Goal: Task Accomplishment & Management: Use online tool/utility

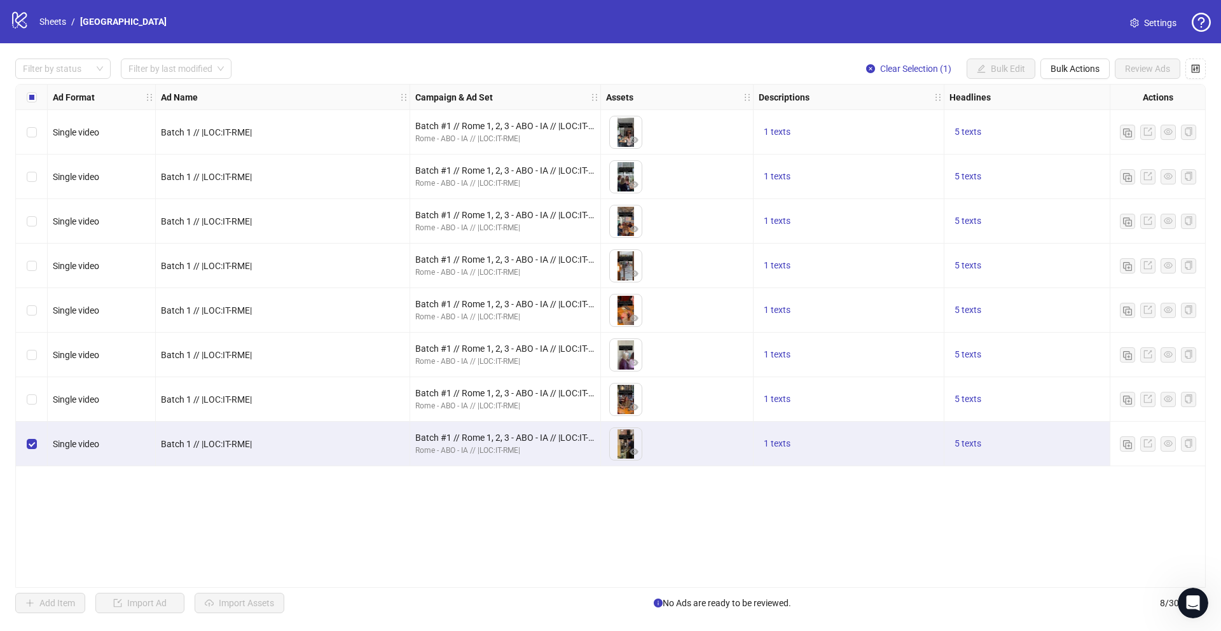
scroll to position [507, 0]
click at [1061, 78] on button "Bulk Actions" at bounding box center [1074, 68] width 69 height 20
click at [1058, 116] on span "Duplicate" at bounding box center [1092, 114] width 87 height 14
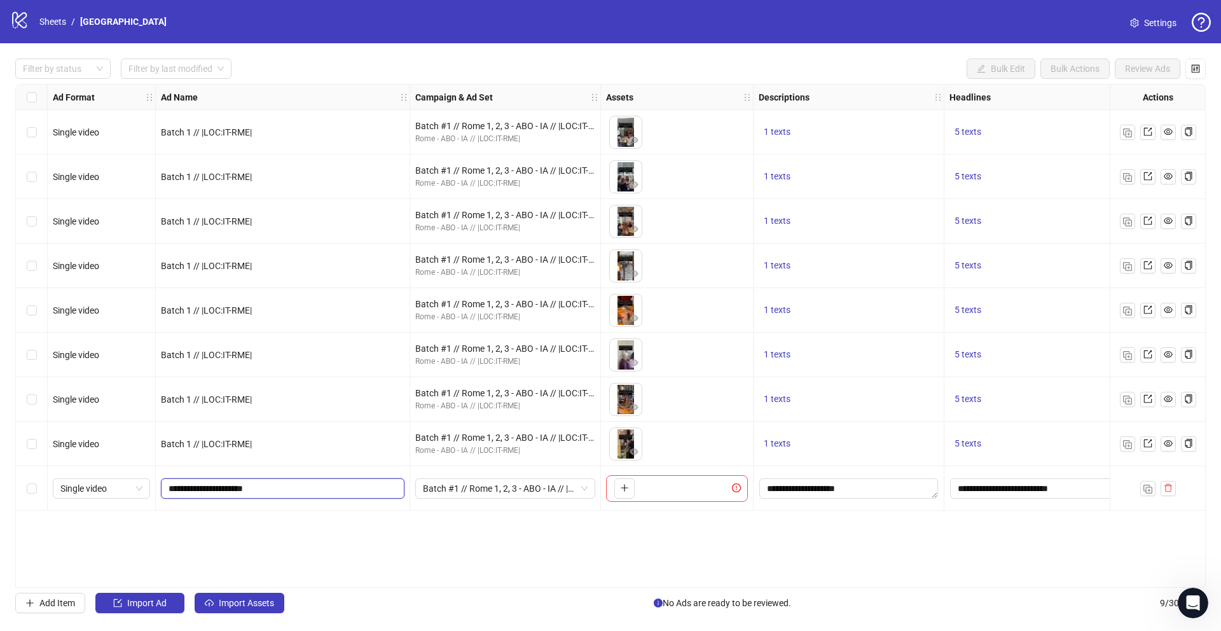
click at [197, 490] on input "**********" at bounding box center [282, 488] width 226 height 14
type input "**********"
click at [274, 528] on div "Ad Format Ad Name Campaign & Ad Set Assets Descriptions Headlines Primary Texts…" at bounding box center [610, 336] width 1190 height 504
click at [477, 493] on span "Batch #1 // Rome 1, 2, 3 - ABO - IA // |LOC:IT-RME| // Exclude 180D PUR" at bounding box center [505, 488] width 165 height 19
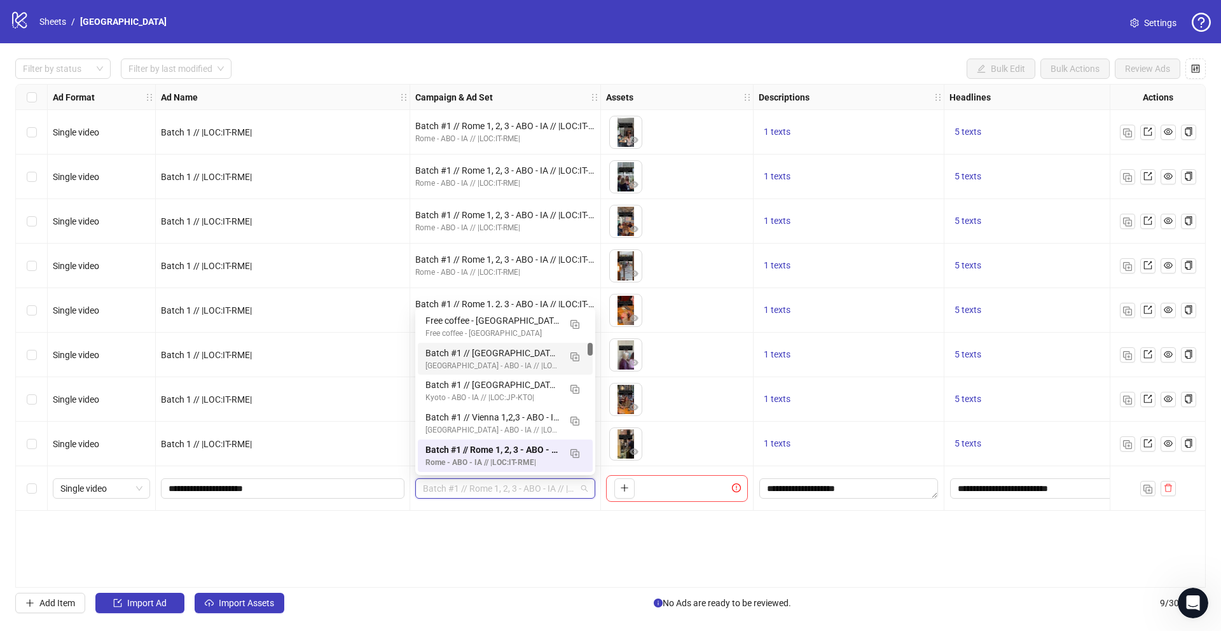
scroll to position [0, 0]
drag, startPoint x: 591, startPoint y: 353, endPoint x: 592, endPoint y: 305, distance: 47.7
click at [592, 305] on body "logo/logo-mobile Sheets / Rome Settings Filter by status Filter by last modifie…" at bounding box center [610, 315] width 1221 height 631
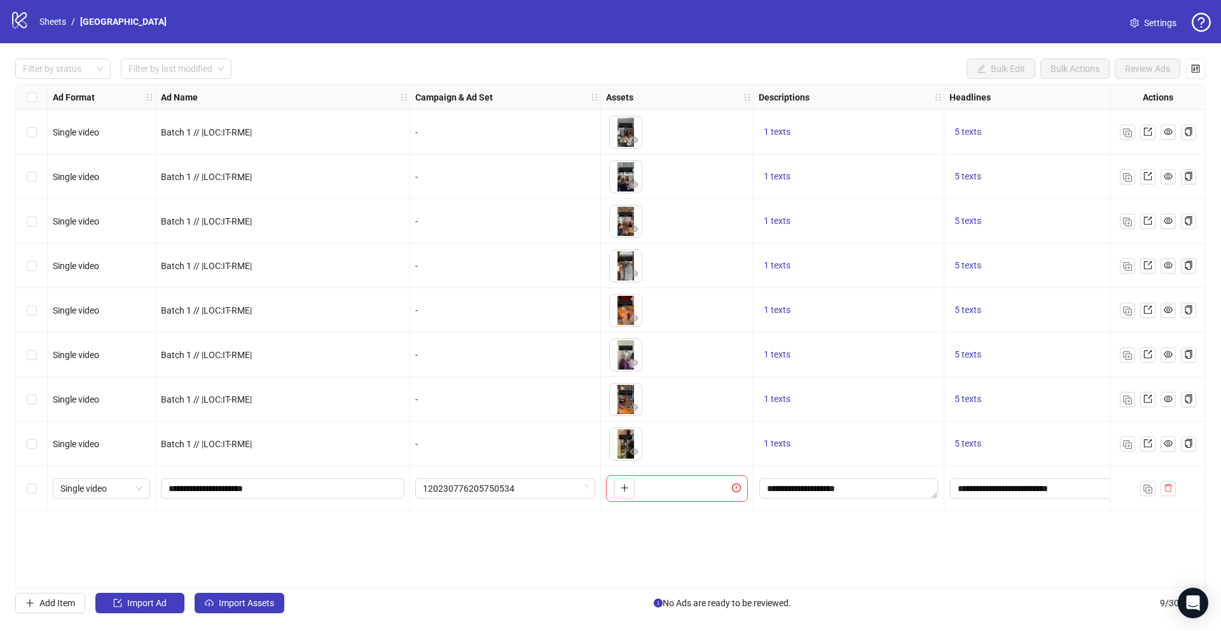
click at [478, 493] on span "120230776205750534" at bounding box center [505, 488] width 165 height 19
click at [492, 489] on span "120230776205750534" at bounding box center [505, 488] width 165 height 19
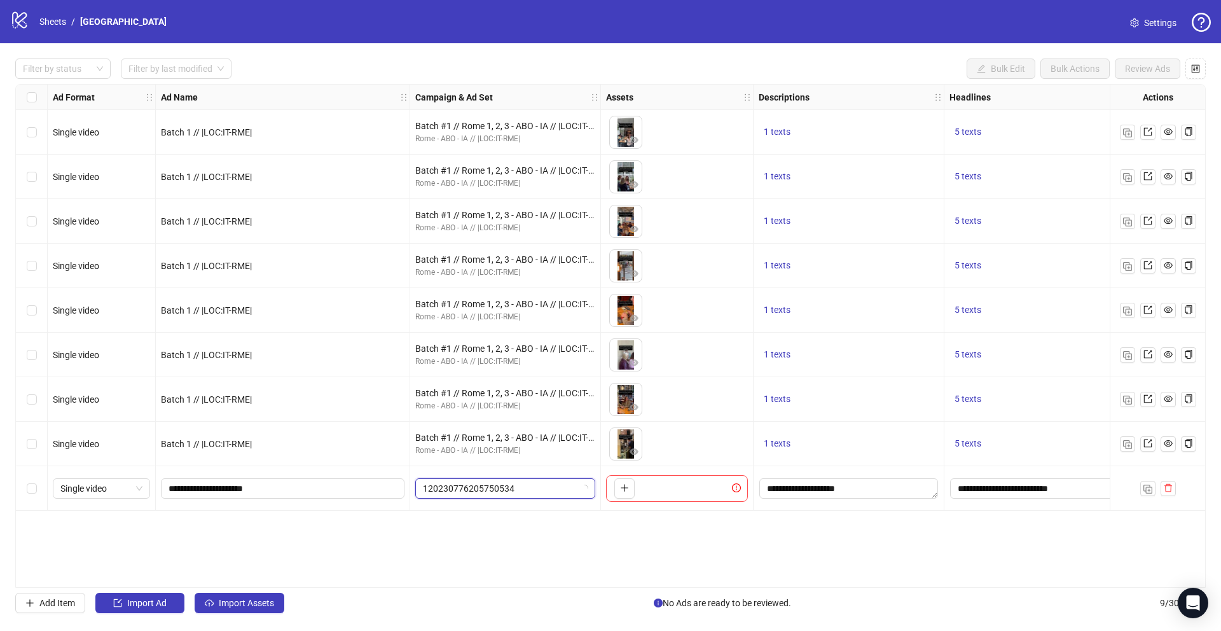
click at [492, 489] on span "120230776205750534" at bounding box center [505, 488] width 165 height 19
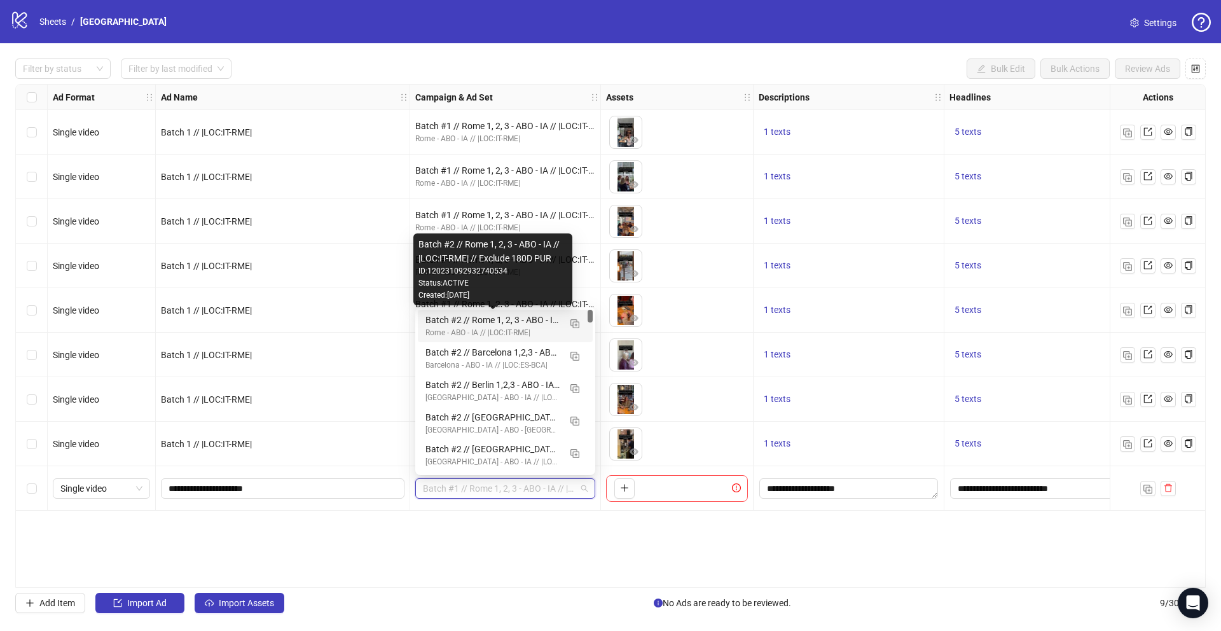
click at [500, 324] on div "Batch #2 // Rome 1, 2, 3 - ABO - IA // |LOC:IT-RME| // Exclude 180D PUR" at bounding box center [492, 320] width 134 height 14
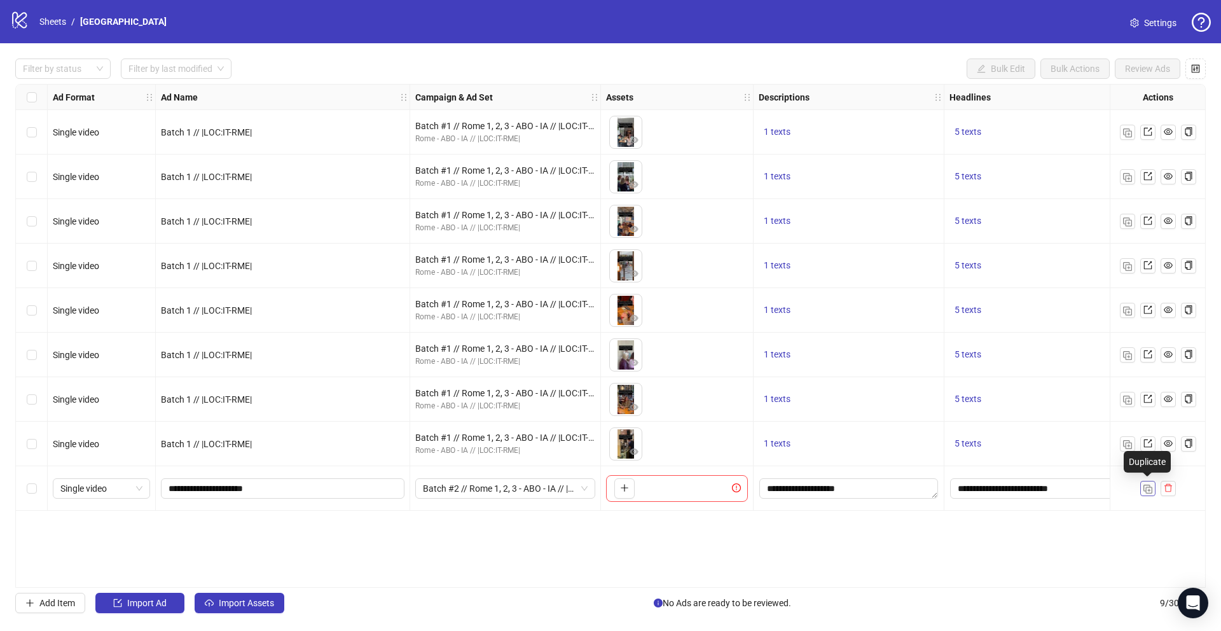
click at [1146, 490] on img "button" at bounding box center [1147, 489] width 9 height 9
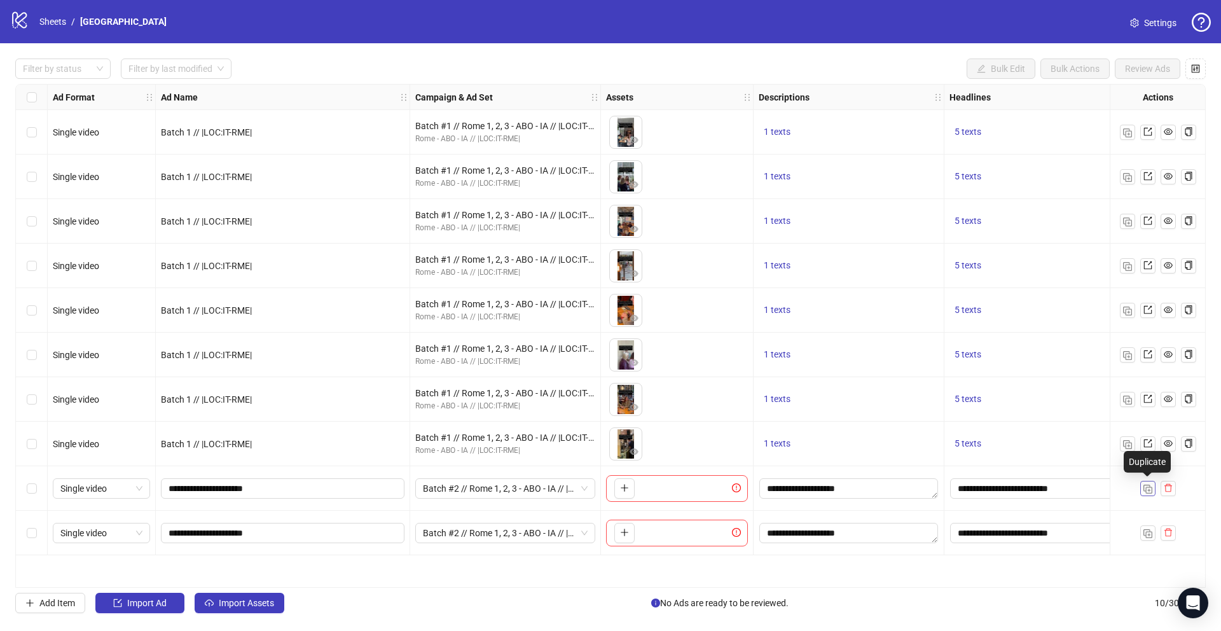
click at [1146, 490] on img "button" at bounding box center [1147, 489] width 9 height 9
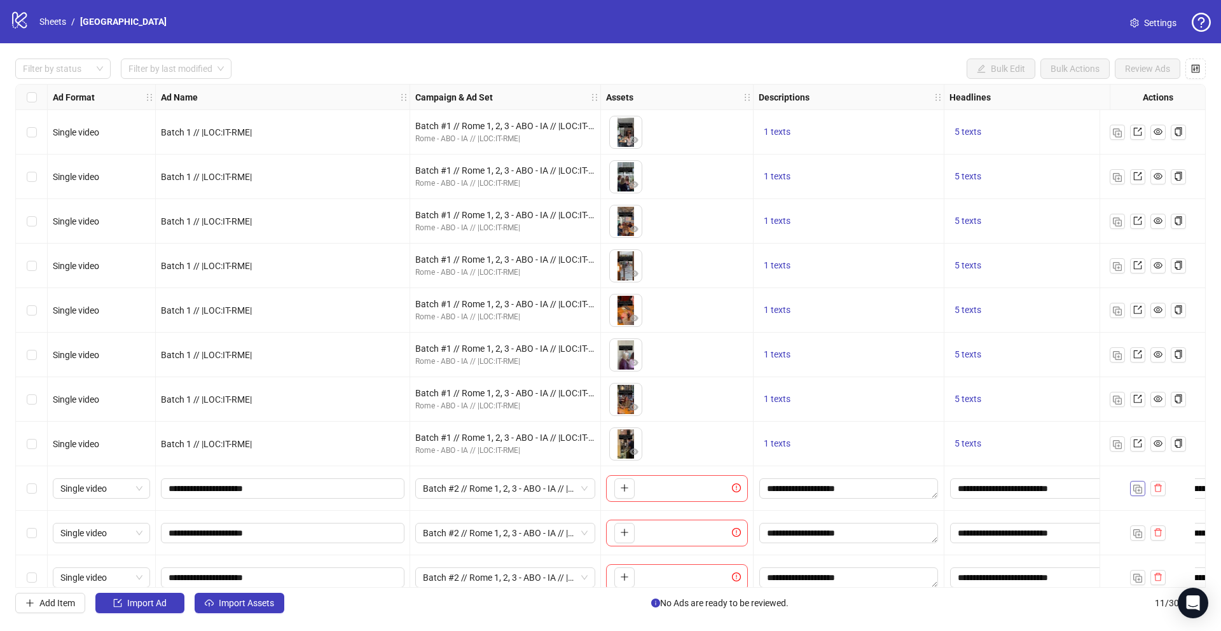
click at [1146, 490] on div at bounding box center [1148, 488] width 36 height 15
click at [1138, 492] on img "button" at bounding box center [1137, 489] width 9 height 9
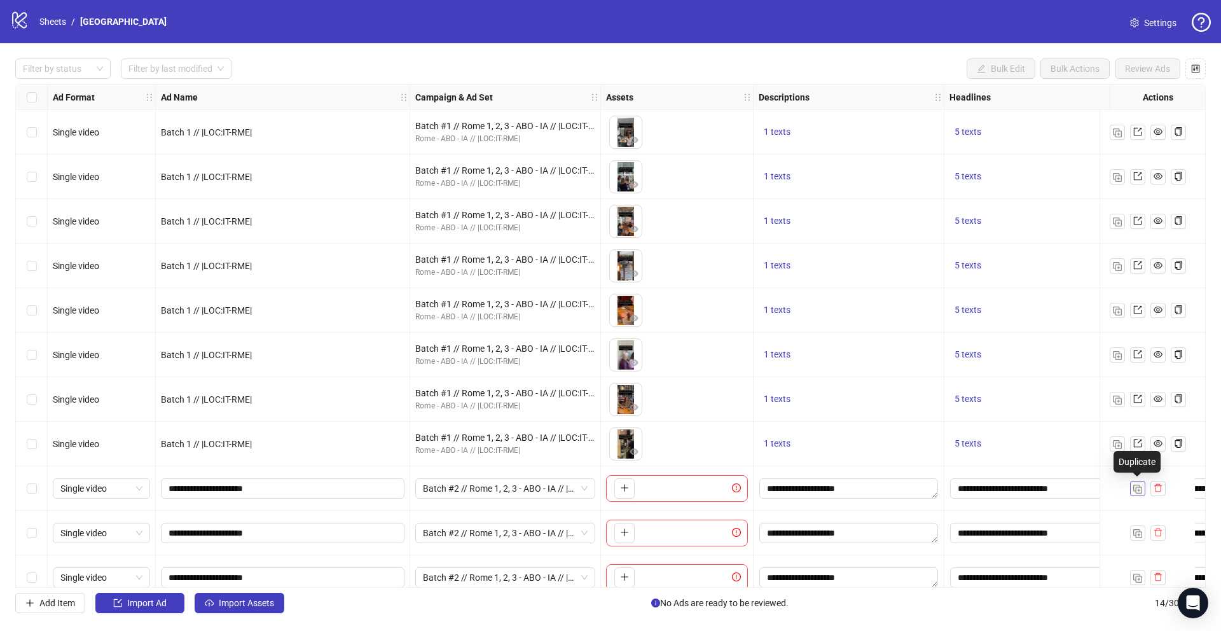
click at [1138, 492] on img "button" at bounding box center [1137, 489] width 9 height 9
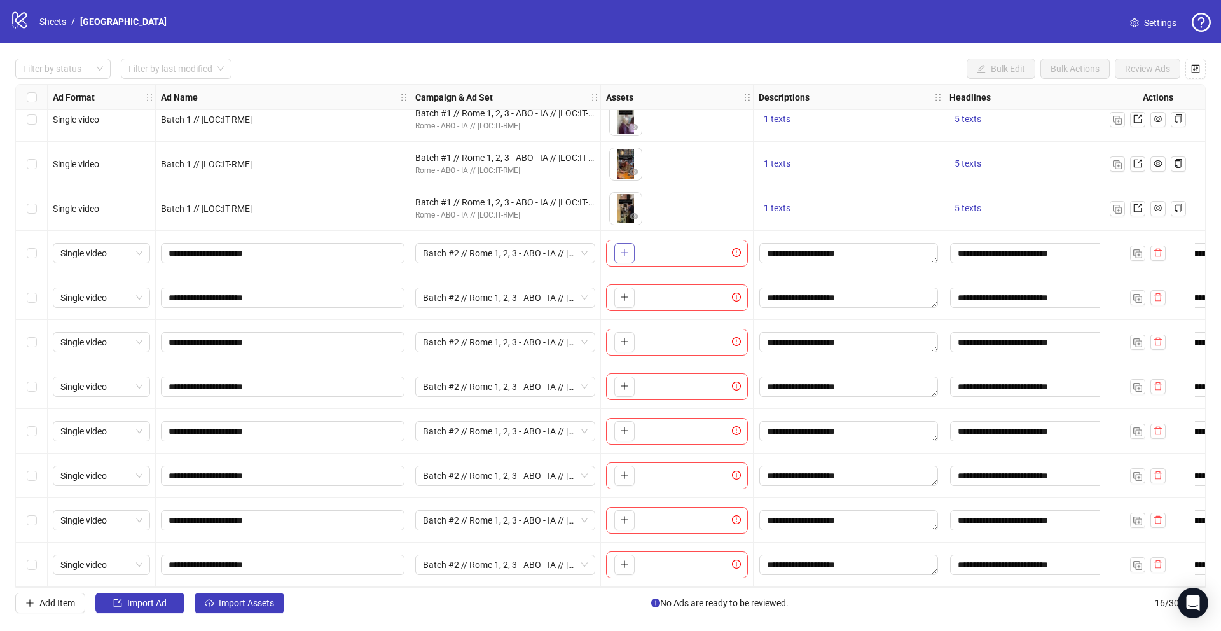
click at [627, 248] on icon "plus" at bounding box center [624, 252] width 9 height 9
click at [625, 292] on icon "plus" at bounding box center [624, 296] width 9 height 9
click at [623, 341] on icon "plus" at bounding box center [624, 341] width 7 height 1
click at [621, 382] on icon "plus" at bounding box center [624, 386] width 9 height 9
click at [621, 426] on icon "plus" at bounding box center [624, 430] width 9 height 9
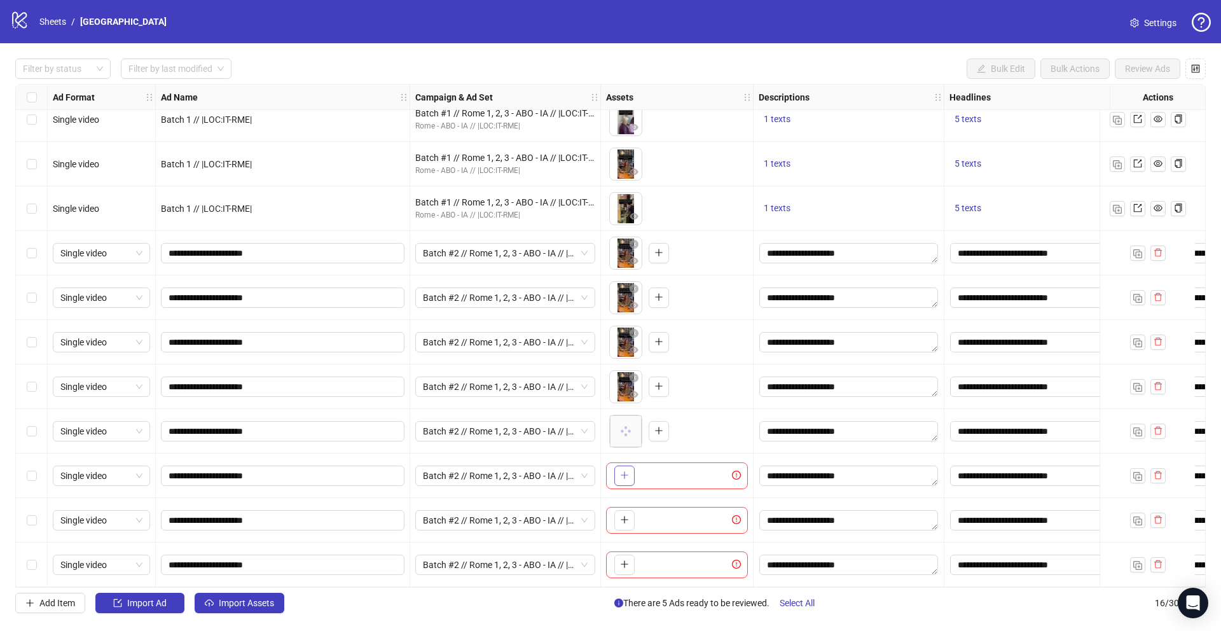
click at [624, 475] on span "button" at bounding box center [624, 475] width 9 height 10
click at [628, 519] on icon "plus" at bounding box center [624, 519] width 7 height 1
click at [621, 568] on button "button" at bounding box center [624, 564] width 20 height 20
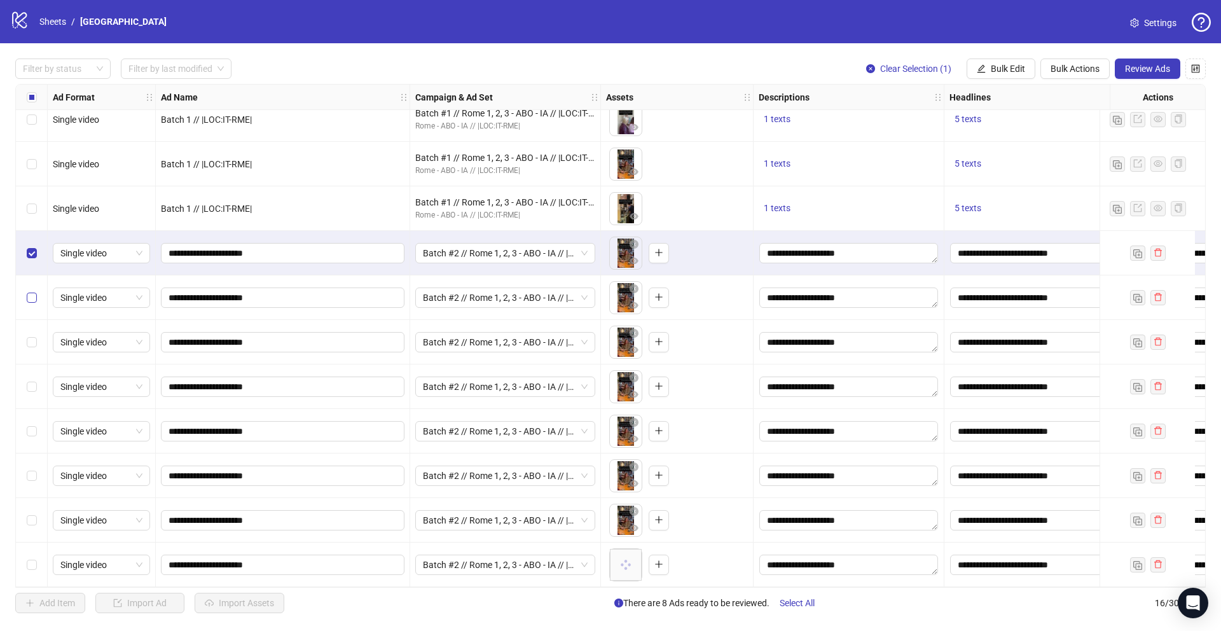
click at [35, 291] on label "Select row 10" at bounding box center [32, 298] width 10 height 14
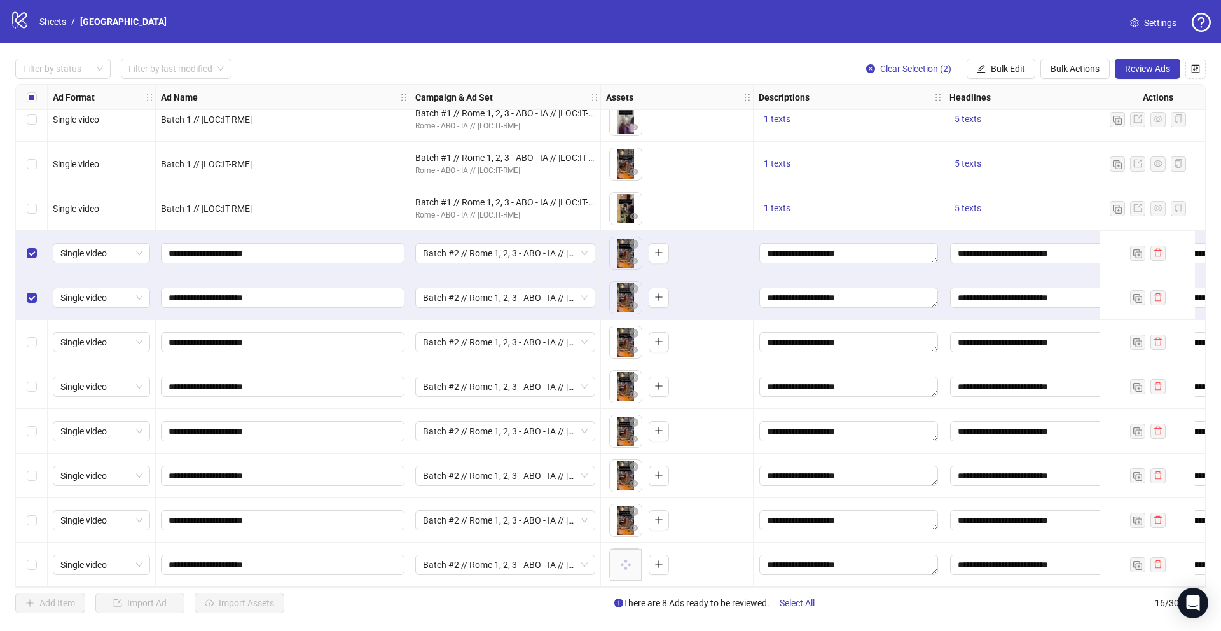
click at [38, 322] on div "Select row 11" at bounding box center [32, 342] width 32 height 45
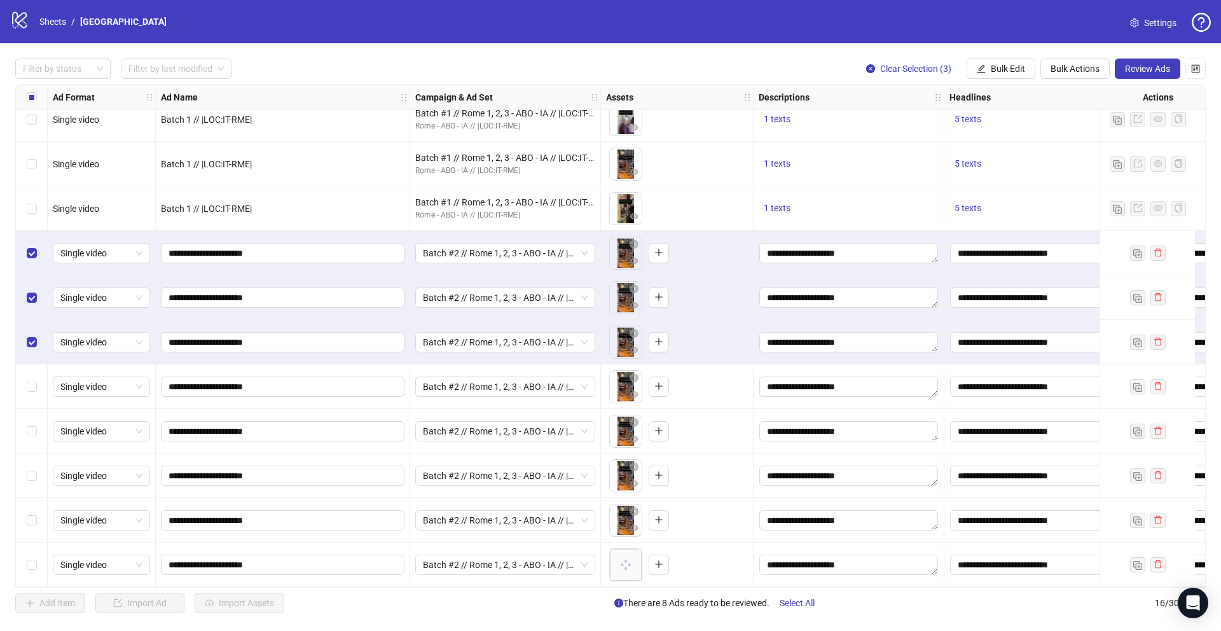
click at [32, 394] on div "Select row 12" at bounding box center [32, 386] width 32 height 45
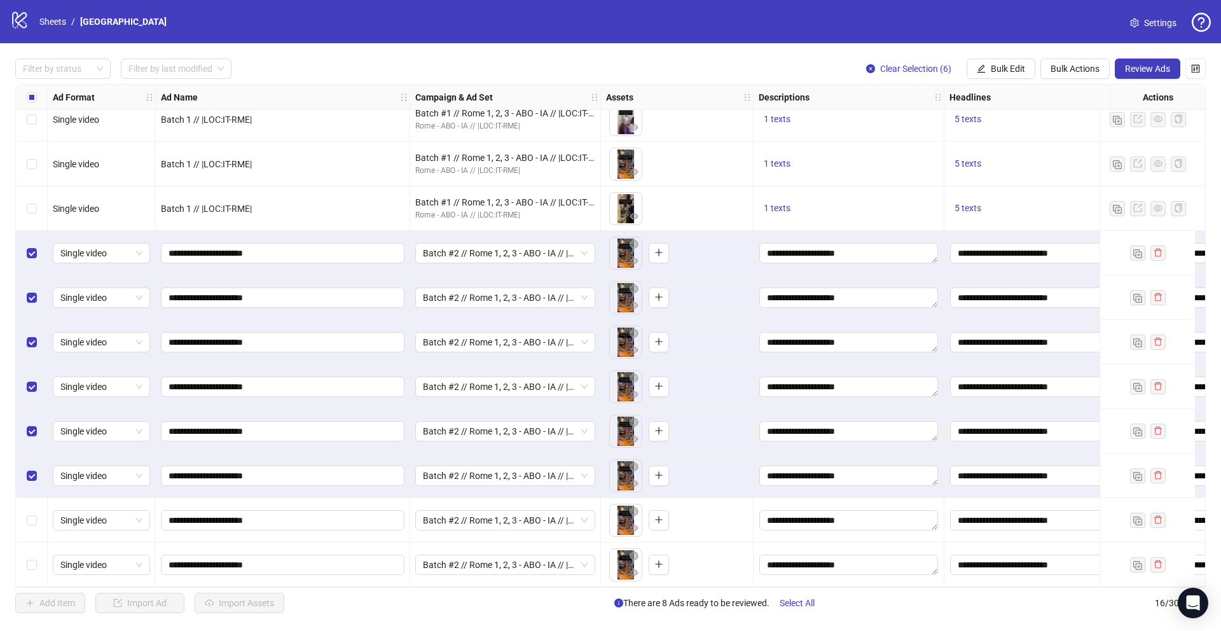
click at [32, 526] on div "Select row 15" at bounding box center [32, 520] width 32 height 45
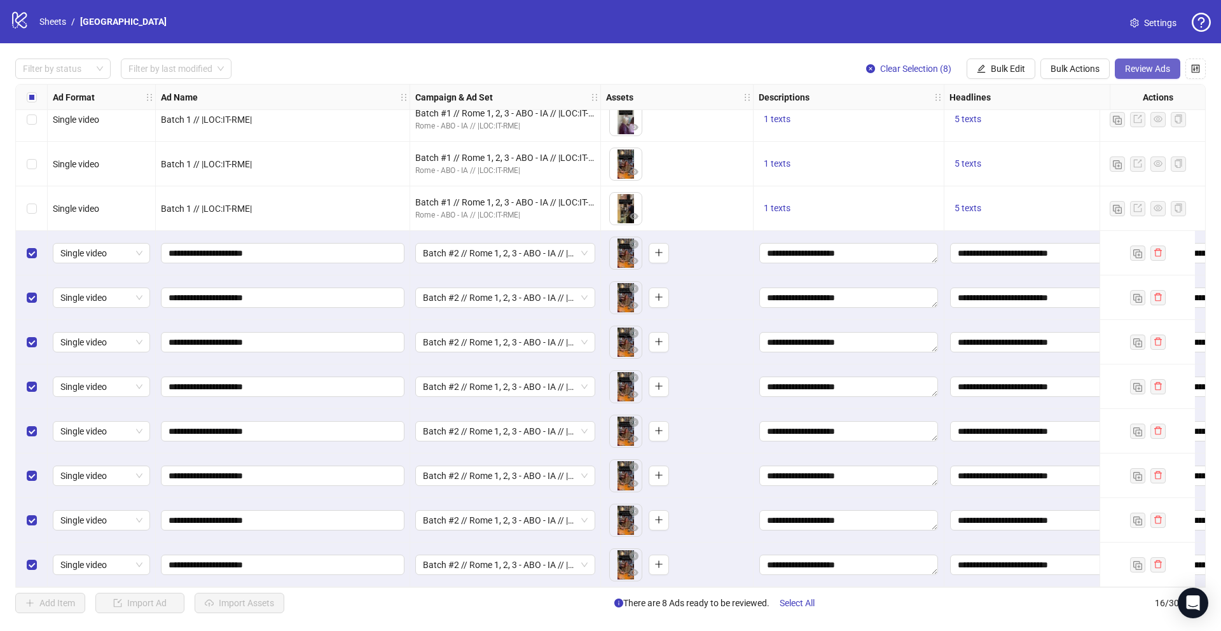
click at [1136, 60] on button "Review Ads" at bounding box center [1147, 68] width 65 height 20
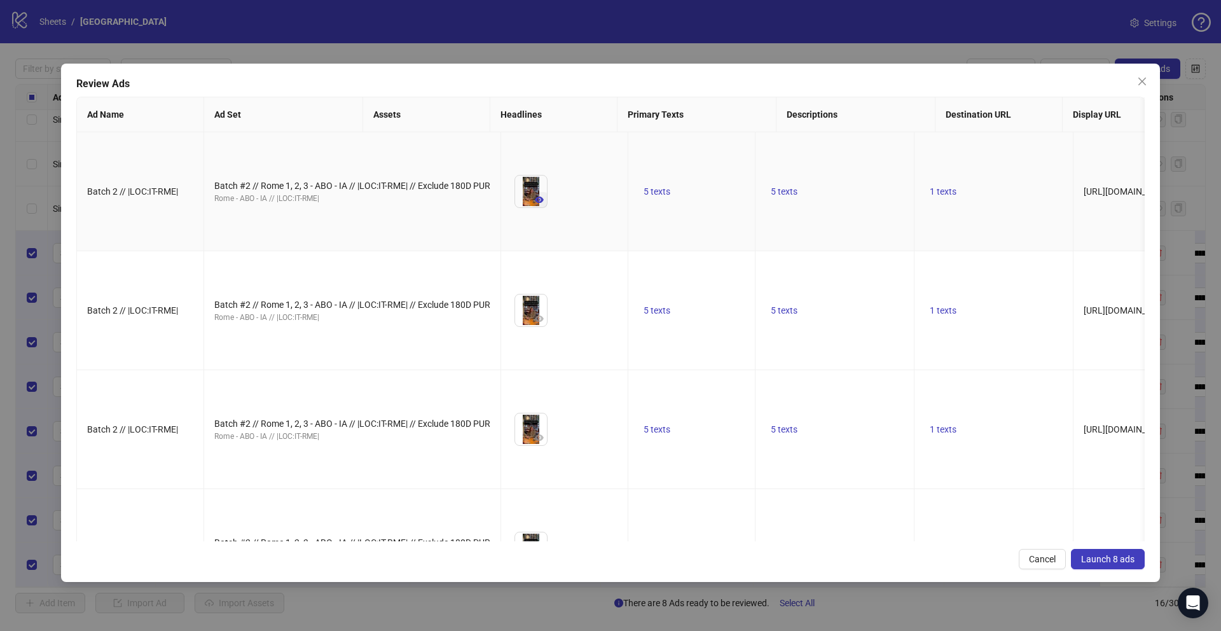
click at [535, 204] on icon "eye" at bounding box center [539, 199] width 9 height 9
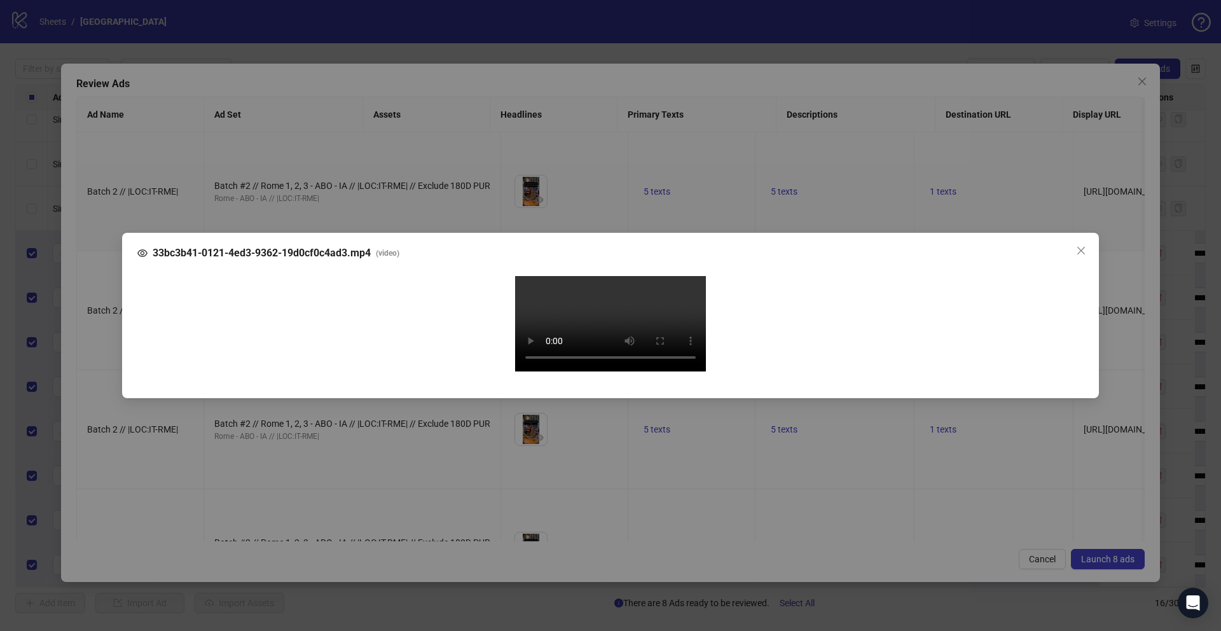
click at [109, 367] on div "33bc3b41-0121-4ed3-9362-19d0cf0c4ad3.mp4 ( video ) Your browser does not suppor…" at bounding box center [610, 315] width 1221 height 631
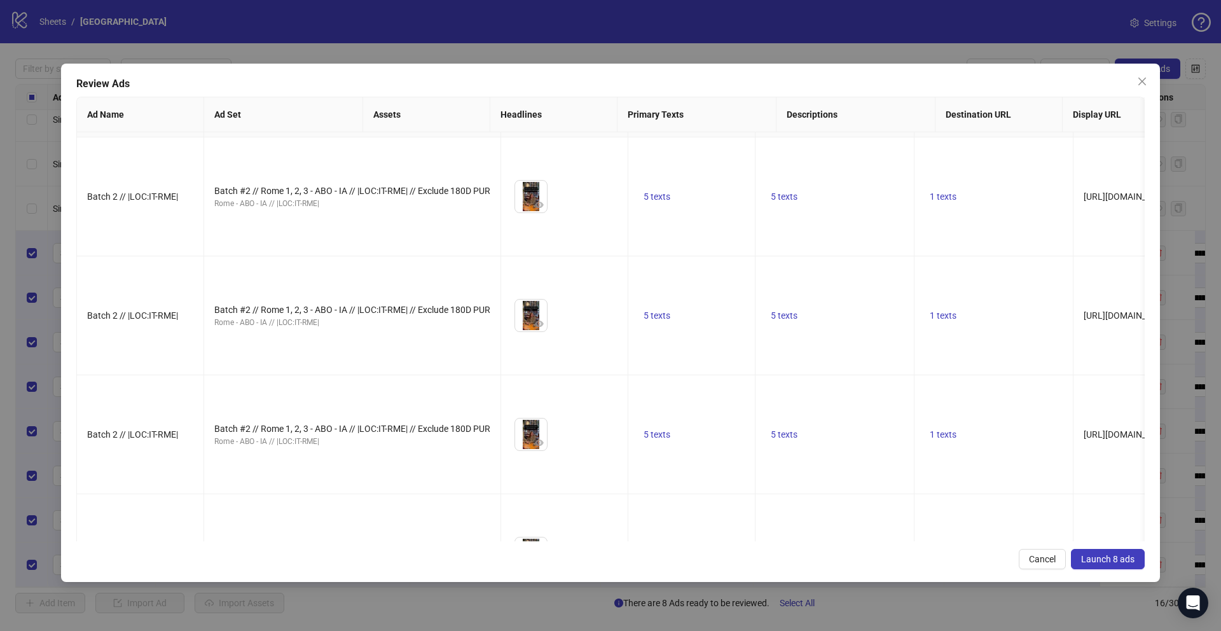
scroll to position [138, 0]
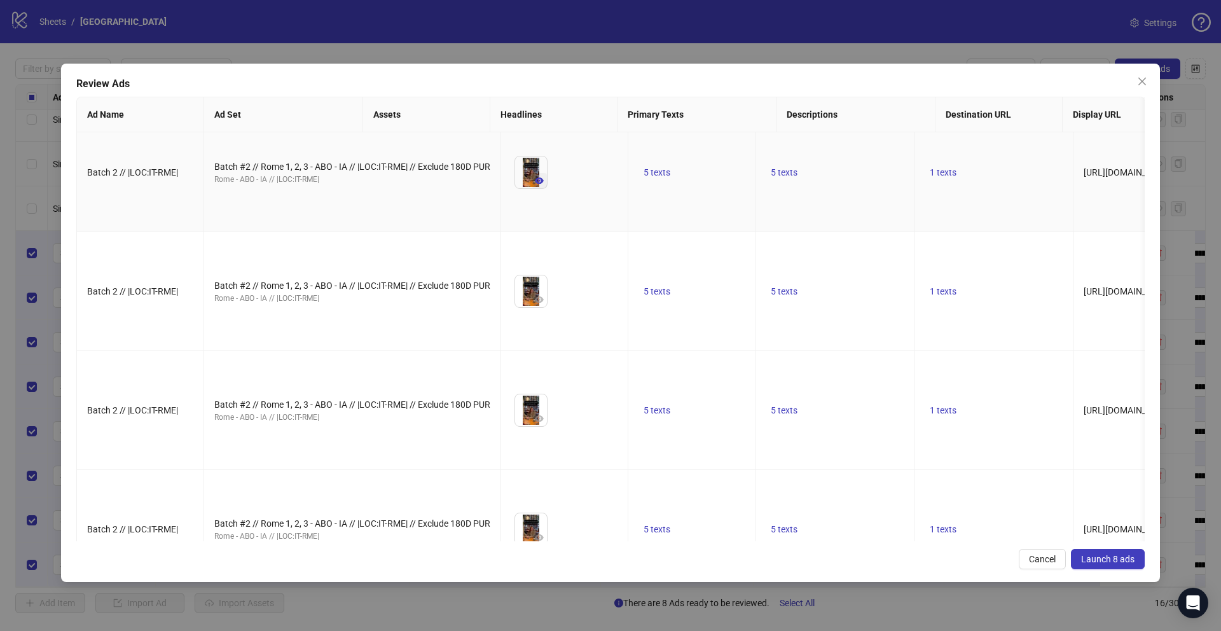
click at [535, 184] on icon "eye" at bounding box center [539, 180] width 9 height 6
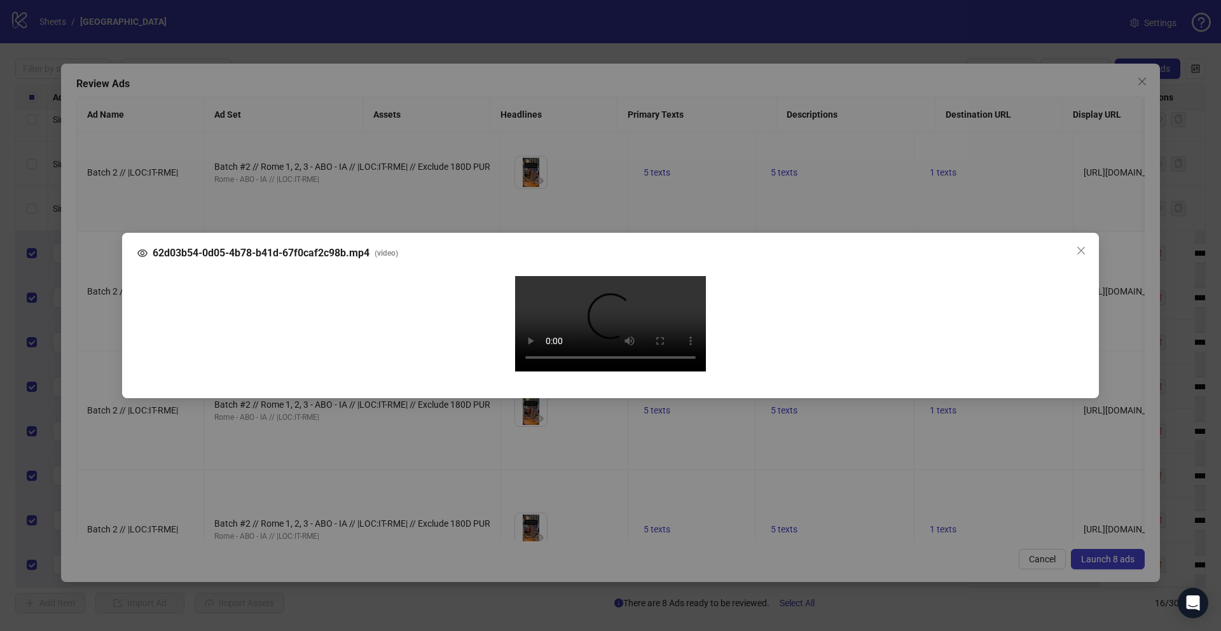
click at [110, 355] on div "62d03b54-0d05-4b78-b41d-67f0caf2c98b.mp4 ( video ) Your browser does not suppor…" at bounding box center [610, 315] width 1221 height 631
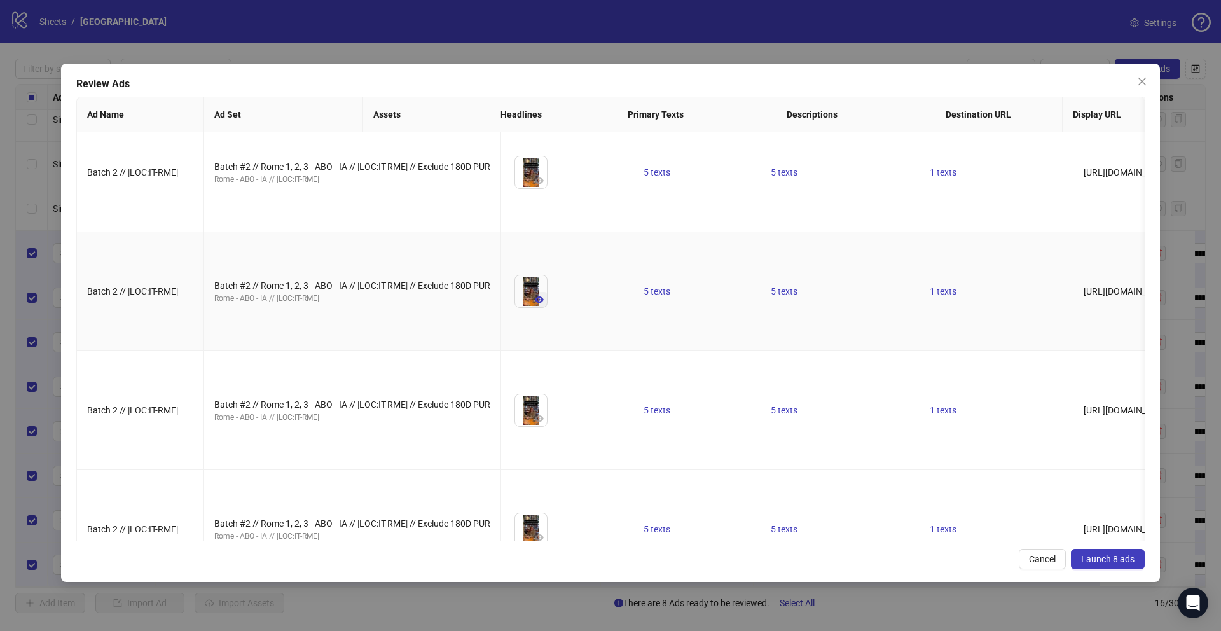
click at [535, 303] on icon "eye" at bounding box center [539, 299] width 9 height 6
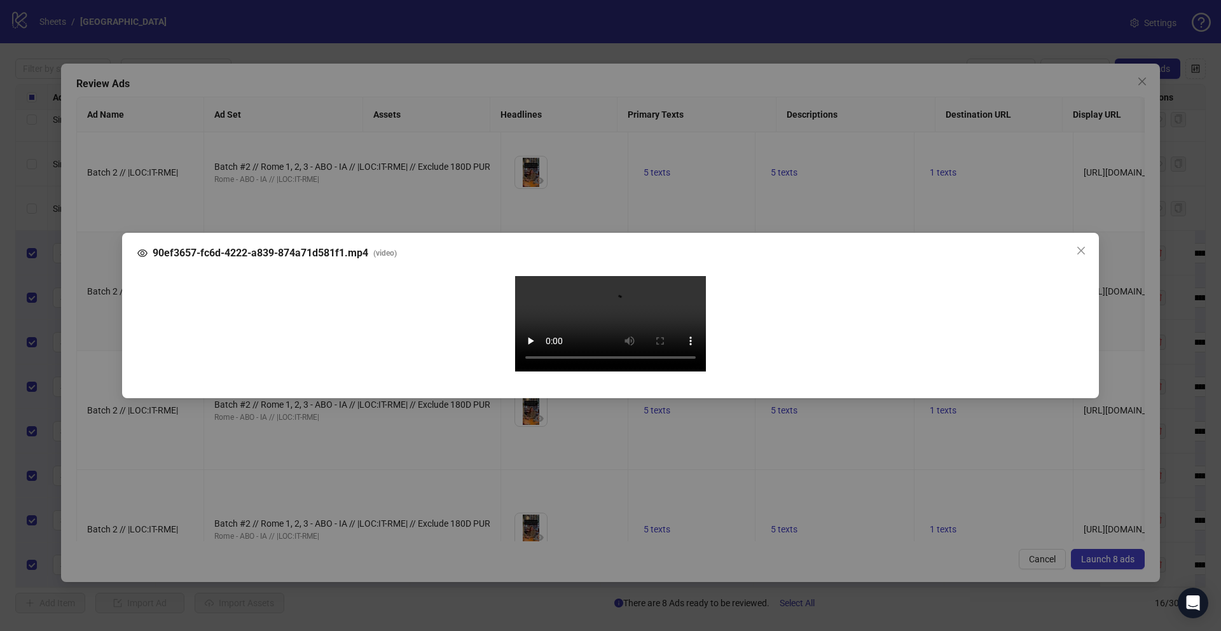
click at [101, 401] on div "90ef3657-fc6d-4222-a839-874a71d581f1.mp4 ( video ) Your browser does not suppor…" at bounding box center [610, 315] width 1221 height 631
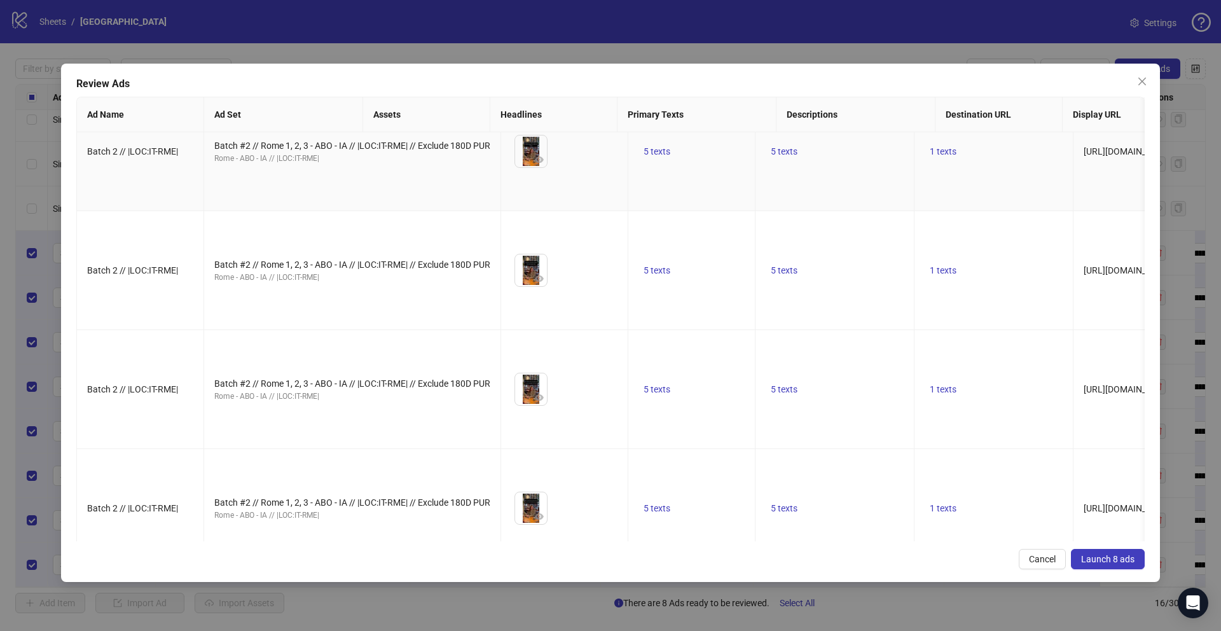
scroll to position [316, 0]
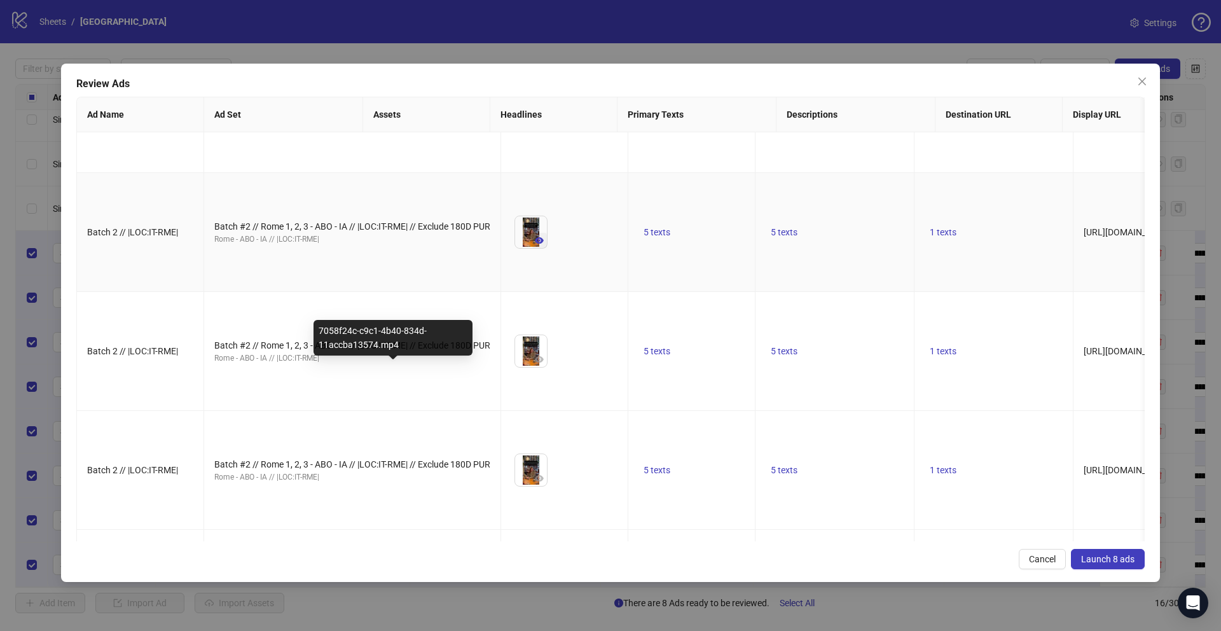
click at [535, 244] on icon "eye" at bounding box center [539, 240] width 9 height 6
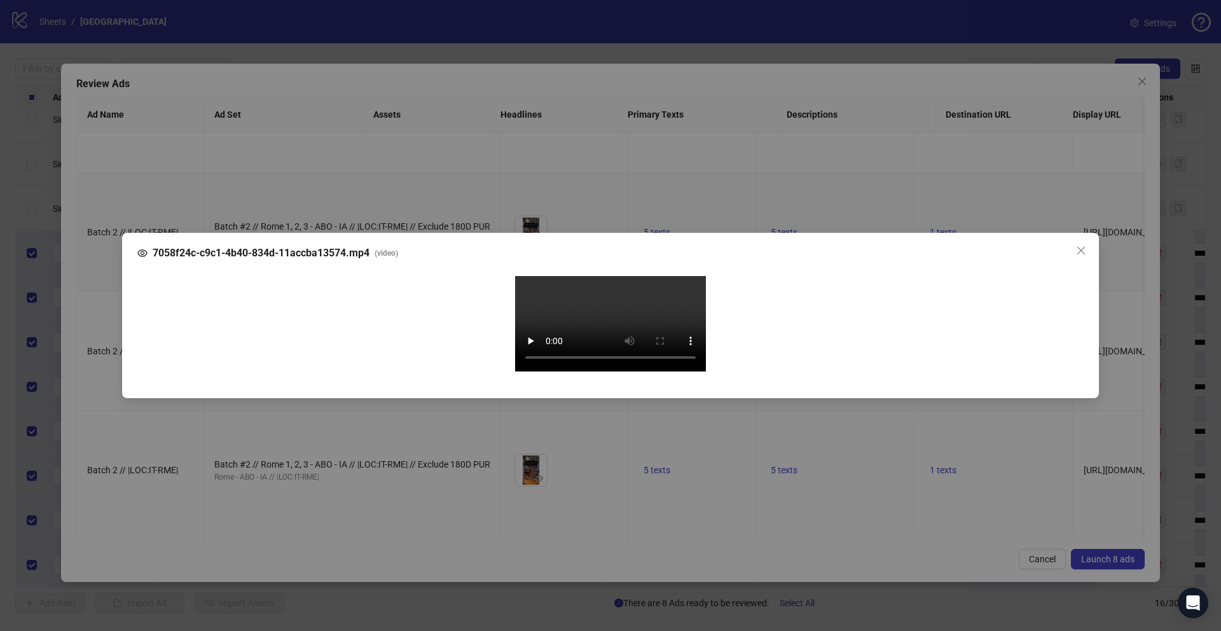
click at [106, 396] on div "7058f24c-c9c1-4b40-834d-11accba13574.mp4 ( video ) Your browser does not suppor…" at bounding box center [610, 315] width 1221 height 631
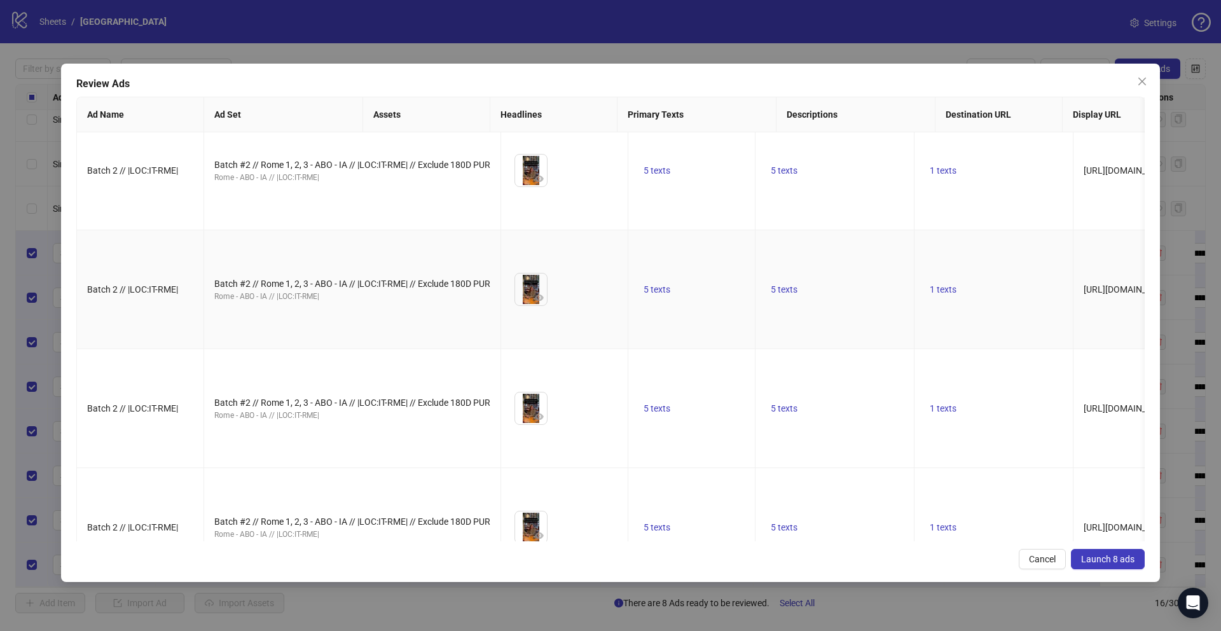
scroll to position [0, 0]
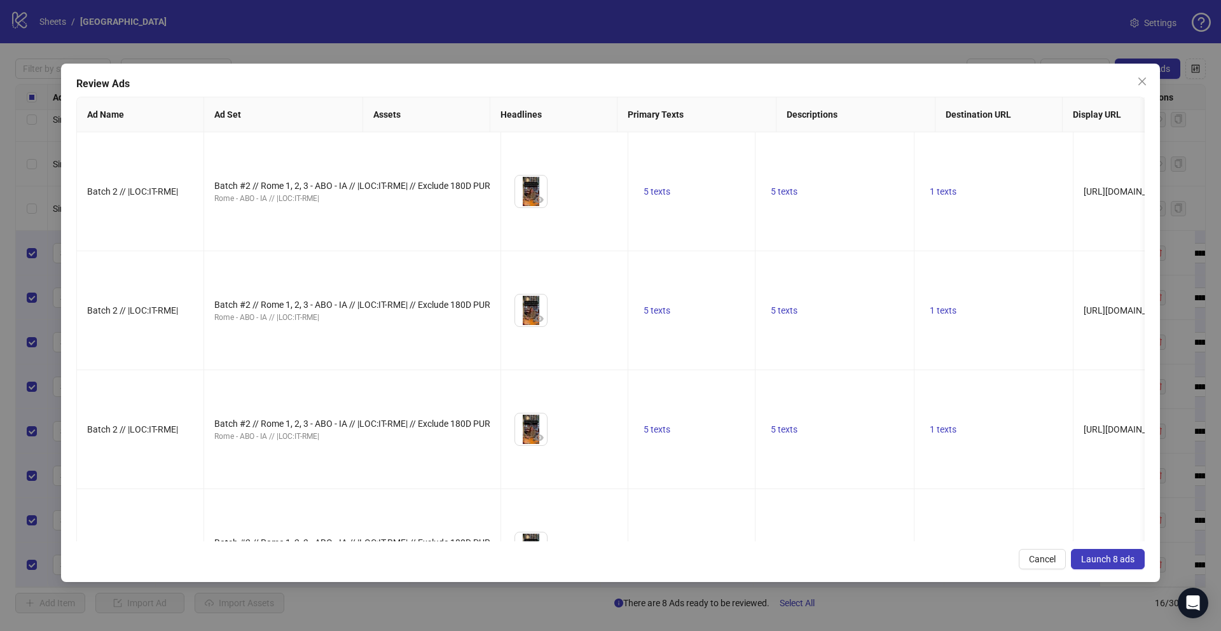
click at [1094, 558] on span "Launch 8 ads" at bounding box center [1107, 559] width 53 height 10
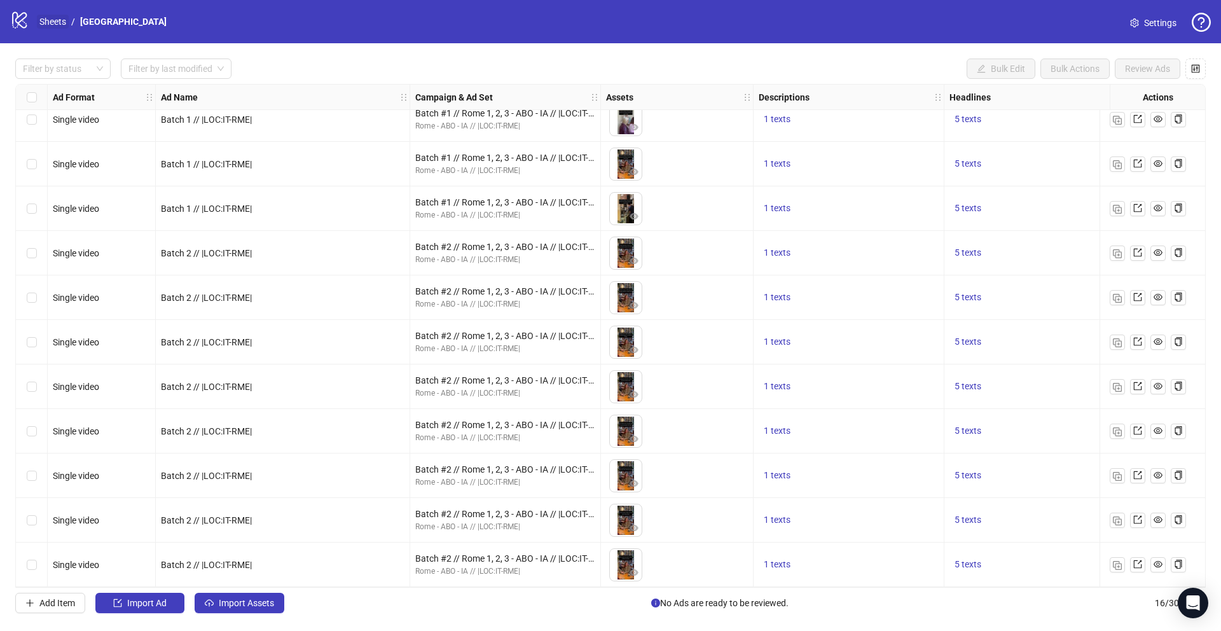
click at [43, 15] on link "Sheets" at bounding box center [53, 22] width 32 height 14
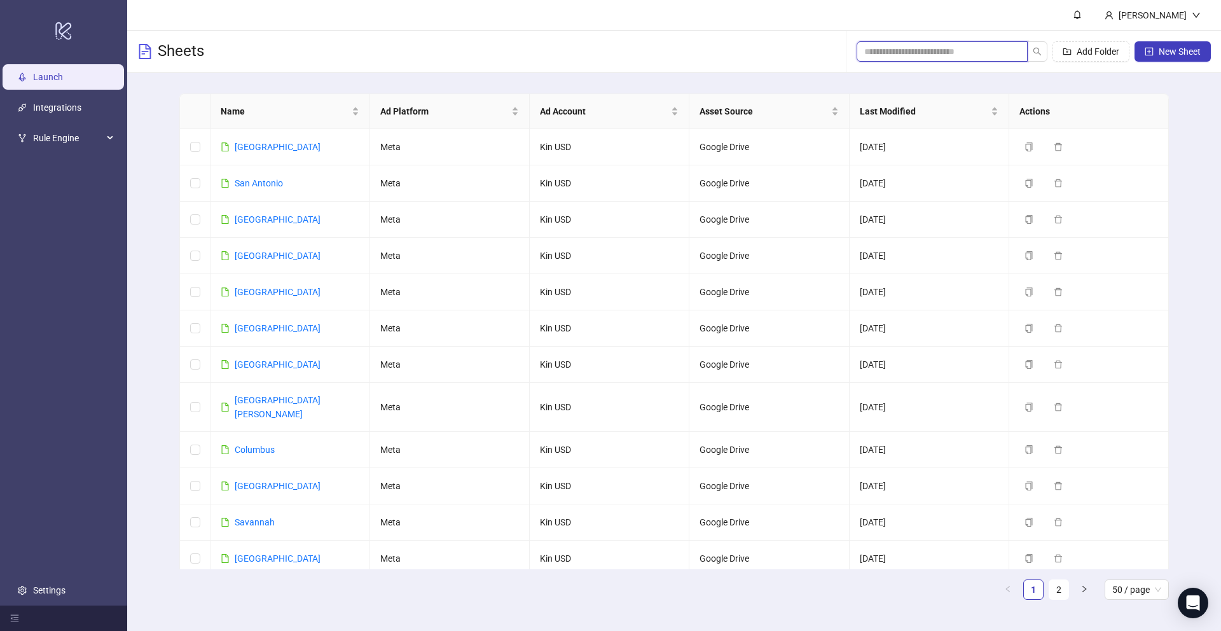
click at [942, 46] on input "search" at bounding box center [937, 52] width 146 height 14
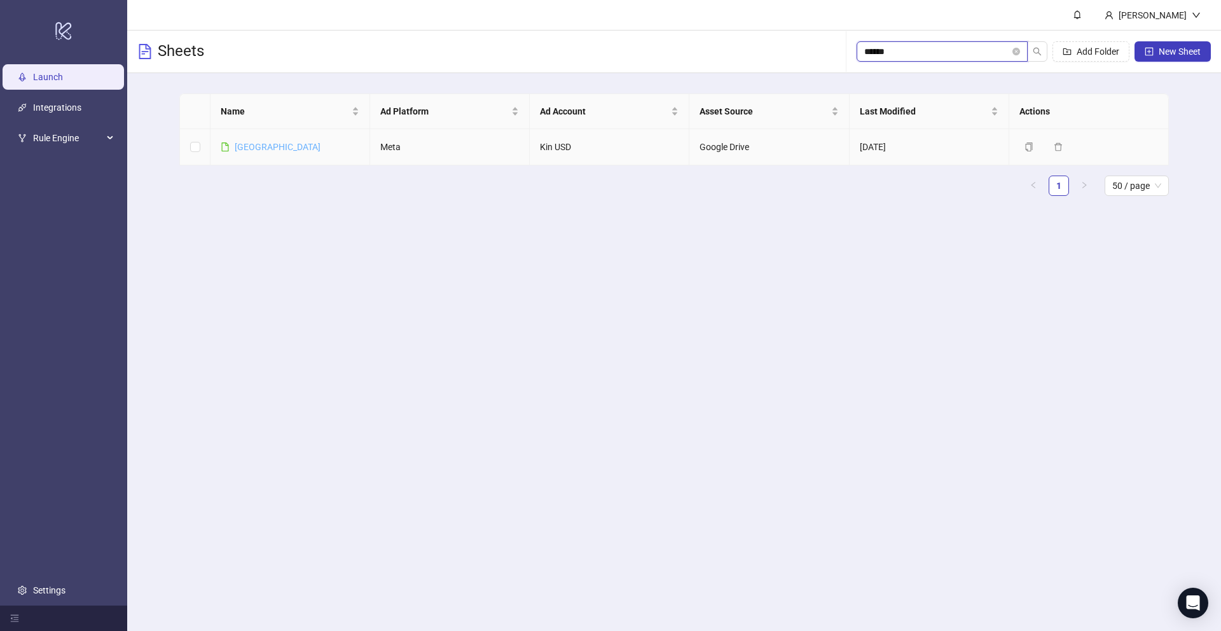
type input "******"
click at [252, 146] on link "Vienna" at bounding box center [278, 147] width 86 height 10
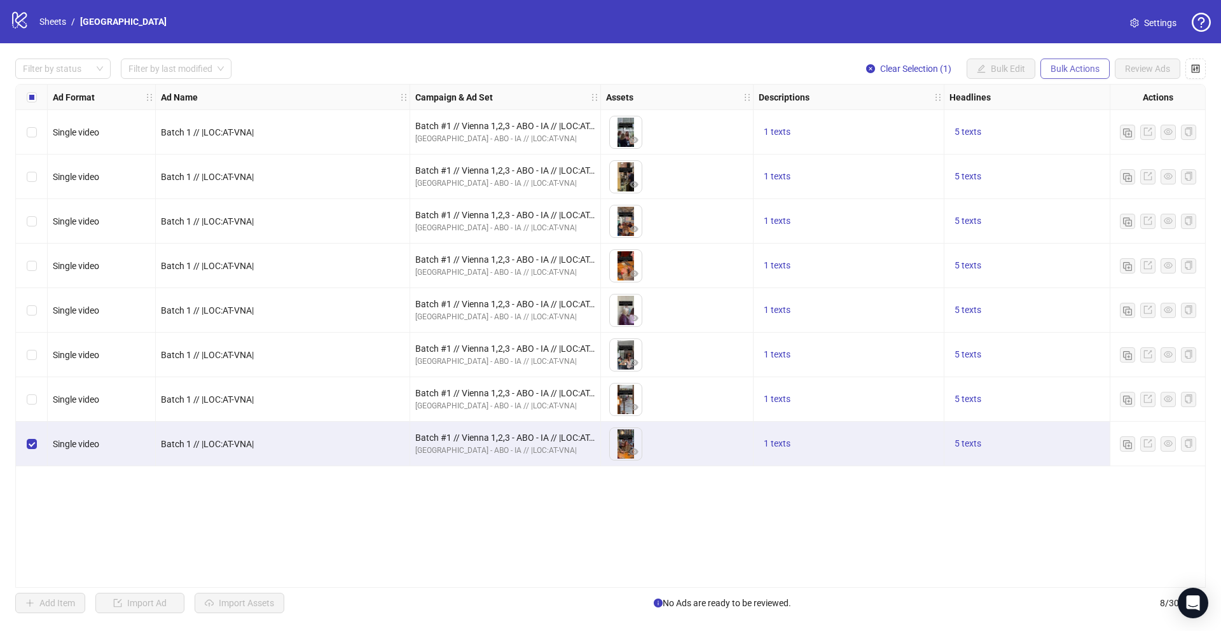
click at [1071, 67] on span "Bulk Actions" at bounding box center [1074, 69] width 49 height 10
click at [1068, 109] on span "Duplicate" at bounding box center [1092, 114] width 87 height 14
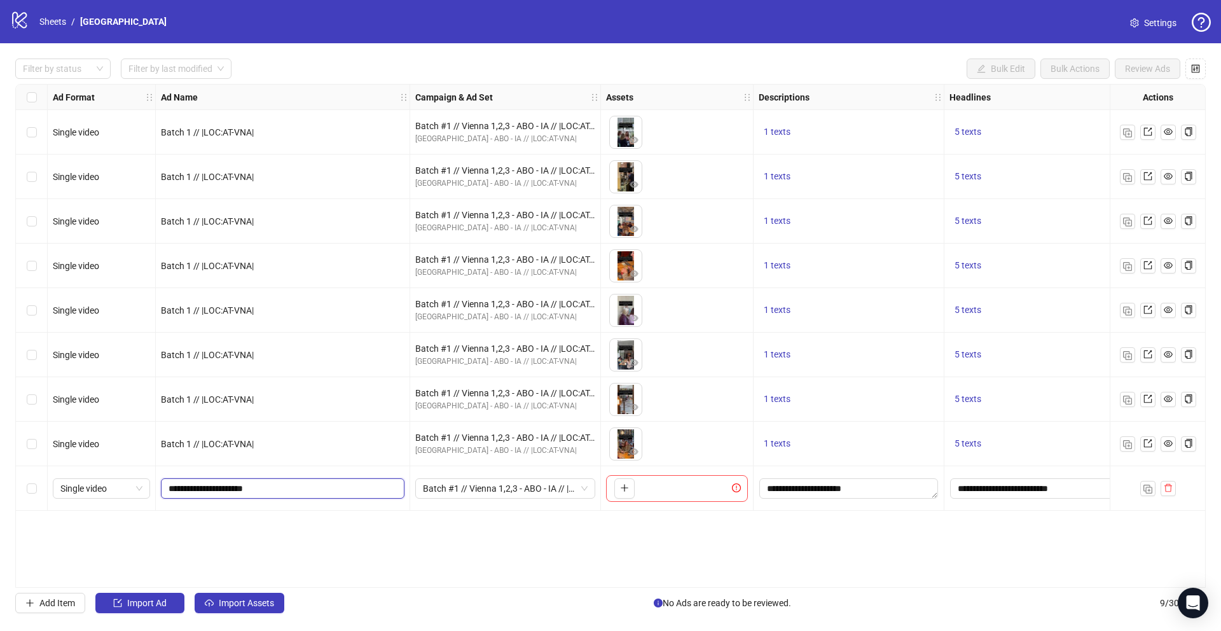
click at [197, 491] on input "**********" at bounding box center [282, 488] width 226 height 14
type input "**********"
click at [263, 537] on div "Ad Format Ad Name Campaign & Ad Set Assets Descriptions Headlines Primary Texts…" at bounding box center [610, 336] width 1190 height 504
click at [493, 491] on span "Batch #1 // Vienna 1,2,3 - ABO - IA // |LOC:AT-VNA| // Exclude 180D PUR" at bounding box center [505, 488] width 165 height 19
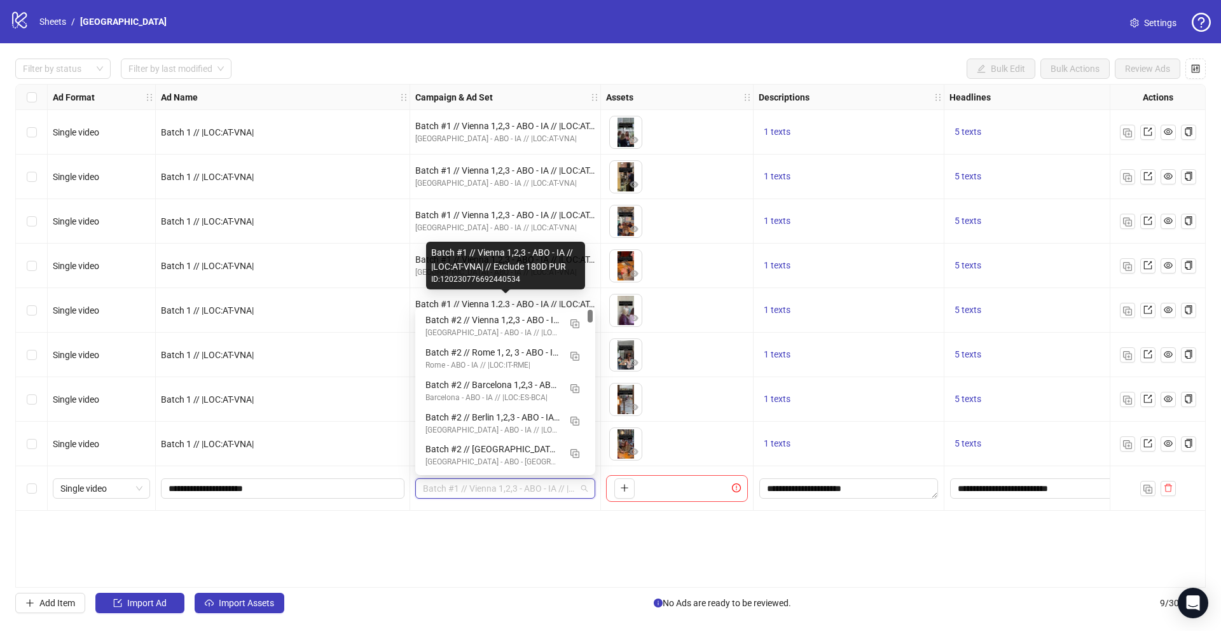
drag, startPoint x: 589, startPoint y: 348, endPoint x: 589, endPoint y: 303, distance: 45.1
click at [589, 303] on body "logo/logo-mobile Sheets / Vienna Settings Filter by status Filter by last modif…" at bounding box center [610, 315] width 1221 height 631
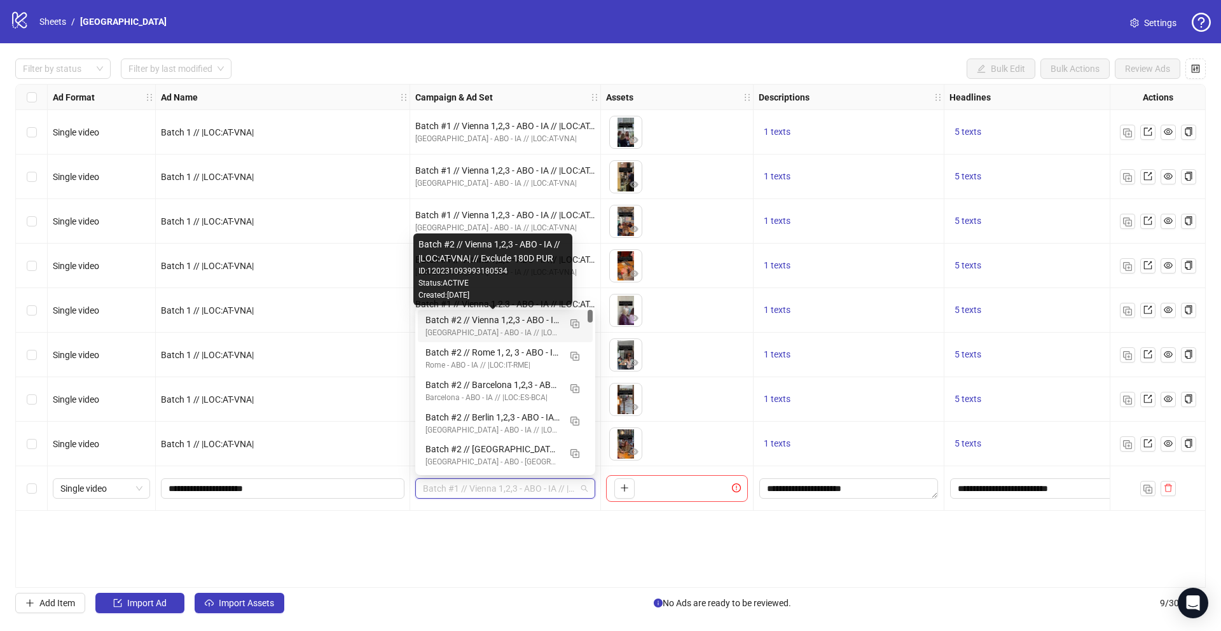
click at [514, 322] on div "Batch #2 // Vienna 1,2,3 - ABO - IA // |LOC:AT-VNA| // Exclude 180D PUR" at bounding box center [492, 320] width 134 height 14
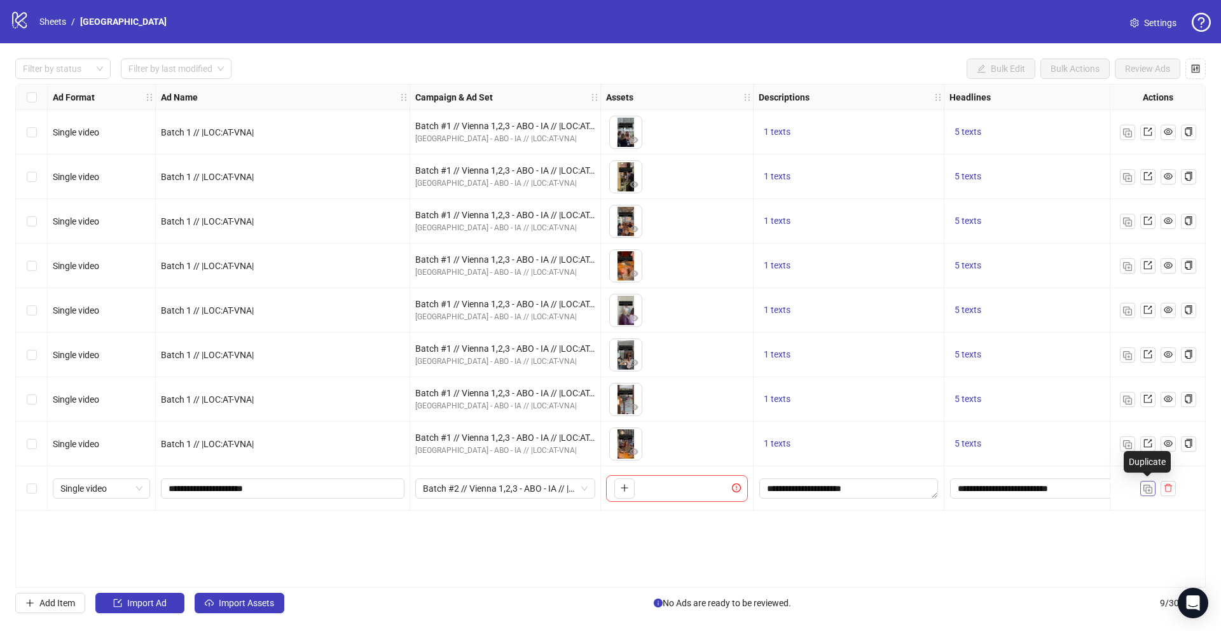
click at [1145, 481] on button "button" at bounding box center [1147, 488] width 15 height 15
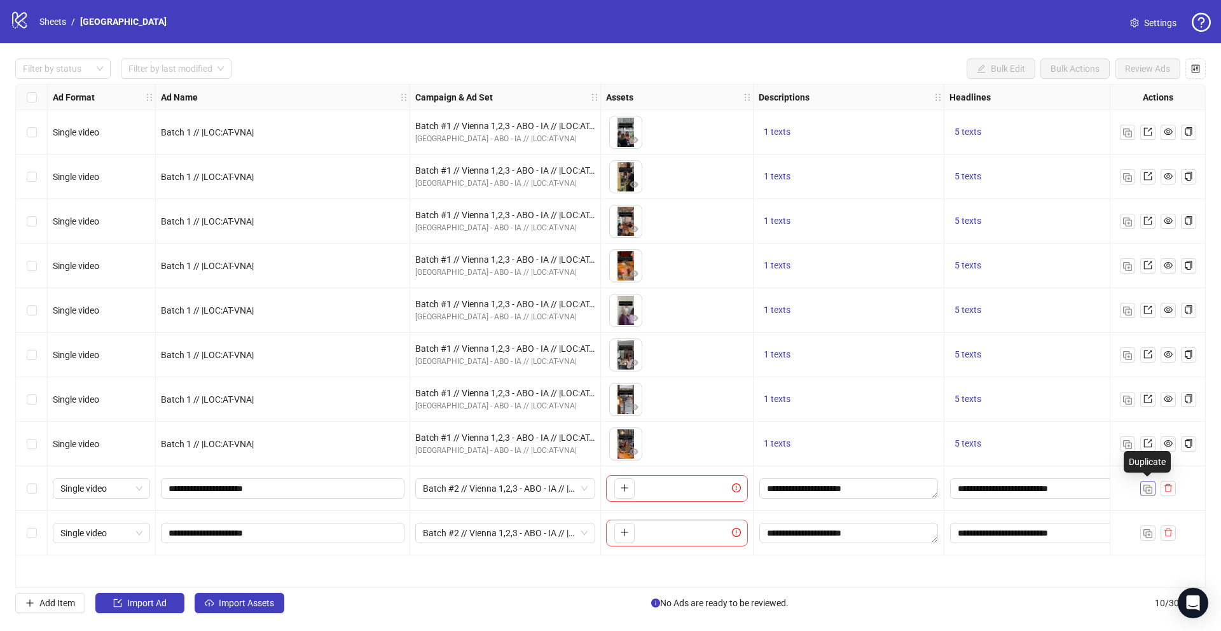
click at [1148, 490] on img "button" at bounding box center [1147, 489] width 9 height 9
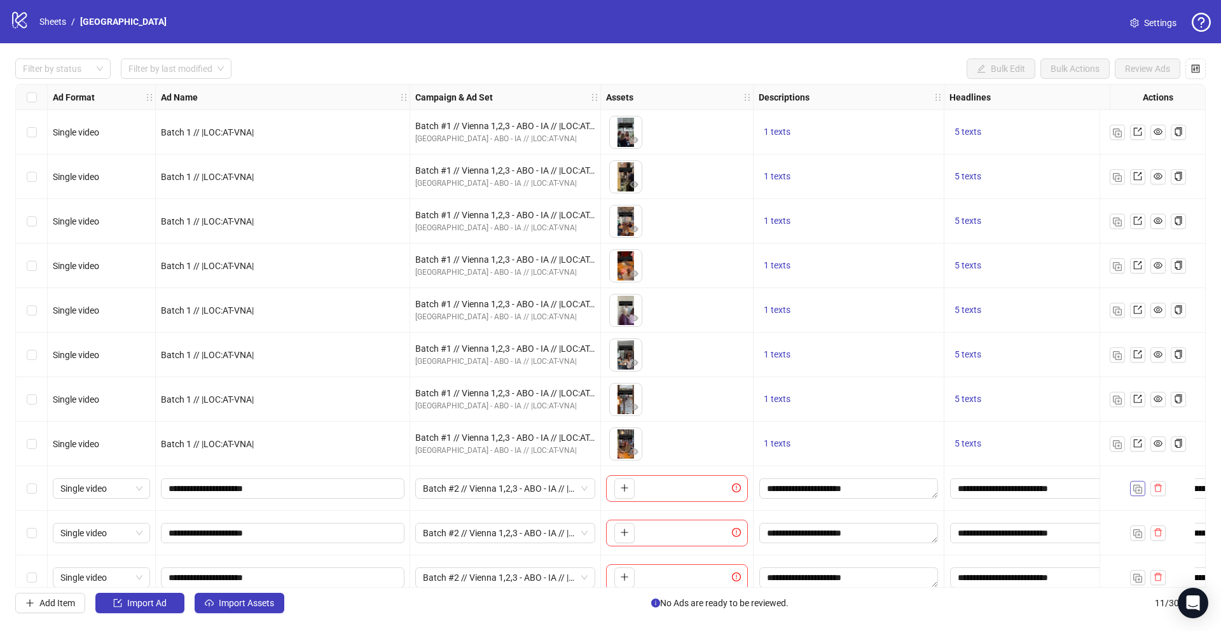
click at [1136, 491] on img "button" at bounding box center [1137, 489] width 9 height 9
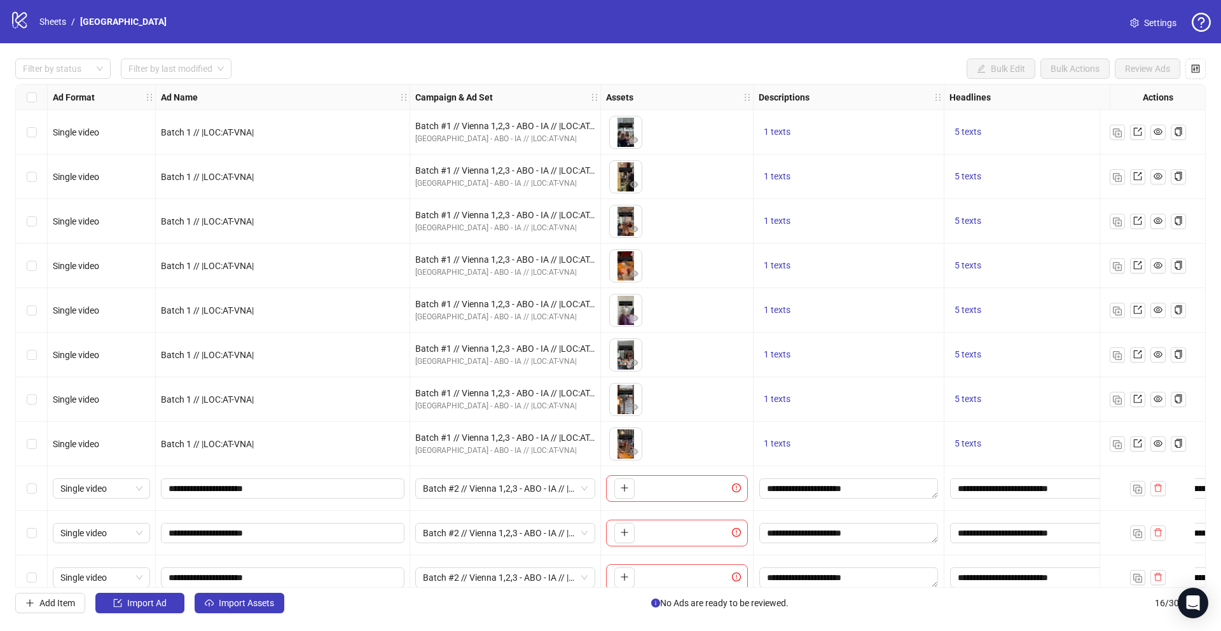
scroll to position [240, 0]
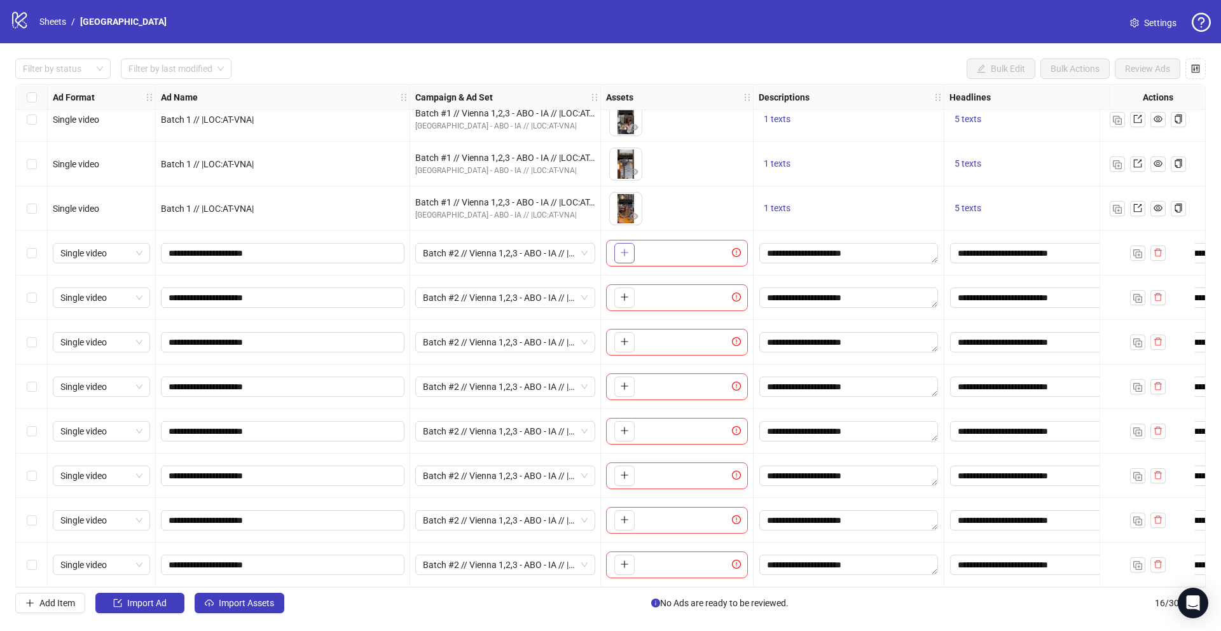
click at [624, 250] on icon "plus" at bounding box center [624, 252] width 1 height 7
click at [625, 292] on icon "plus" at bounding box center [624, 296] width 9 height 9
click at [624, 343] on button "button" at bounding box center [624, 342] width 20 height 20
click at [626, 382] on icon "plus" at bounding box center [624, 386] width 9 height 9
click at [624, 430] on icon "plus" at bounding box center [624, 430] width 7 height 1
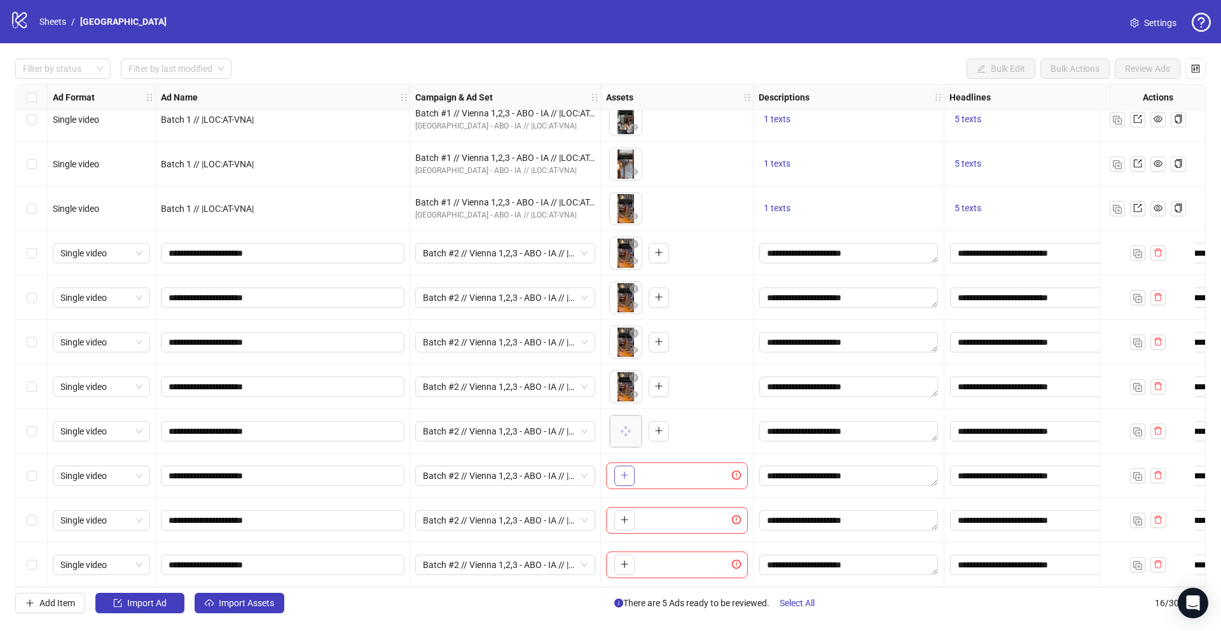
click at [625, 474] on span "button" at bounding box center [624, 475] width 9 height 10
click at [624, 516] on icon "plus" at bounding box center [624, 519] width 1 height 7
click at [623, 563] on icon "plus" at bounding box center [624, 564] width 9 height 9
click at [26, 239] on div "Select row 9" at bounding box center [32, 253] width 32 height 45
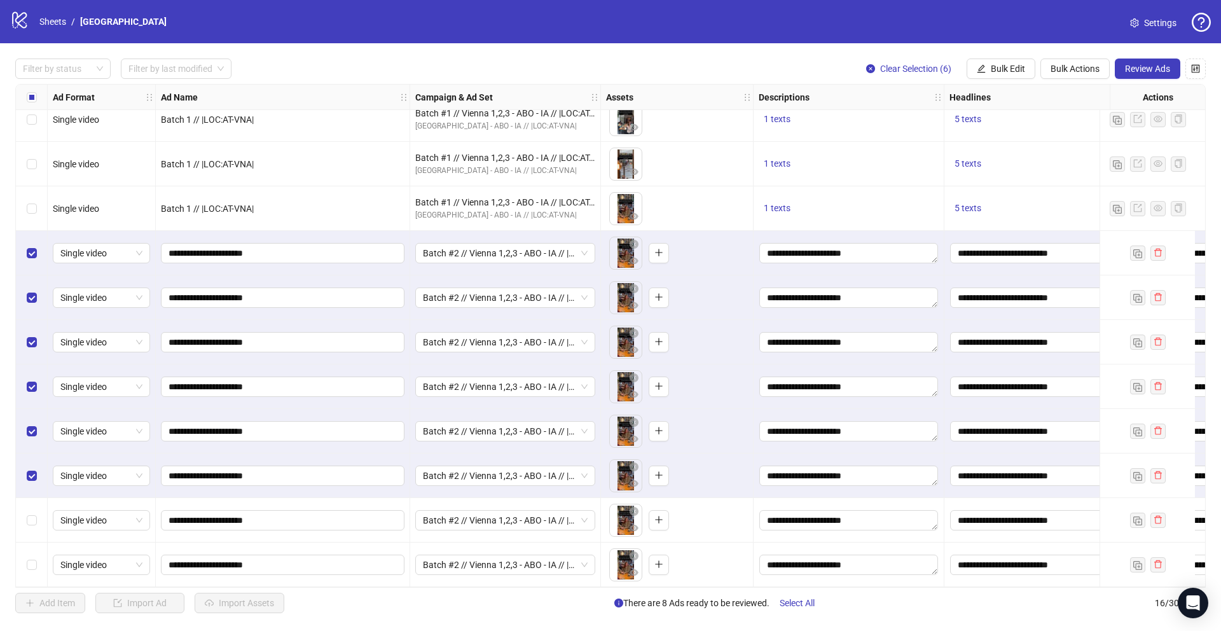
click at [32, 522] on div "Select row 15" at bounding box center [32, 520] width 32 height 45
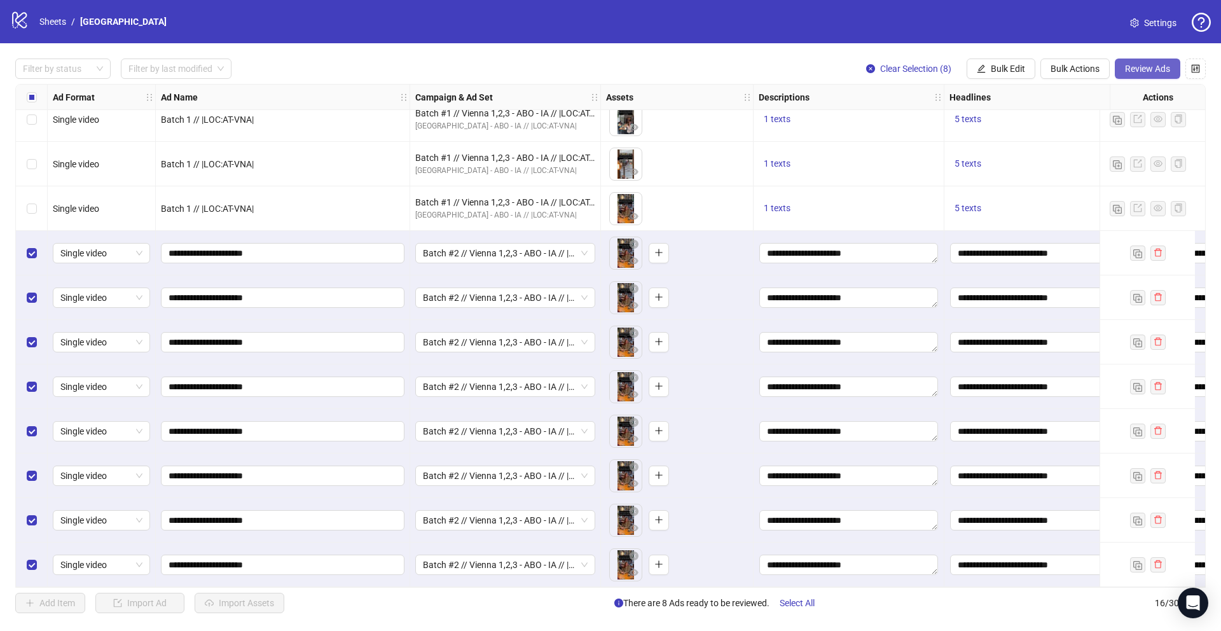
click at [1125, 65] on span "Review Ads" at bounding box center [1147, 69] width 45 height 10
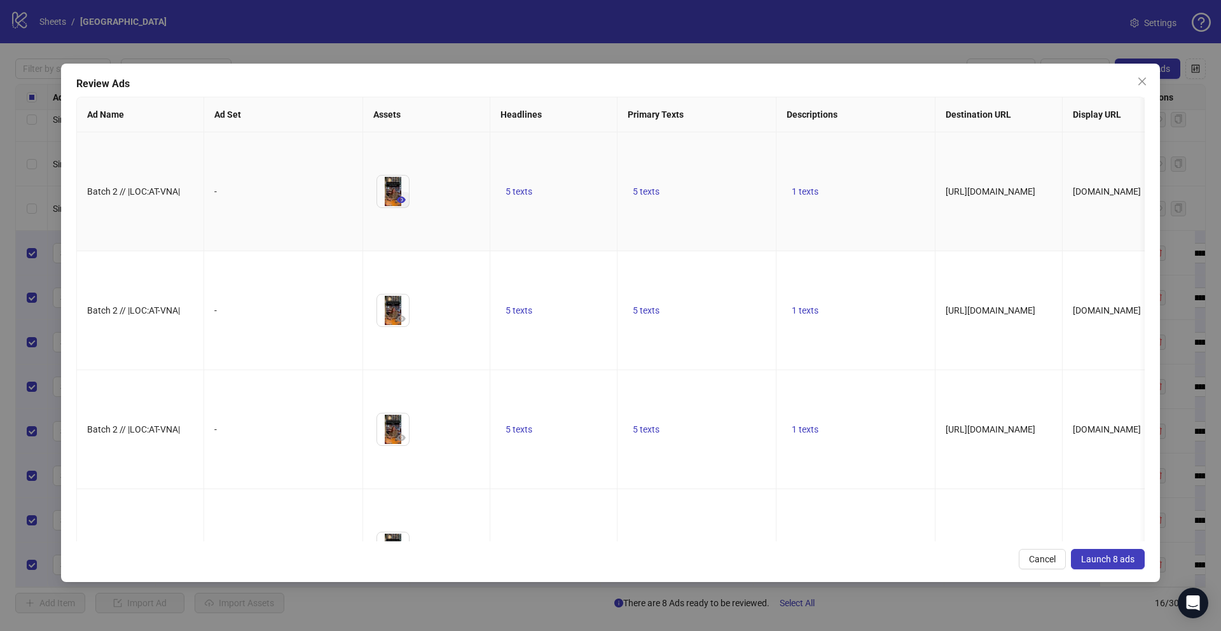
click at [394, 207] on button "button" at bounding box center [401, 199] width 15 height 15
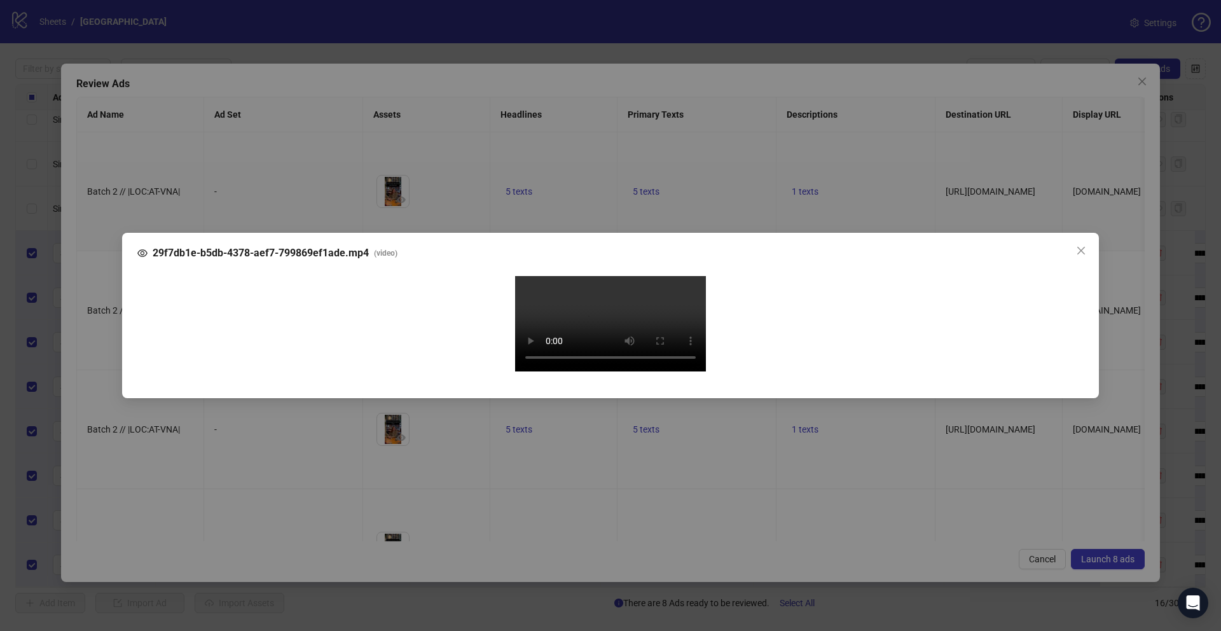
click at [109, 355] on div "29f7db1e-b5db-4378-aef7-799869ef1ade.mp4 ( video ) Your browser does not suppor…" at bounding box center [610, 315] width 1221 height 631
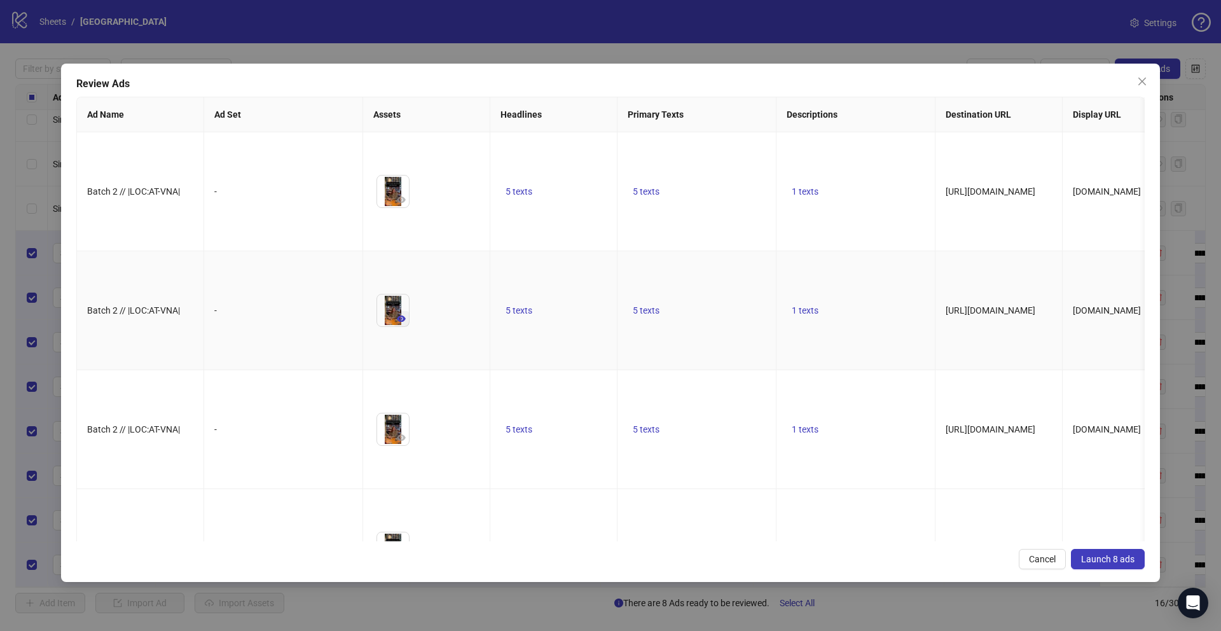
click at [405, 323] on icon "eye" at bounding box center [401, 318] width 9 height 9
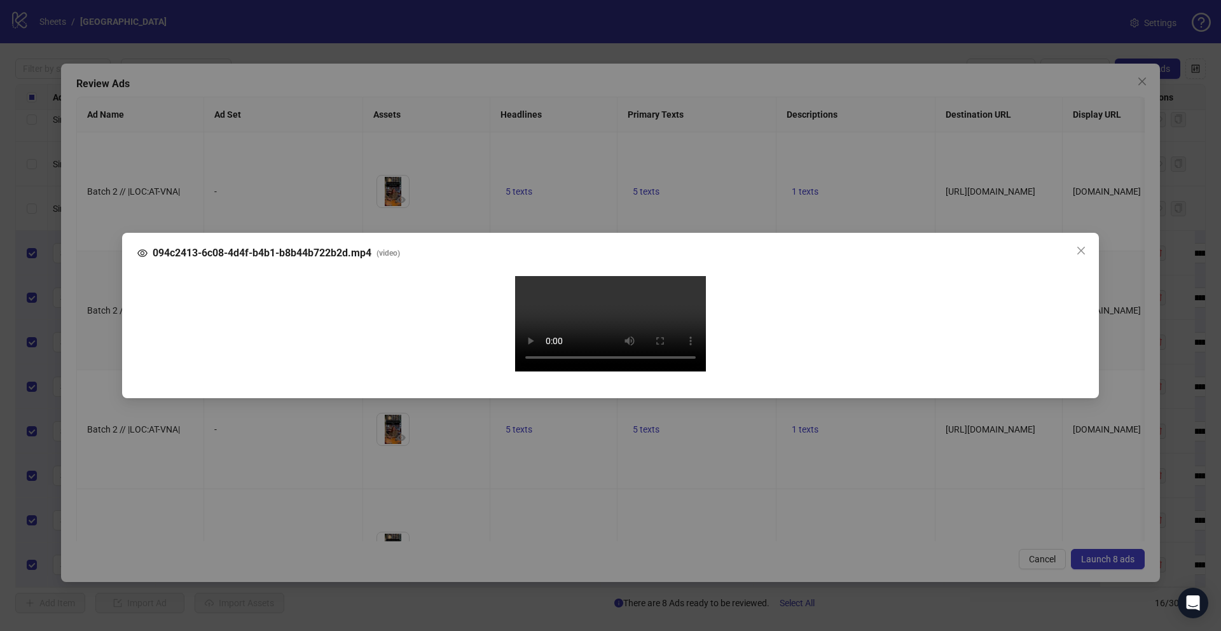
click at [101, 397] on div "094c2413-6c08-4d4f-b4b1-b8b44b722b2d.mp4 ( video ) Your browser does not suppor…" at bounding box center [610, 315] width 1221 height 631
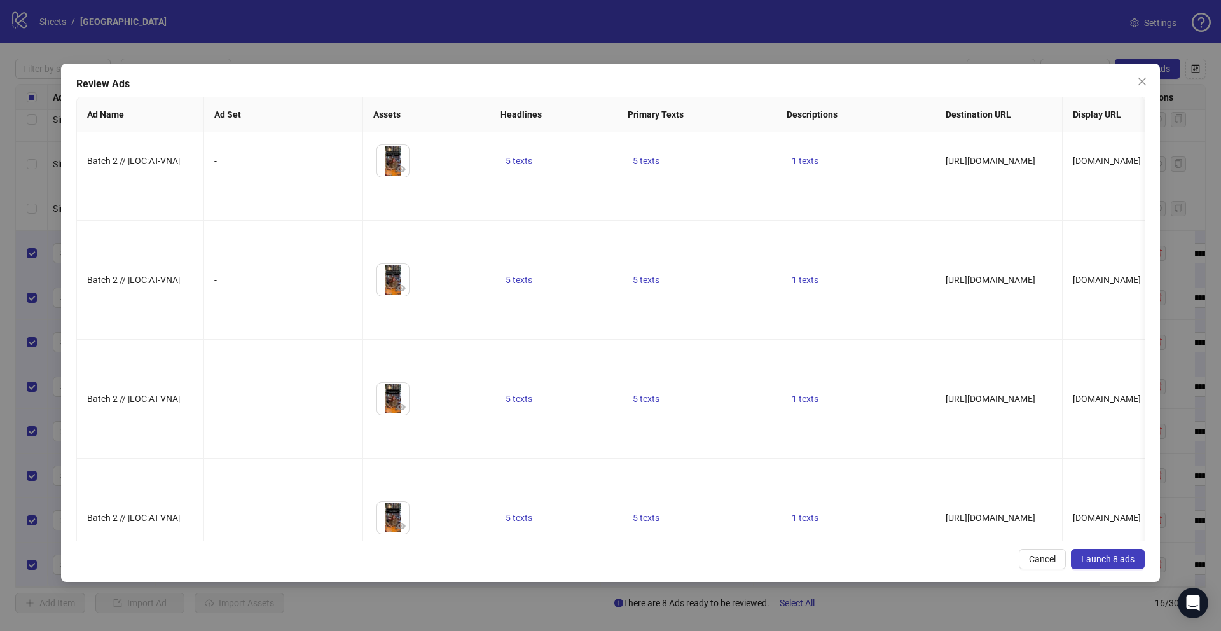
scroll to position [326, 0]
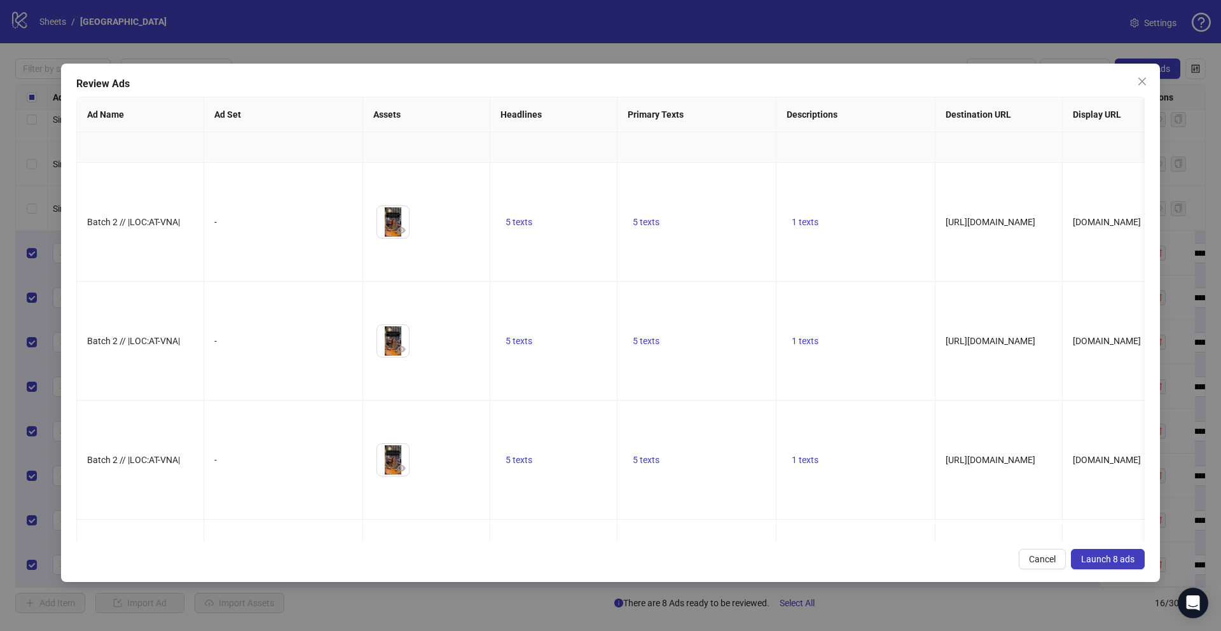
click at [402, 114] on icon "eye" at bounding box center [401, 111] width 9 height 6
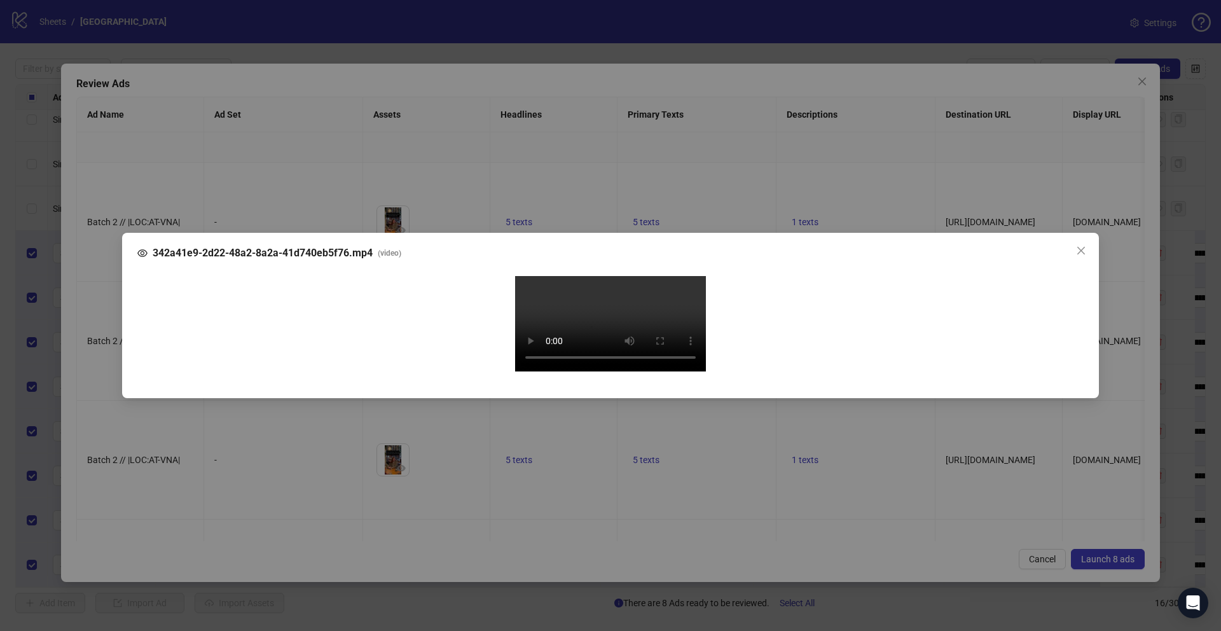
click at [106, 362] on div "342a41e9-2d22-48a2-8a2a-41d740eb5f76.mp4 ( video ) Your browser does not suppor…" at bounding box center [610, 315] width 1221 height 631
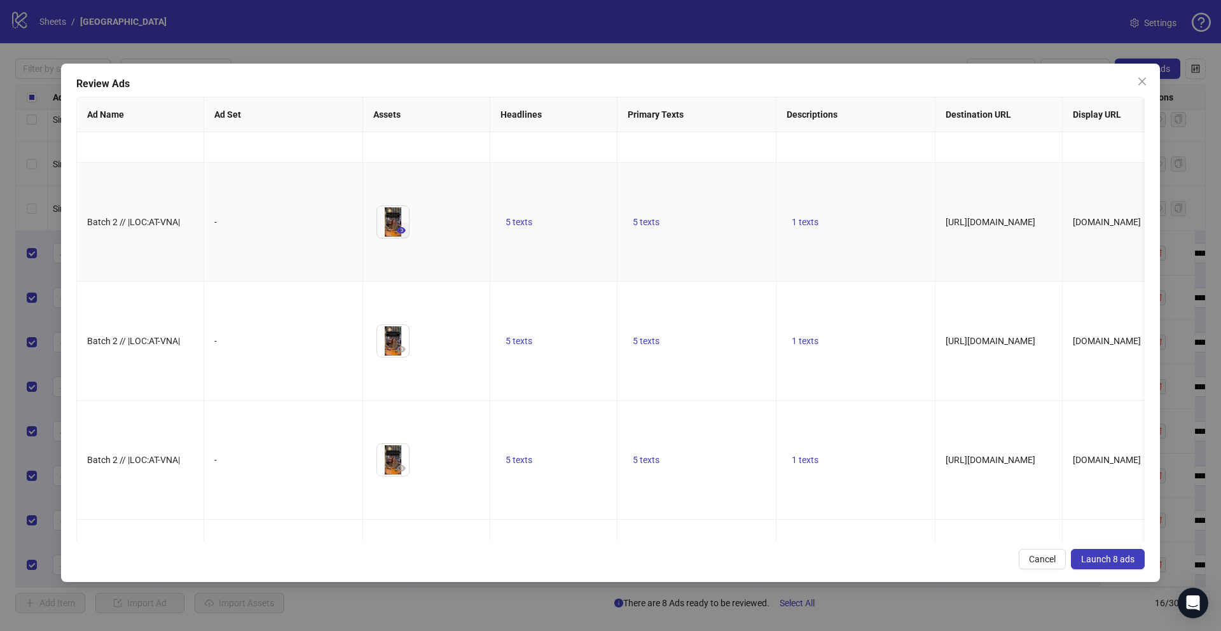
click at [400, 235] on icon "eye" at bounding box center [401, 230] width 9 height 9
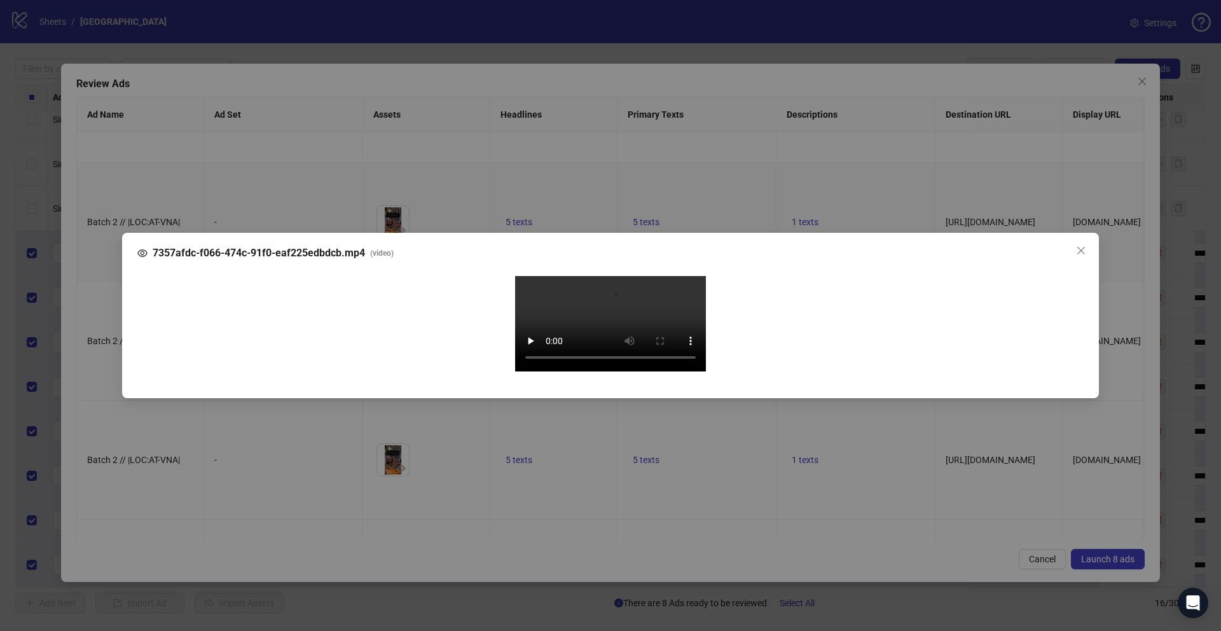
click at [102, 378] on div "7357afdc-f066-474c-91f0-eaf225edbdcb.mp4 ( video ) Your browser does not suppor…" at bounding box center [610, 315] width 1221 height 631
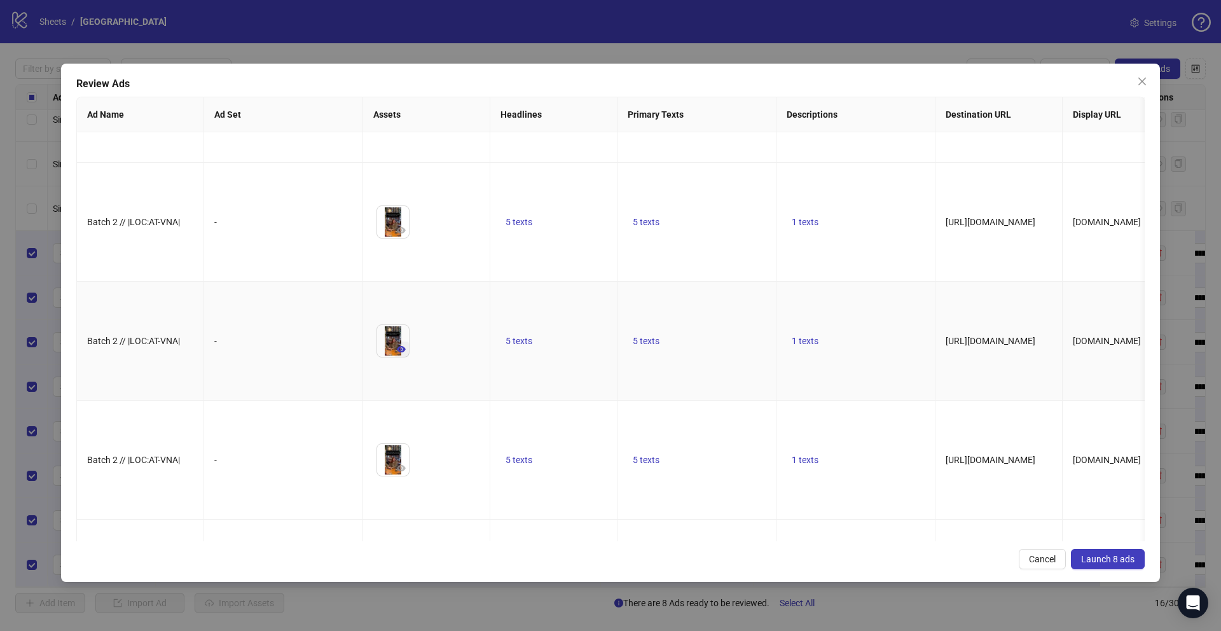
click at [402, 357] on button "button" at bounding box center [401, 348] width 15 height 15
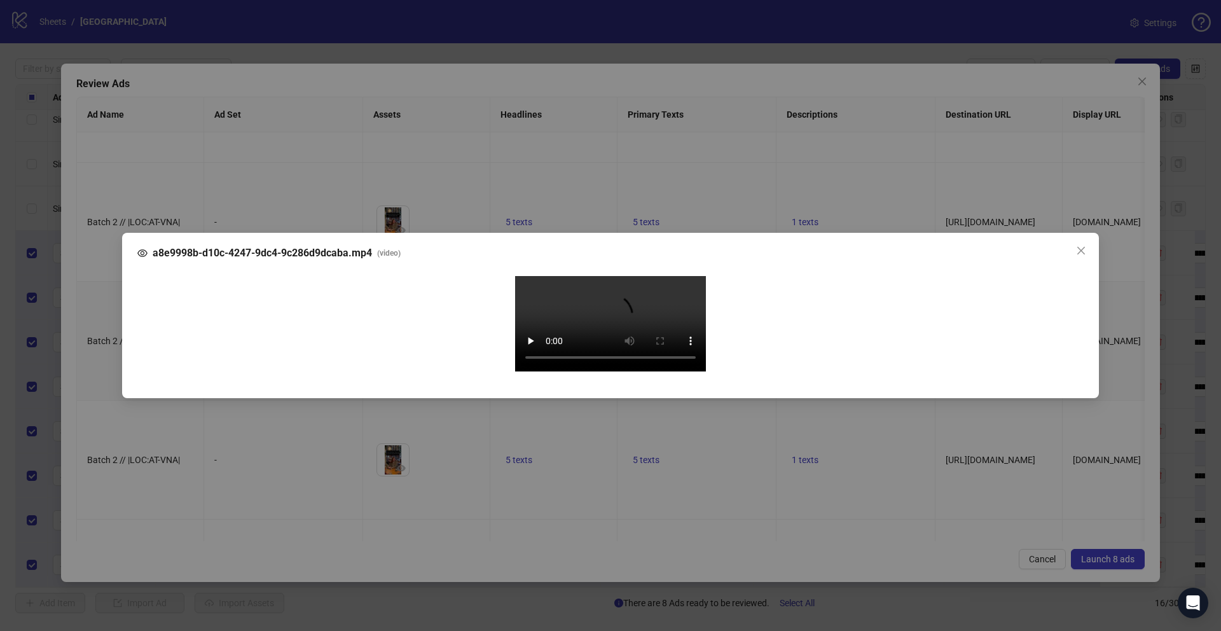
click at [103, 380] on div "a8e9998b-d10c-4247-9dc4-9c286d9dcaba.mp4 ( video ) Your browser does not suppor…" at bounding box center [610, 315] width 1221 height 631
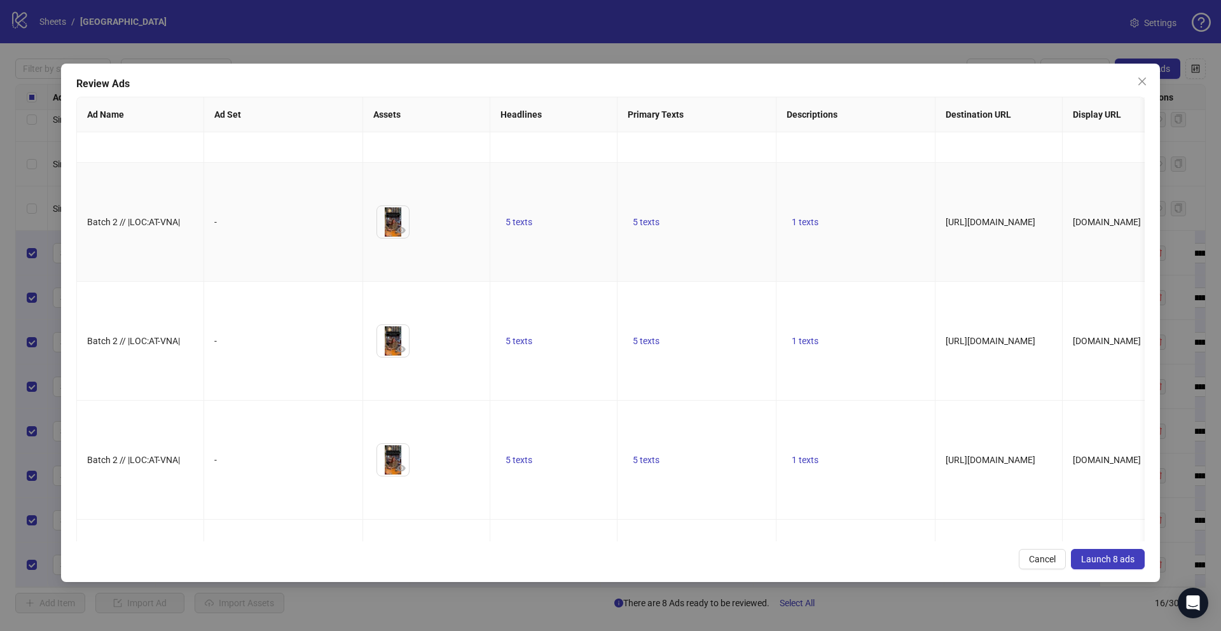
scroll to position [0, 0]
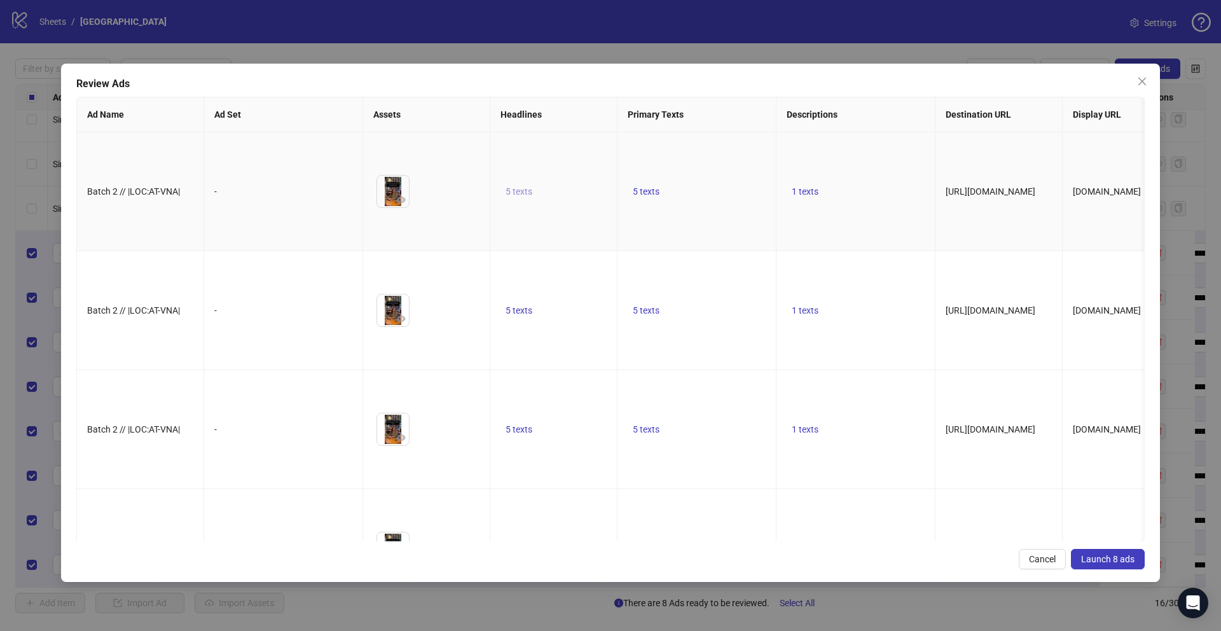
click at [521, 196] on span "5 texts" at bounding box center [519, 191] width 27 height 10
click at [716, 203] on icon "caret-right" at bounding box center [717, 202] width 4 height 6
click at [716, 206] on icon "caret-right" at bounding box center [717, 209] width 4 height 6
click at [716, 203] on icon "caret-right" at bounding box center [717, 202] width 4 height 6
click at [757, 168] on td "5 texts" at bounding box center [696, 191] width 159 height 119
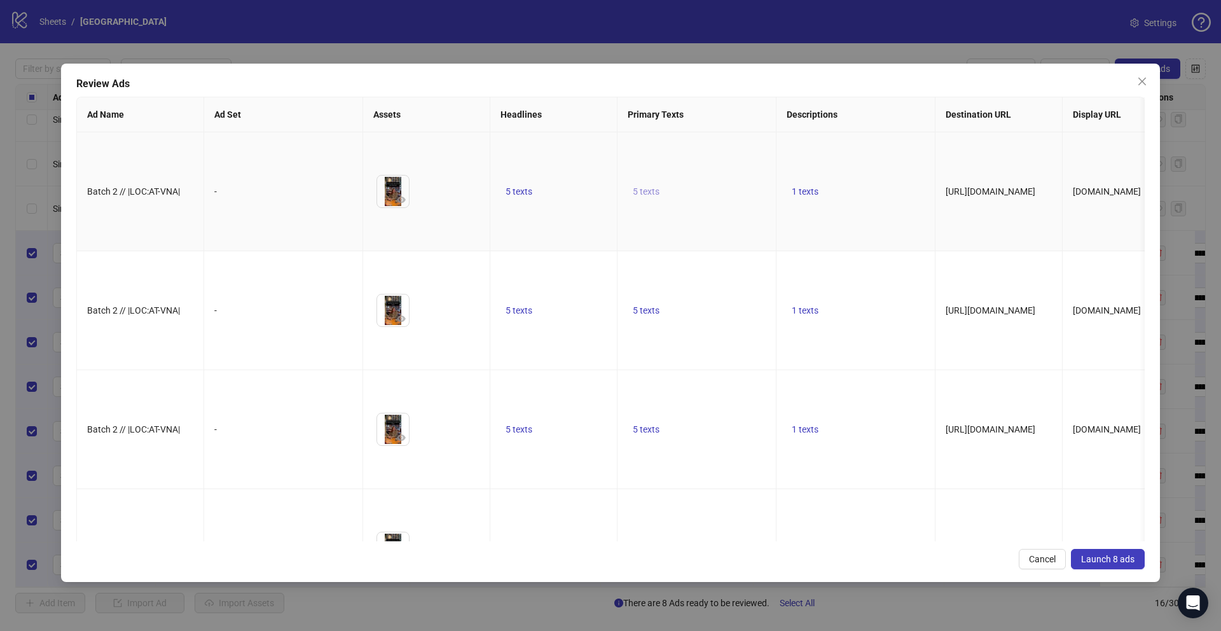
click at [642, 196] on span "5 texts" at bounding box center [646, 191] width 27 height 10
click at [851, 198] on button "button" at bounding box center [844, 202] width 20 height 20
click at [876, 175] on div "In Vienna, Sunday morning coffee meetups are helping strangers feel human again…" at bounding box center [775, 219] width 206 height 137
click at [898, 173] on td "1 texts" at bounding box center [855, 191] width 159 height 119
click at [813, 199] on button "1 texts" at bounding box center [805, 191] width 37 height 15
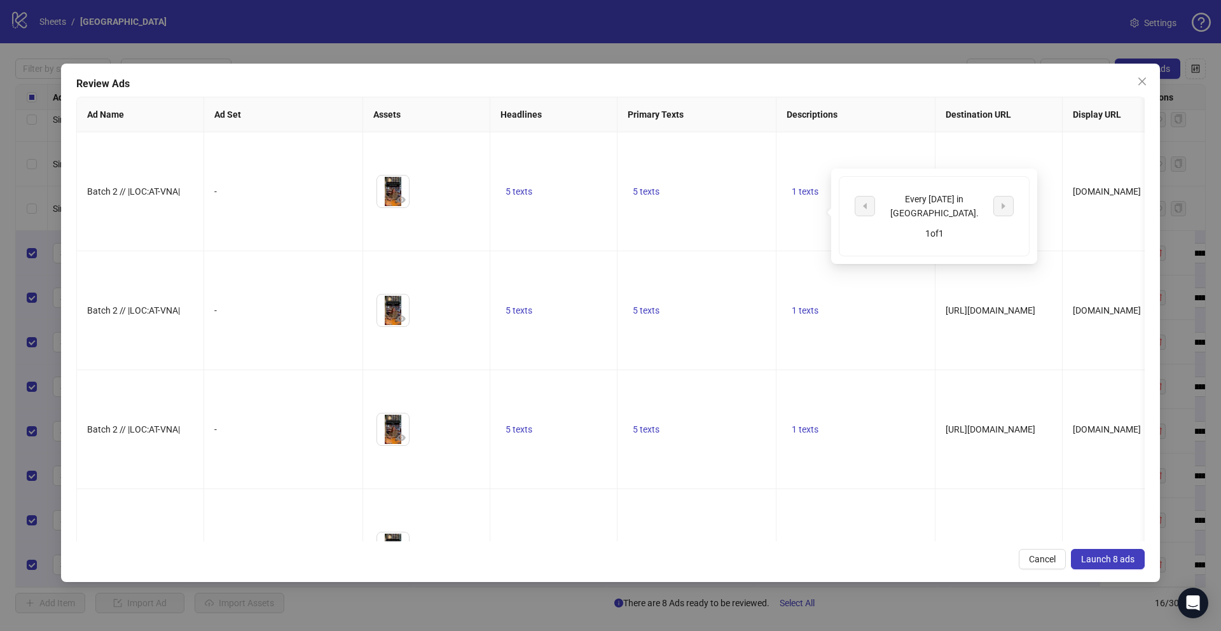
click at [1096, 557] on span "Launch 8 ads" at bounding box center [1107, 559] width 53 height 10
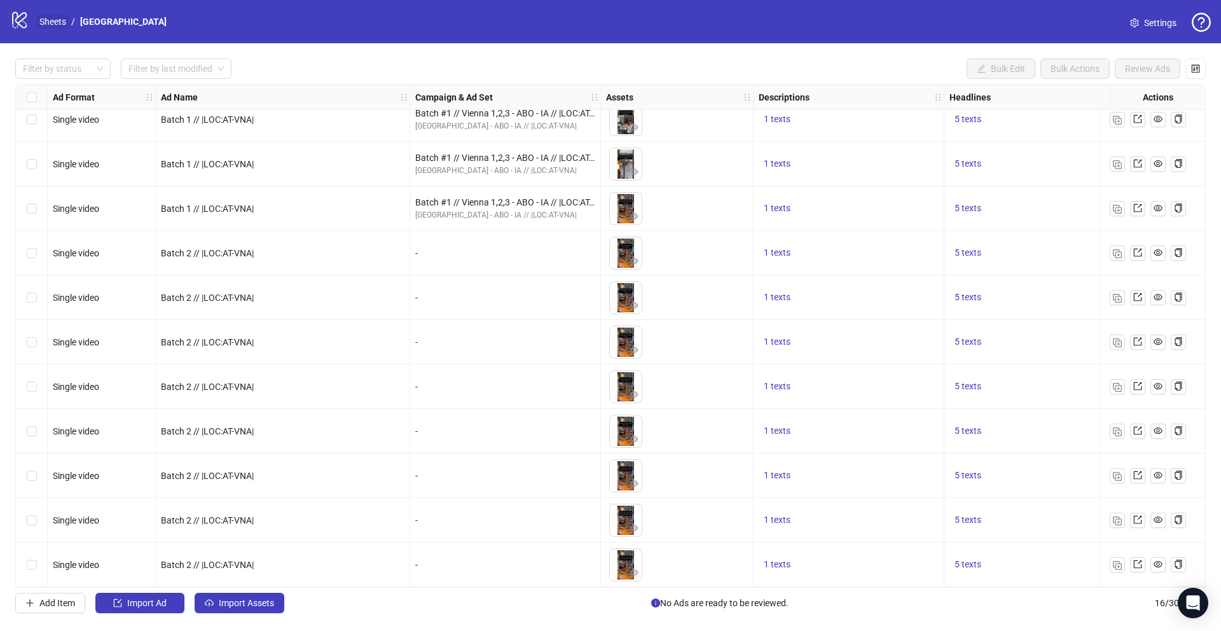
click at [58, 24] on link "Sheets" at bounding box center [53, 22] width 32 height 14
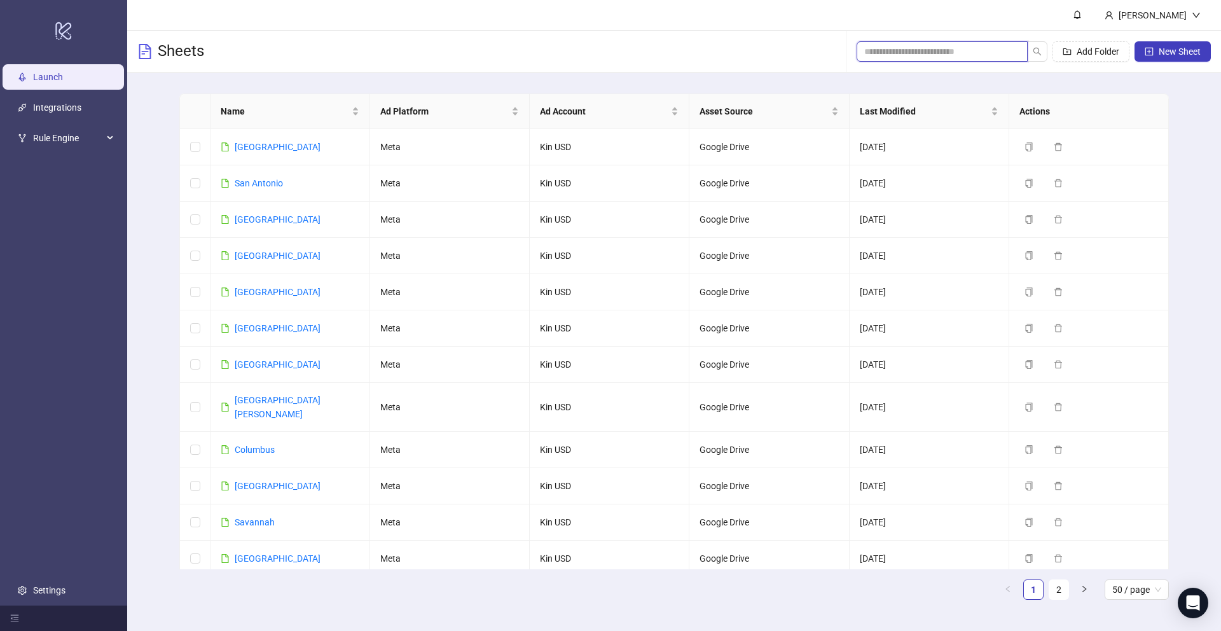
click at [908, 46] on input "search" at bounding box center [937, 52] width 146 height 14
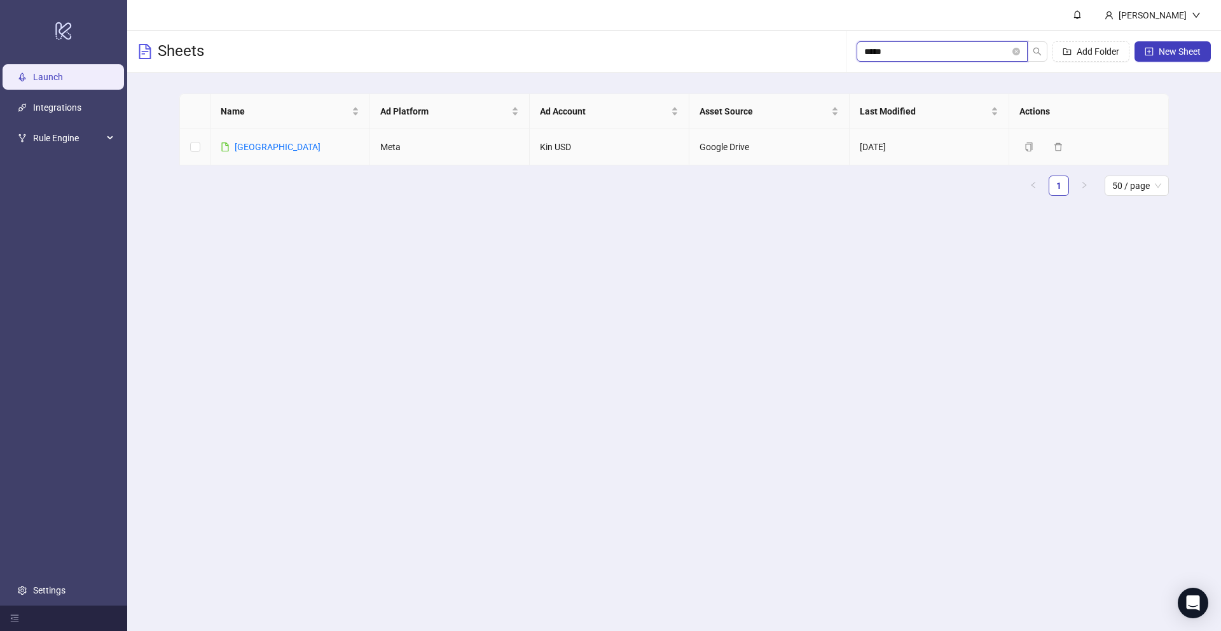
type input "*****"
click at [252, 153] on div "Osaka" at bounding box center [278, 147] width 86 height 14
click at [252, 150] on link "Osaka" at bounding box center [278, 147] width 86 height 10
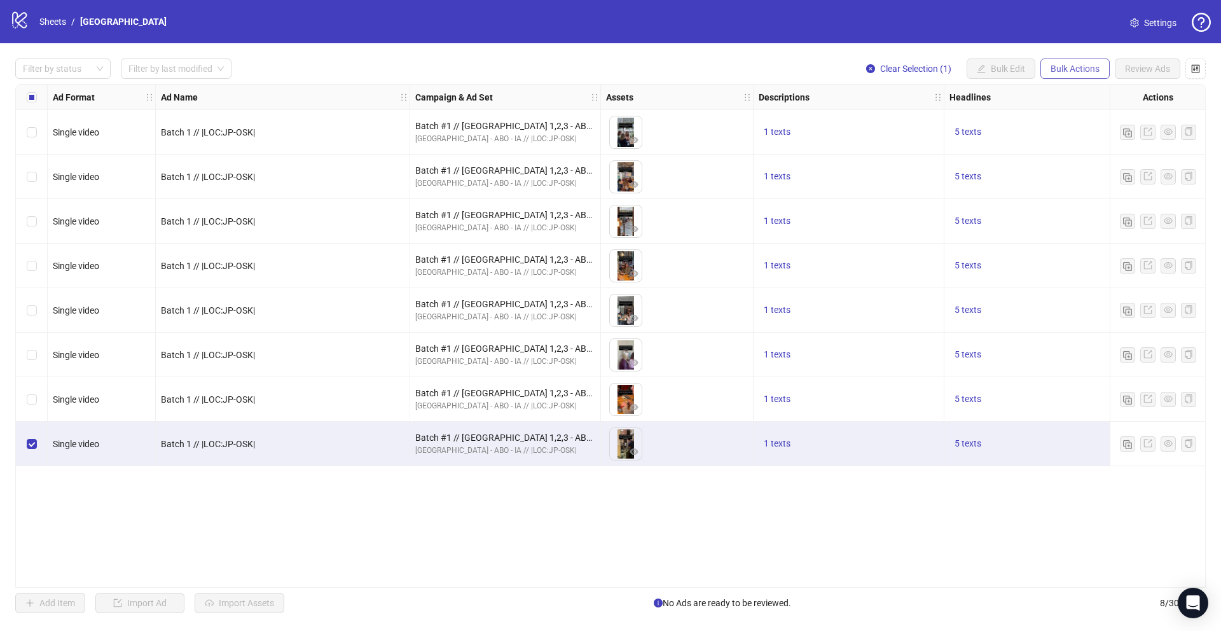
click at [1056, 73] on button "Bulk Actions" at bounding box center [1074, 68] width 69 height 20
click at [1057, 116] on span "Duplicate" at bounding box center [1092, 114] width 87 height 14
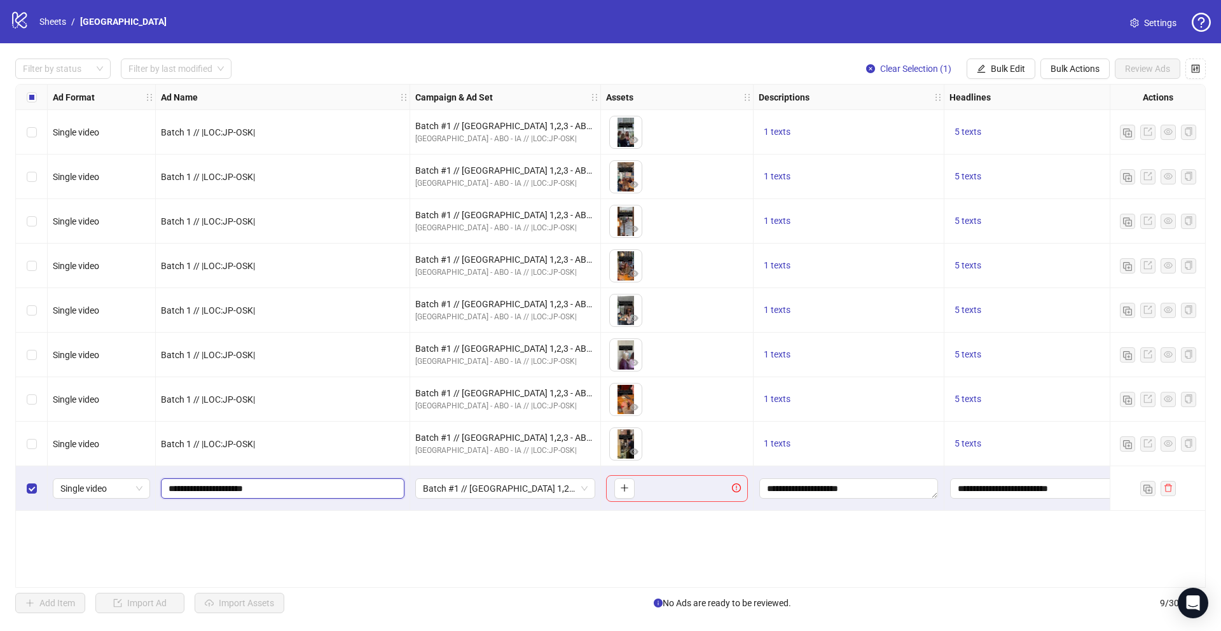
click at [195, 490] on input "**********" at bounding box center [282, 488] width 226 height 14
type input "**********"
click at [100, 530] on div "Ad Format Ad Name Campaign & Ad Set Assets Descriptions Headlines Primary Texts…" at bounding box center [610, 336] width 1190 height 504
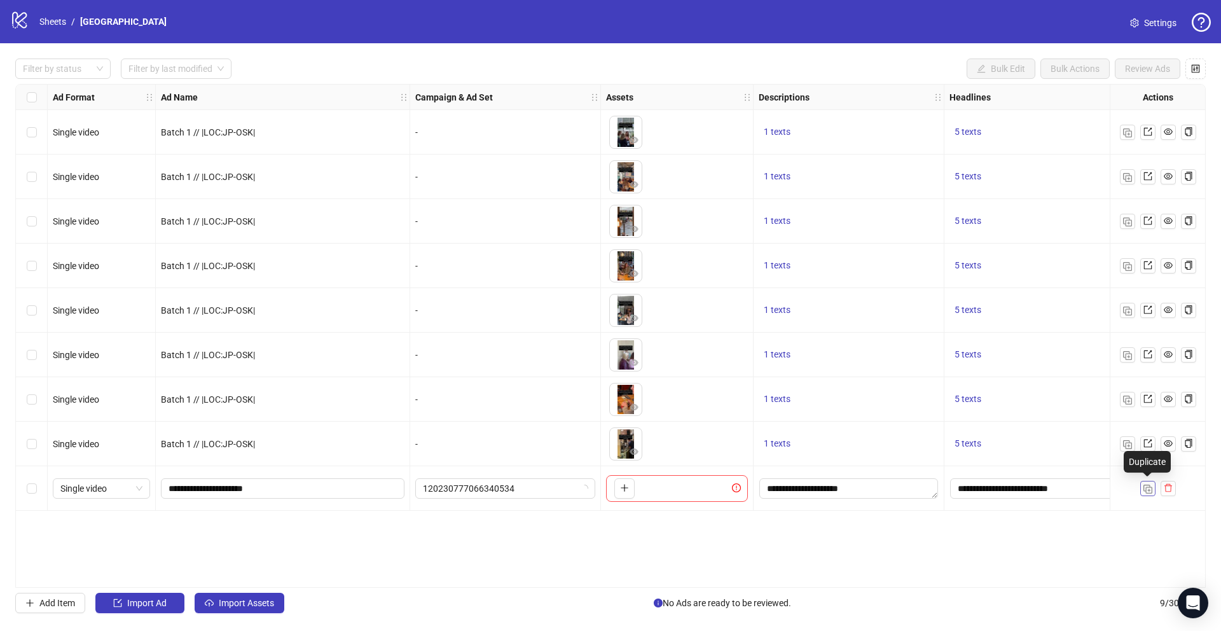
click at [1148, 486] on img "button" at bounding box center [1147, 489] width 9 height 9
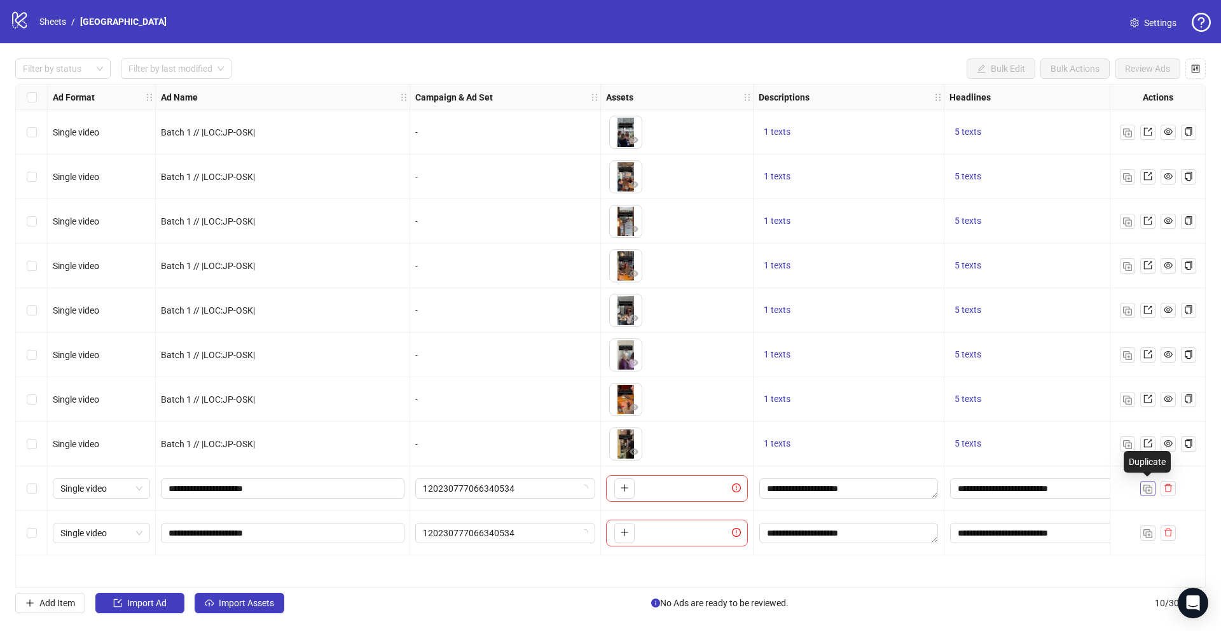
click at [1144, 493] on button "button" at bounding box center [1147, 488] width 15 height 15
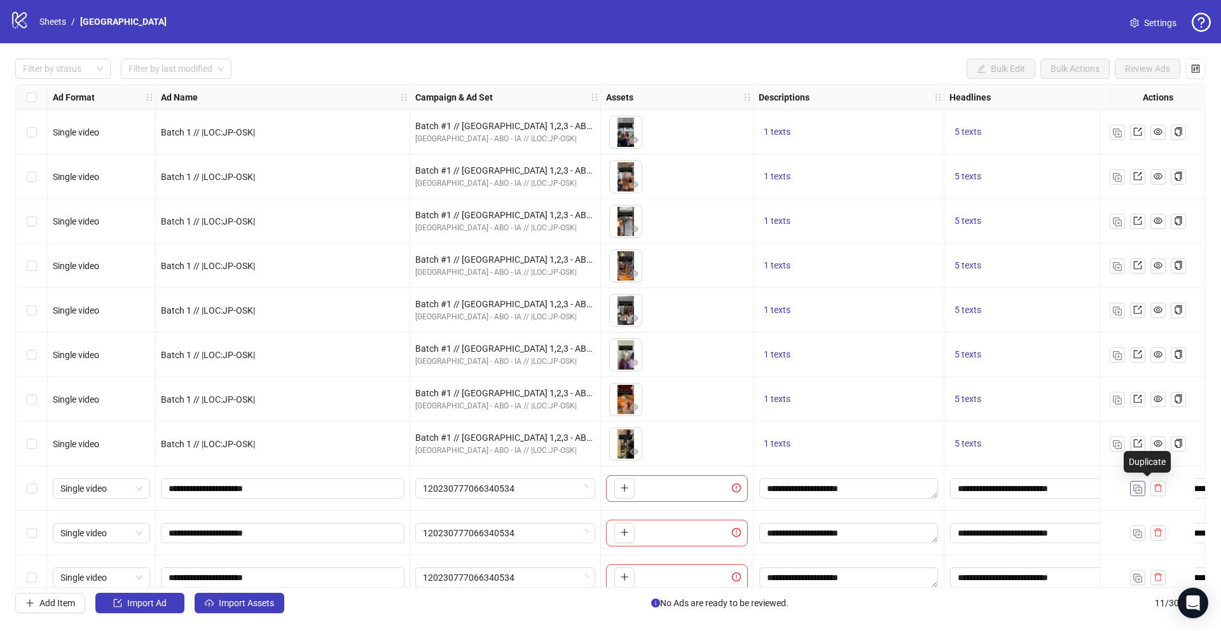
click at [1139, 488] on img "button" at bounding box center [1137, 489] width 9 height 9
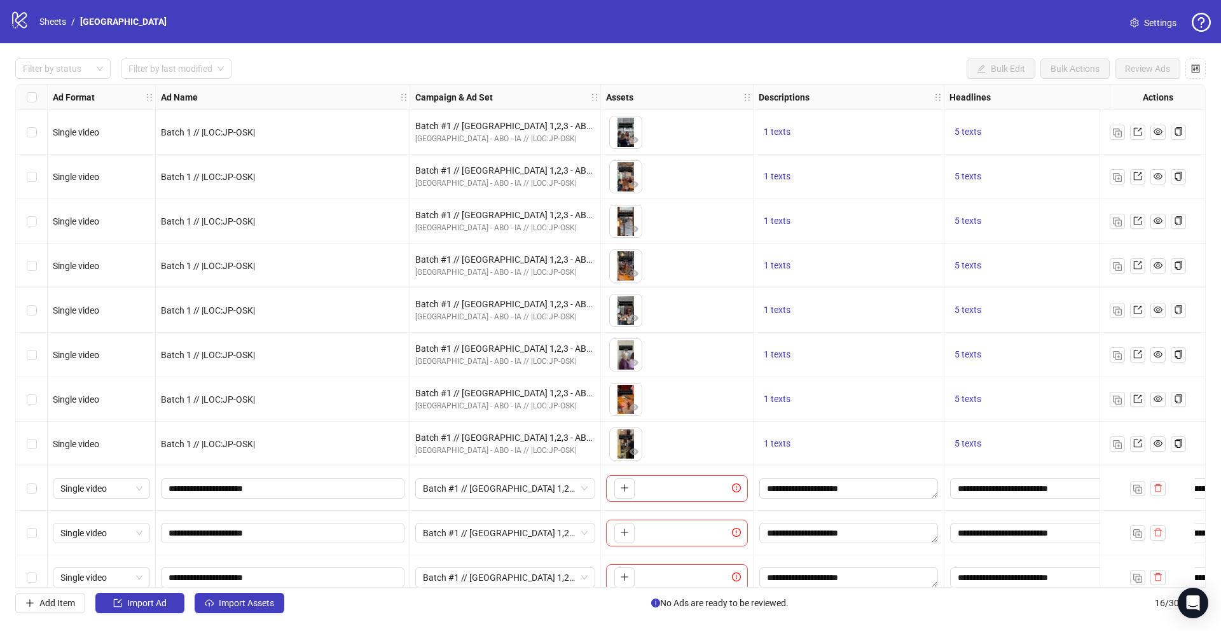
scroll to position [240, 0]
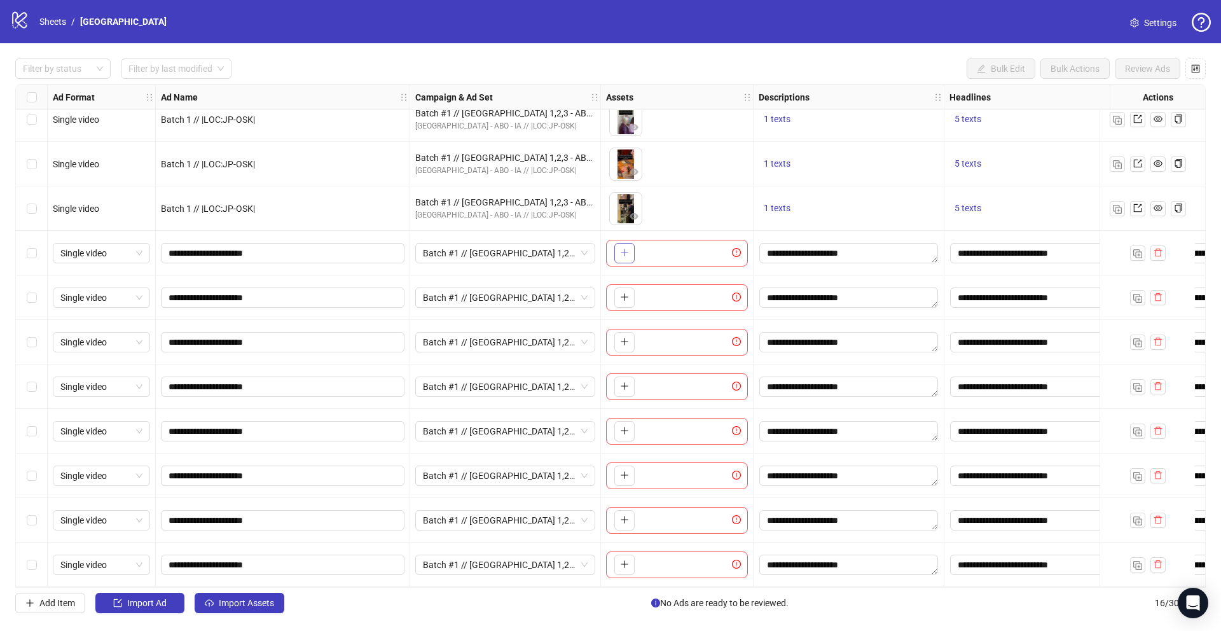
click at [624, 243] on button "button" at bounding box center [624, 253] width 20 height 20
click at [629, 294] on button "button" at bounding box center [624, 297] width 20 height 20
click at [623, 338] on icon "plus" at bounding box center [624, 341] width 9 height 9
click at [625, 383] on icon "plus" at bounding box center [624, 386] width 9 height 9
click at [621, 425] on span "button" at bounding box center [624, 430] width 9 height 10
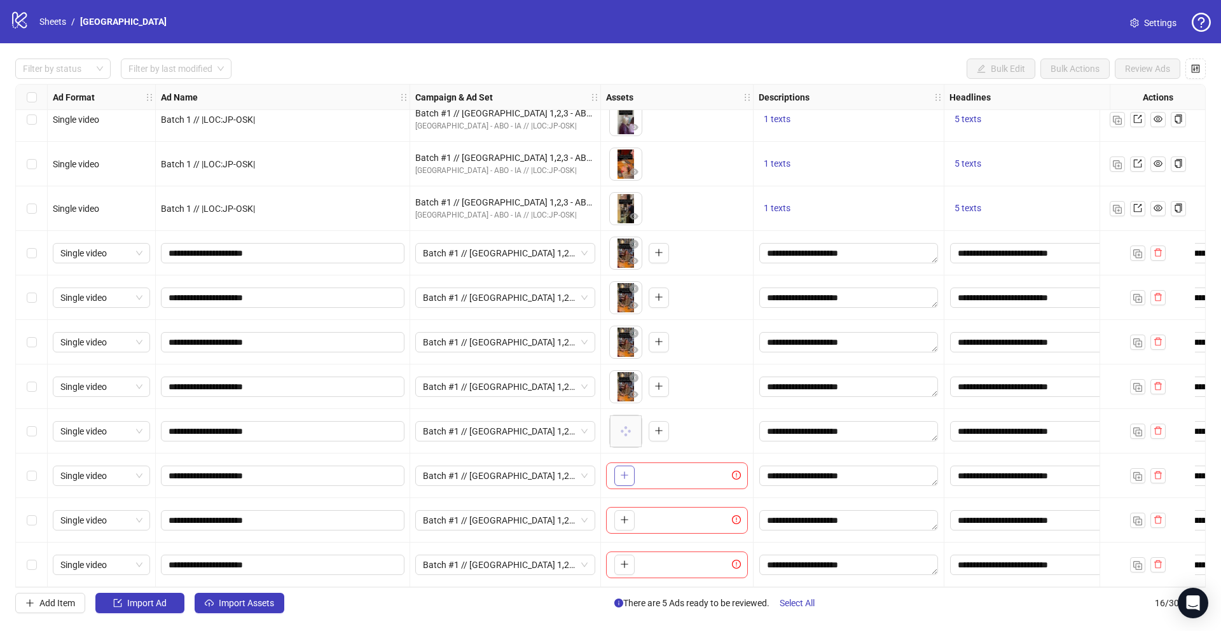
click at [629, 469] on button "button" at bounding box center [624, 475] width 20 height 20
click at [635, 462] on icon "close-circle" at bounding box center [634, 466] width 9 height 9
click at [623, 471] on icon "plus" at bounding box center [624, 475] width 9 height 9
click at [623, 516] on icon "plus" at bounding box center [624, 519] width 9 height 9
click at [624, 560] on icon "plus" at bounding box center [624, 564] width 9 height 9
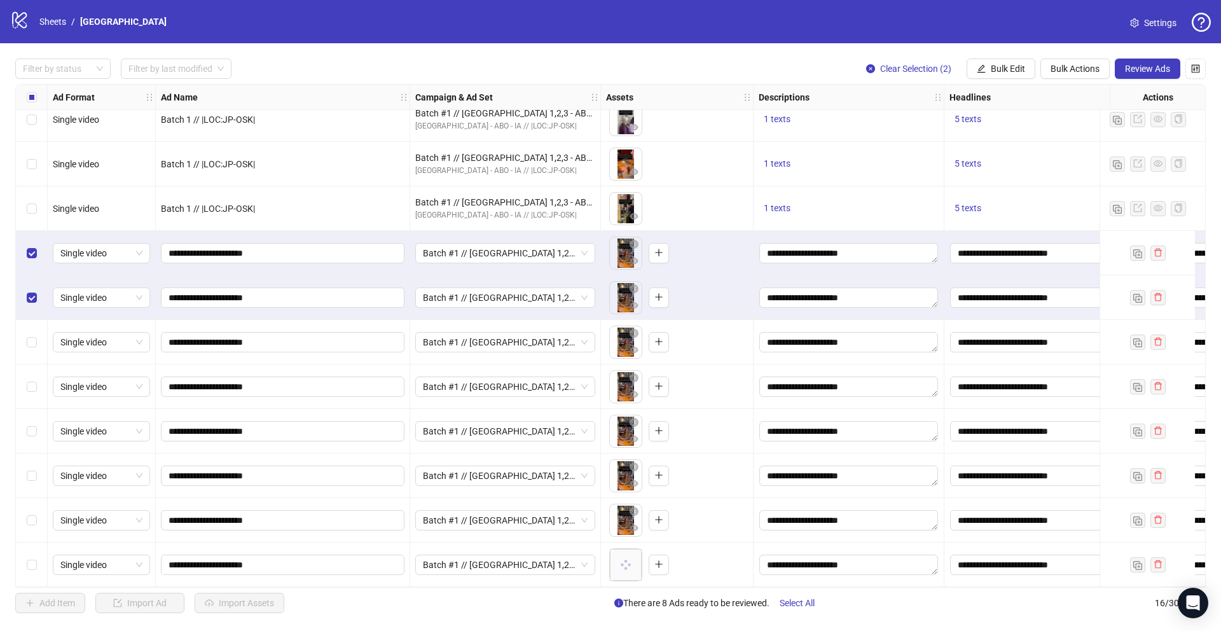
click at [32, 347] on div "Select row 11" at bounding box center [32, 342] width 32 height 45
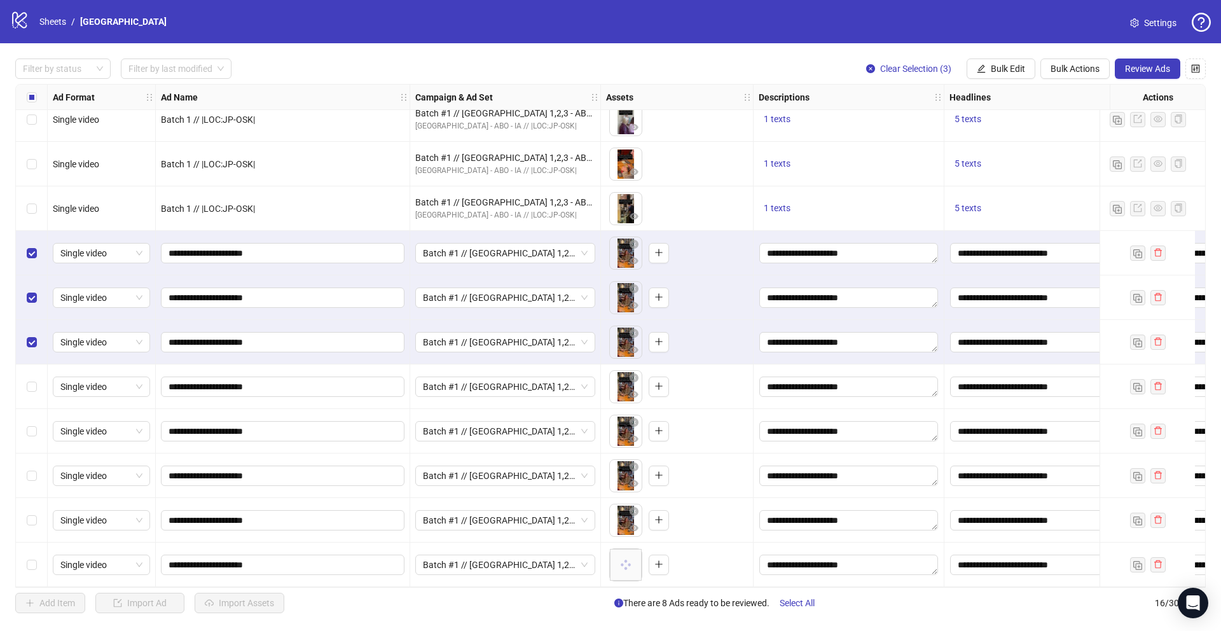
click at [32, 390] on div "Select row 12" at bounding box center [32, 386] width 32 height 45
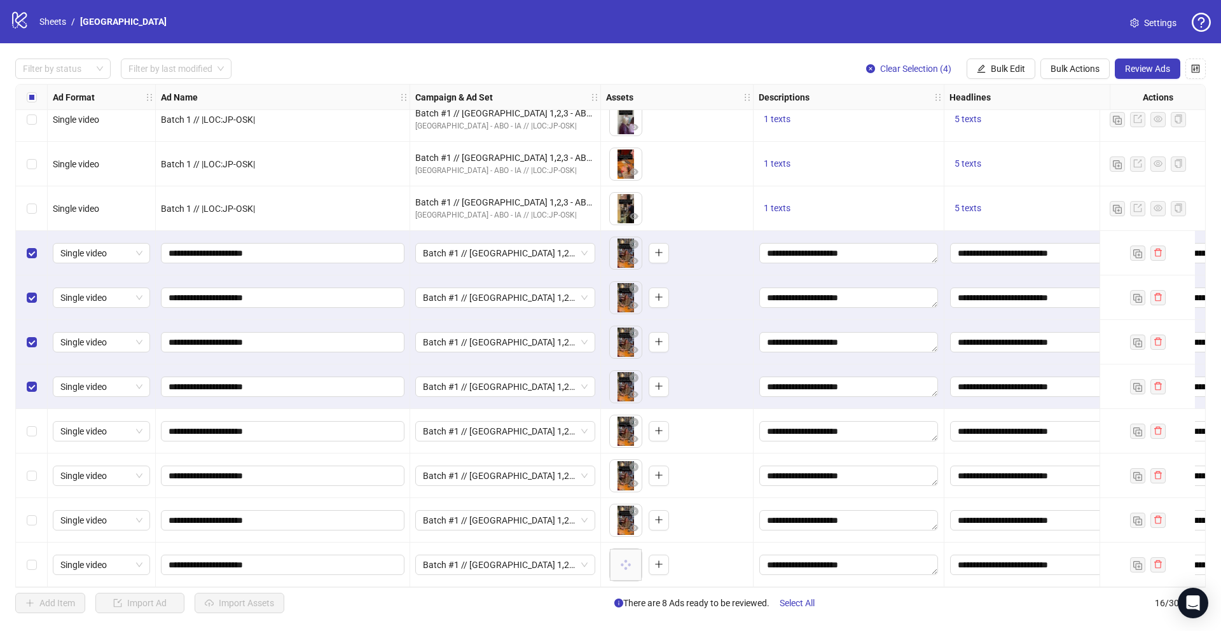
click at [32, 434] on div "Select row 13" at bounding box center [32, 431] width 32 height 45
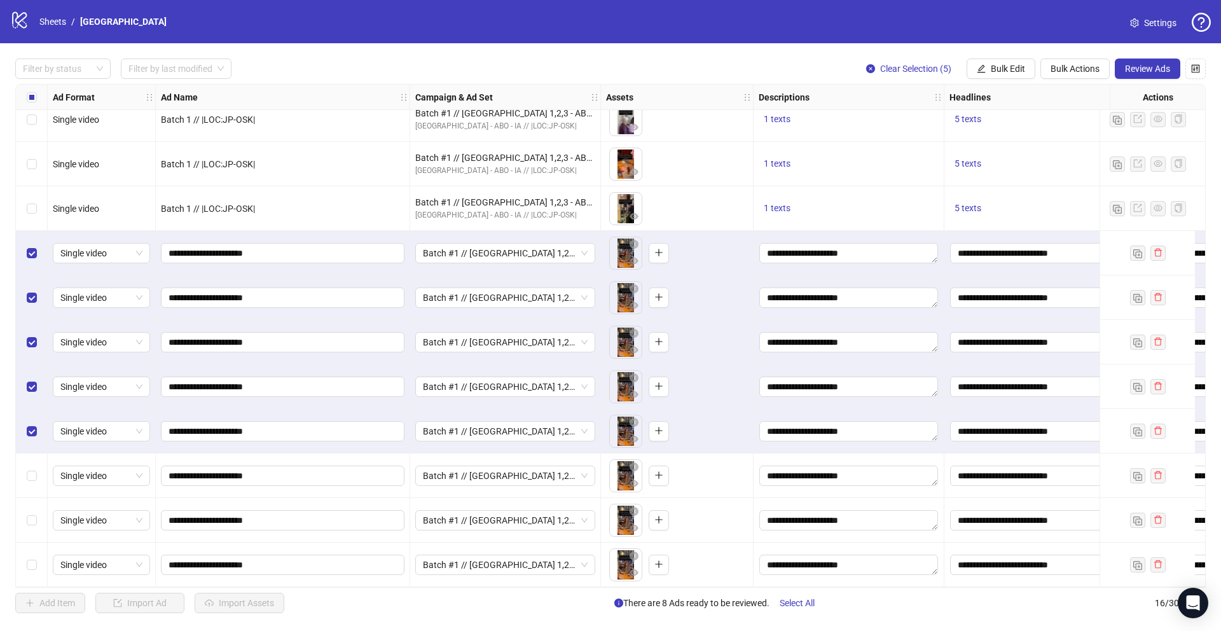
click at [31, 461] on div "Select row 14" at bounding box center [32, 475] width 32 height 45
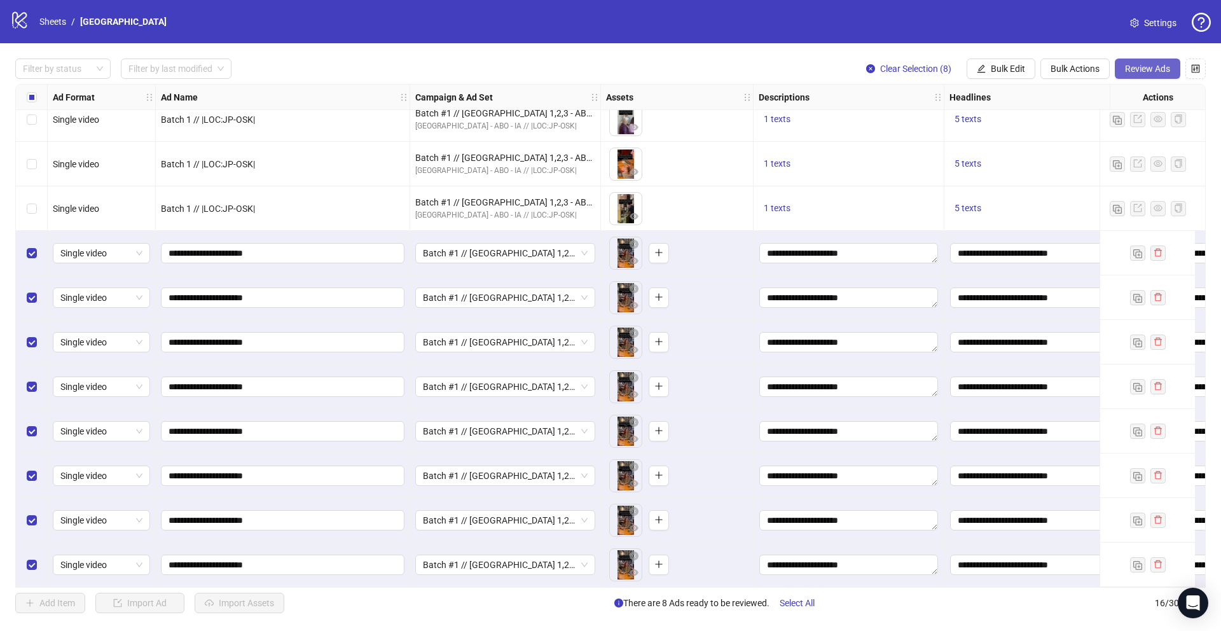
click at [1138, 60] on button "Review Ads" at bounding box center [1147, 68] width 65 height 20
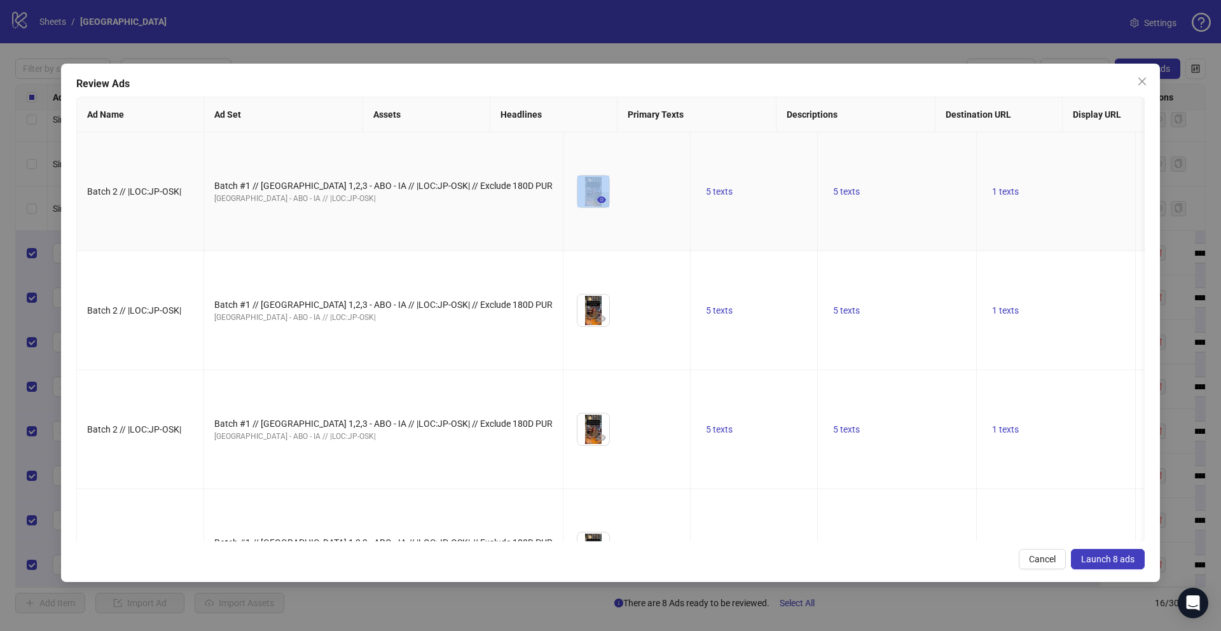
click at [577, 208] on div at bounding box center [593, 191] width 33 height 33
click at [597, 204] on icon "eye" at bounding box center [601, 199] width 9 height 9
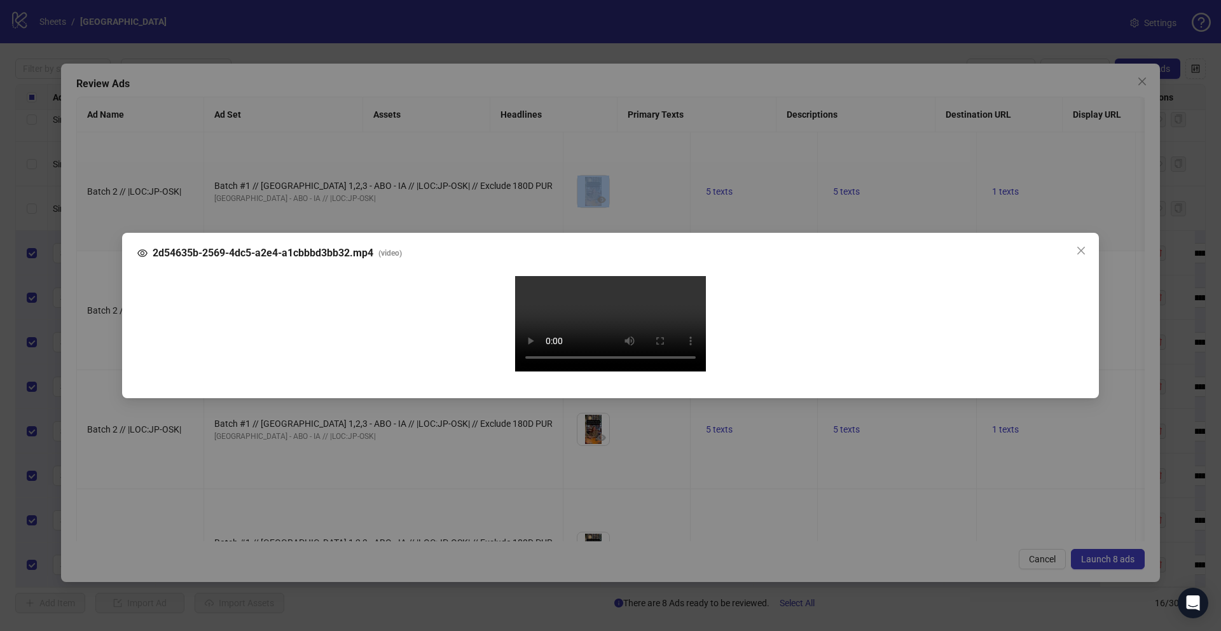
click at [92, 382] on div "2d54635b-2569-4dc5-a2e4-a1cbbbd3bb32.mp4 ( video ) Your browser does not suppor…" at bounding box center [610, 315] width 1221 height 631
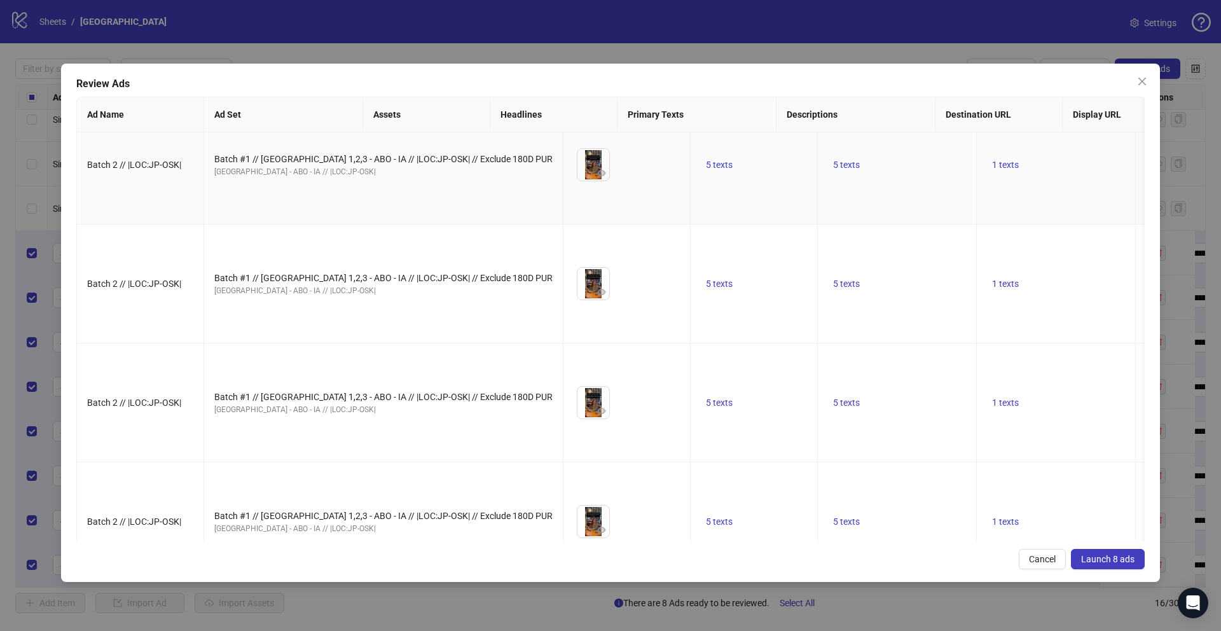
scroll to position [150, 0]
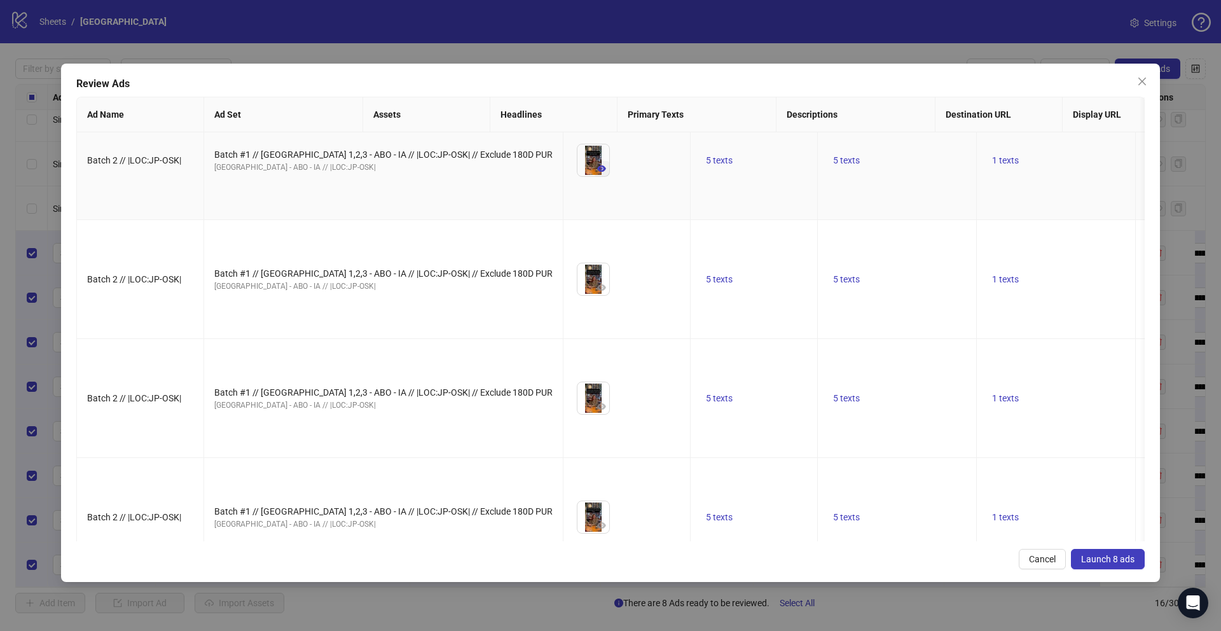
click at [597, 173] on icon "eye" at bounding box center [601, 168] width 9 height 9
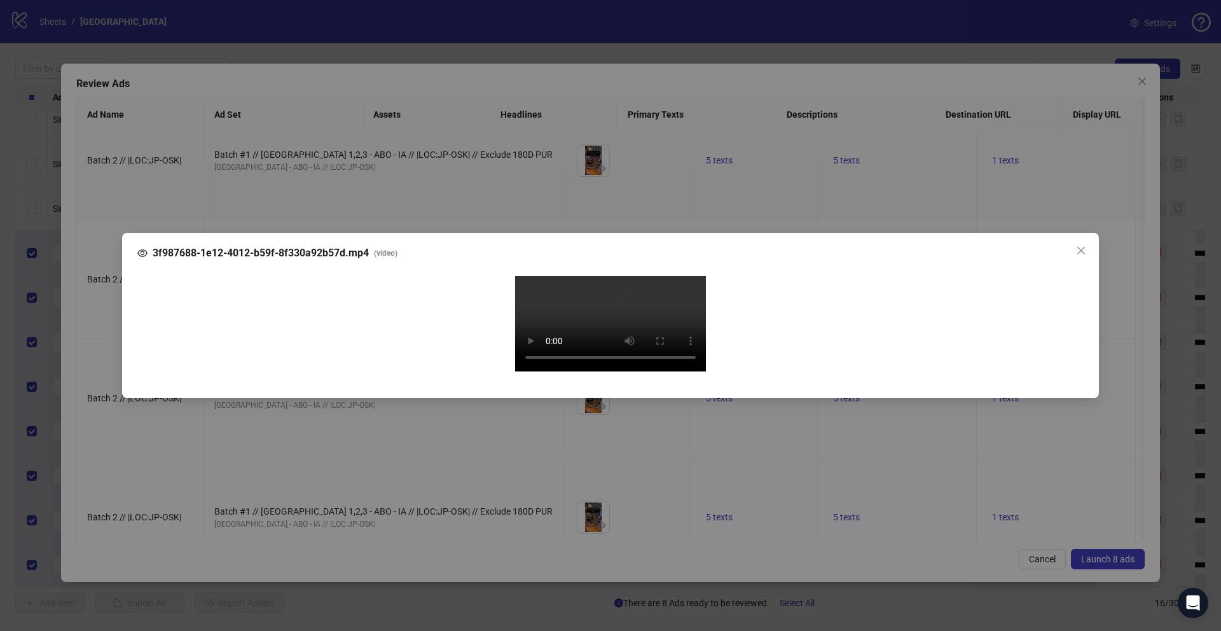
click at [102, 386] on div "3f987688-1e12-4012-b59f-8f330a92b57d.mp4 ( video ) Your browser does not suppor…" at bounding box center [610, 315] width 1221 height 631
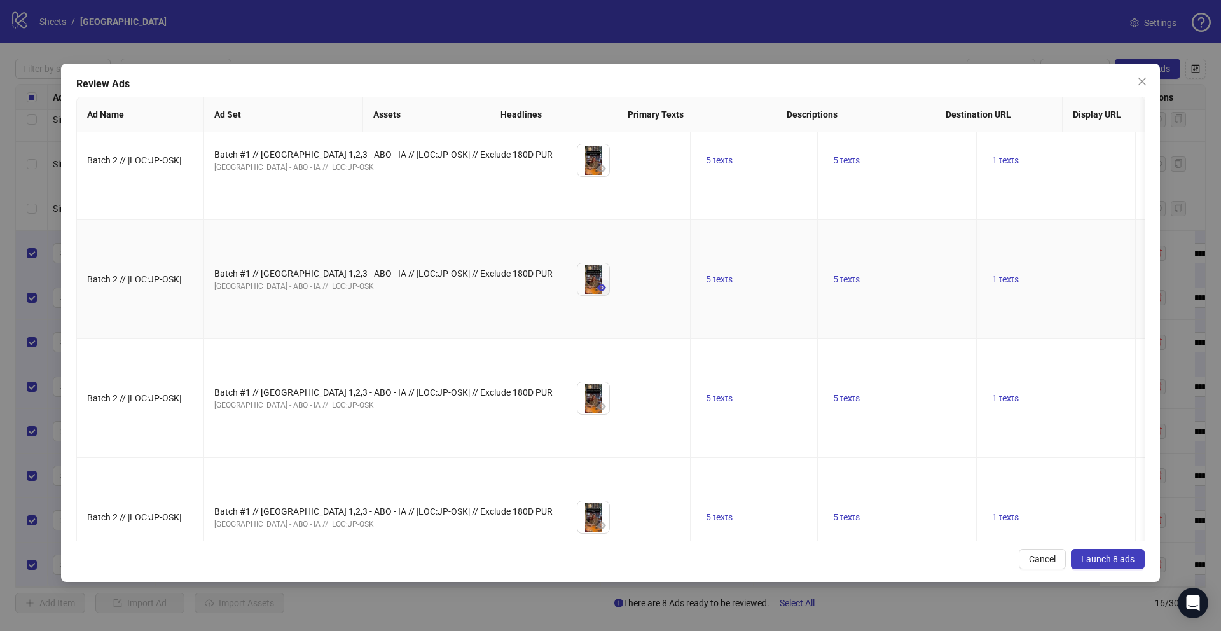
click at [597, 292] on icon "eye" at bounding box center [601, 287] width 9 height 9
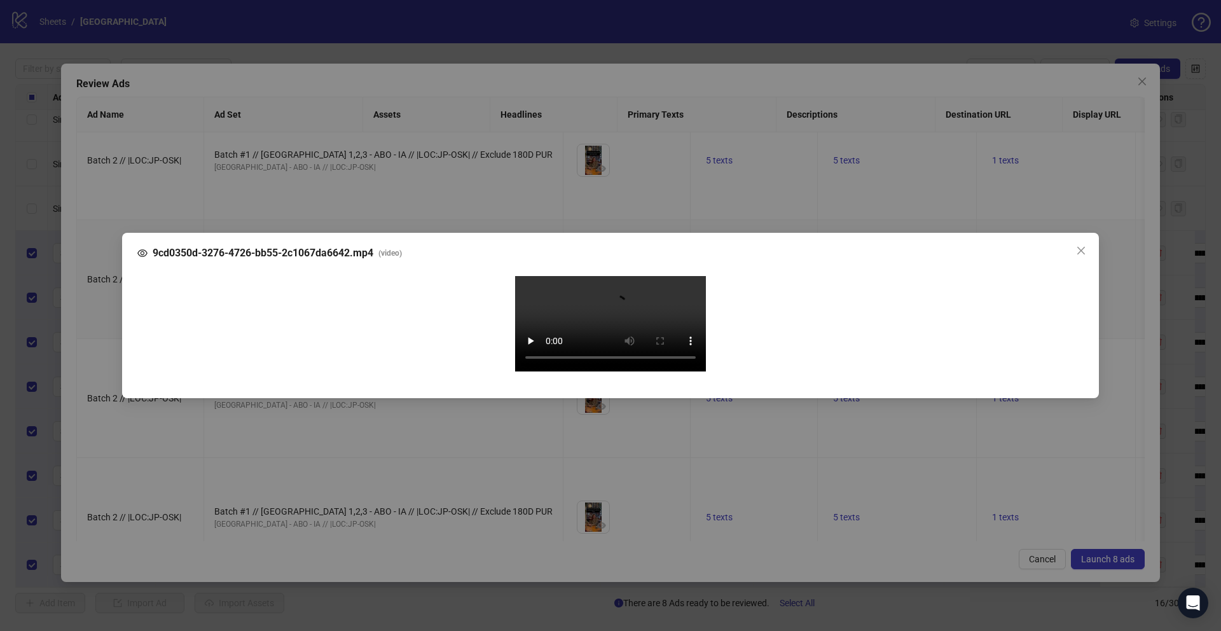
click at [86, 364] on div "9cd0350d-3276-4726-bb55-2c1067da6642.mp4 ( video ) Your browser does not suppor…" at bounding box center [610, 315] width 1221 height 631
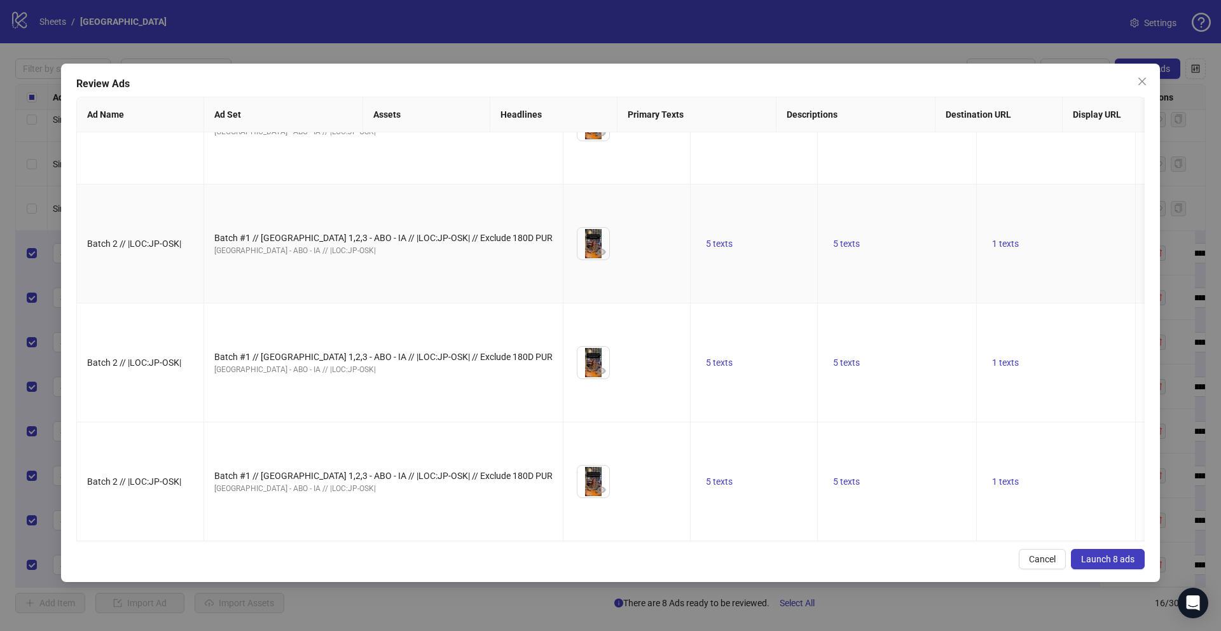
scroll to position [657, 0]
click at [597, 256] on icon "eye" at bounding box center [601, 251] width 9 height 9
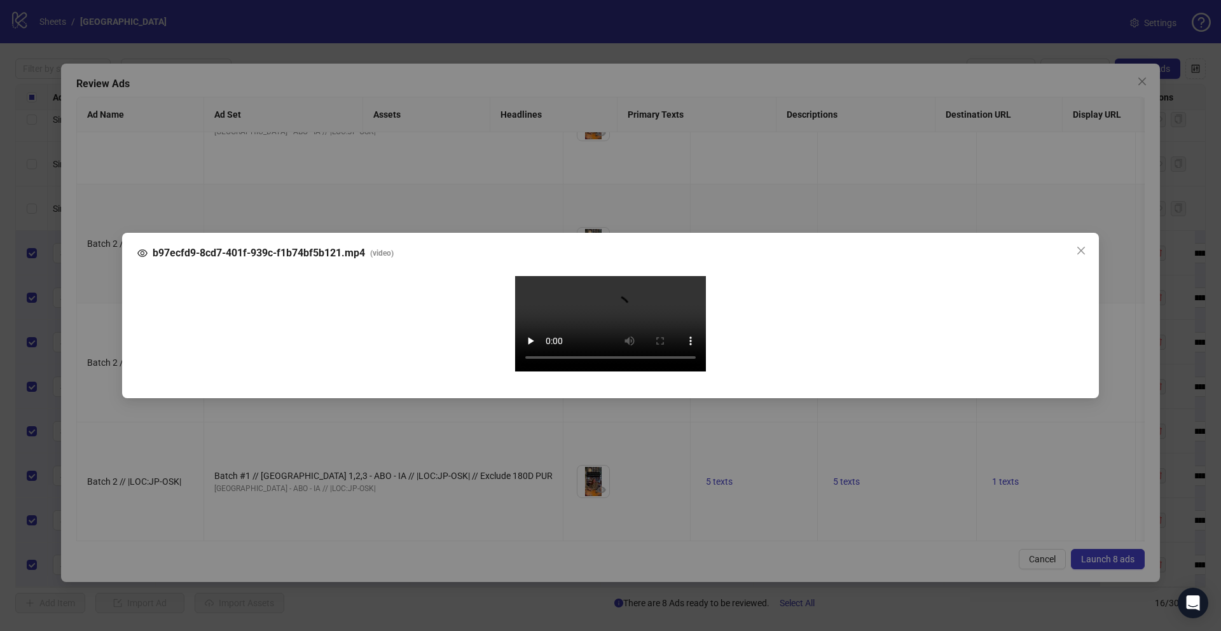
click at [95, 310] on div "b97ecfd9-8cd7-401f-939c-f1b74bf5b121.mp4 ( video ) Your browser does not suppor…" at bounding box center [610, 315] width 1221 height 631
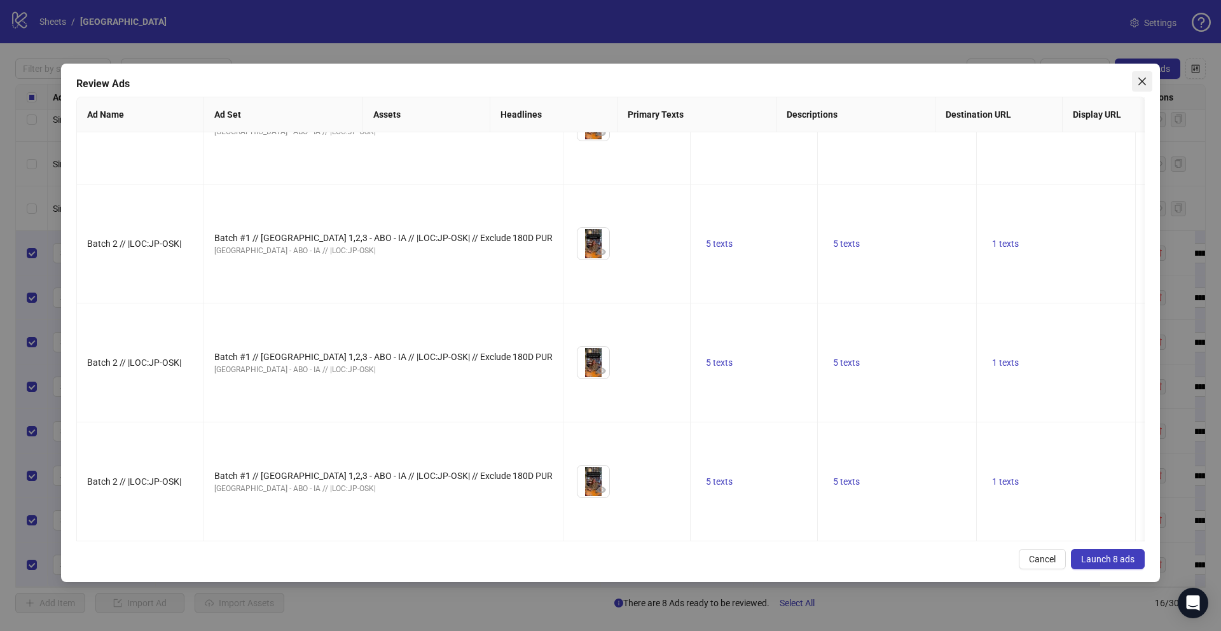
click at [1138, 77] on icon "close" at bounding box center [1142, 81] width 10 height 10
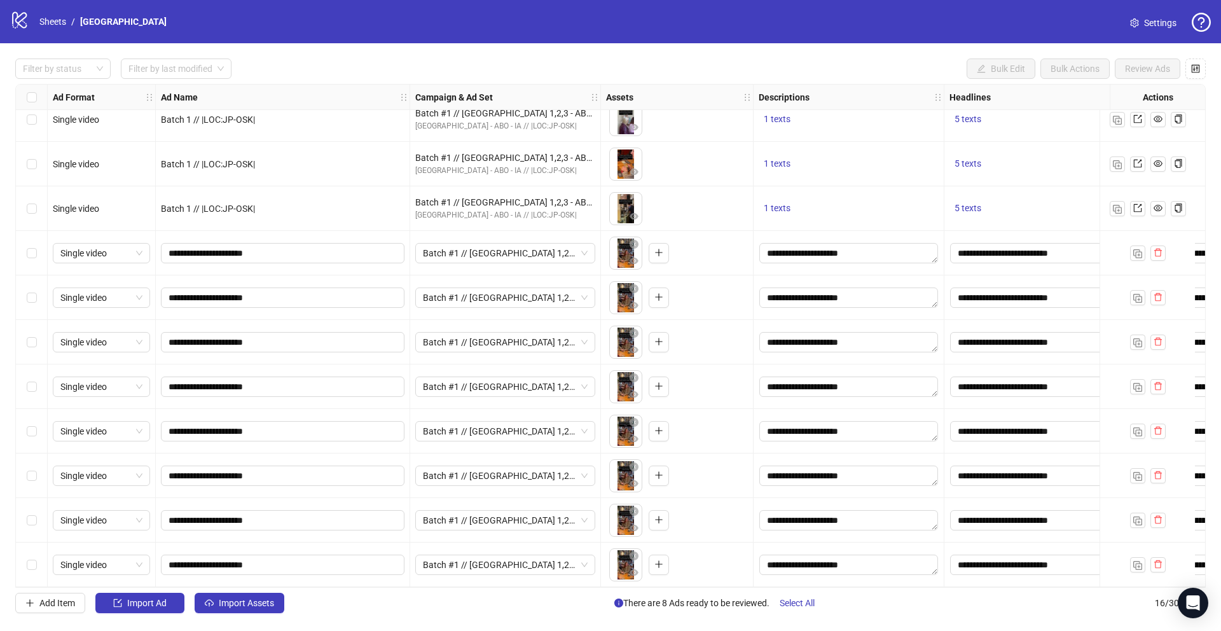
scroll to position [230, 0]
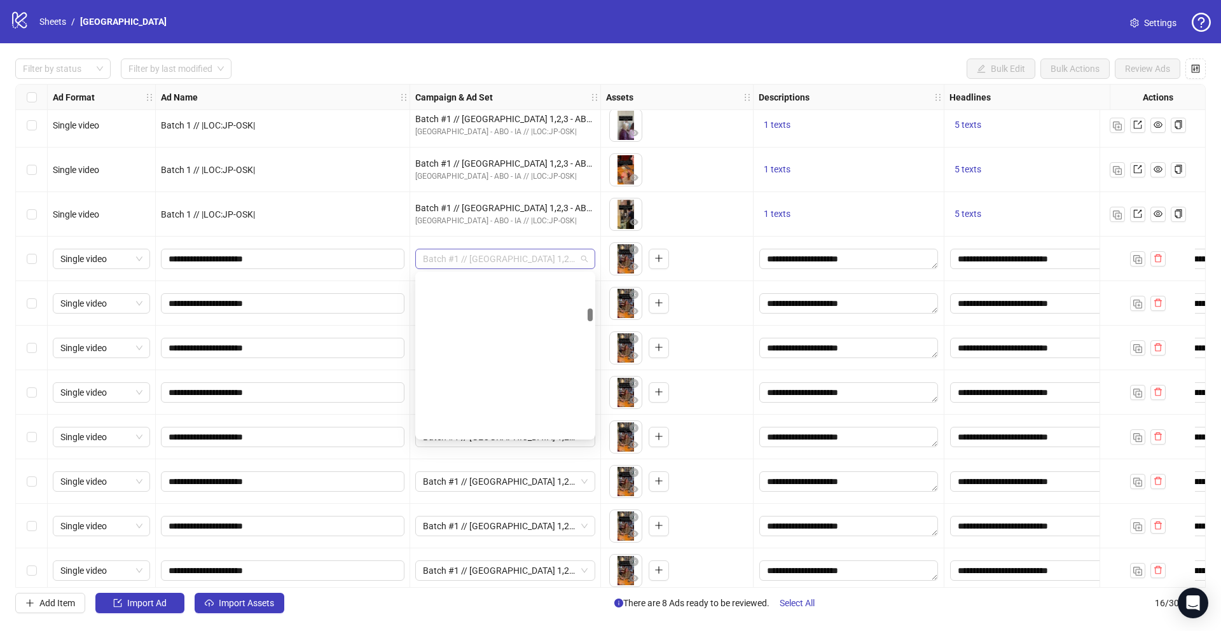
click at [457, 261] on span "Batch #1 // Osaka 1,2,3 - ABO - IA // |LOC:JP-OSK| // Exclude 180D PUR" at bounding box center [505, 258] width 165 height 19
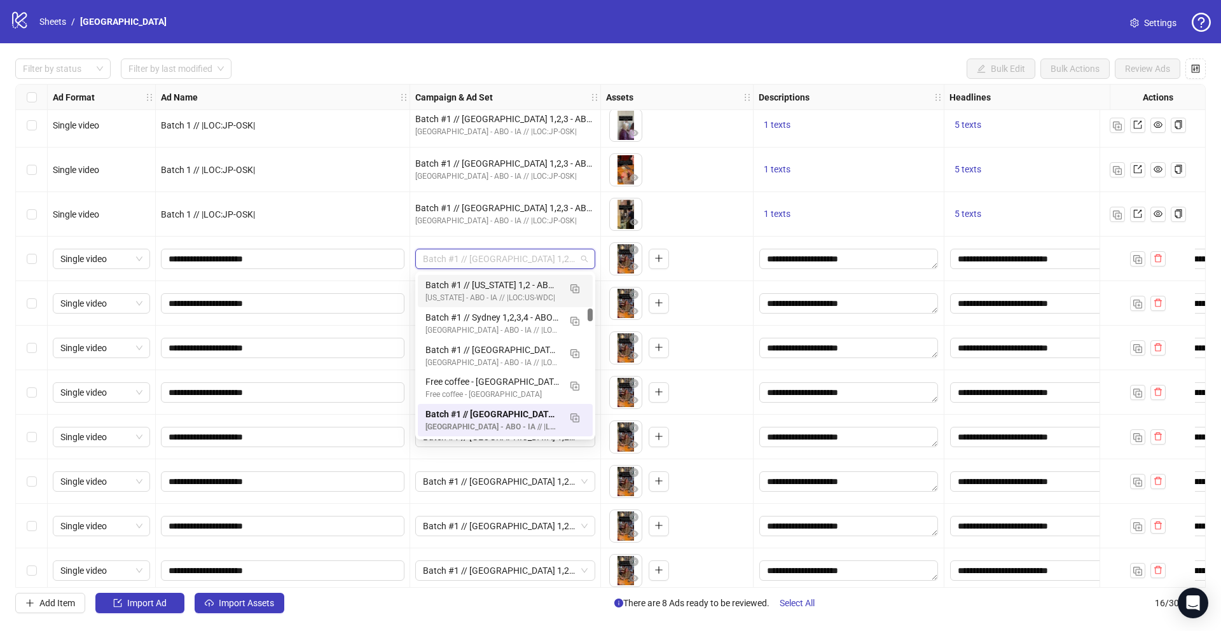
scroll to position [0, 0]
drag, startPoint x: 592, startPoint y: 312, endPoint x: 593, endPoint y: 259, distance: 53.4
click at [593, 258] on body "logo/logo-mobile Sheets / Osaka Settings Filter by status Filter by last modifi…" at bounding box center [610, 315] width 1221 height 631
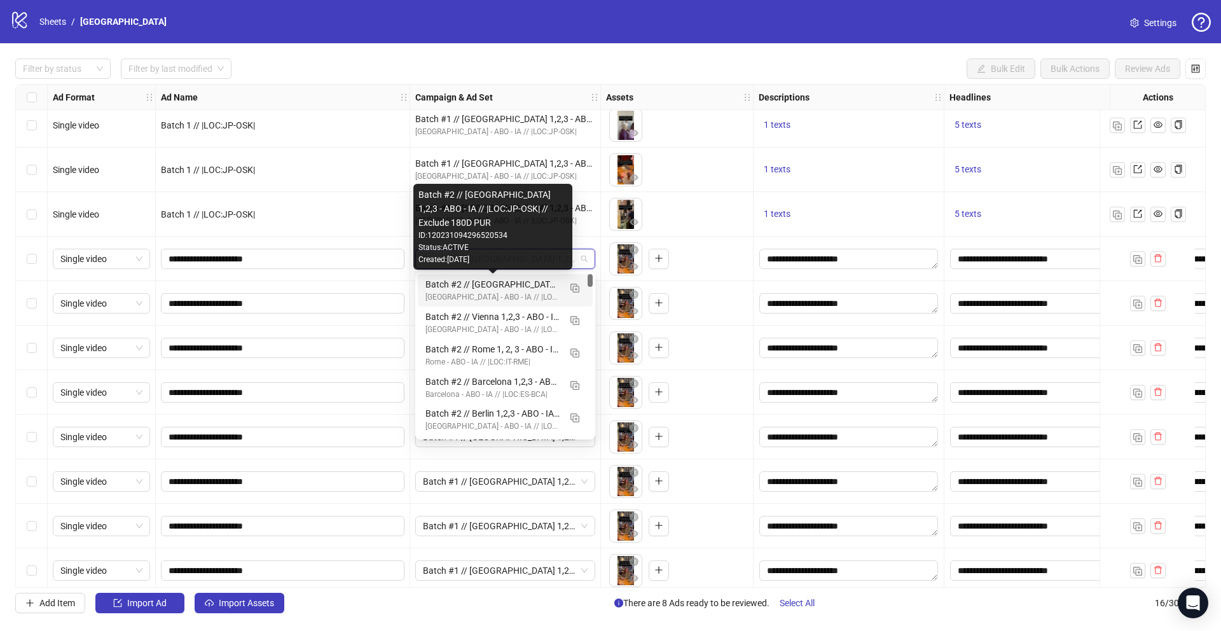
click at [516, 287] on div "Batch #2 // Osaka 1,2,3 - ABO - IA // |LOC:JP-OSK| // Exclude 180D PUR" at bounding box center [492, 284] width 134 height 14
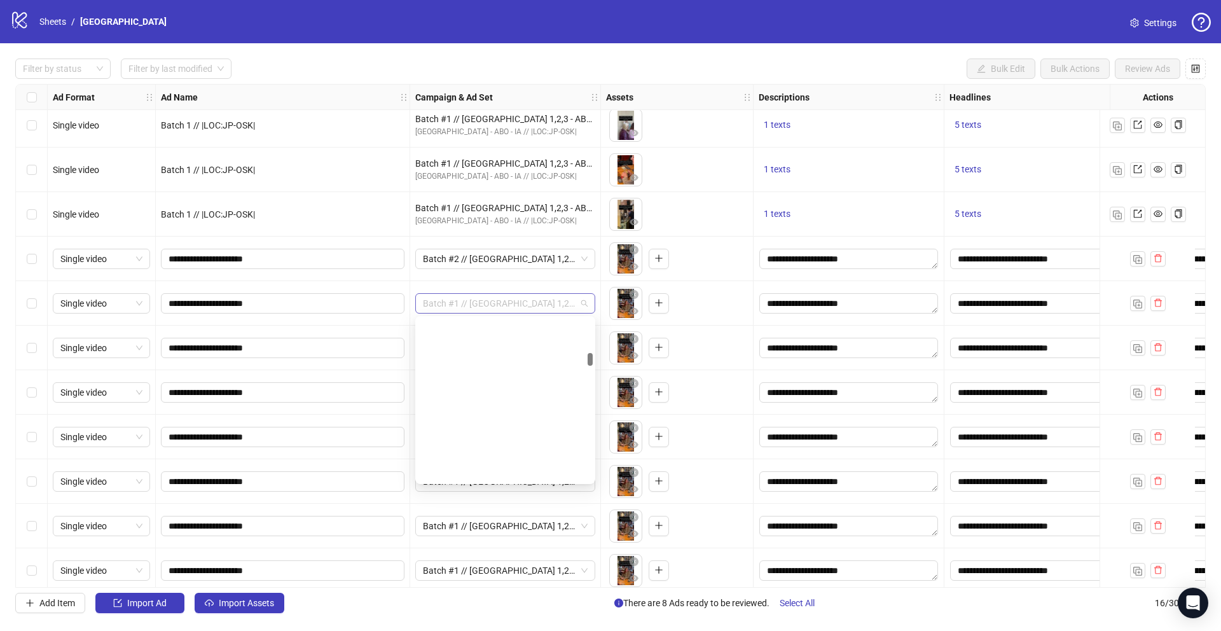
click at [588, 304] on div "Batch #1 // Osaka 1,2,3 - ABO - IA // |LOC:JP-OSK| // Exclude 180D PUR" at bounding box center [505, 303] width 180 height 20
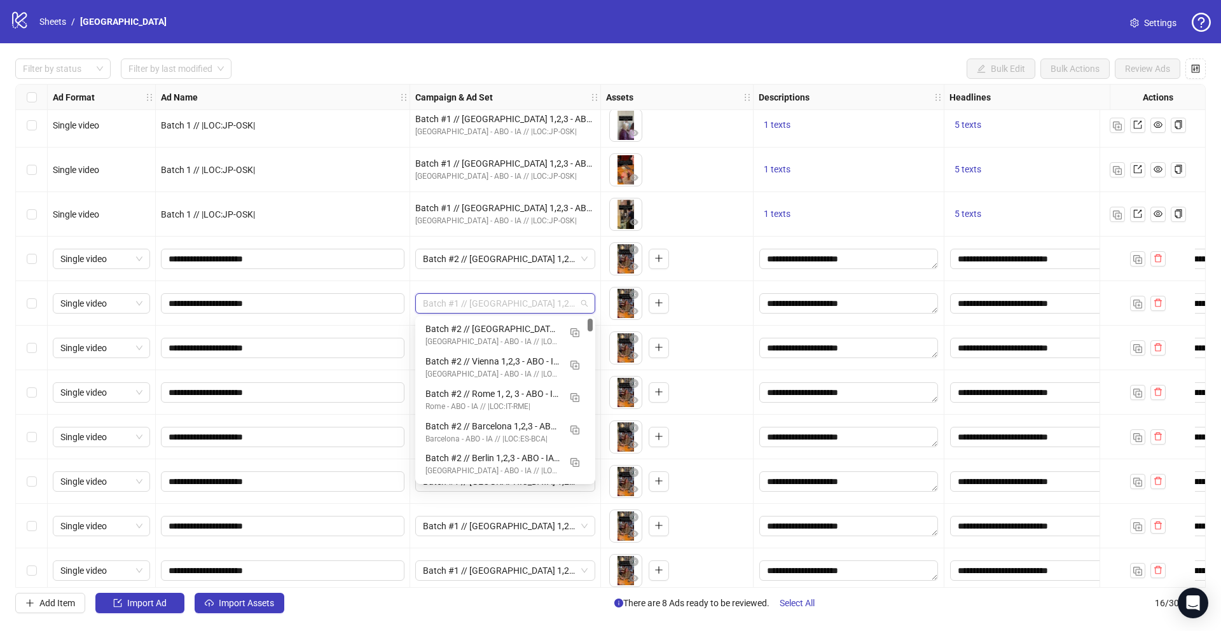
drag, startPoint x: 589, startPoint y: 355, endPoint x: 589, endPoint y: 315, distance: 40.1
click at [589, 316] on div "120230898887600534 120230897994120534 120230897216620534 Batch #2 // Osaka 1,2,…" at bounding box center [505, 400] width 180 height 168
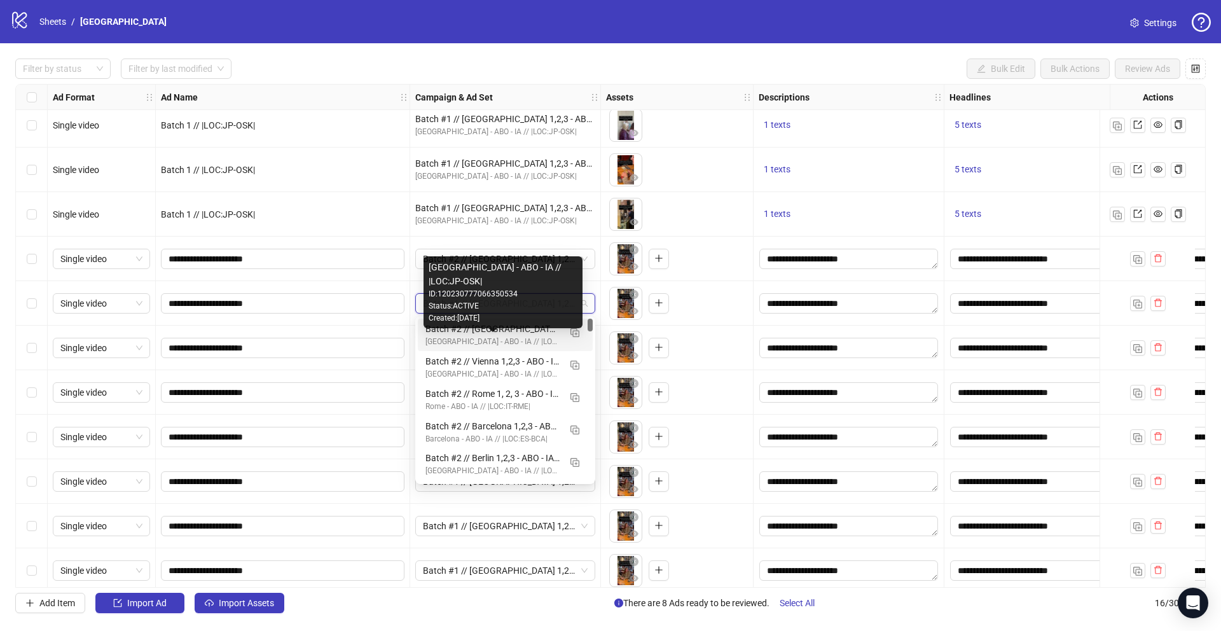
click at [492, 336] on div "Osaka - ABO - IA // |LOC:JP-OSK|" at bounding box center [492, 342] width 134 height 12
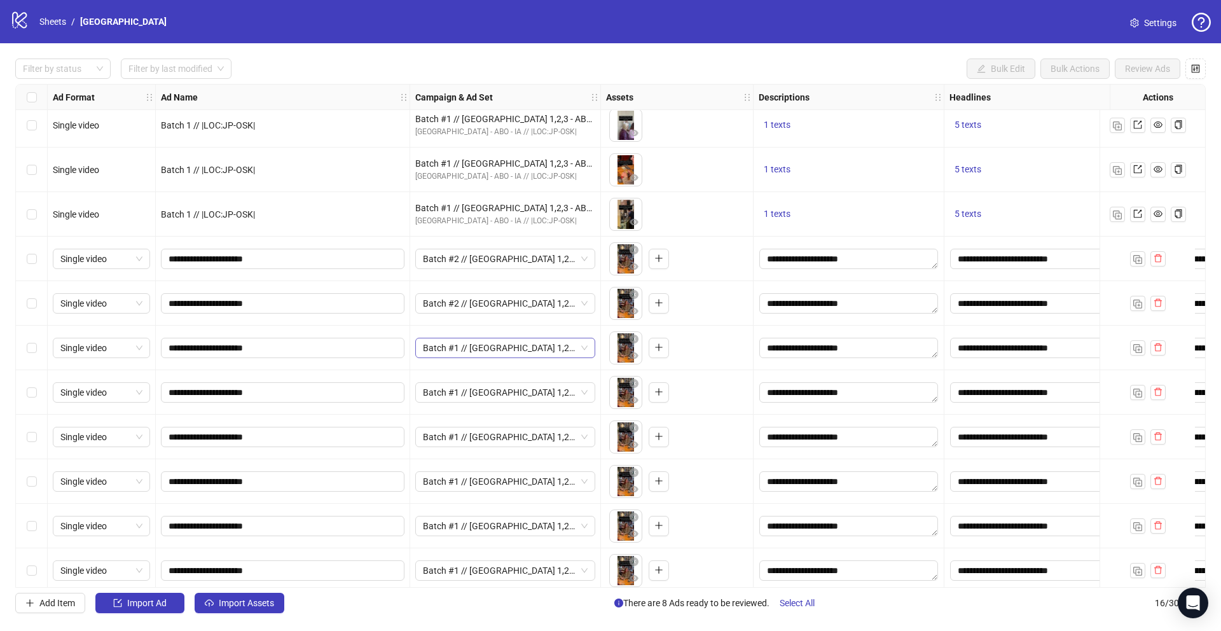
click at [586, 350] on span "Batch #1 // Osaka 1,2,3 - ABO - IA // |LOC:JP-OSK| // Exclude 180D PUR" at bounding box center [505, 347] width 165 height 19
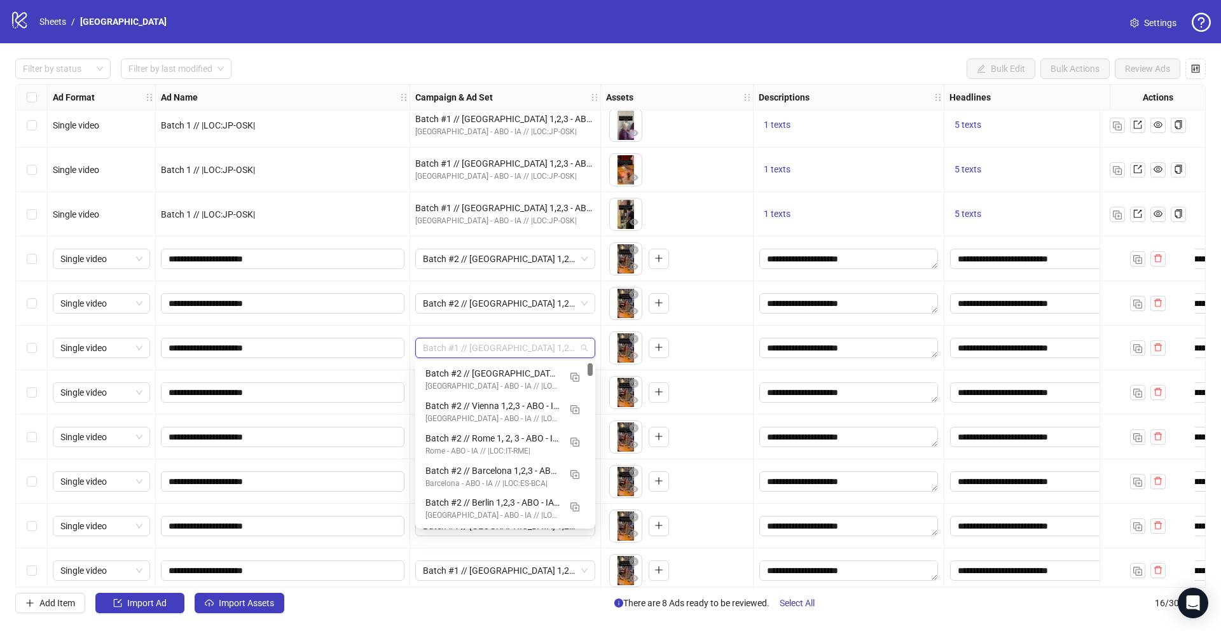
drag, startPoint x: 591, startPoint y: 400, endPoint x: 594, endPoint y: 321, distance: 78.9
click at [591, 321] on body "logo/logo-mobile Sheets / Osaka Settings Filter by status Filter by last modifi…" at bounding box center [610, 315] width 1221 height 631
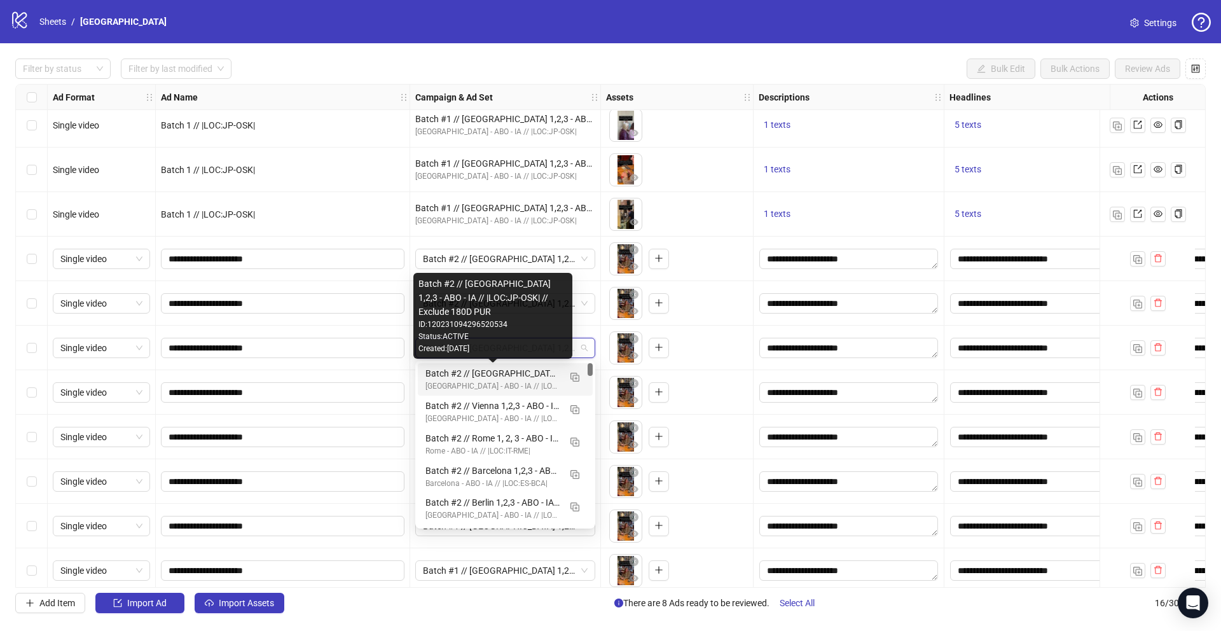
click at [489, 377] on div "Batch #2 // Osaka 1,2,3 - ABO - IA // |LOC:JP-OSK| // Exclude 180D PUR" at bounding box center [492, 373] width 134 height 14
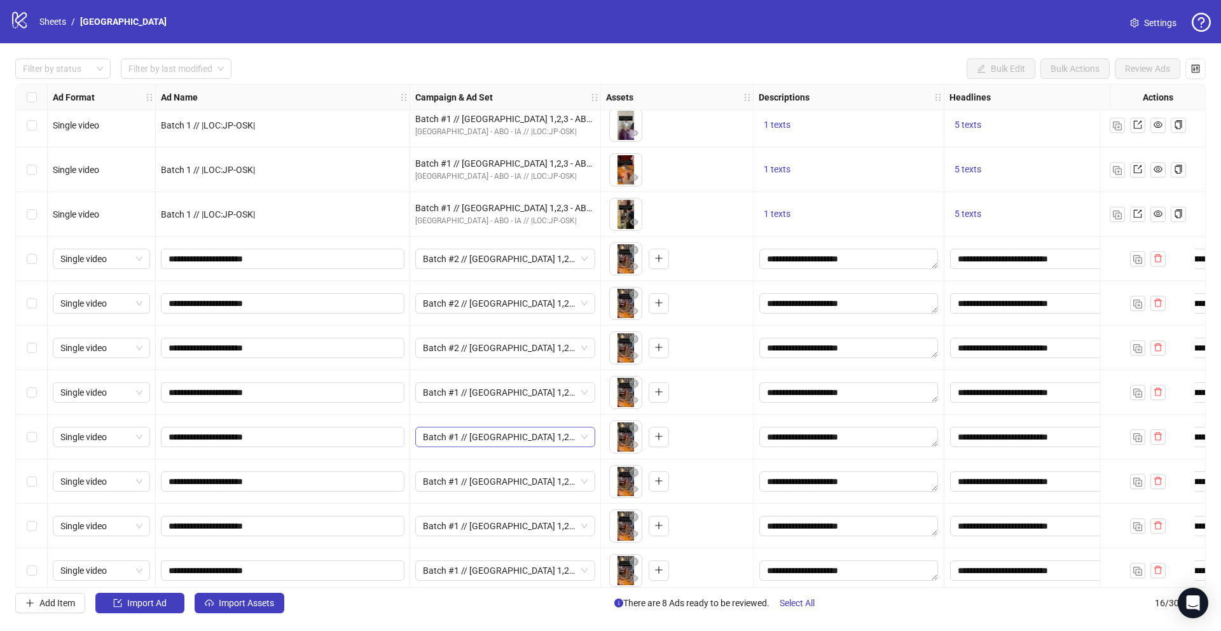
click at [588, 436] on div "Batch #1 // Osaka 1,2,3 - ABO - IA // |LOC:JP-OSK| // Exclude 180D PUR" at bounding box center [505, 437] width 180 height 20
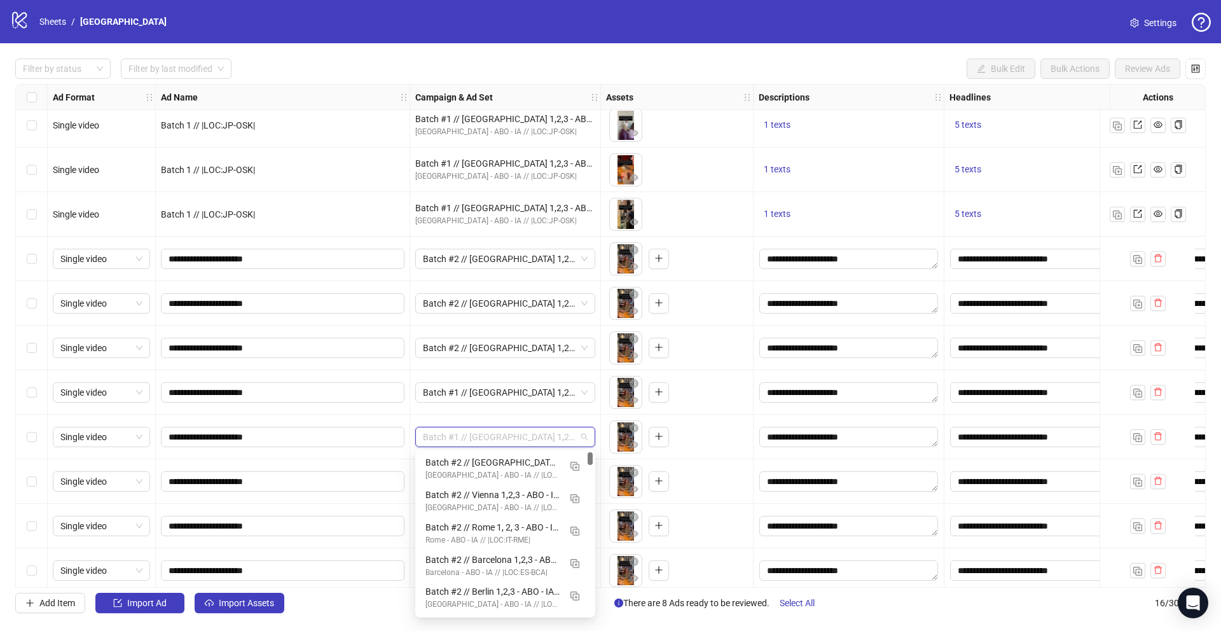
drag, startPoint x: 590, startPoint y: 491, endPoint x: 595, endPoint y: 429, distance: 62.5
click at [593, 429] on body "logo/logo-mobile Sheets / Osaka Settings Filter by status Filter by last modifi…" at bounding box center [610, 315] width 1221 height 631
click at [485, 469] on div "Osaka - ABO - IA // |LOC:JP-OSK|" at bounding box center [492, 475] width 134 height 12
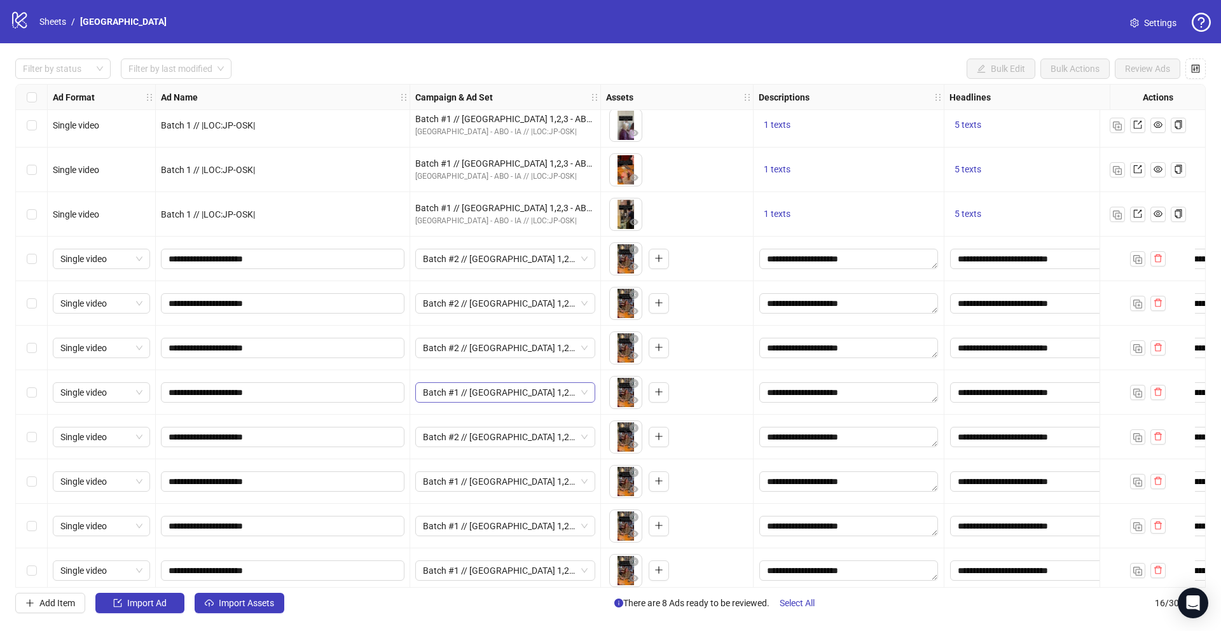
scroll to position [240, 0]
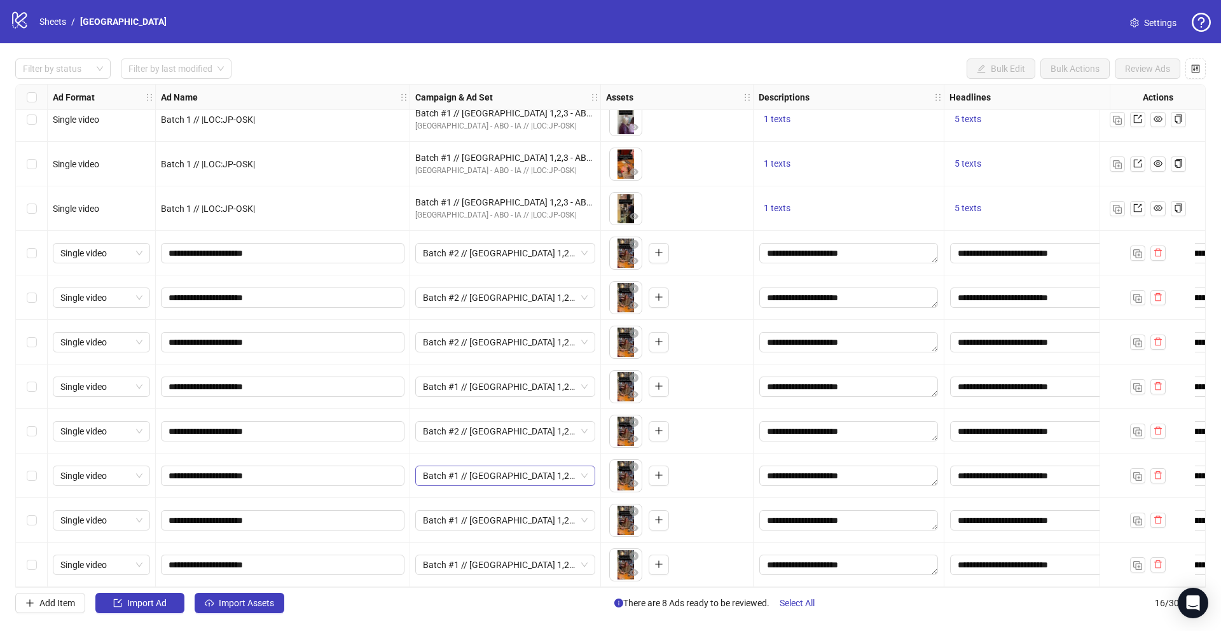
click at [586, 471] on span "Batch #1 // Osaka 1,2,3 - ABO - IA // |LOC:JP-OSK| // Exclude 180D PUR" at bounding box center [505, 475] width 165 height 19
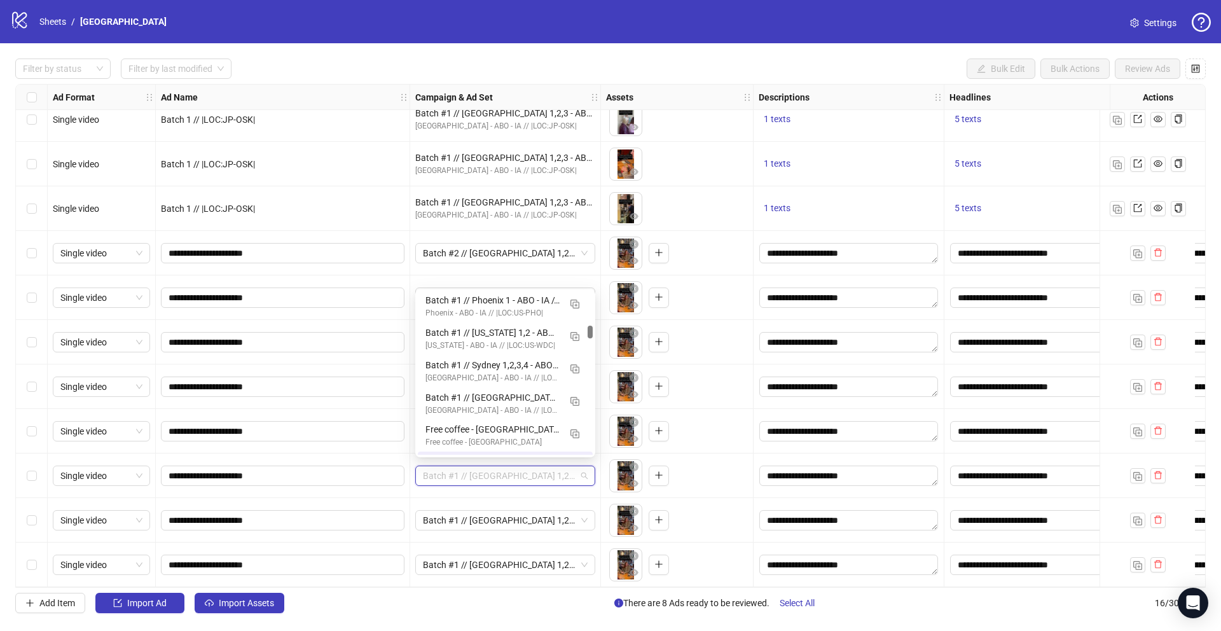
scroll to position [0, 0]
drag, startPoint x: 590, startPoint y: 334, endPoint x: 591, endPoint y: 292, distance: 42.6
click at [591, 291] on div "120230889444160534 120230777066340534 120230776979180534 Batch #2 // Osaka 1,2,…" at bounding box center [505, 373] width 180 height 168
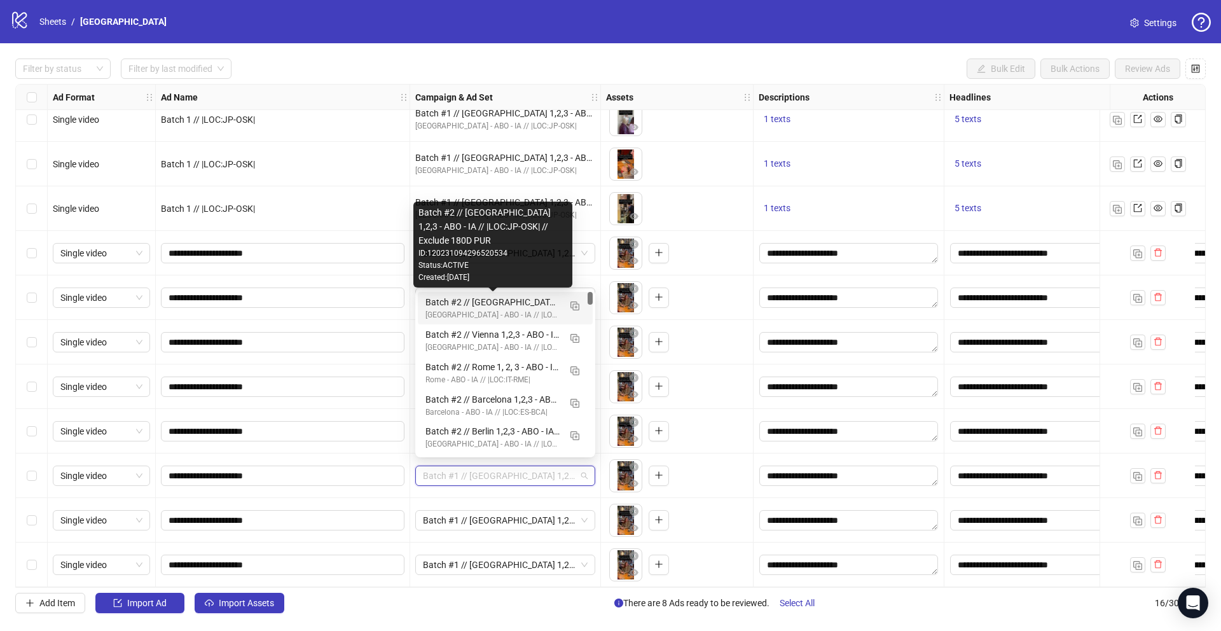
click at [511, 301] on div "Batch #2 // Osaka 1,2,3 - ABO - IA // |LOC:JP-OSK| // Exclude 180D PUR" at bounding box center [492, 302] width 134 height 14
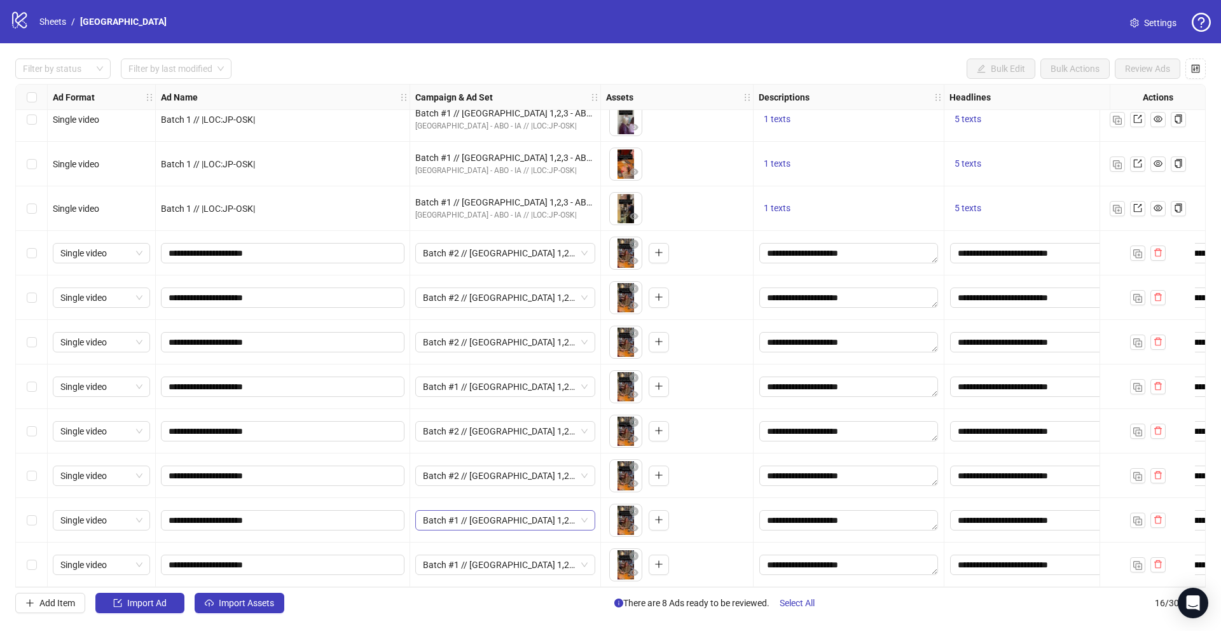
click at [587, 513] on span "Batch #1 // Osaka 1,2,3 - ABO - IA // |LOC:JP-OSK| // Exclude 180D PUR" at bounding box center [505, 520] width 165 height 19
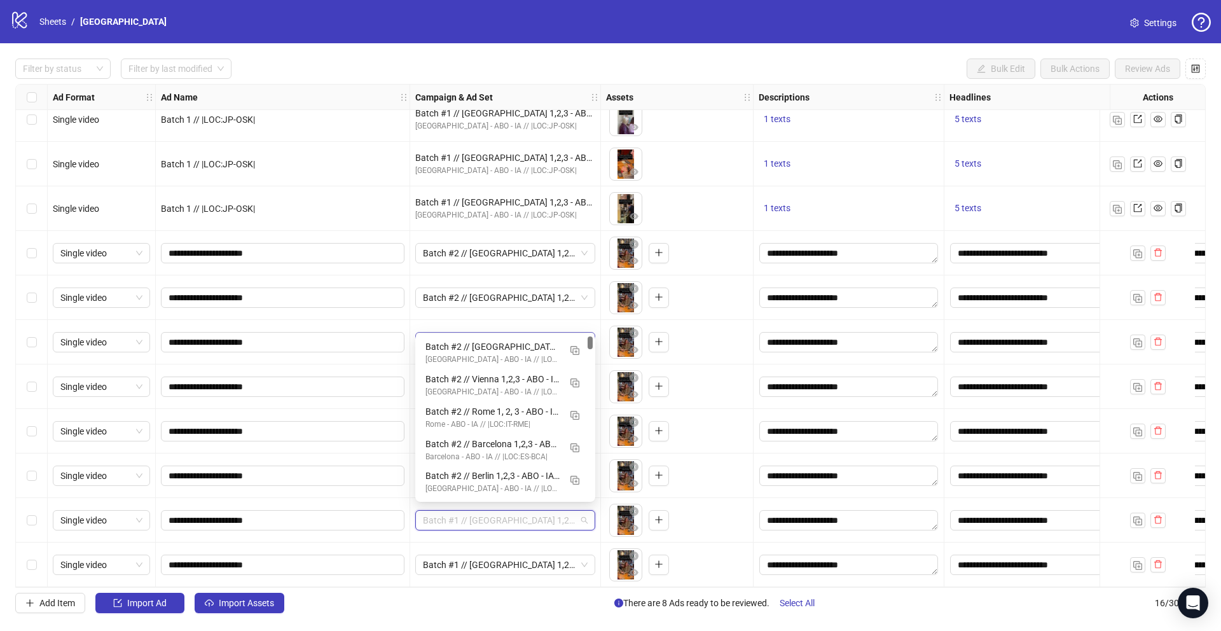
drag, startPoint x: 591, startPoint y: 377, endPoint x: 592, endPoint y: 326, distance: 50.9
click at [591, 325] on body "logo/logo-mobile Sheets / Osaka Settings Filter by status Filter by last modifi…" at bounding box center [610, 315] width 1221 height 631
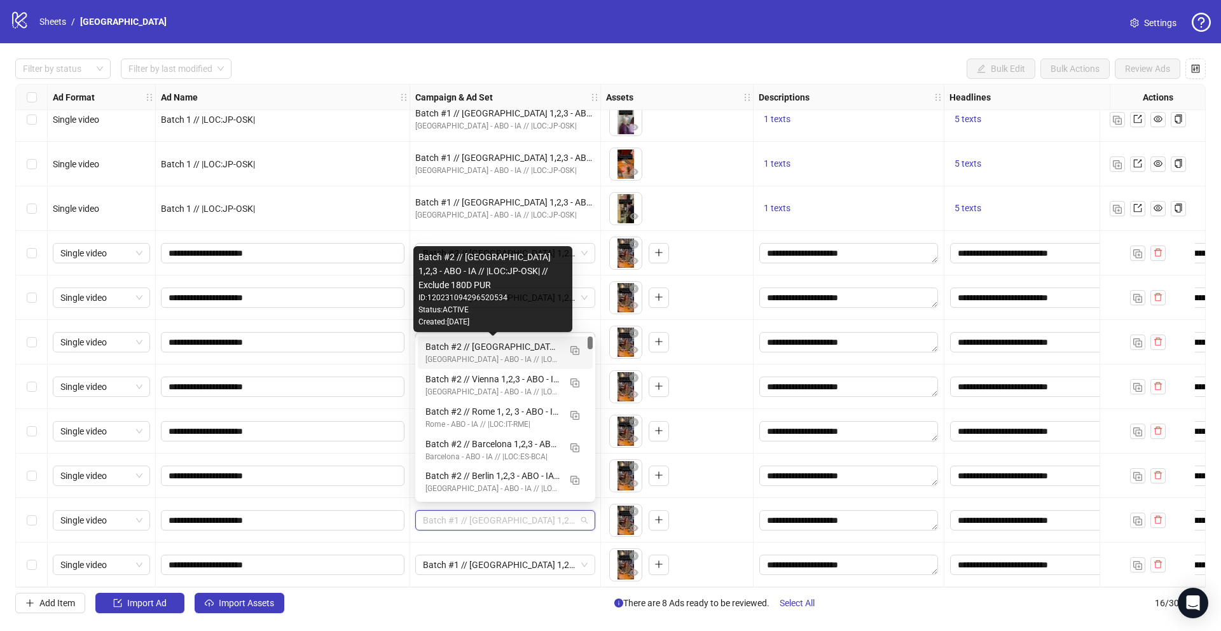
click at [509, 350] on div "Batch #2 // Osaka 1,2,3 - ABO - IA // |LOC:JP-OSK| // Exclude 180D PUR" at bounding box center [492, 347] width 134 height 14
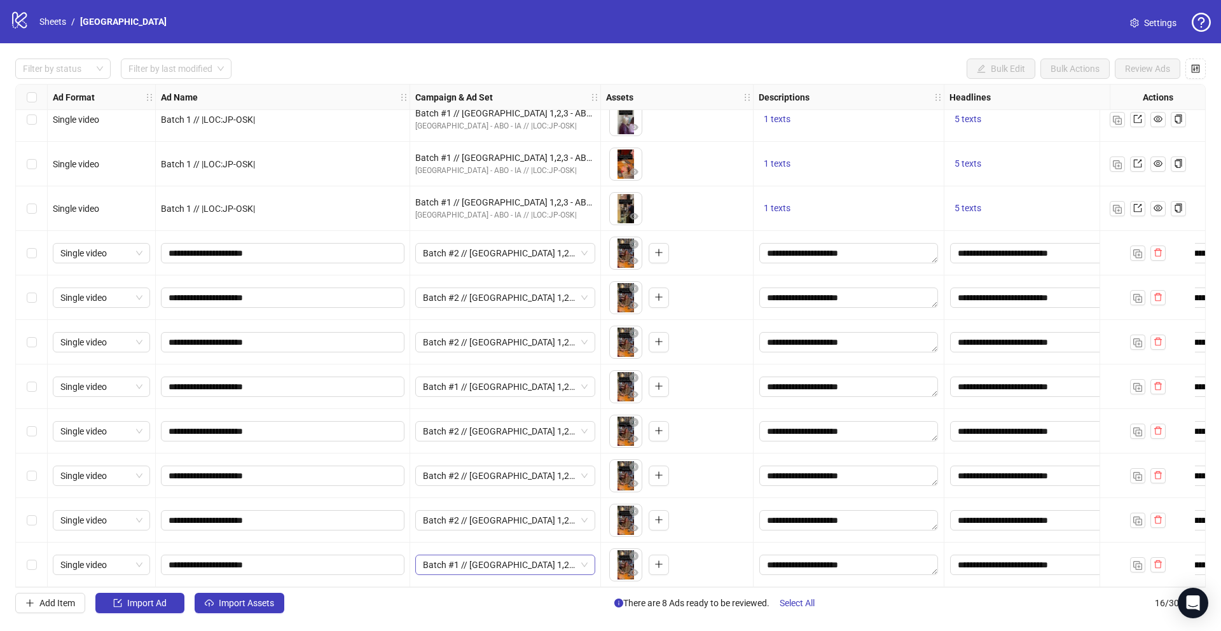
click at [586, 562] on span "Batch #1 // Osaka 1,2,3 - ABO - IA // |LOC:JP-OSK| // Exclude 180D PUR" at bounding box center [505, 564] width 165 height 19
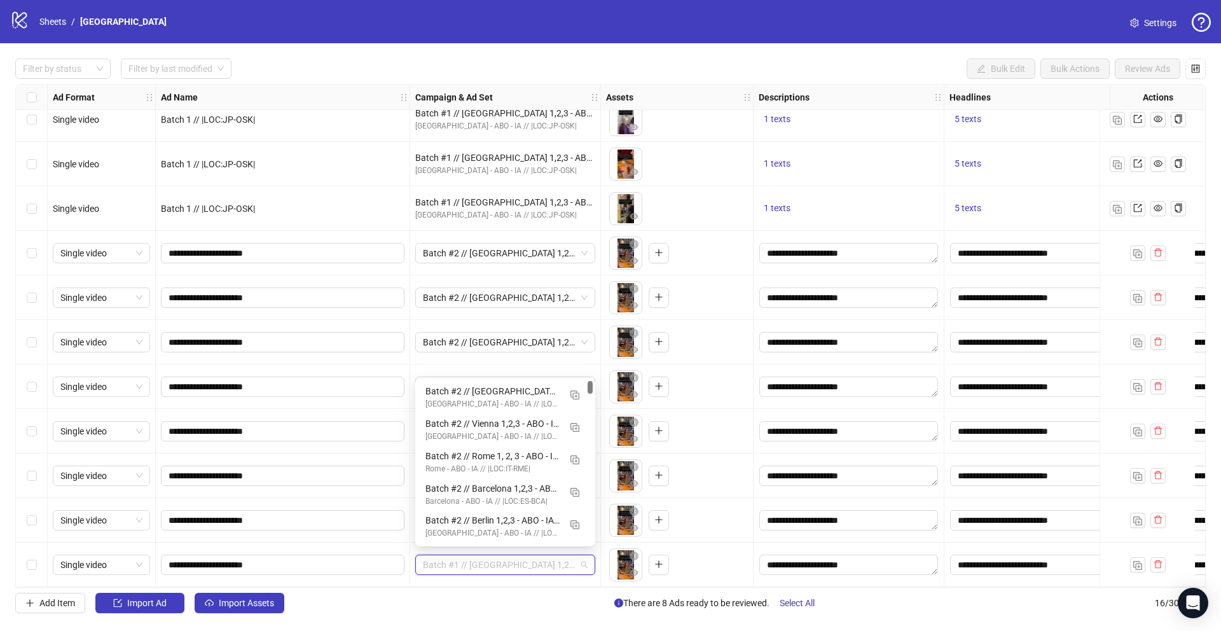
drag, startPoint x: 591, startPoint y: 423, endPoint x: 595, endPoint y: 358, distance: 65.6
click at [595, 357] on body "logo/logo-mobile Sheets / Osaka Settings Filter by status Filter by last modifi…" at bounding box center [610, 315] width 1221 height 631
click at [500, 395] on div "Batch #2 // Osaka 1,2,3 - ABO - IA // |LOC:JP-OSK| // Exclude 180D PUR" at bounding box center [492, 391] width 134 height 14
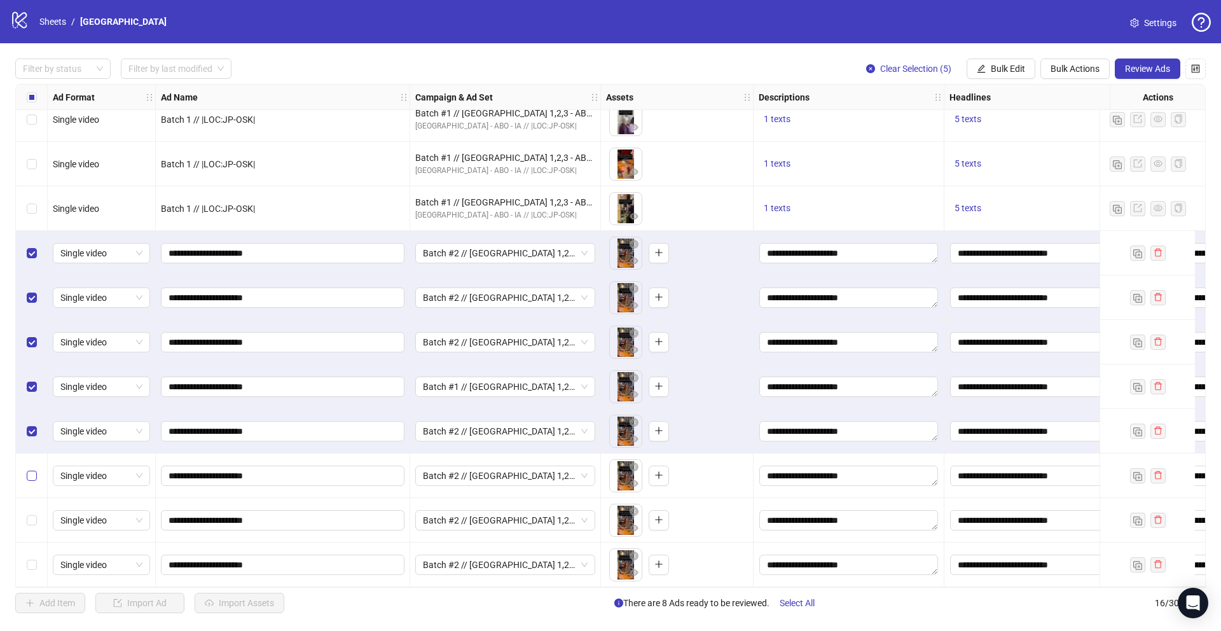
click at [32, 476] on label "Select row 14" at bounding box center [32, 476] width 10 height 14
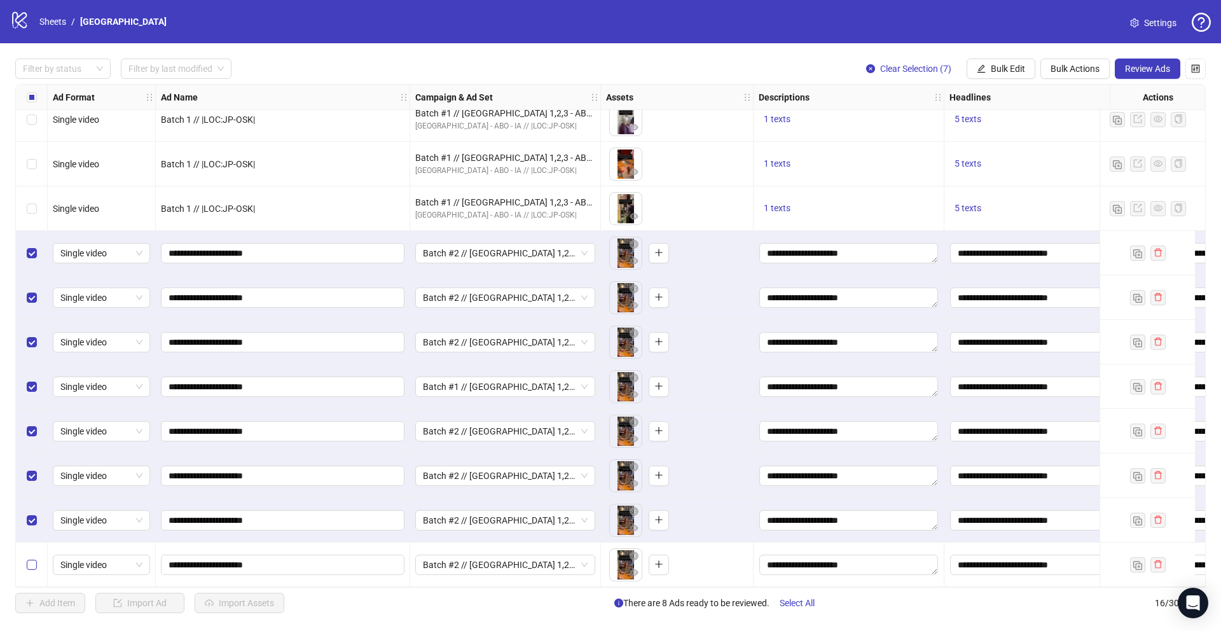
click at [32, 565] on label "Select row 16" at bounding box center [32, 565] width 10 height 14
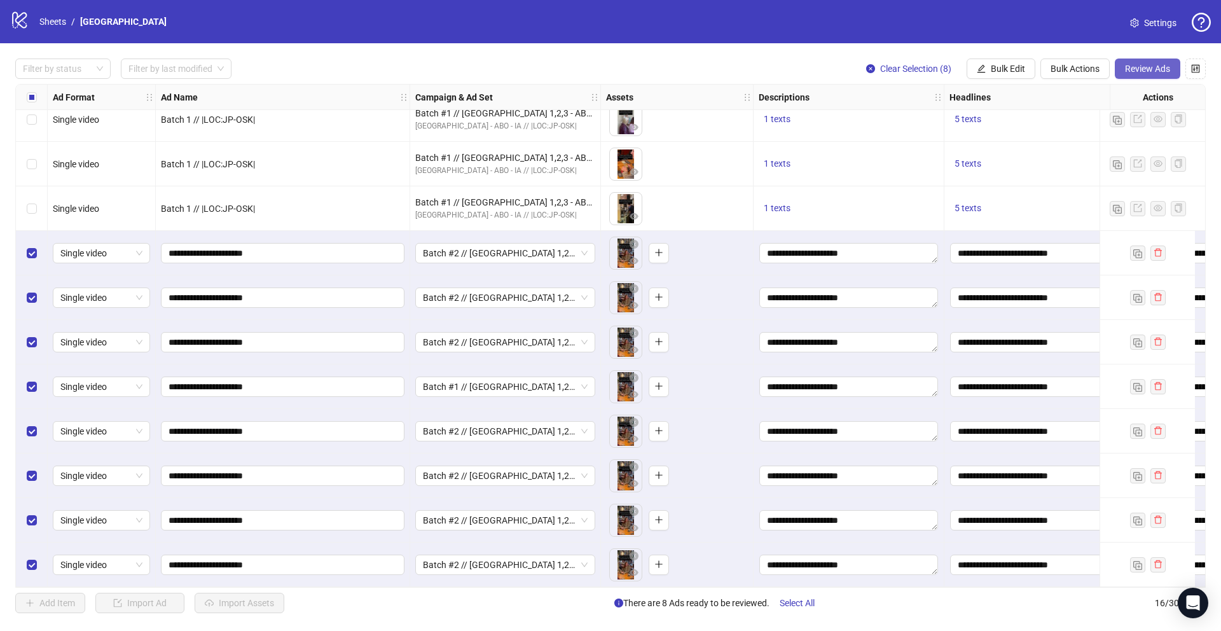
click at [1164, 66] on span "Review Ads" at bounding box center [1147, 69] width 45 height 10
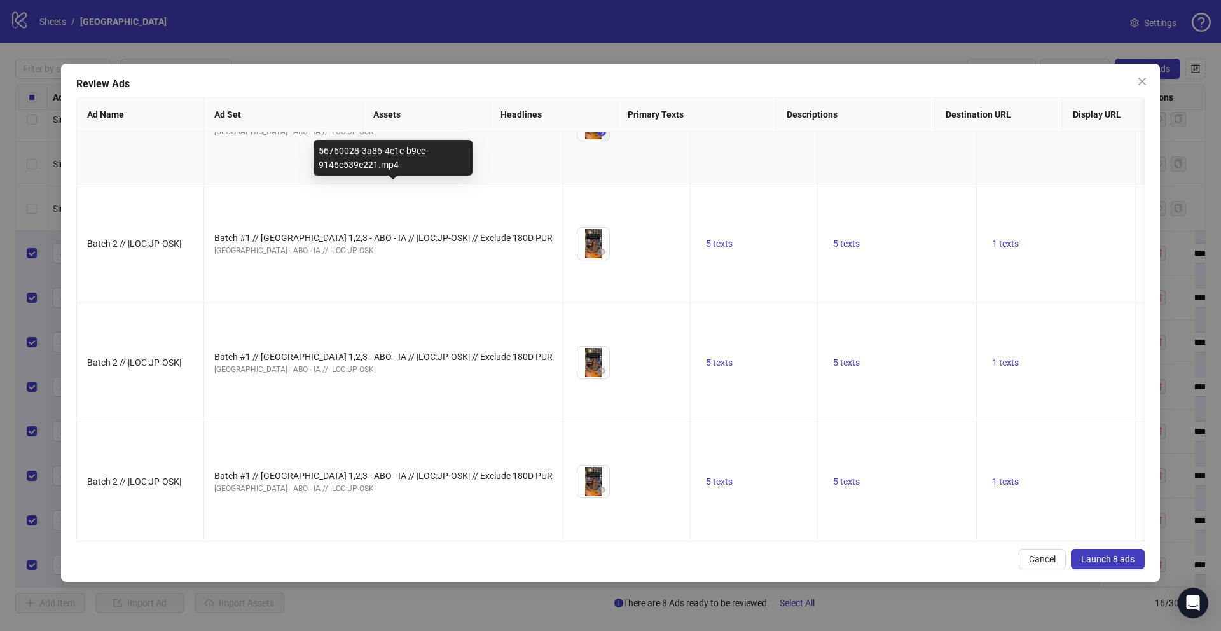
click at [597, 136] on icon "eye" at bounding box center [601, 133] width 9 height 6
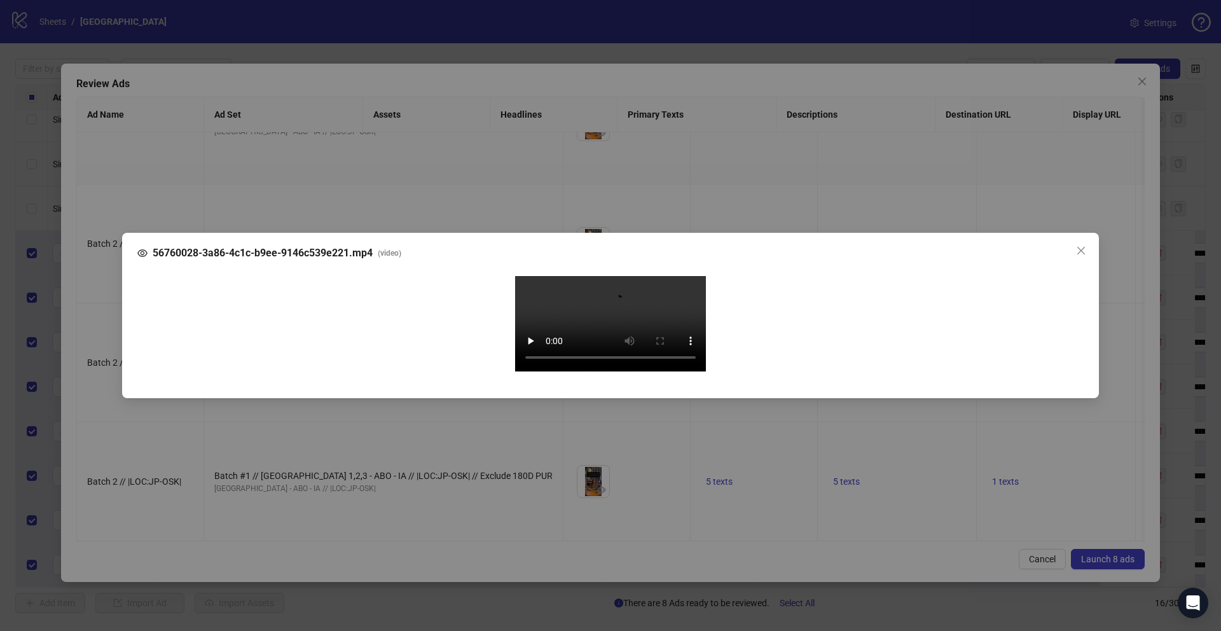
click at [92, 357] on div "56760028-3a86-4c1c-b9ee-9146c539e221.mp4 ( video ) Your browser does not suppor…" at bounding box center [610, 315] width 1221 height 631
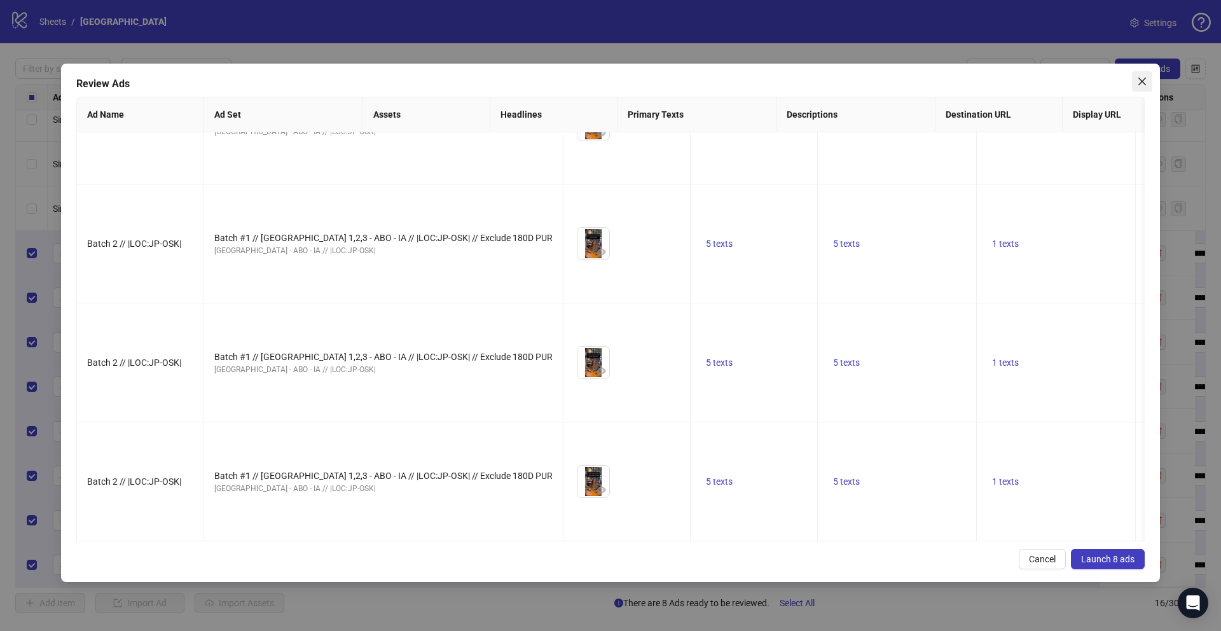
click at [1135, 76] on span "Close" at bounding box center [1142, 81] width 20 height 10
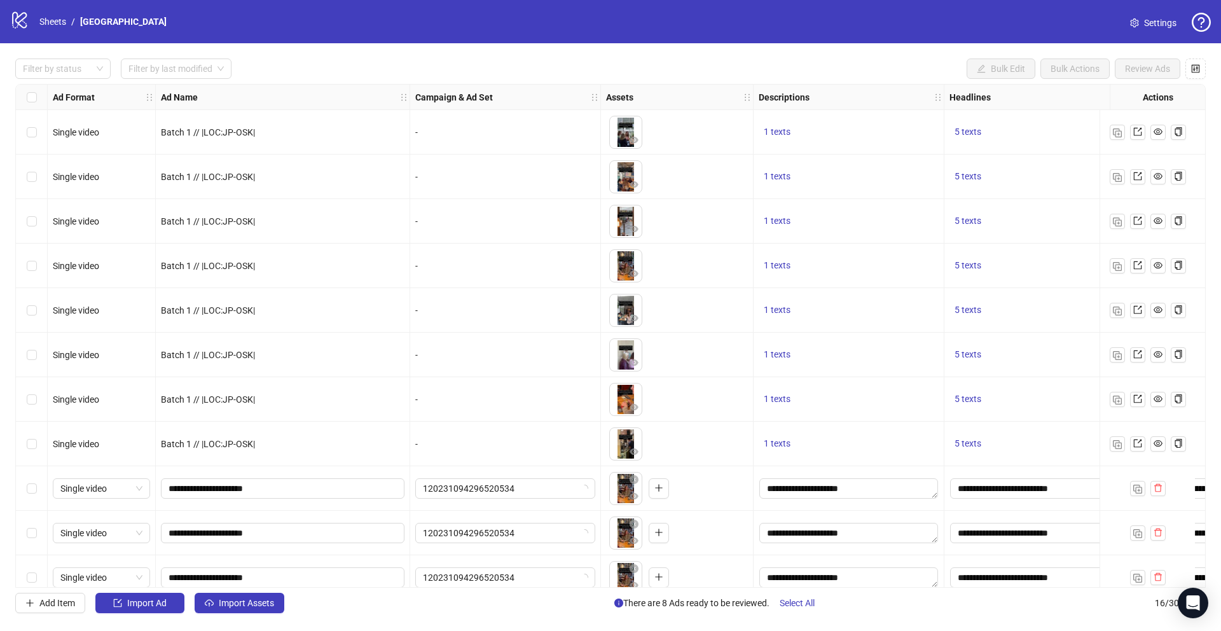
scroll to position [240, 0]
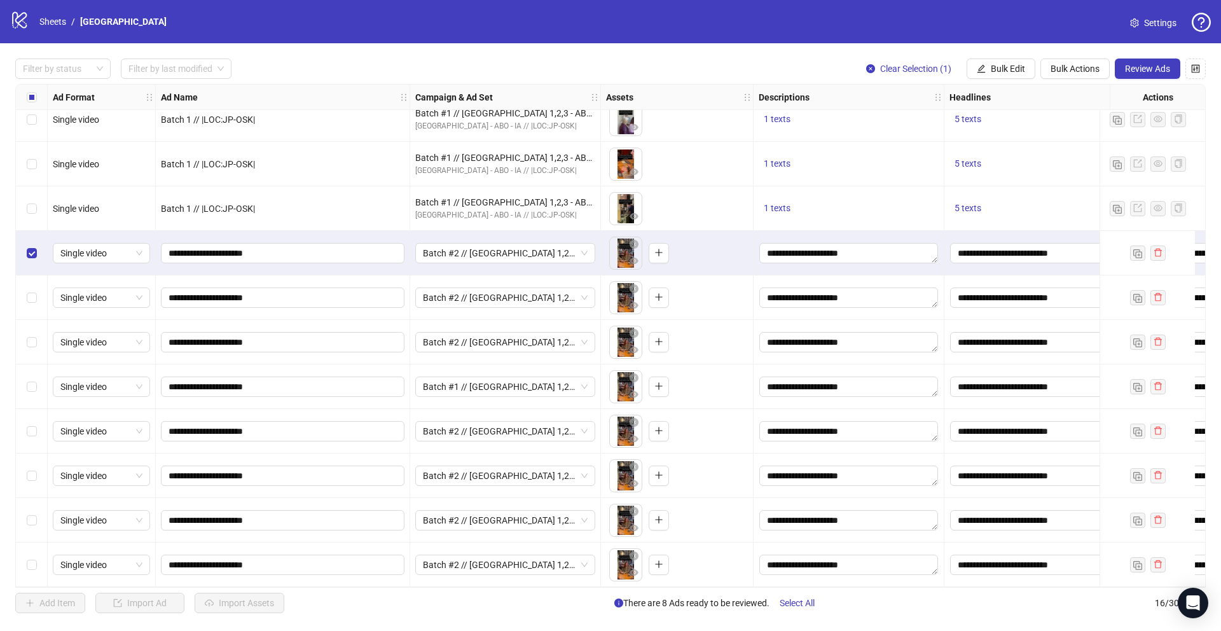
click at [36, 298] on div "Select row 10" at bounding box center [32, 297] width 32 height 45
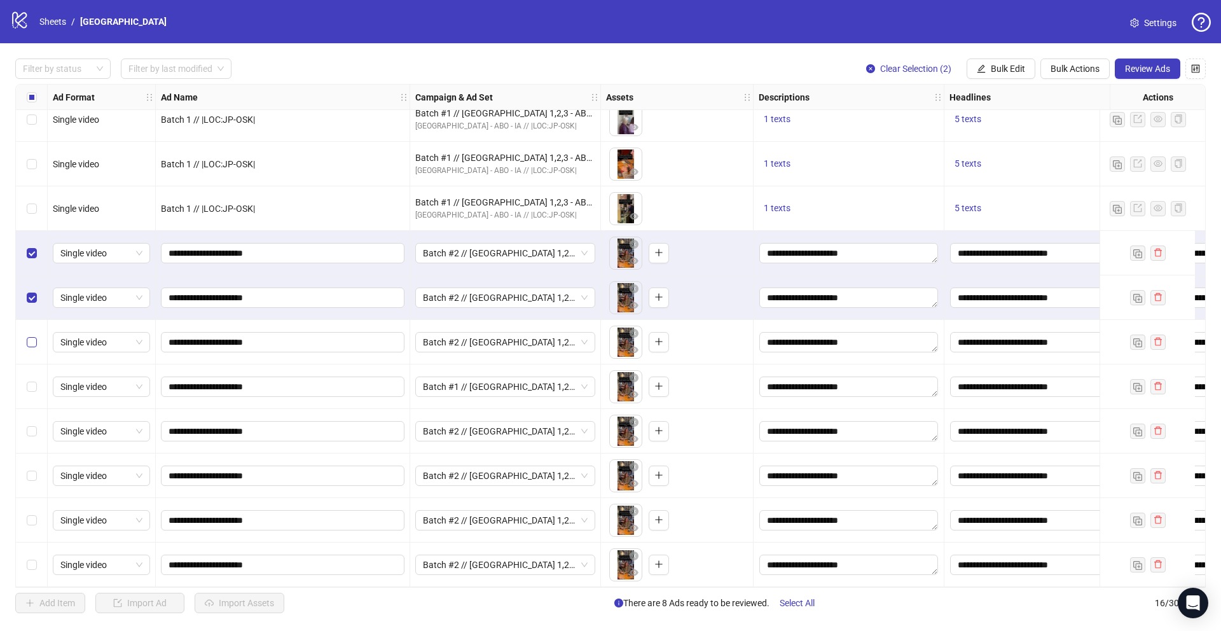
click at [36, 335] on label "Select row 11" at bounding box center [32, 342] width 10 height 14
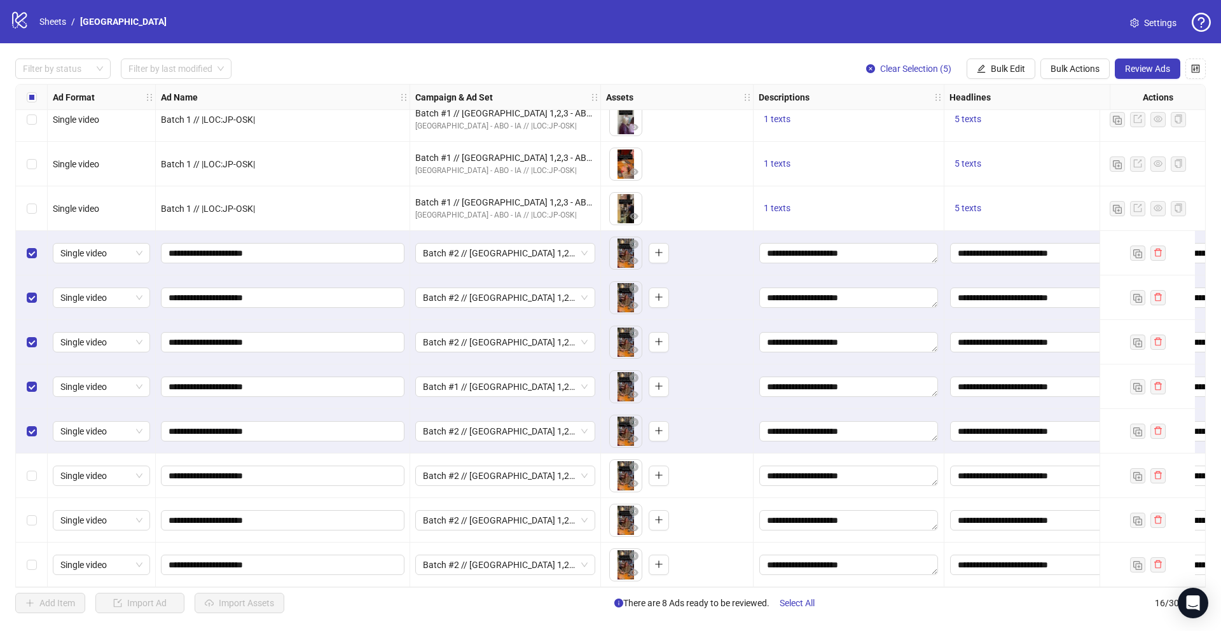
click at [30, 479] on div "Select row 14" at bounding box center [32, 475] width 32 height 45
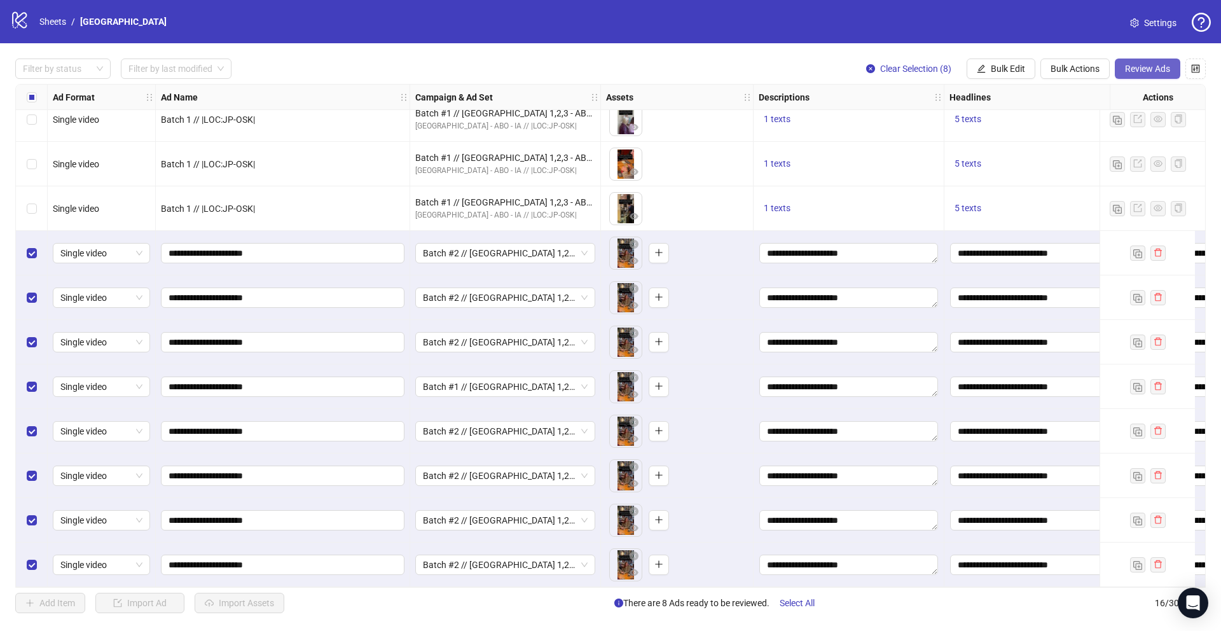
click at [1125, 71] on span "Review Ads" at bounding box center [1147, 69] width 45 height 10
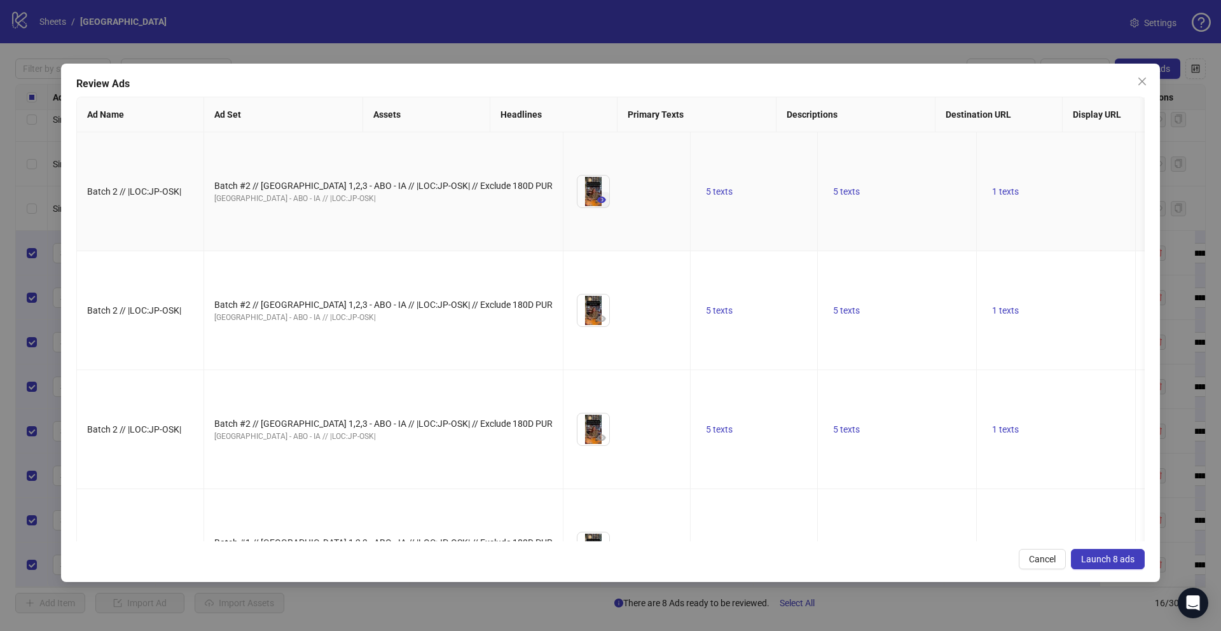
click at [594, 207] on button "button" at bounding box center [601, 199] width 15 height 15
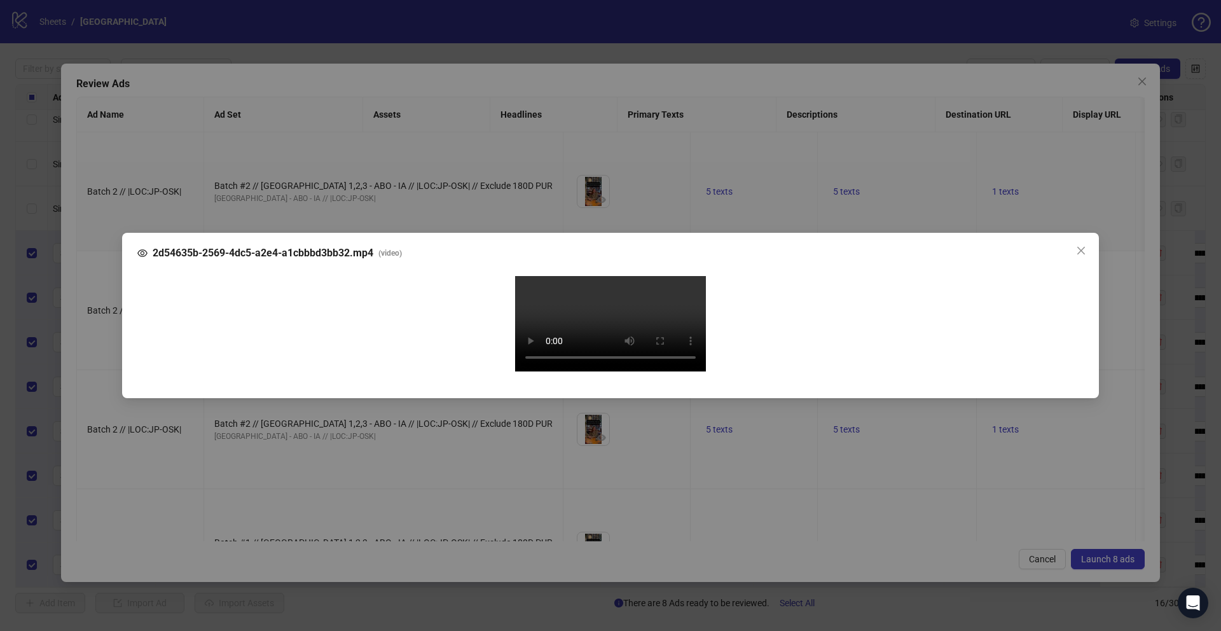
click at [92, 383] on div "2d54635b-2569-4dc5-a2e4-a1cbbbd3bb32.mp4 ( video ) Your browser does not suppor…" at bounding box center [610, 315] width 1221 height 631
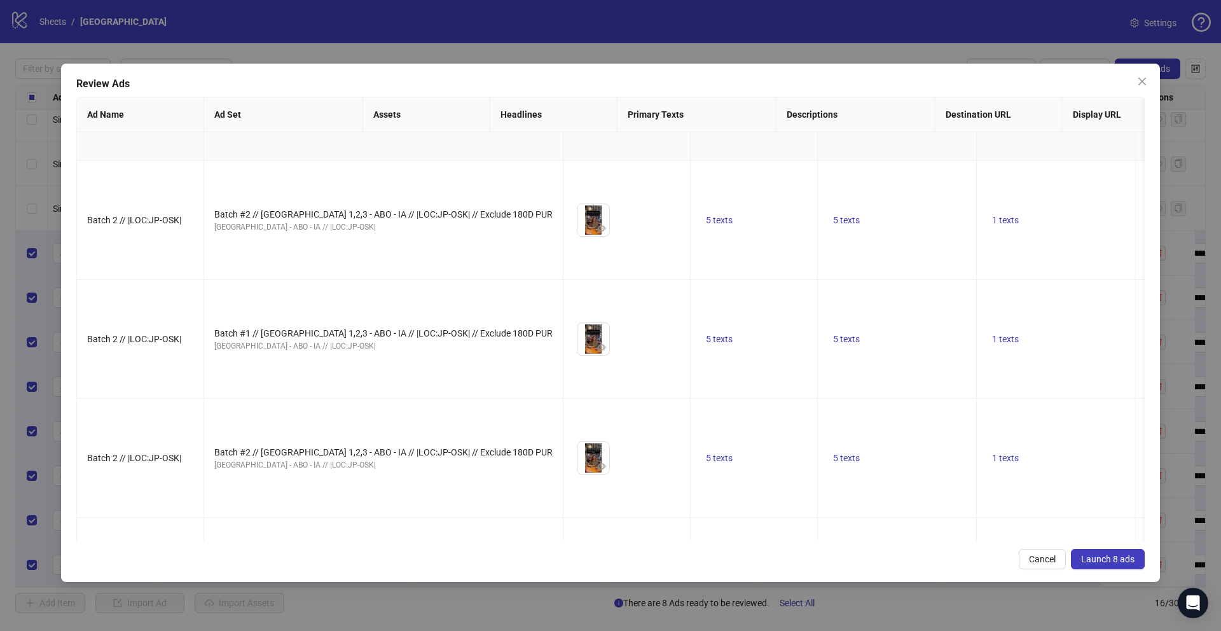
scroll to position [363, 0]
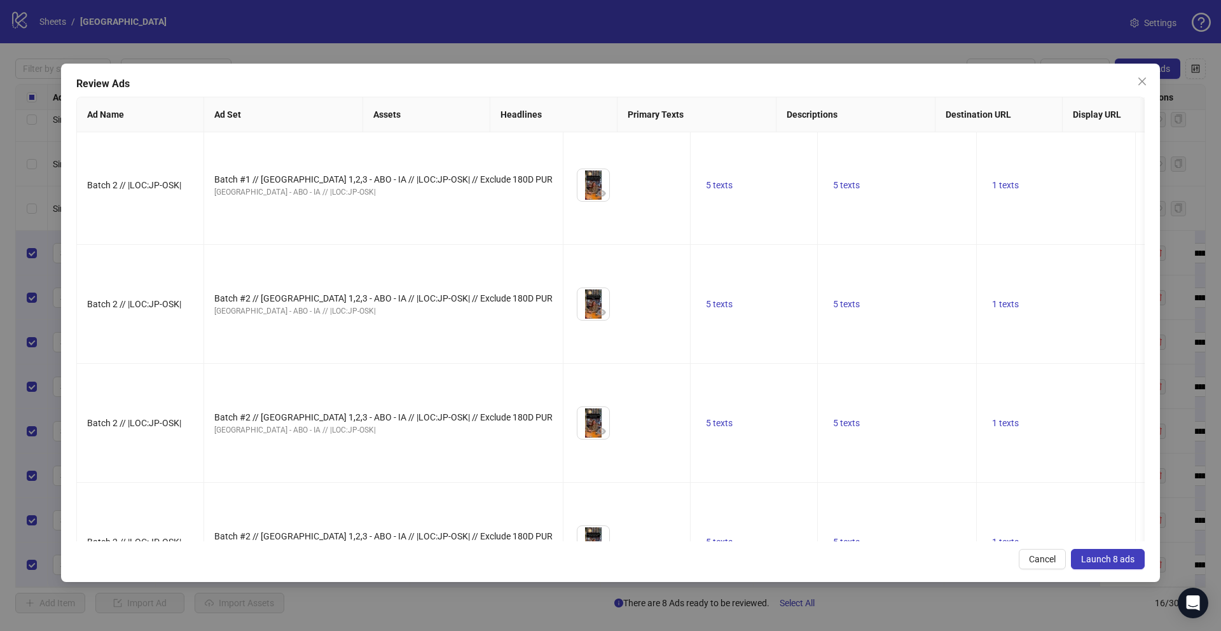
click at [597, 79] on icon "eye" at bounding box center [601, 74] width 9 height 9
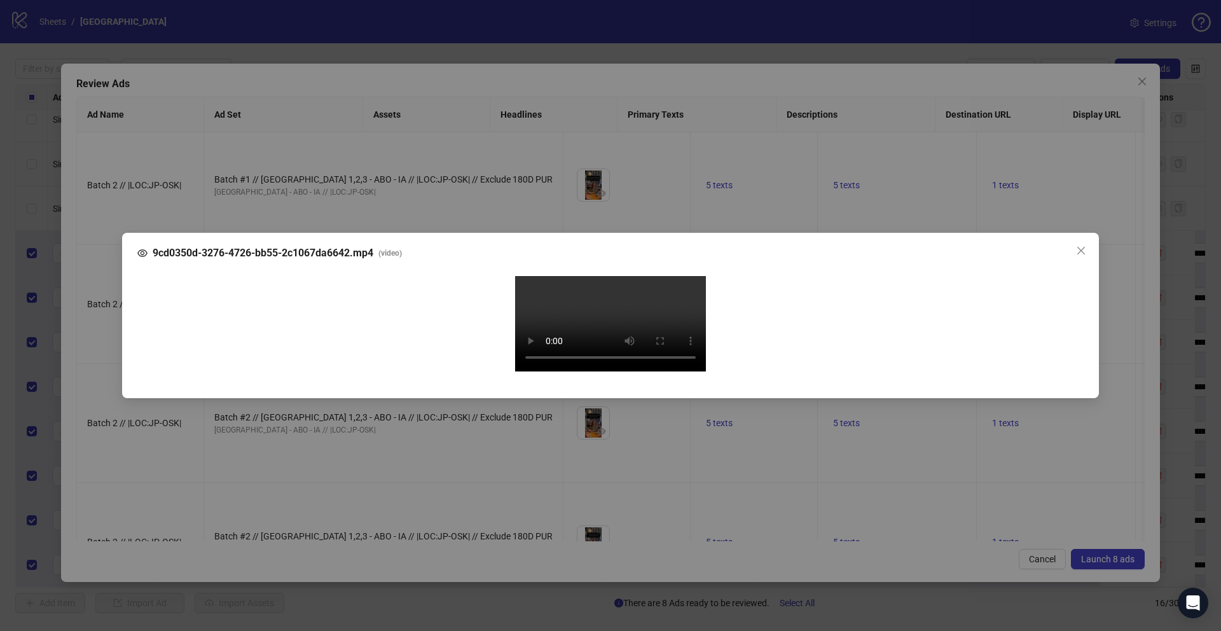
click at [102, 357] on div "9cd0350d-3276-4726-bb55-2c1067da6642.mp4 ( video ) Your browser does not suppor…" at bounding box center [610, 315] width 1221 height 631
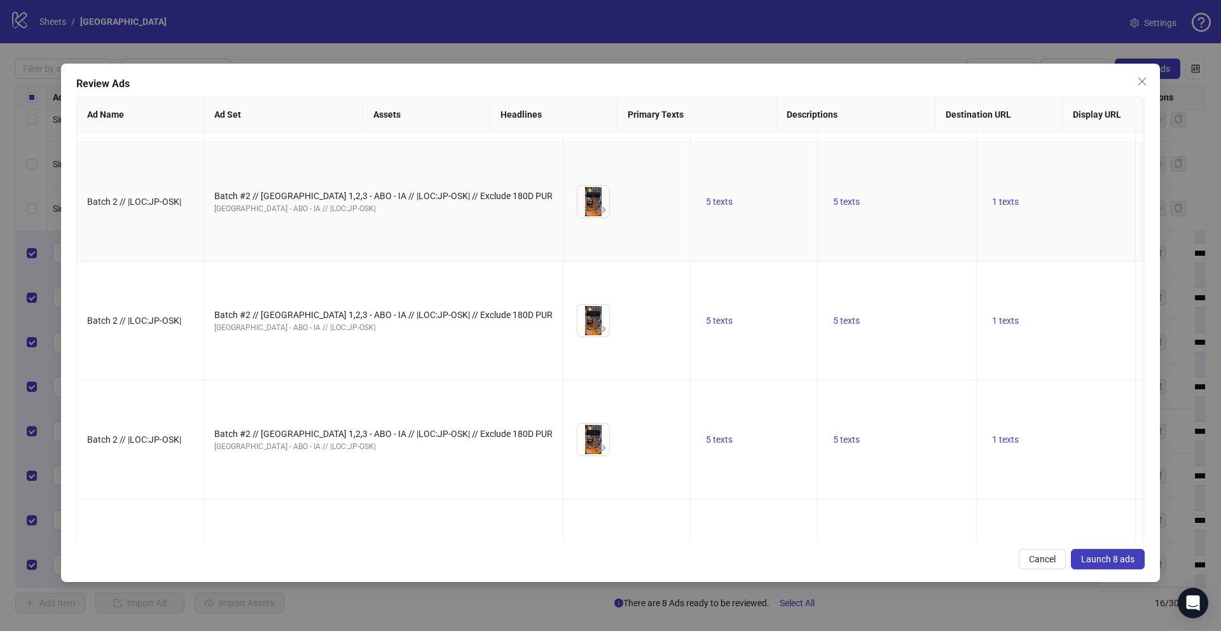
scroll to position [427, 0]
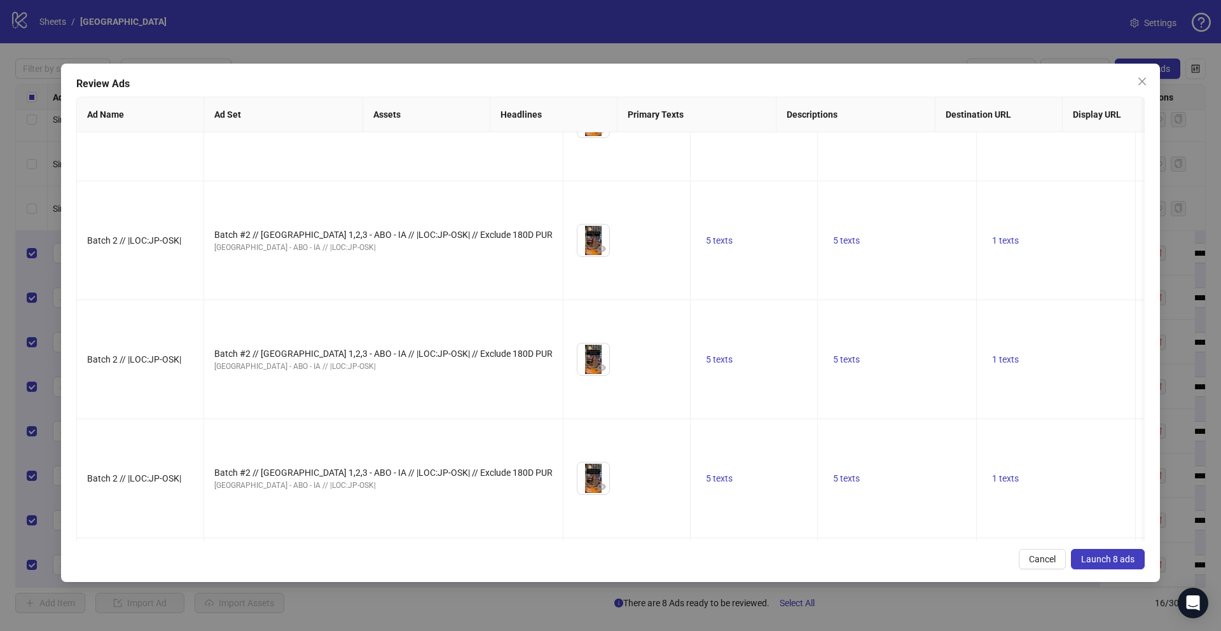
click at [0, 301] on div "Review Ads Ad Name Ad Set Assets Headlines Primary Texts Descriptions Destinati…" at bounding box center [610, 315] width 1221 height 631
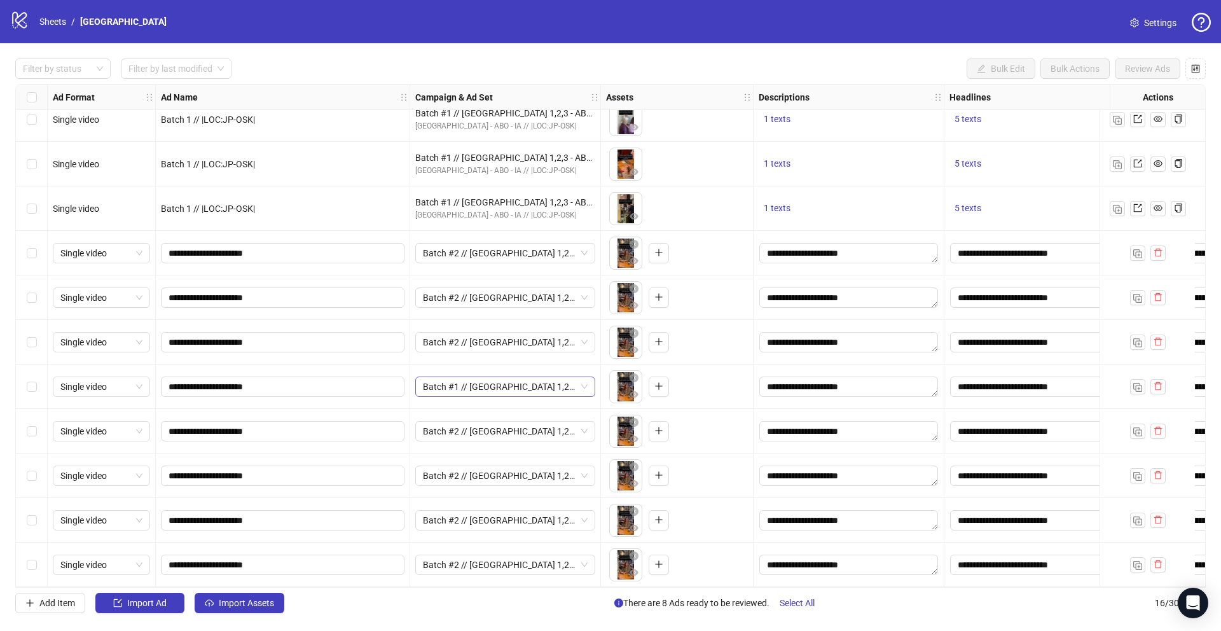
click at [589, 379] on div "Batch #1 // [GEOGRAPHIC_DATA] 1,2,3 - ABO - IA // |LOC:JP-OSK| // Exclude 180D …" at bounding box center [505, 386] width 180 height 20
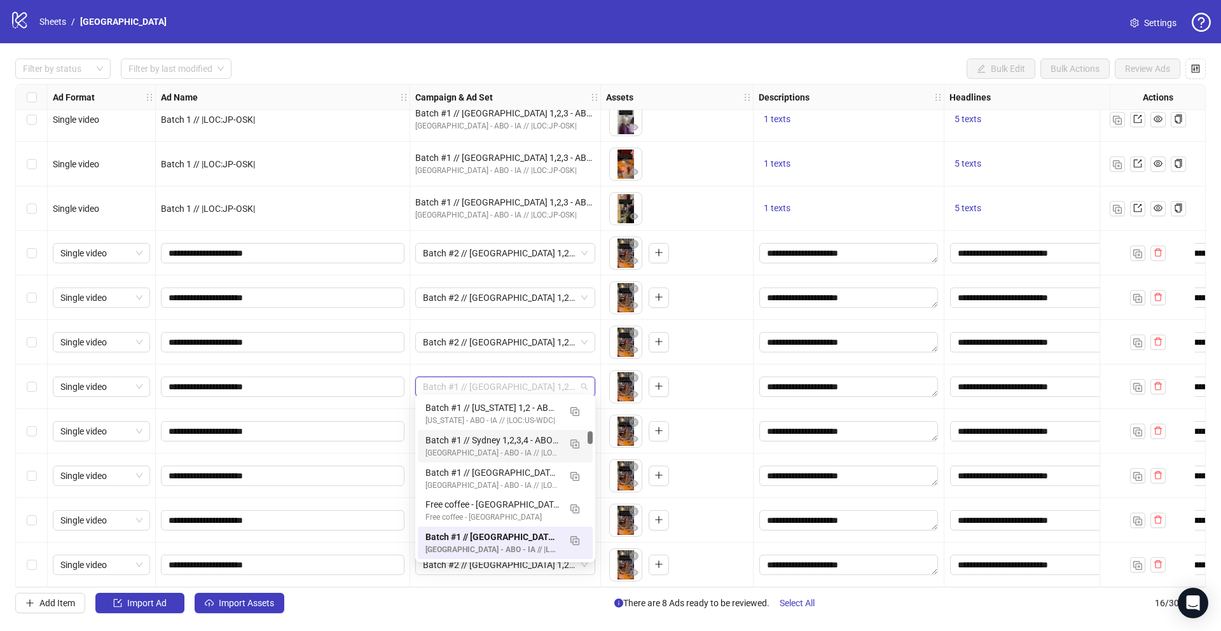
scroll to position [0, 0]
drag, startPoint x: 591, startPoint y: 436, endPoint x: 591, endPoint y: 369, distance: 66.1
click at [591, 369] on body "logo/logo-mobile Sheets / Osaka Settings Filter by status Filter by last modifi…" at bounding box center [610, 315] width 1221 height 631
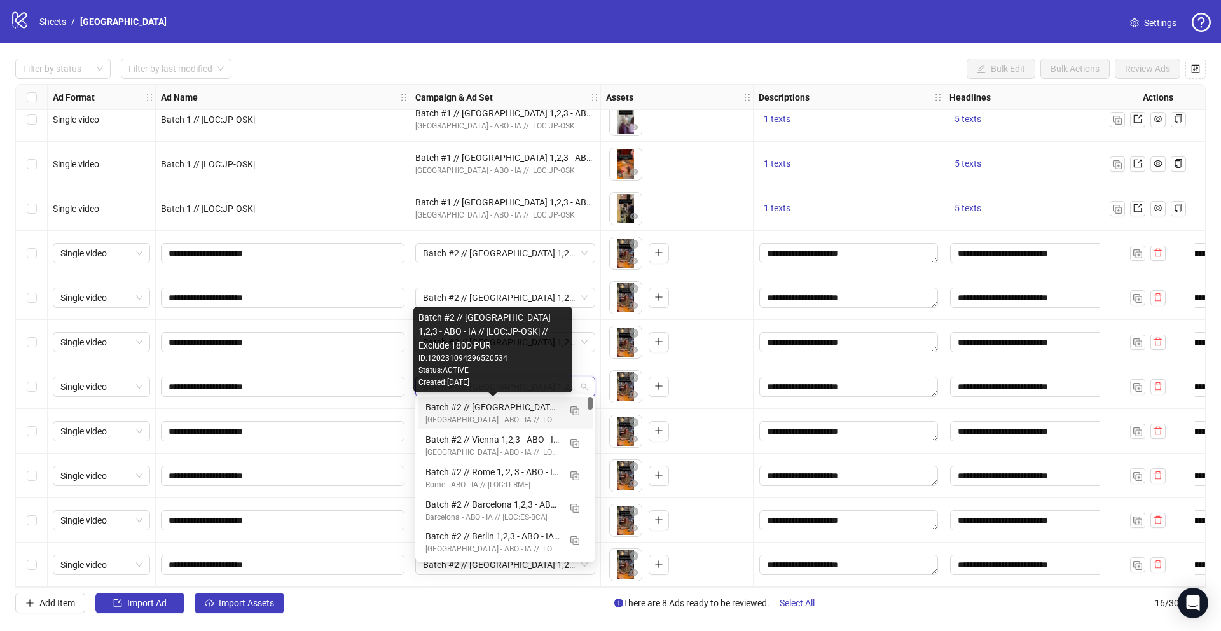
click at [503, 411] on div "Batch #2 // [GEOGRAPHIC_DATA] 1,2,3 - ABO - IA // |LOC:JP-OSK| // Exclude 180D …" at bounding box center [492, 407] width 134 height 14
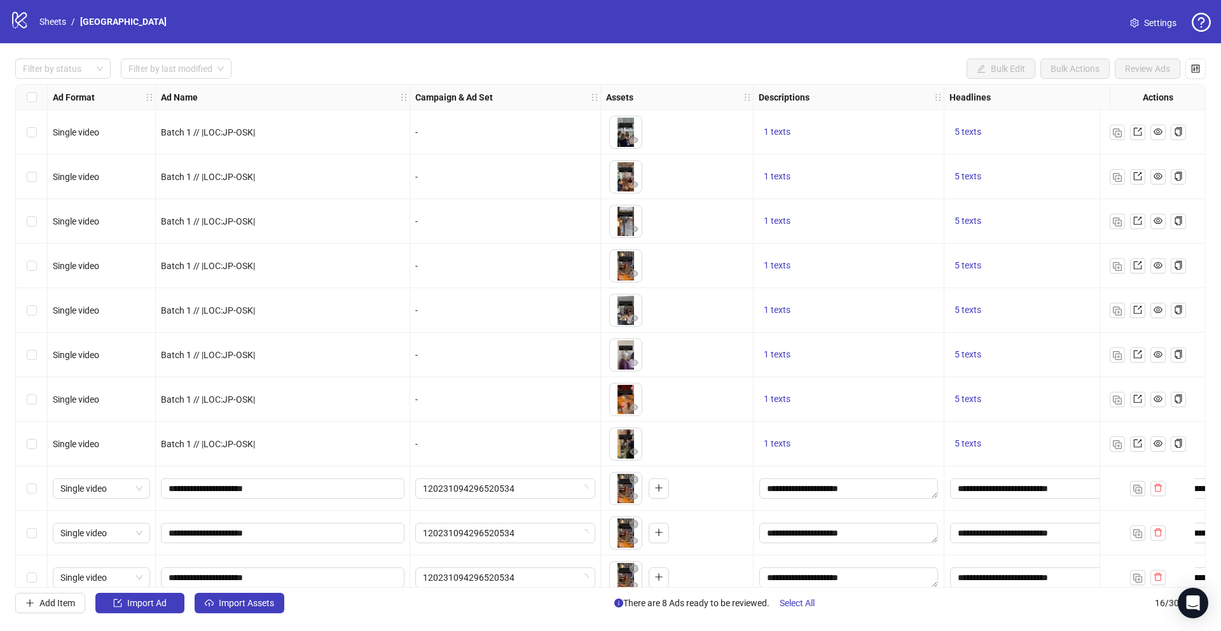
scroll to position [240, 0]
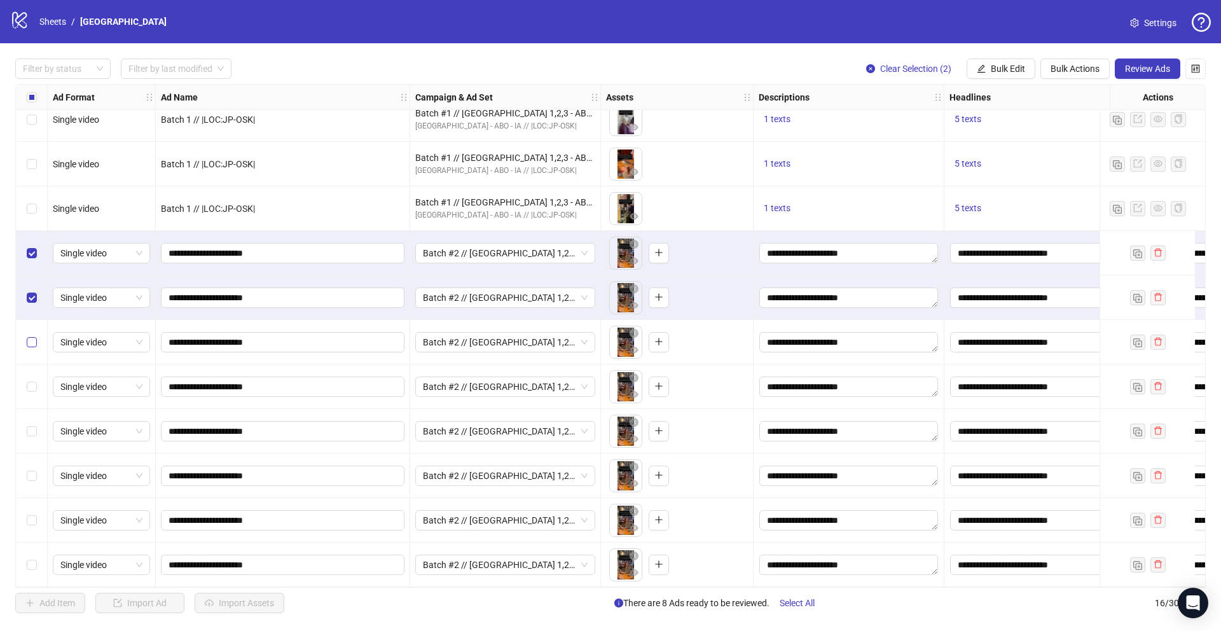
click at [34, 335] on label "Select row 11" at bounding box center [32, 342] width 10 height 14
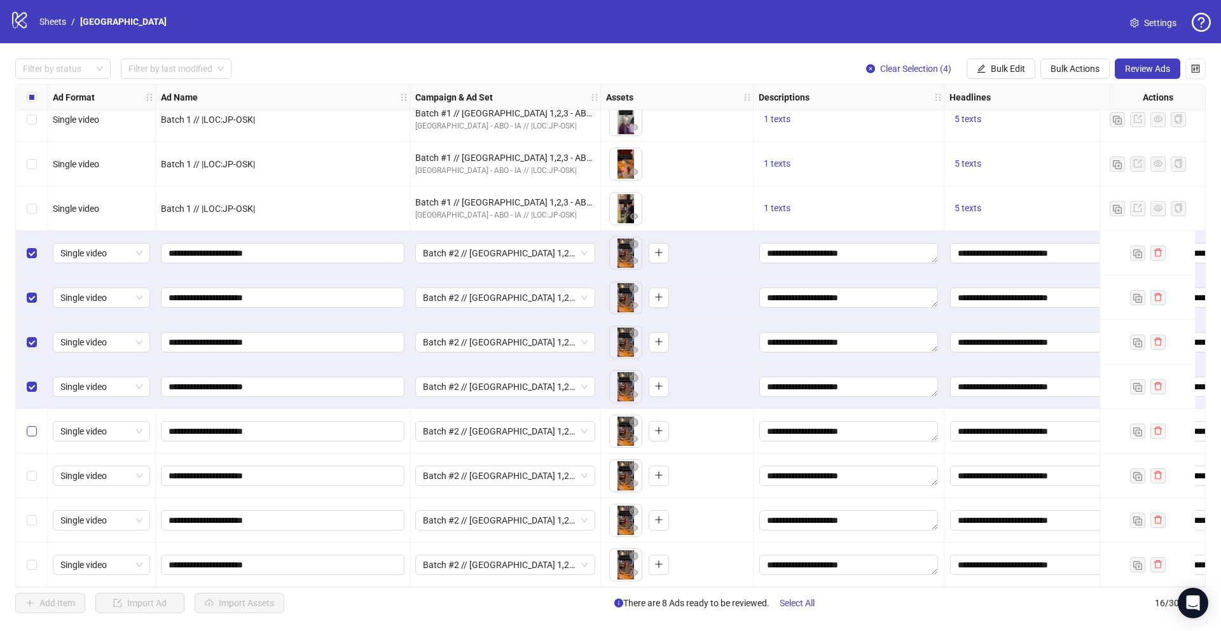
click at [32, 432] on label "Select row 13" at bounding box center [32, 431] width 10 height 14
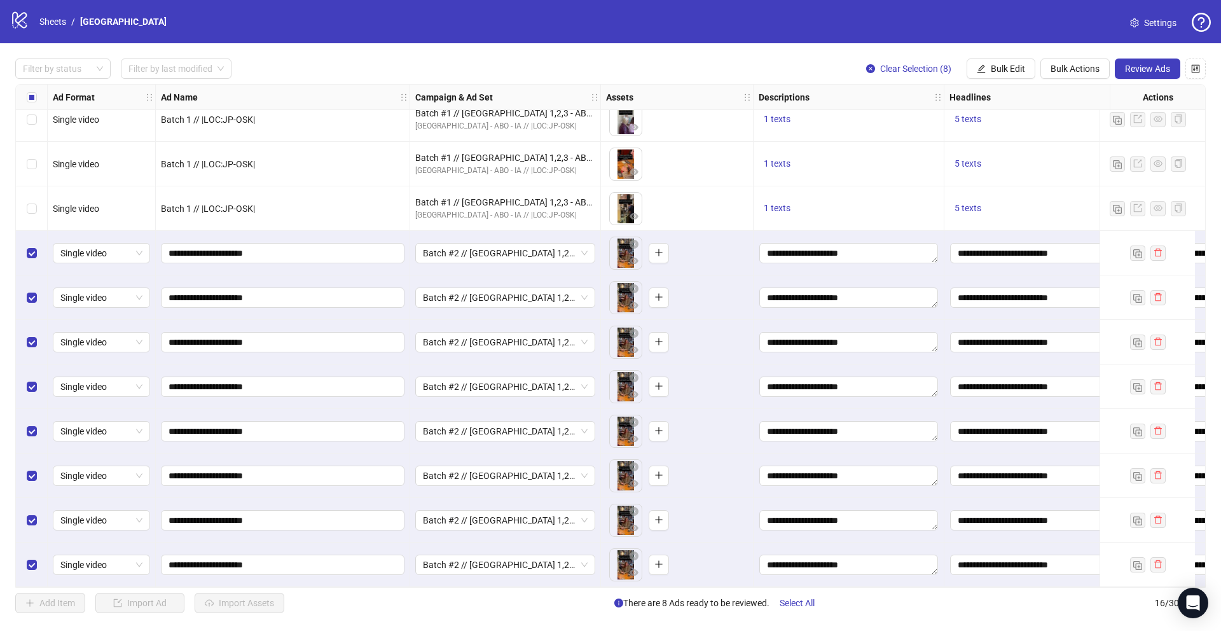
click at [1130, 82] on div "Filter by status Filter by last modified Clear Selection (8) Bulk Edit Bulk Act…" at bounding box center [610, 335] width 1221 height 585
click at [1134, 76] on button "Review Ads" at bounding box center [1147, 68] width 65 height 20
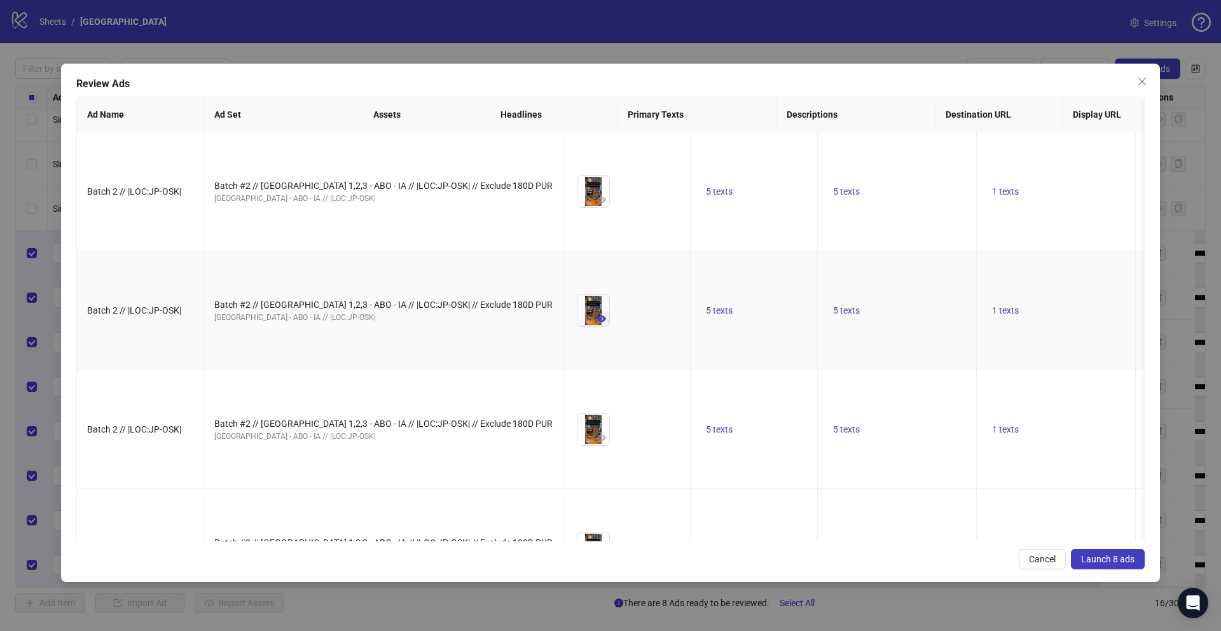
click at [597, 322] on icon "eye" at bounding box center [601, 318] width 9 height 6
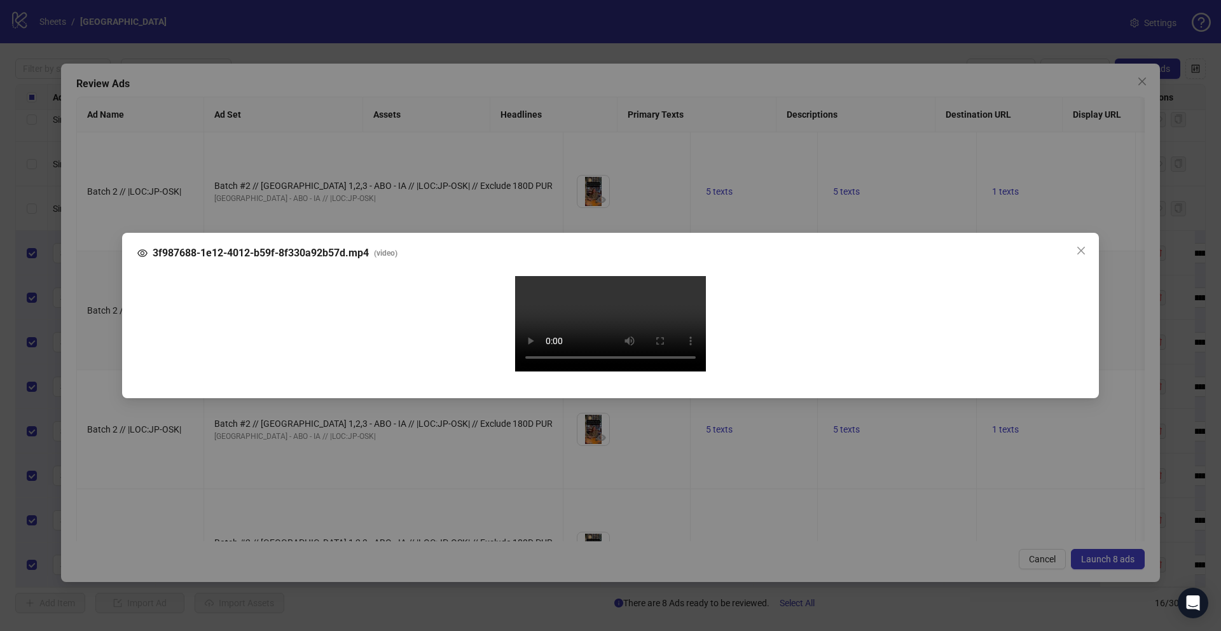
click at [89, 406] on div "3f987688-1e12-4012-b59f-8f330a92b57d.mp4 ( video ) Your browser does not suppor…" at bounding box center [610, 315] width 1221 height 631
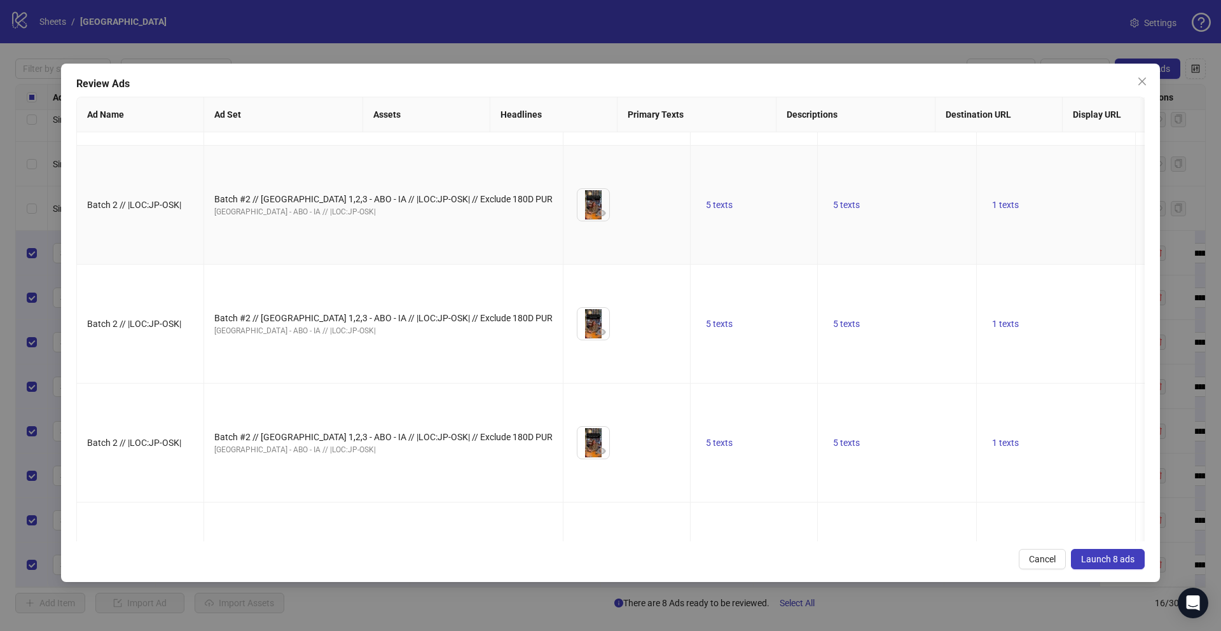
scroll to position [513, 0]
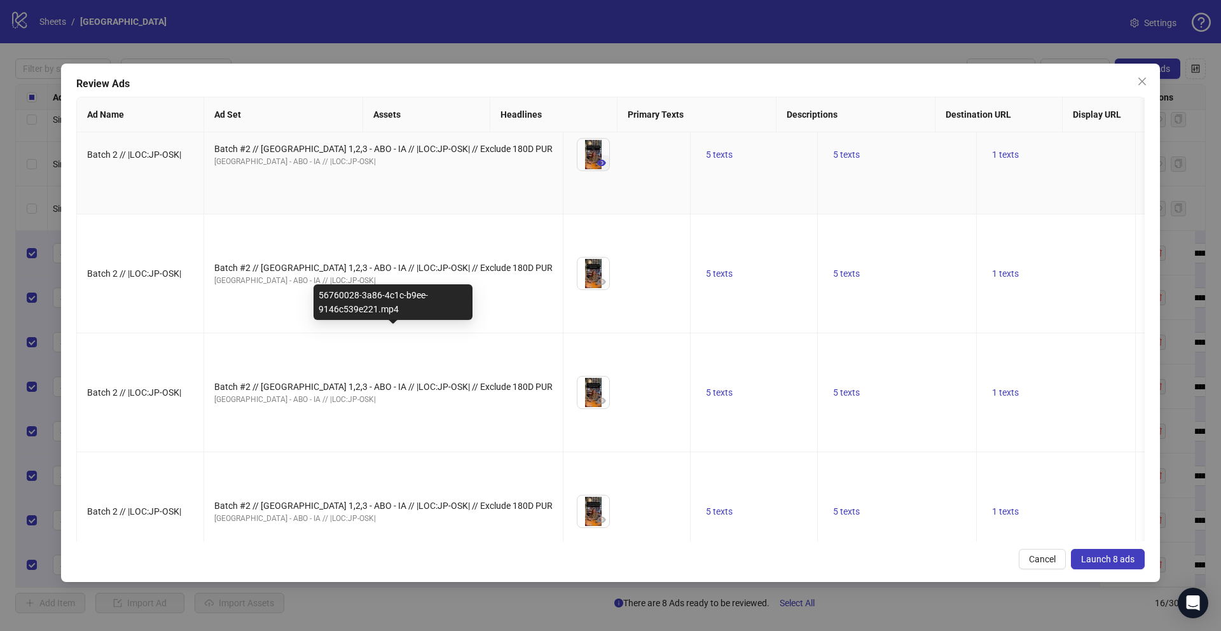
click at [597, 167] on icon "eye" at bounding box center [601, 162] width 9 height 9
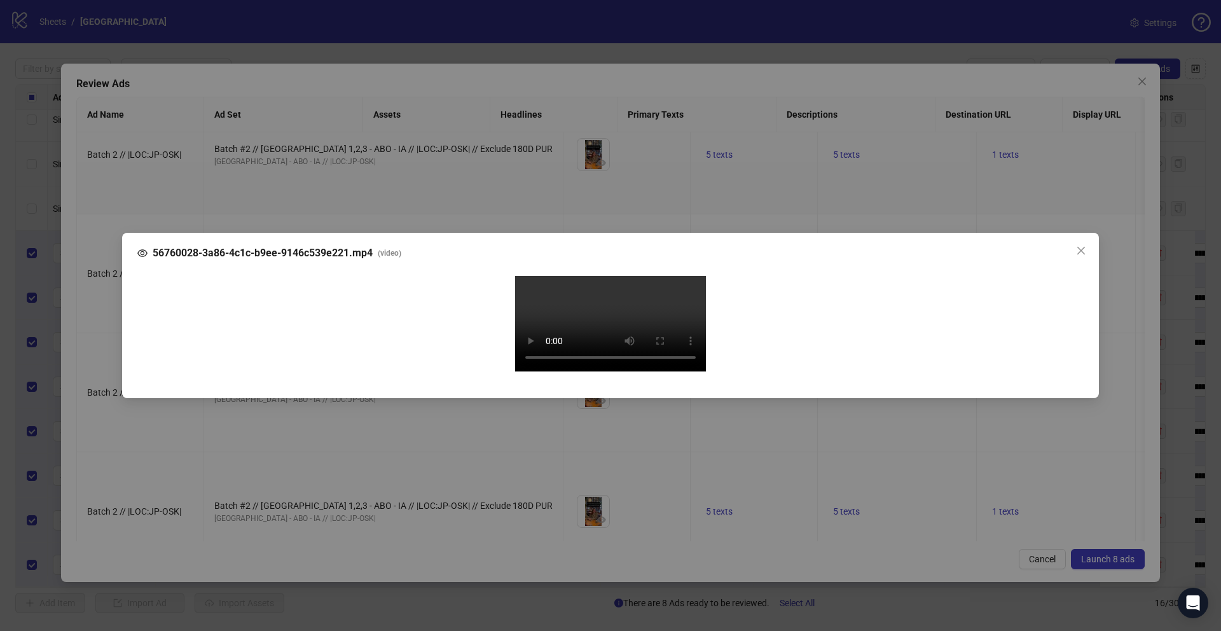
click at [103, 349] on div "56760028-3a86-4c1c-b9ee-9146c539e221.mp4 ( video ) Your browser does not suppor…" at bounding box center [610, 315] width 1221 height 631
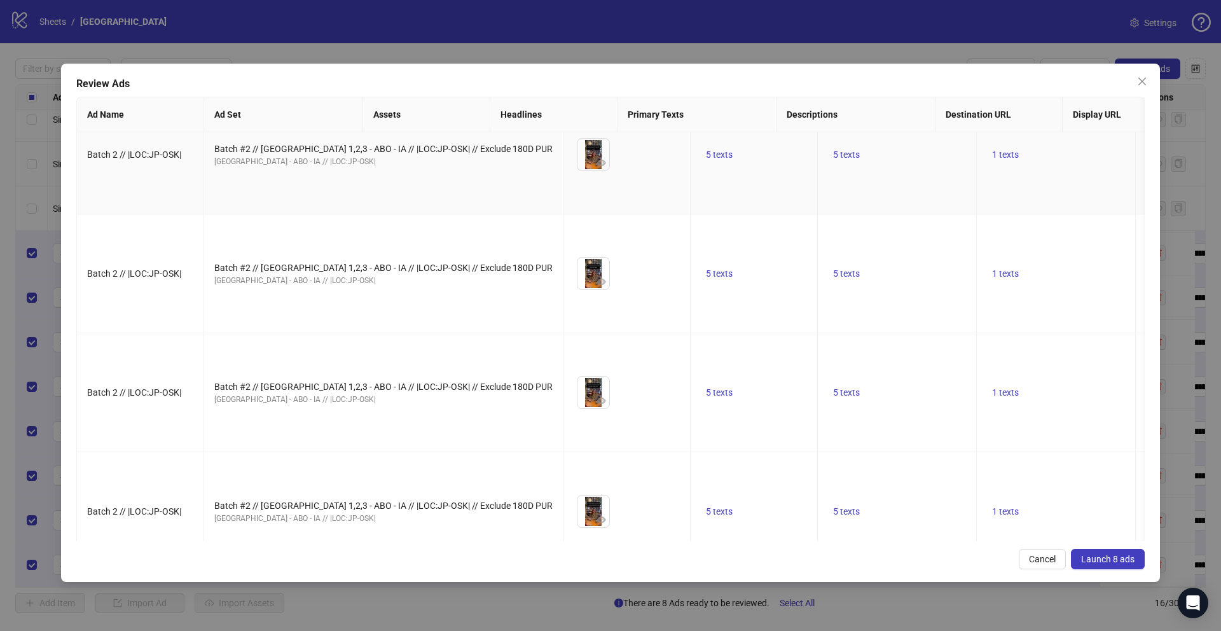
scroll to position [0, 0]
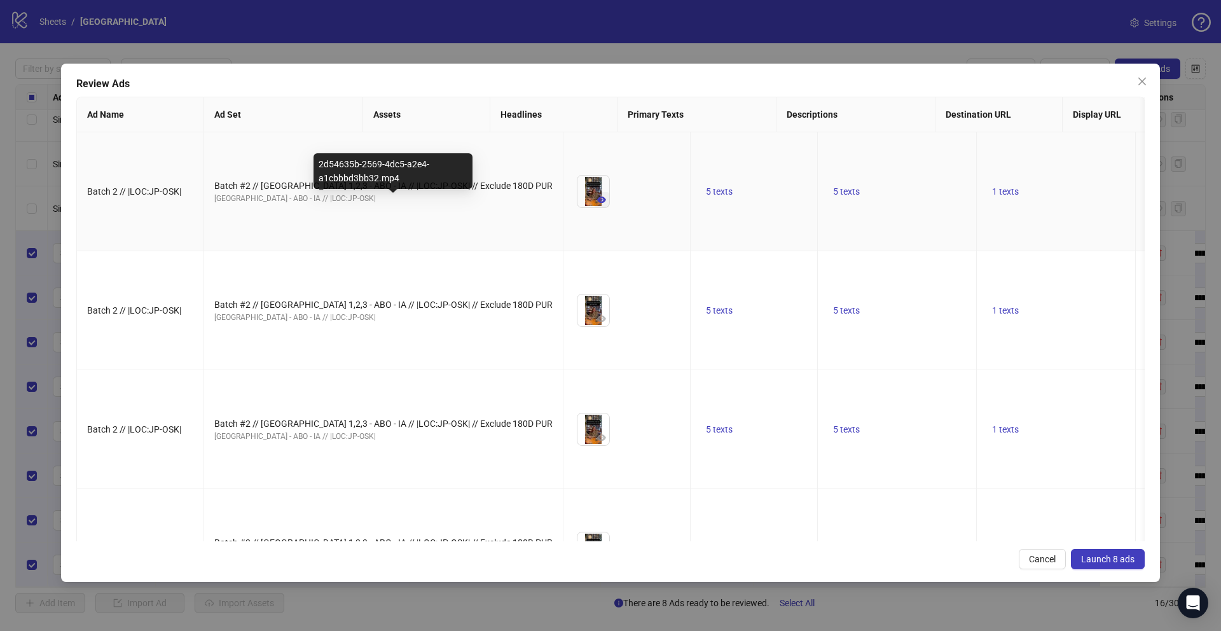
click at [597, 204] on icon "eye" at bounding box center [601, 199] width 9 height 9
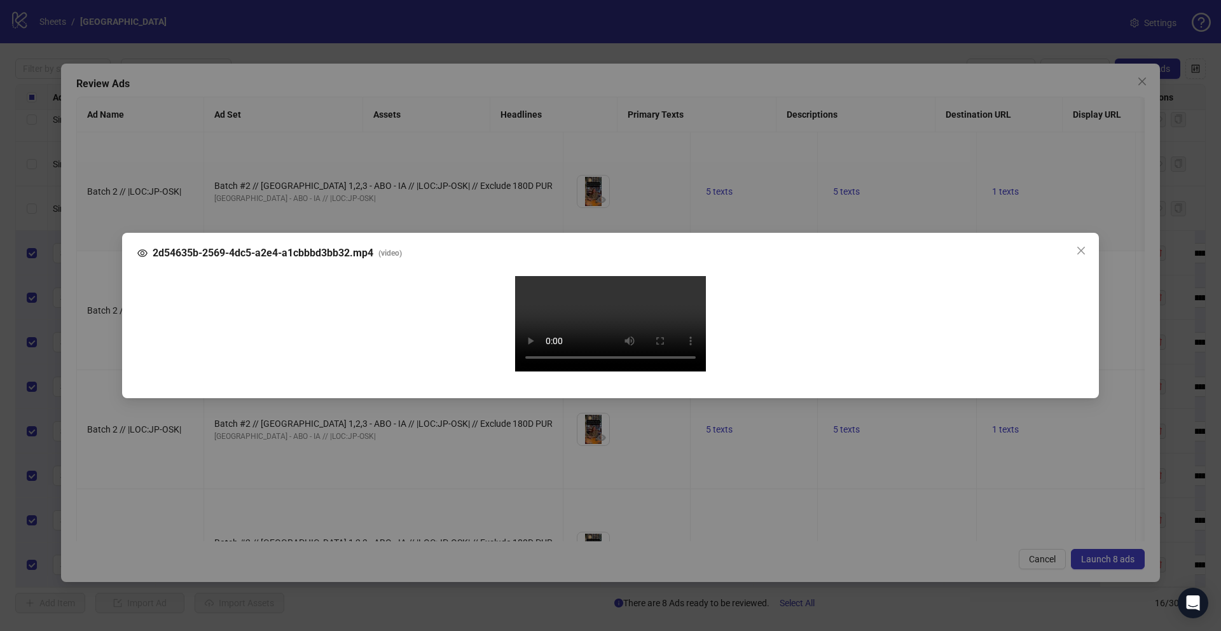
click at [92, 301] on div "2d54635b-2569-4dc5-a2e4-a1cbbbd3bb32.mp4 ( video ) Your browser does not suppor…" at bounding box center [610, 315] width 1221 height 631
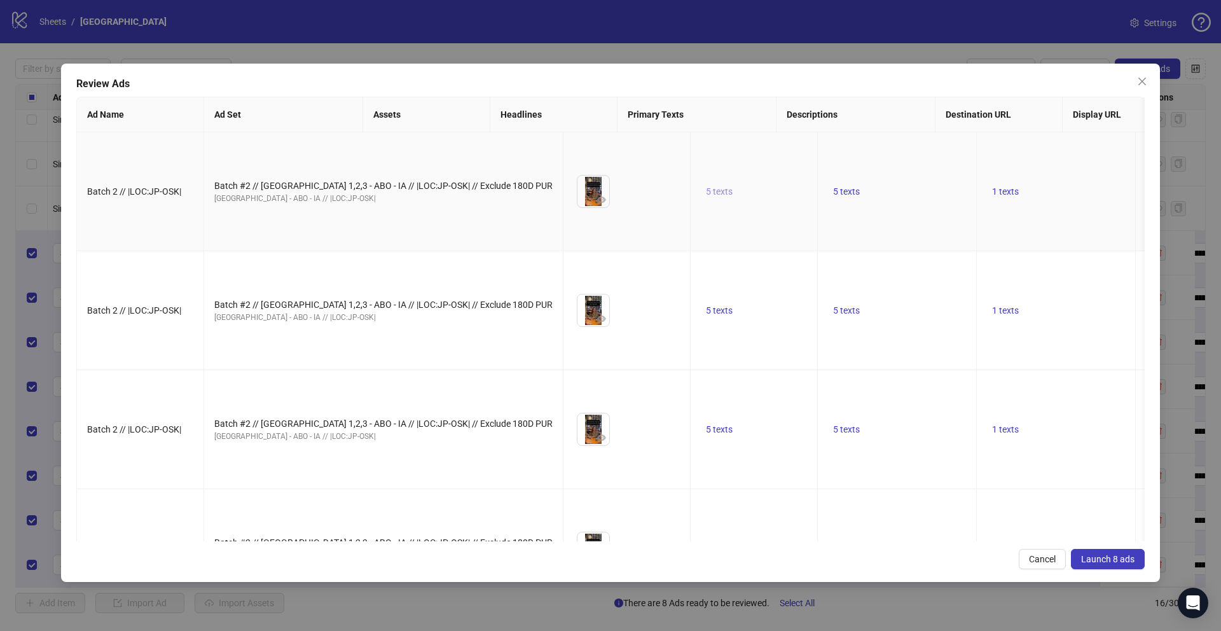
click at [706, 196] on span "5 texts" at bounding box center [719, 191] width 27 height 10
click at [708, 200] on button "button" at bounding box center [717, 202] width 20 height 20
click at [708, 200] on button "button" at bounding box center [717, 209] width 20 height 20
click at [722, 200] on button "button" at bounding box center [717, 202] width 20 height 20
click at [722, 200] on button "button" at bounding box center [717, 206] width 20 height 20
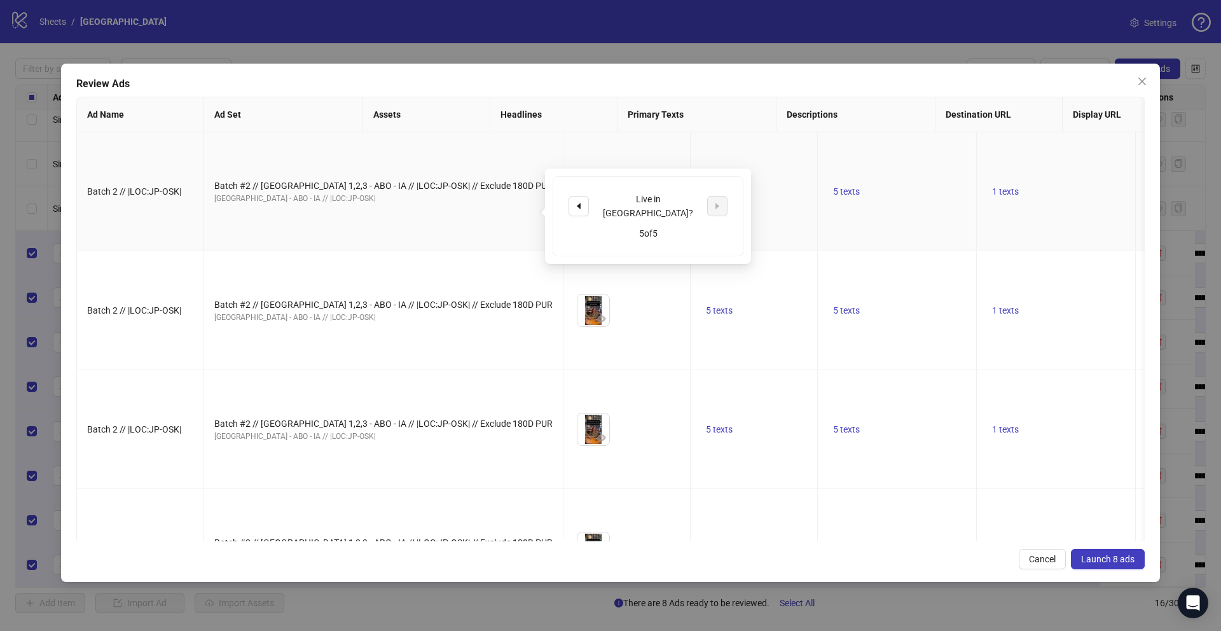
click at [818, 251] on td "5 texts" at bounding box center [897, 191] width 159 height 119
click at [833, 196] on span "5 texts" at bounding box center [846, 191] width 27 height 10
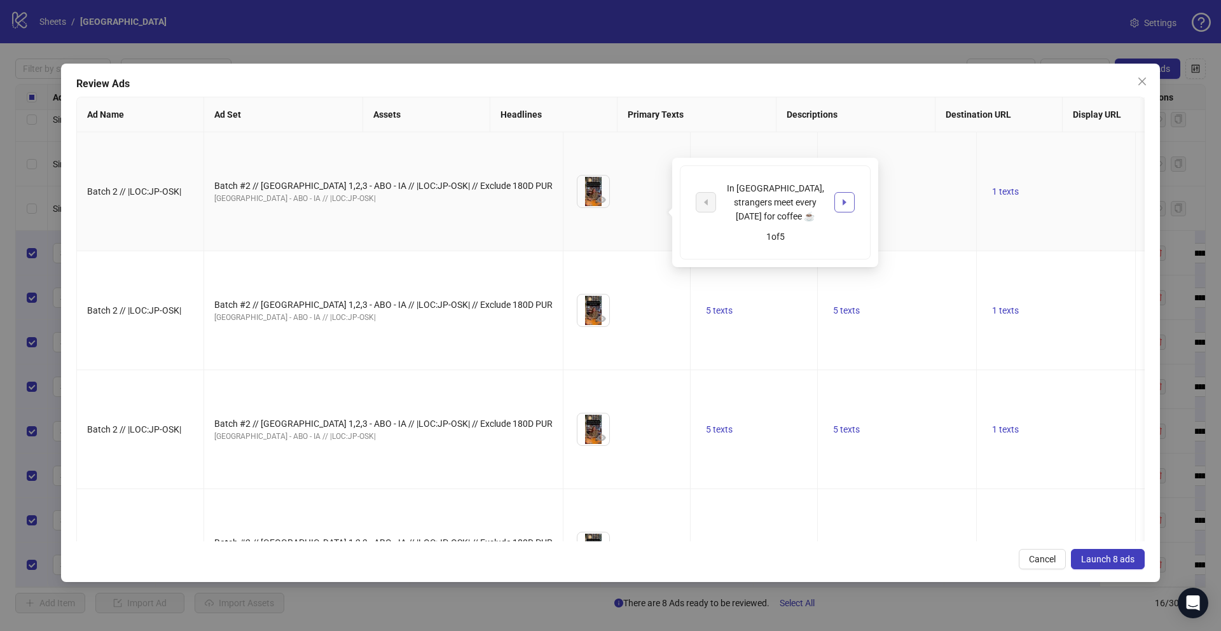
click at [853, 199] on button "button" at bounding box center [844, 202] width 20 height 20
click at [853, 199] on button "button" at bounding box center [844, 209] width 20 height 20
click at [977, 199] on td "1 texts" at bounding box center [1056, 191] width 159 height 119
click at [992, 196] on span "1 texts" at bounding box center [1005, 191] width 27 height 10
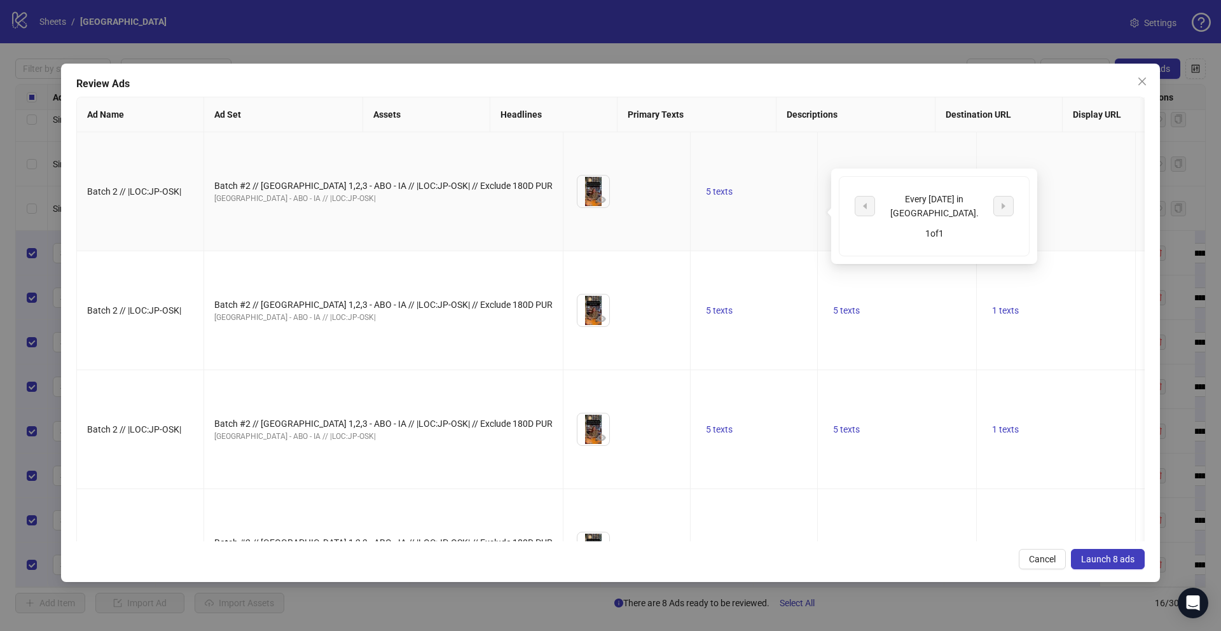
click at [977, 251] on td "1 texts" at bounding box center [1056, 191] width 159 height 119
click at [1101, 560] on span "Launch 8 ads" at bounding box center [1107, 559] width 53 height 10
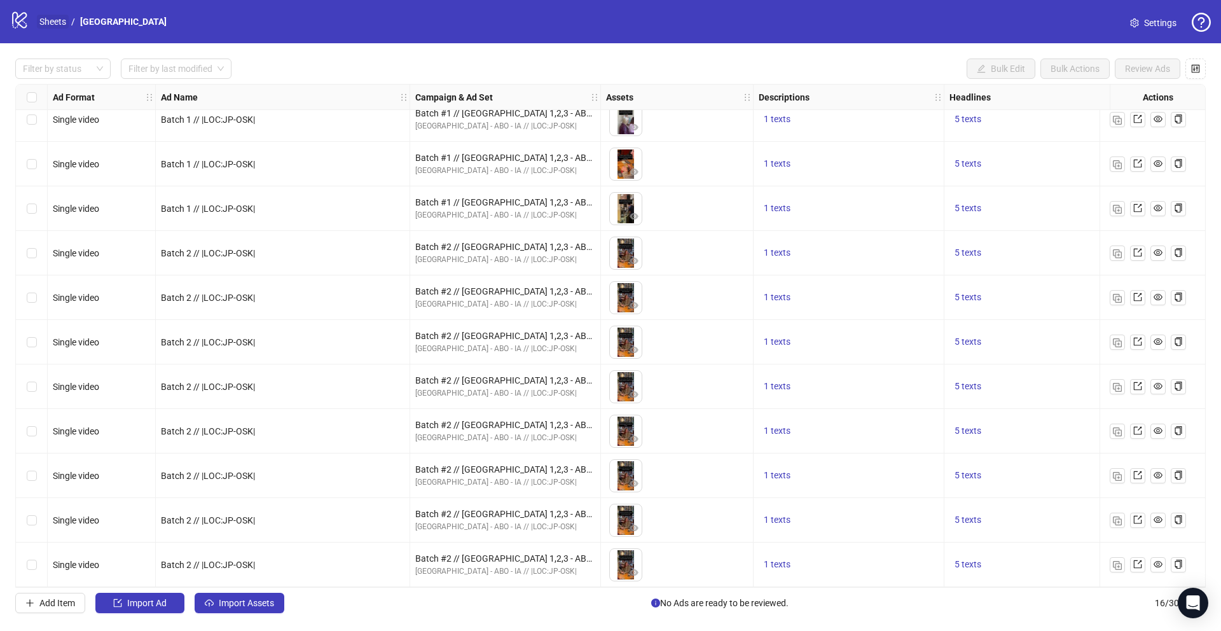
click at [53, 19] on link "Sheets" at bounding box center [53, 22] width 32 height 14
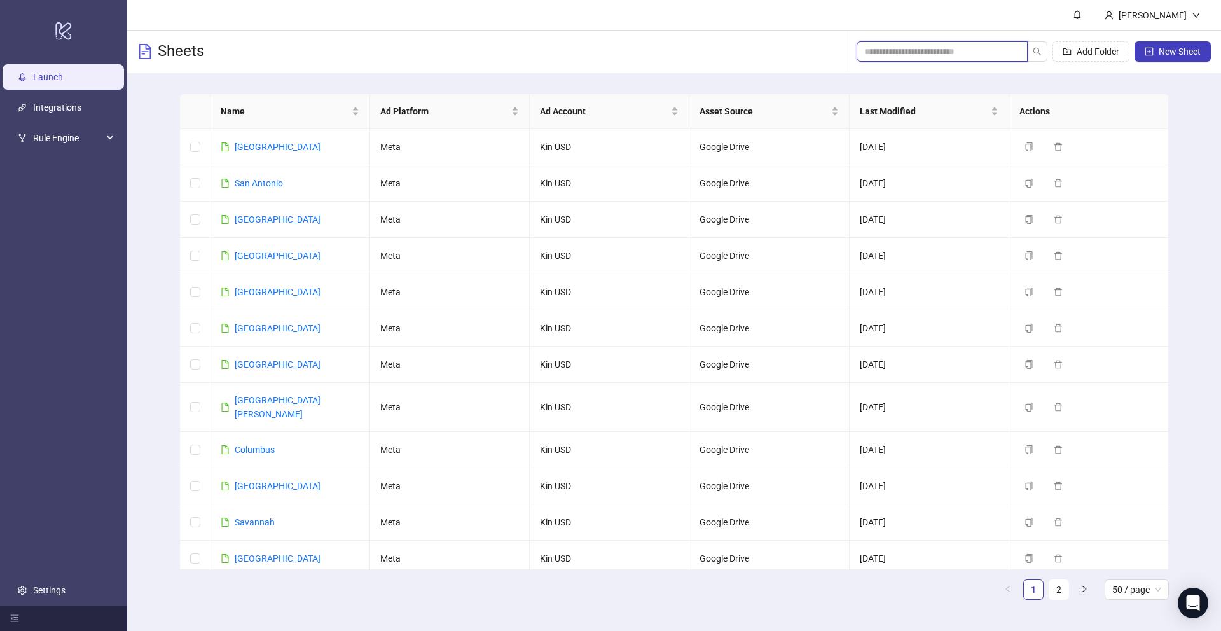
click at [951, 50] on input "search" at bounding box center [937, 52] width 146 height 14
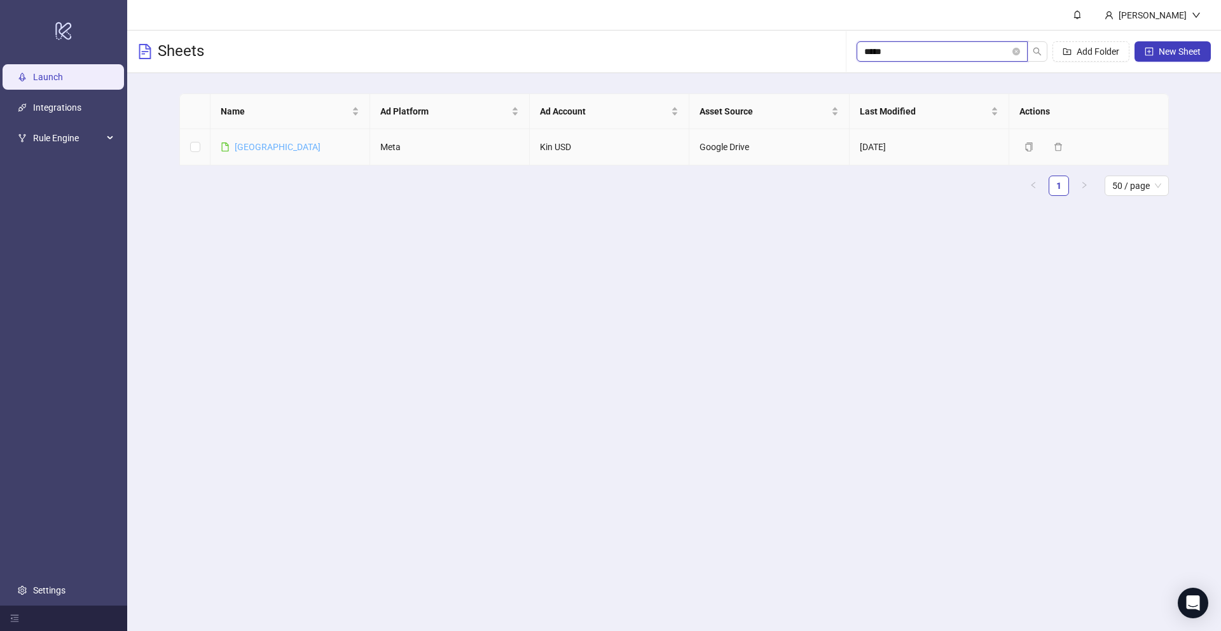
type input "*****"
click at [235, 151] on link "[GEOGRAPHIC_DATA]" at bounding box center [278, 147] width 86 height 10
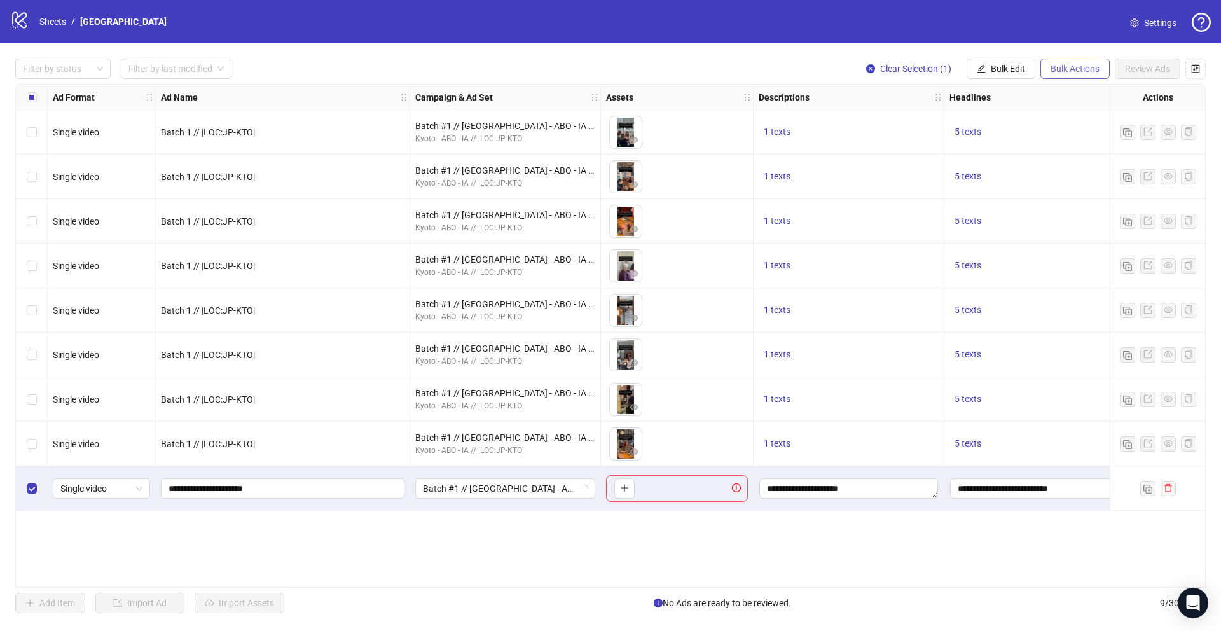
click at [1044, 67] on button "Bulk Actions" at bounding box center [1074, 68] width 69 height 20
click at [1060, 113] on span "Duplicate" at bounding box center [1092, 114] width 87 height 14
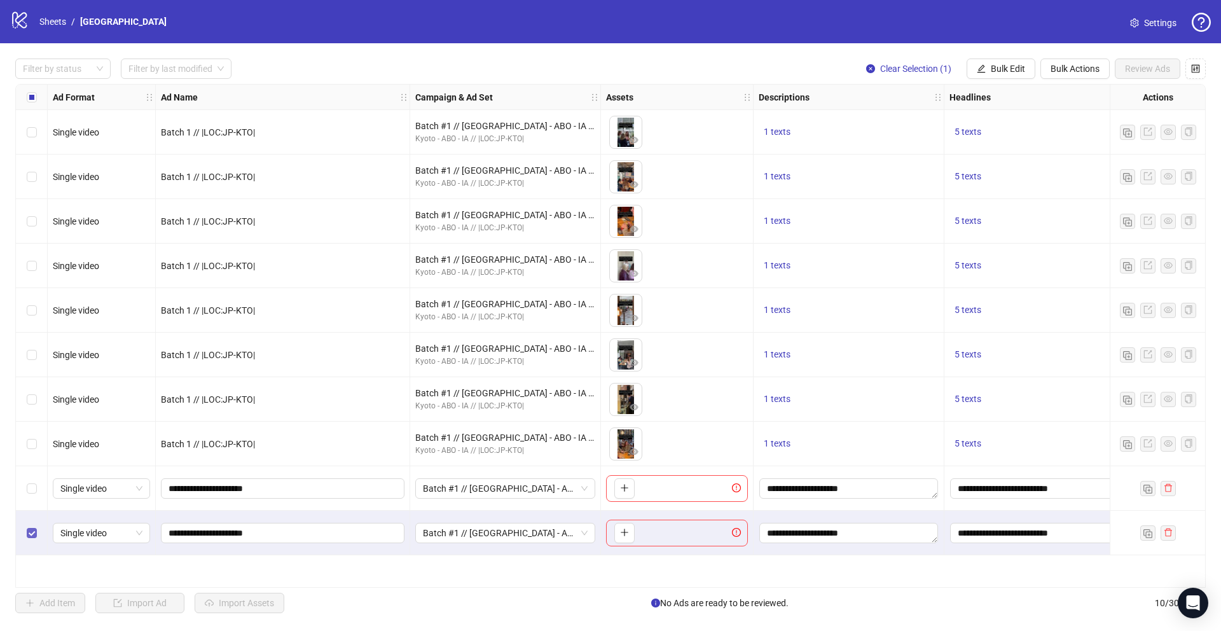
click at [32, 537] on label "Select row 10" at bounding box center [32, 533] width 10 height 14
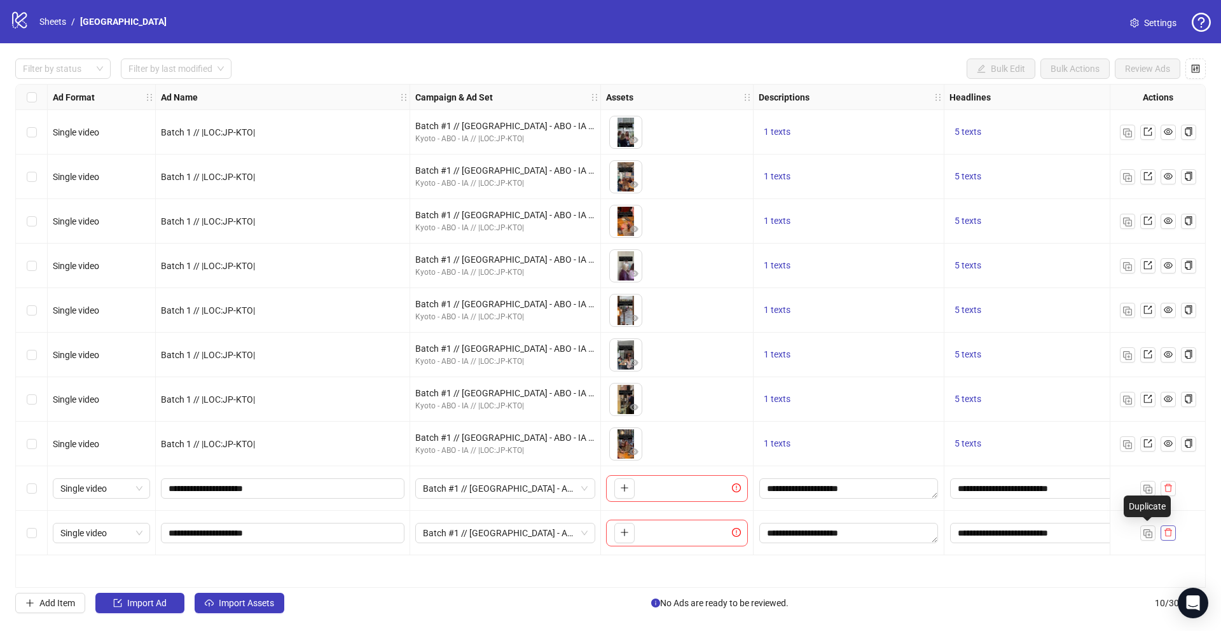
click at [1167, 528] on icon "delete" at bounding box center [1168, 532] width 8 height 8
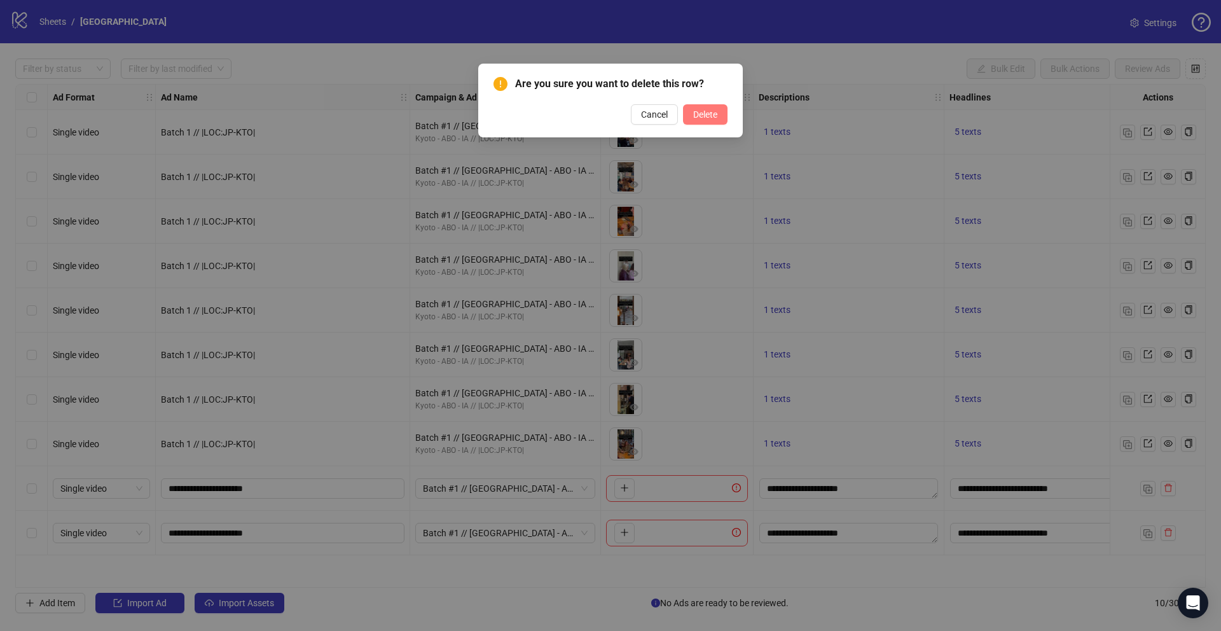
click at [700, 106] on button "Delete" at bounding box center [705, 114] width 45 height 20
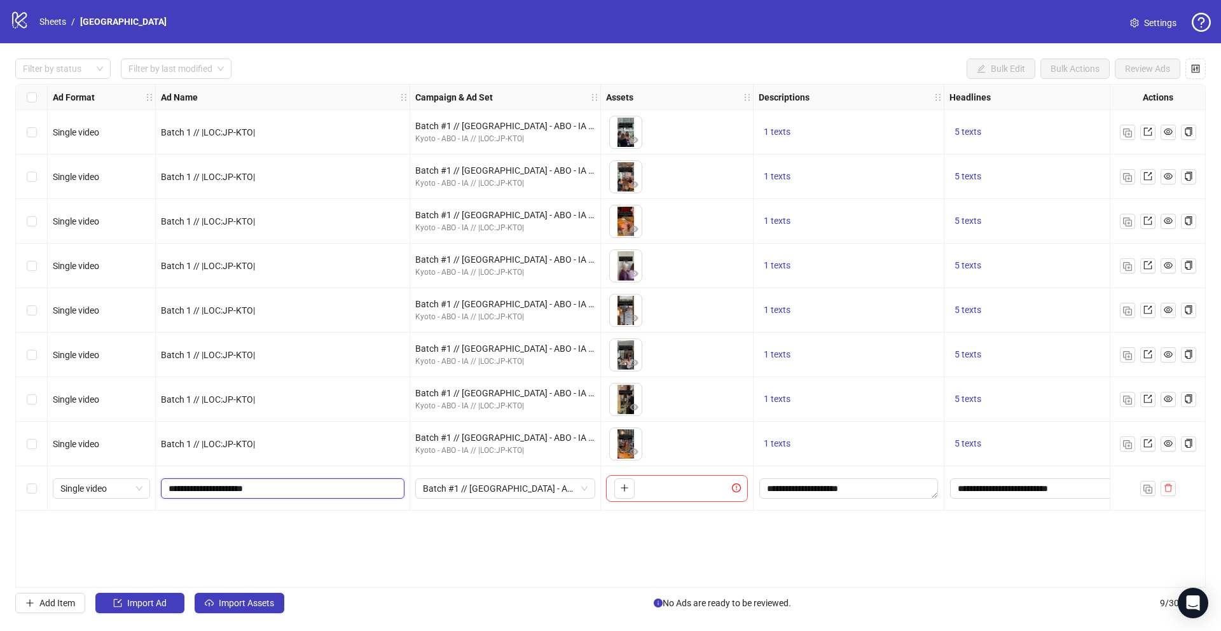
click at [195, 490] on input "**********" at bounding box center [282, 488] width 226 height 14
type input "**********"
click at [339, 521] on div "Ad Format Ad Name Campaign & Ad Set Assets Descriptions Headlines Primary Texts…" at bounding box center [610, 336] width 1190 height 504
click at [554, 486] on span "Batch #1 // [GEOGRAPHIC_DATA] - ABO - IA // |LOC:JP-KTO| // Exclude 180D PUR" at bounding box center [505, 488] width 165 height 19
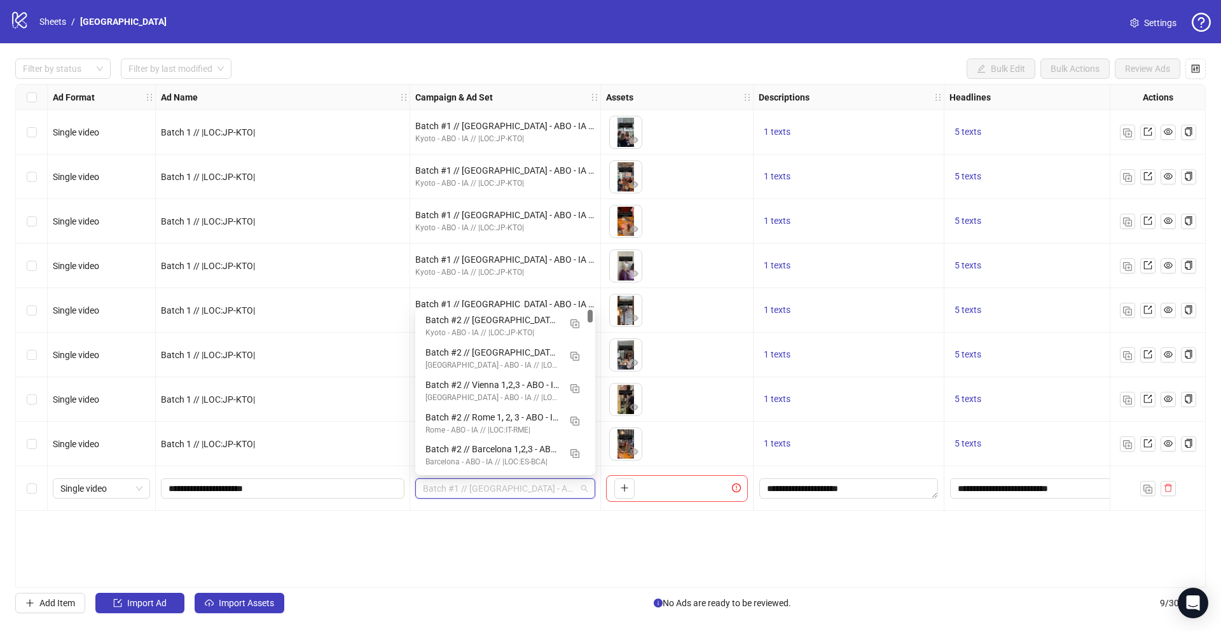
drag, startPoint x: 590, startPoint y: 350, endPoint x: 591, endPoint y: 287, distance: 62.3
click at [591, 287] on body "logo/logo-mobile Sheets / Kyoto Settings Filter by status Filter by last modifi…" at bounding box center [610, 315] width 1221 height 631
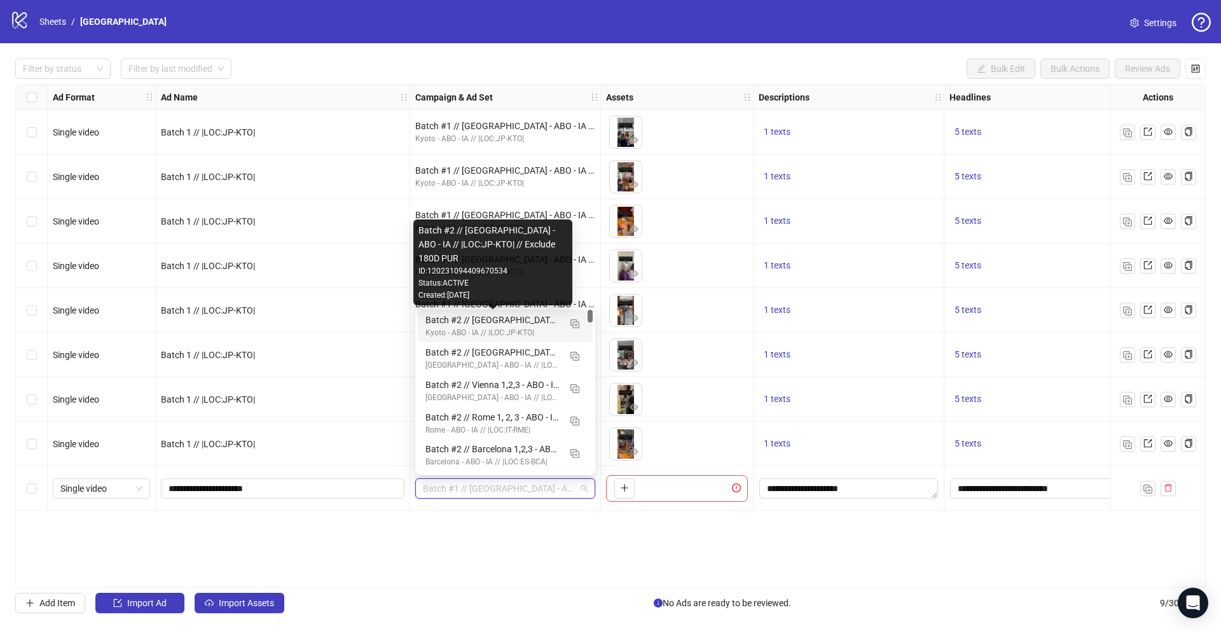
click at [495, 324] on div "Batch #2 // [GEOGRAPHIC_DATA] - ABO - IA // |LOC:JP-KTO| // Exclude 180D PUR" at bounding box center [492, 320] width 134 height 14
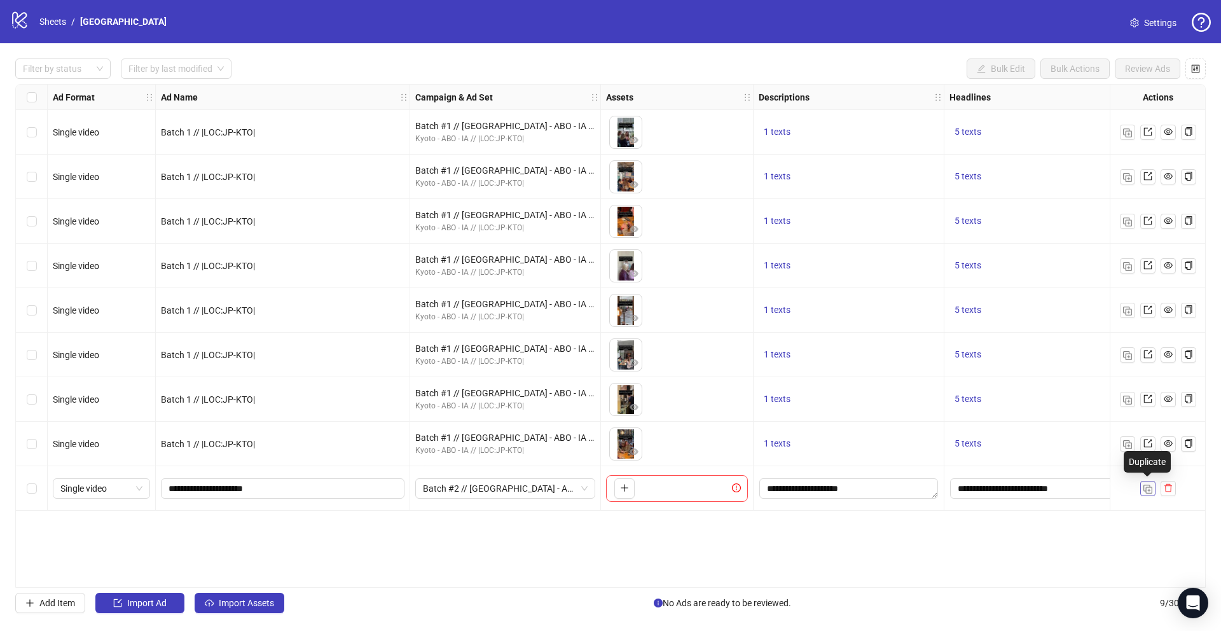
click at [1150, 492] on img "button" at bounding box center [1147, 489] width 9 height 9
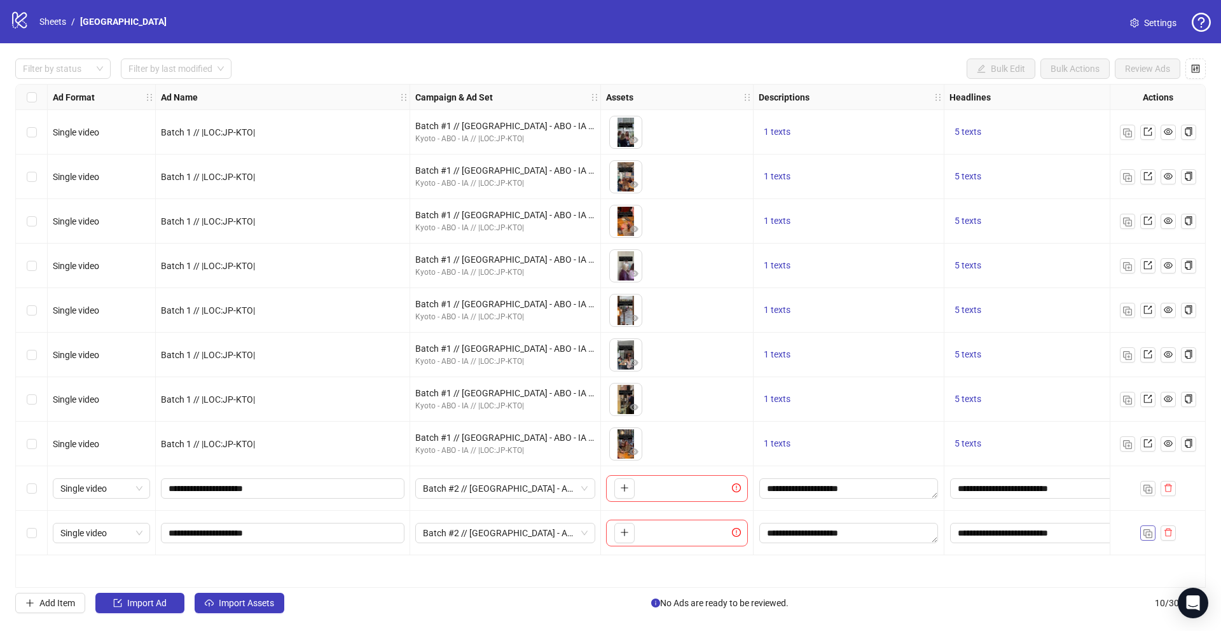
click at [1148, 525] on button "button" at bounding box center [1147, 532] width 15 height 15
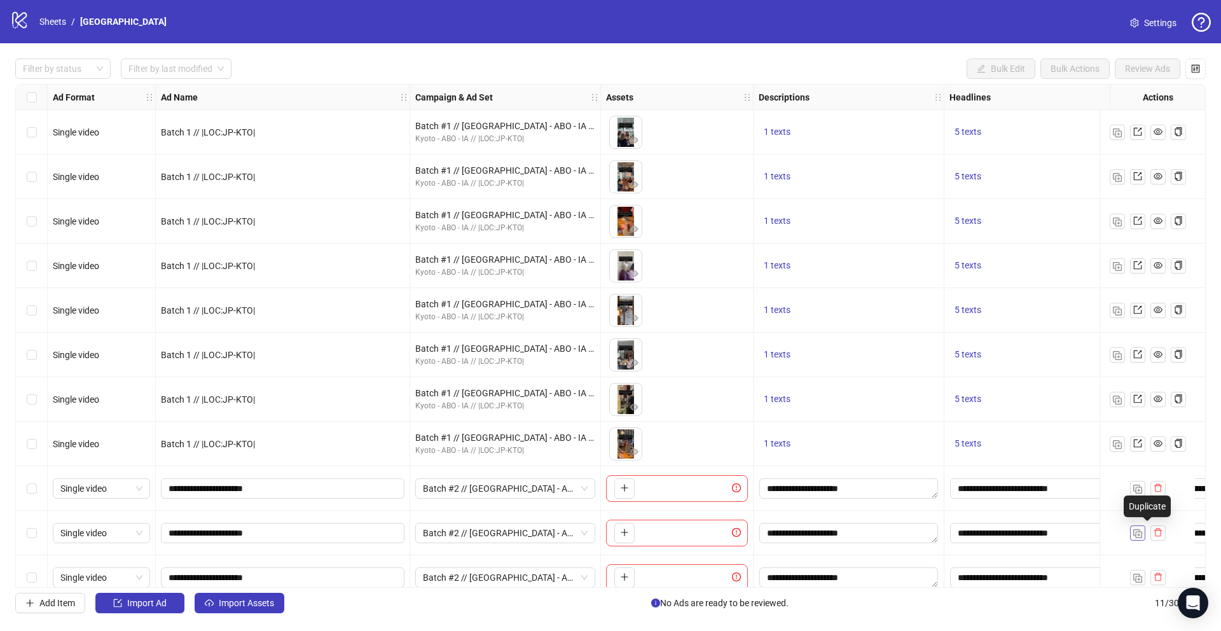
click at [1148, 525] on div at bounding box center [1148, 532] width 36 height 15
click at [1143, 533] on button "button" at bounding box center [1137, 532] width 15 height 15
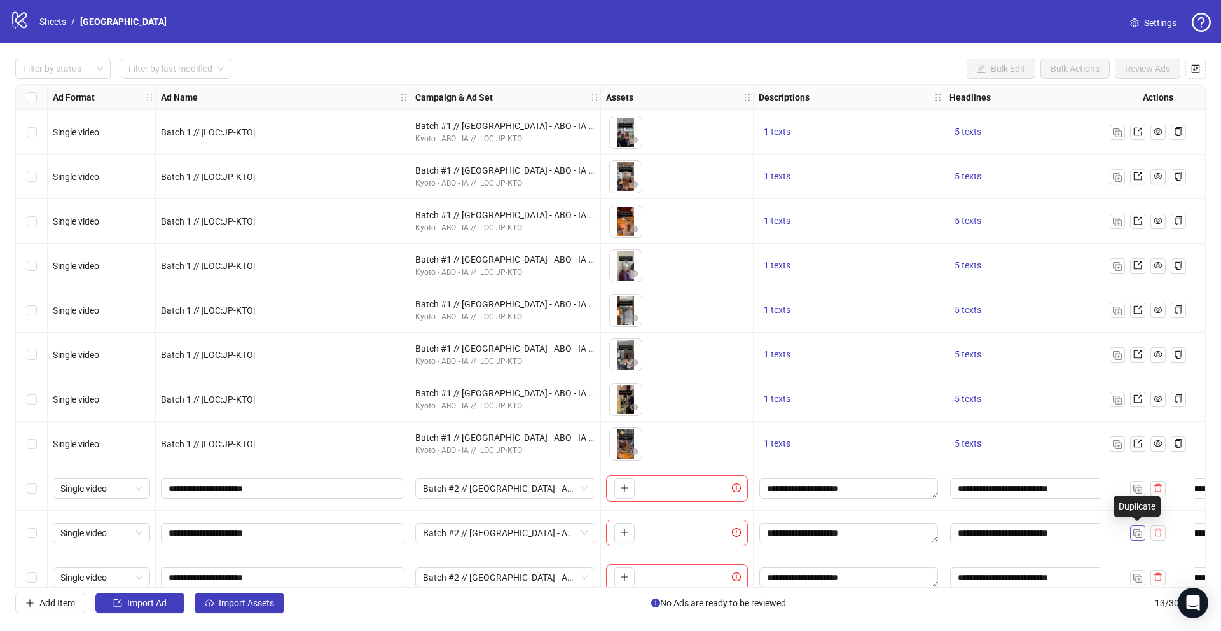
click at [1143, 533] on button "button" at bounding box center [1137, 532] width 15 height 15
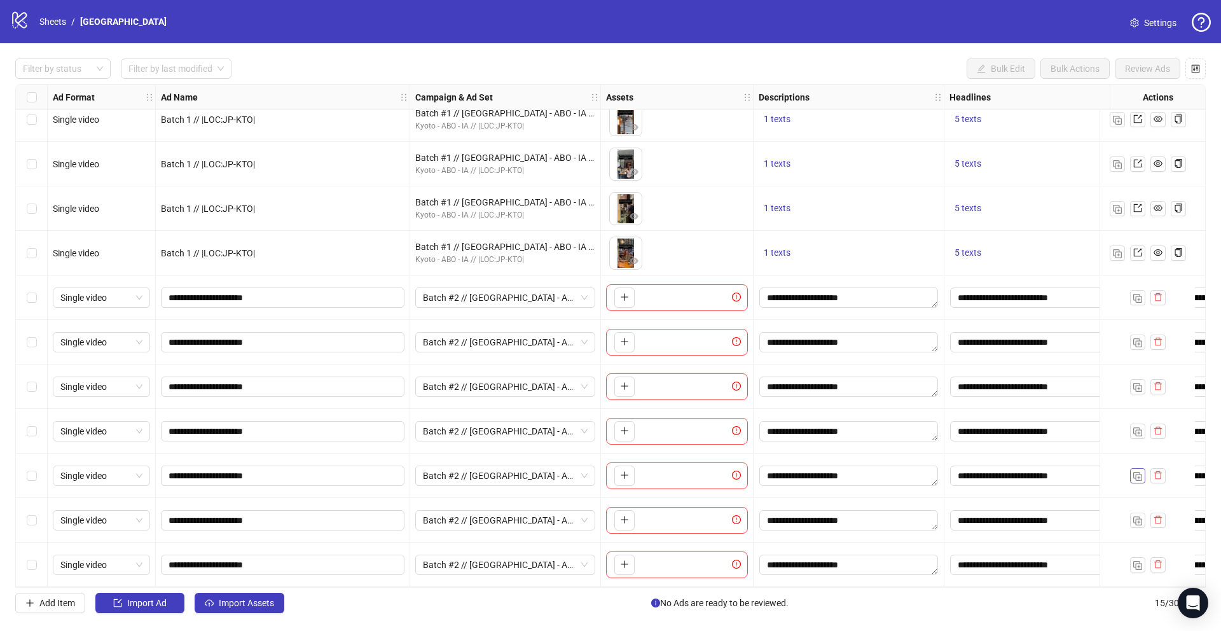
click at [1141, 472] on img "button" at bounding box center [1137, 476] width 9 height 9
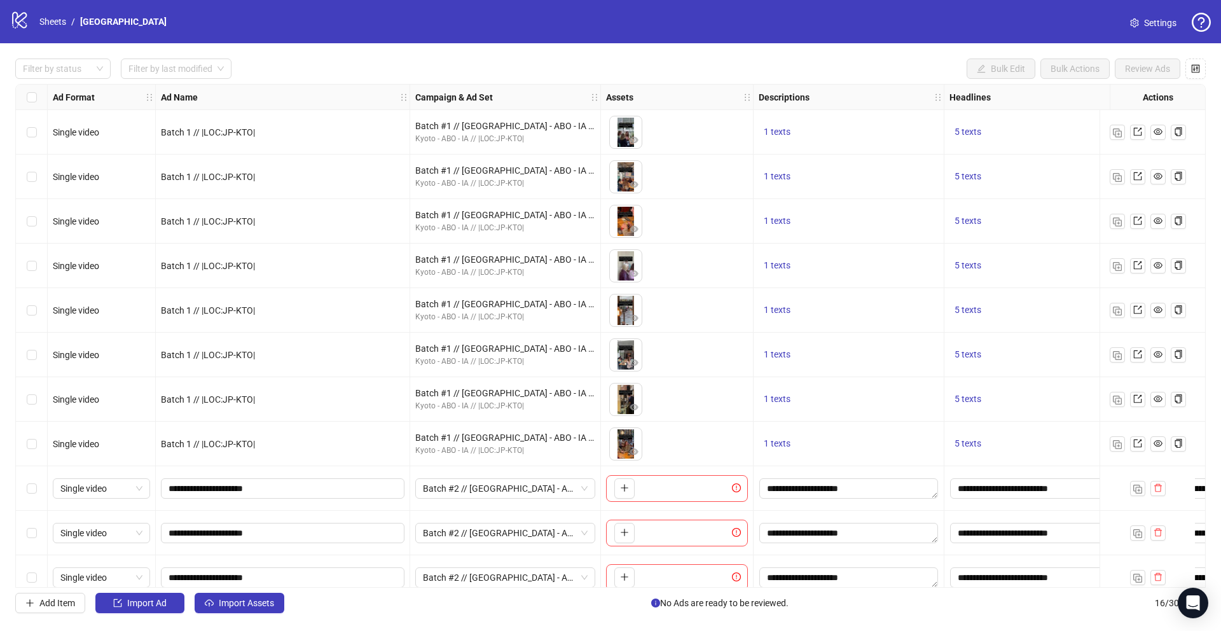
scroll to position [240, 0]
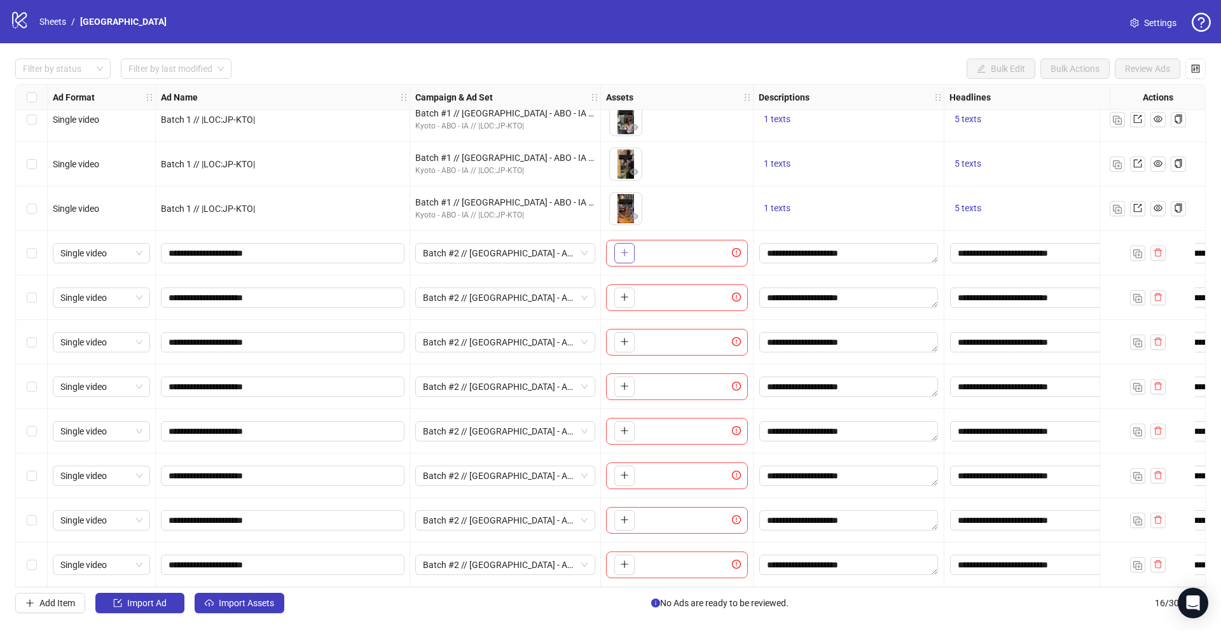
click at [625, 251] on icon "plus" at bounding box center [624, 252] width 9 height 9
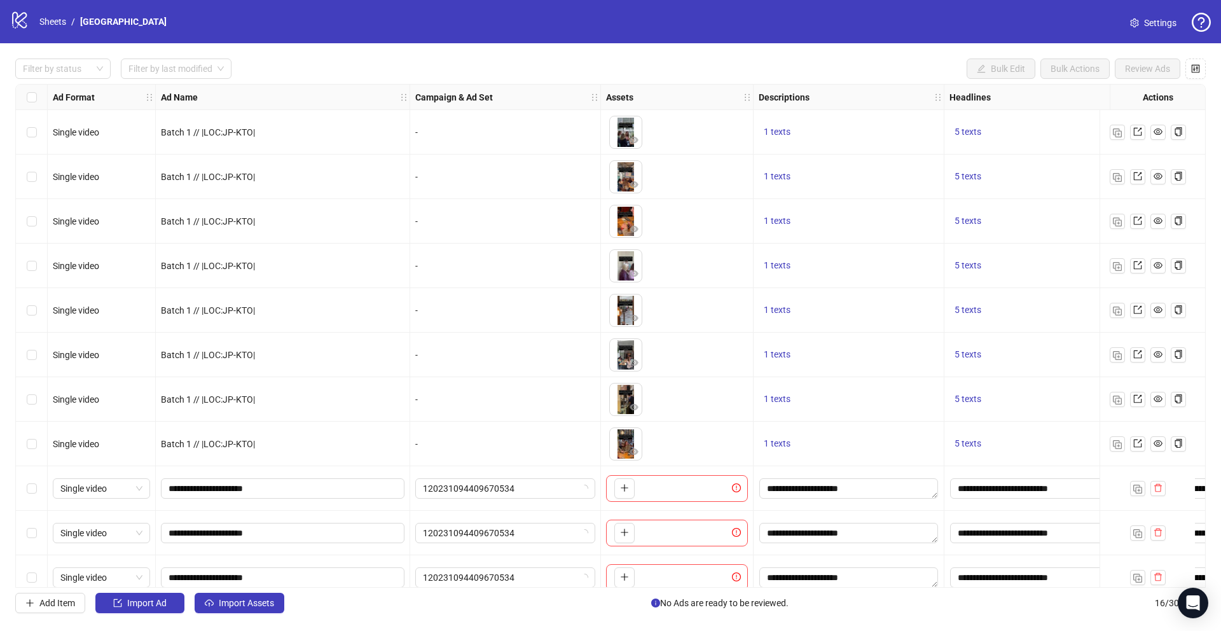
scroll to position [240, 0]
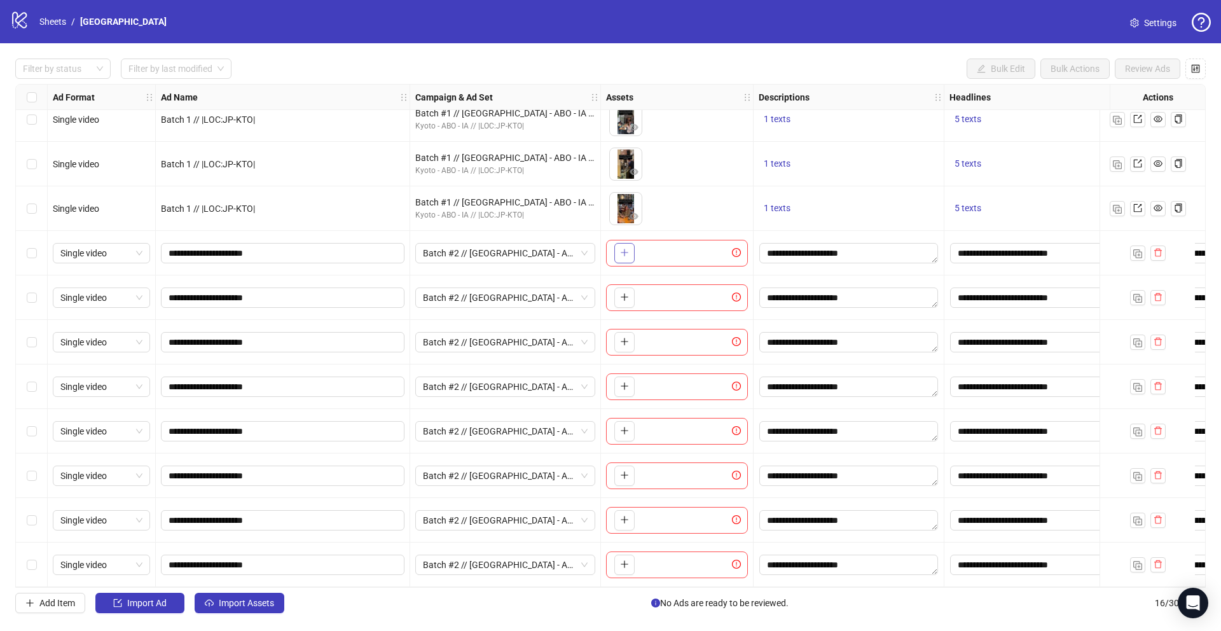
click at [625, 250] on icon "plus" at bounding box center [624, 252] width 9 height 9
click at [628, 294] on icon "plus" at bounding box center [624, 296] width 9 height 9
click at [628, 341] on icon "plus" at bounding box center [624, 341] width 9 height 9
click at [628, 385] on icon "plus" at bounding box center [624, 386] width 9 height 9
click at [624, 429] on icon "plus" at bounding box center [624, 430] width 1 height 7
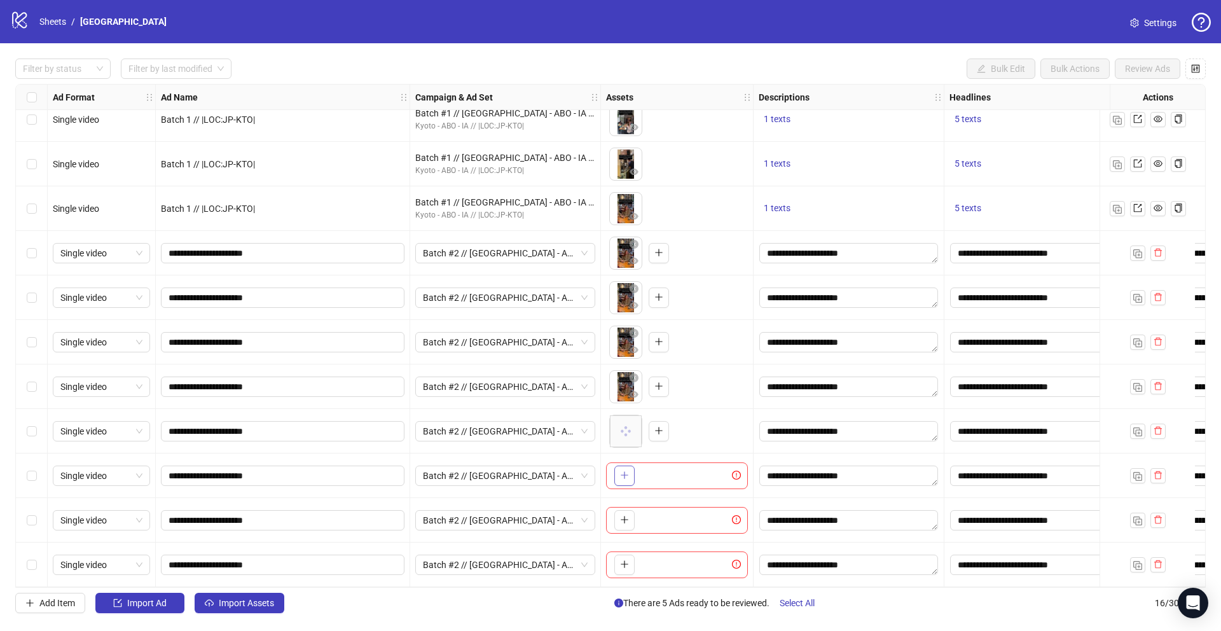
click at [623, 471] on icon "plus" at bounding box center [624, 475] width 9 height 9
click at [626, 519] on icon "plus" at bounding box center [624, 519] width 7 height 1
click at [621, 564] on icon "plus" at bounding box center [624, 564] width 7 height 1
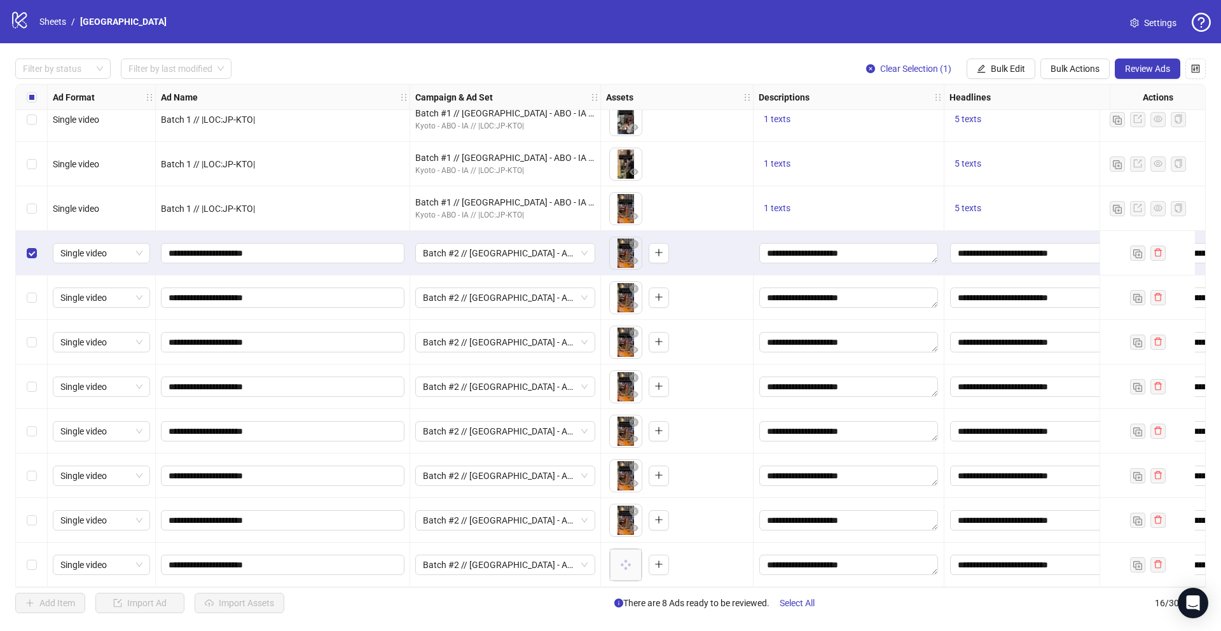
click at [38, 287] on div "Select row 10" at bounding box center [32, 297] width 32 height 45
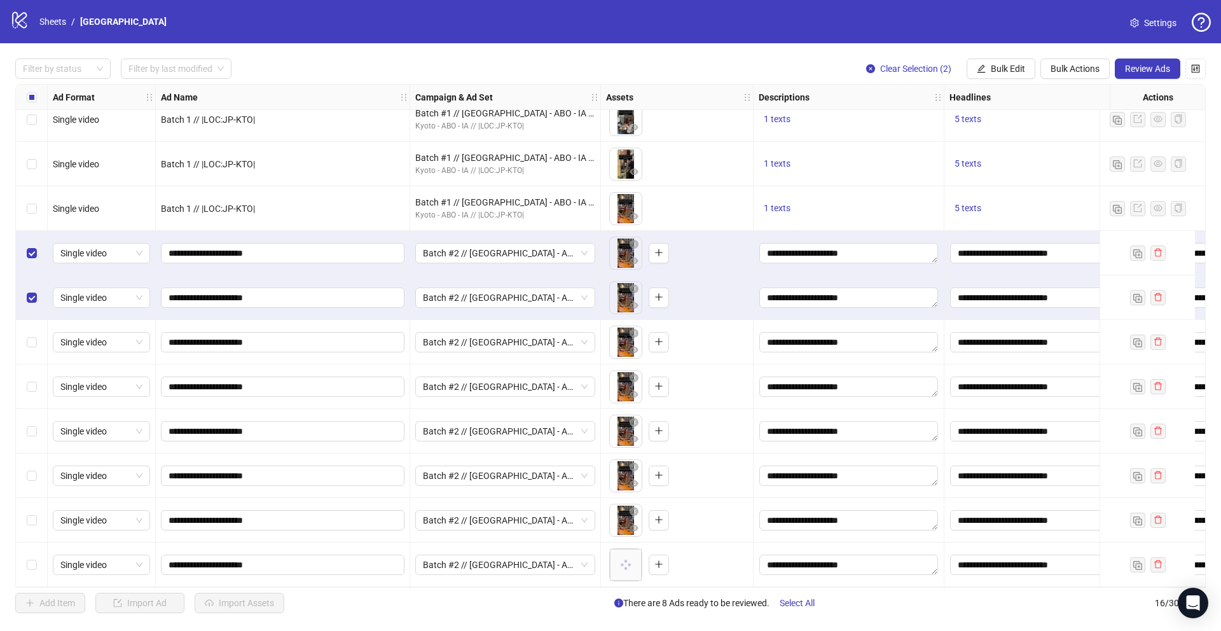
click at [38, 335] on div "Select row 11" at bounding box center [32, 342] width 32 height 45
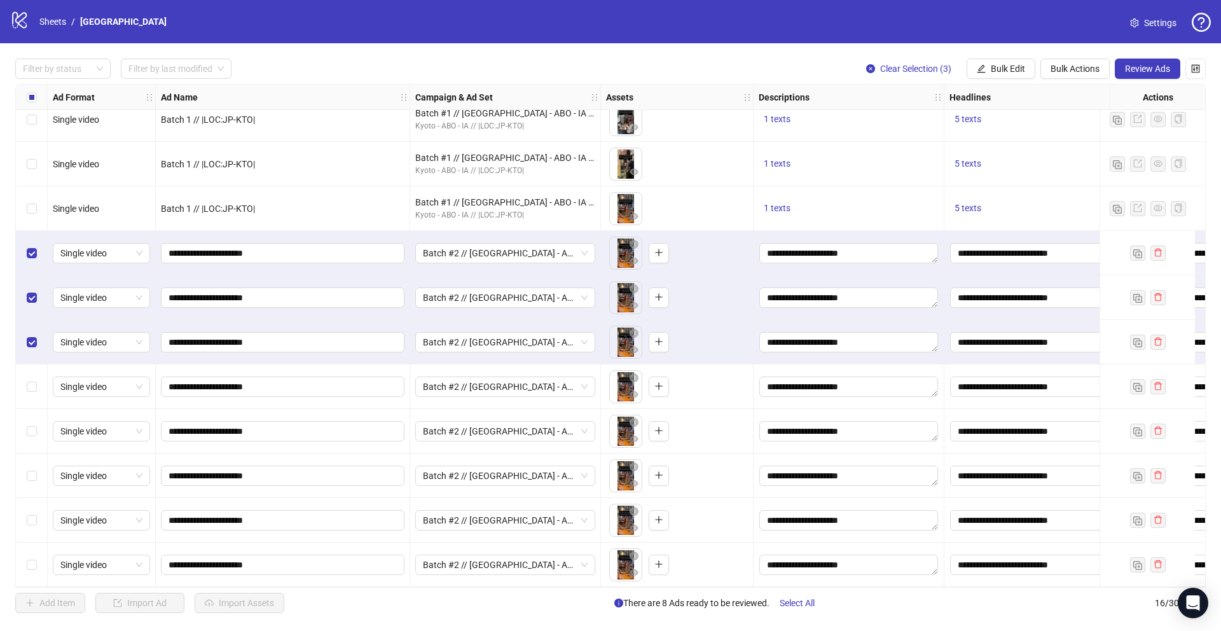
click at [37, 378] on div "Select row 12" at bounding box center [32, 386] width 32 height 45
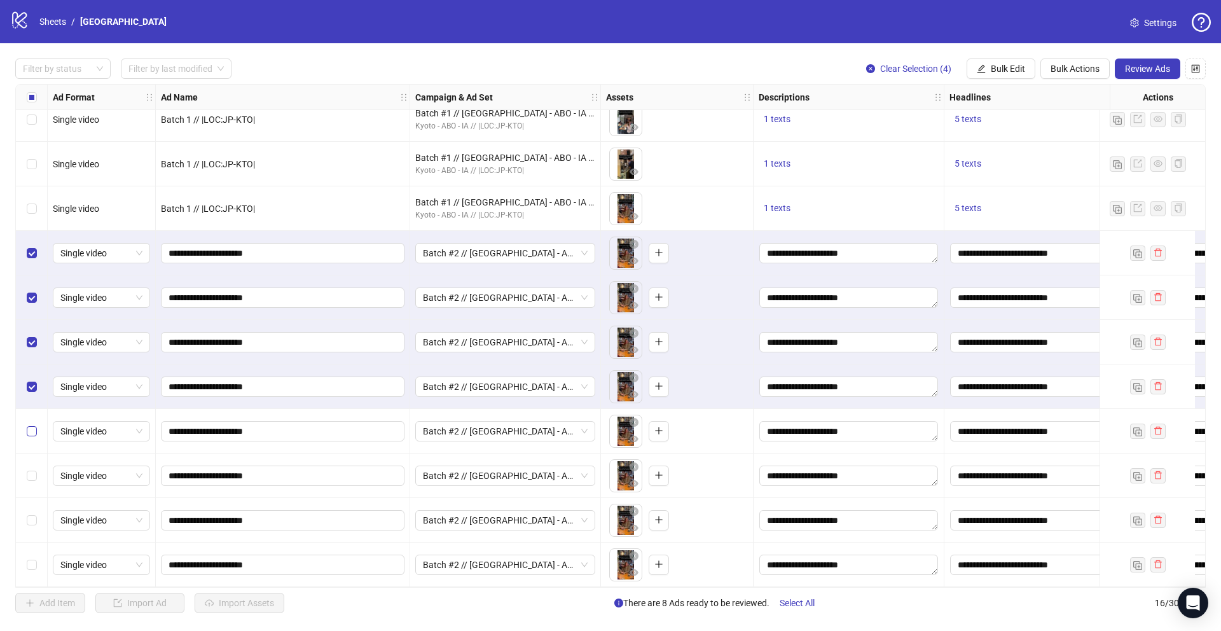
click at [35, 424] on label "Select row 13" at bounding box center [32, 431] width 10 height 14
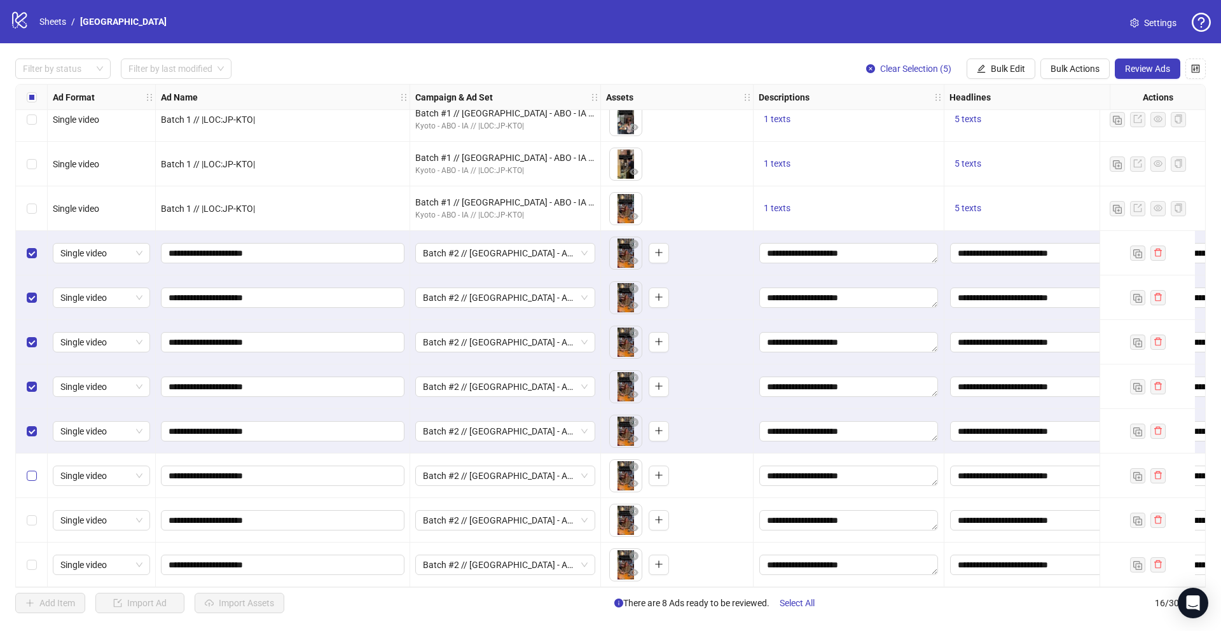
click at [35, 476] on label "Select row 14" at bounding box center [32, 476] width 10 height 14
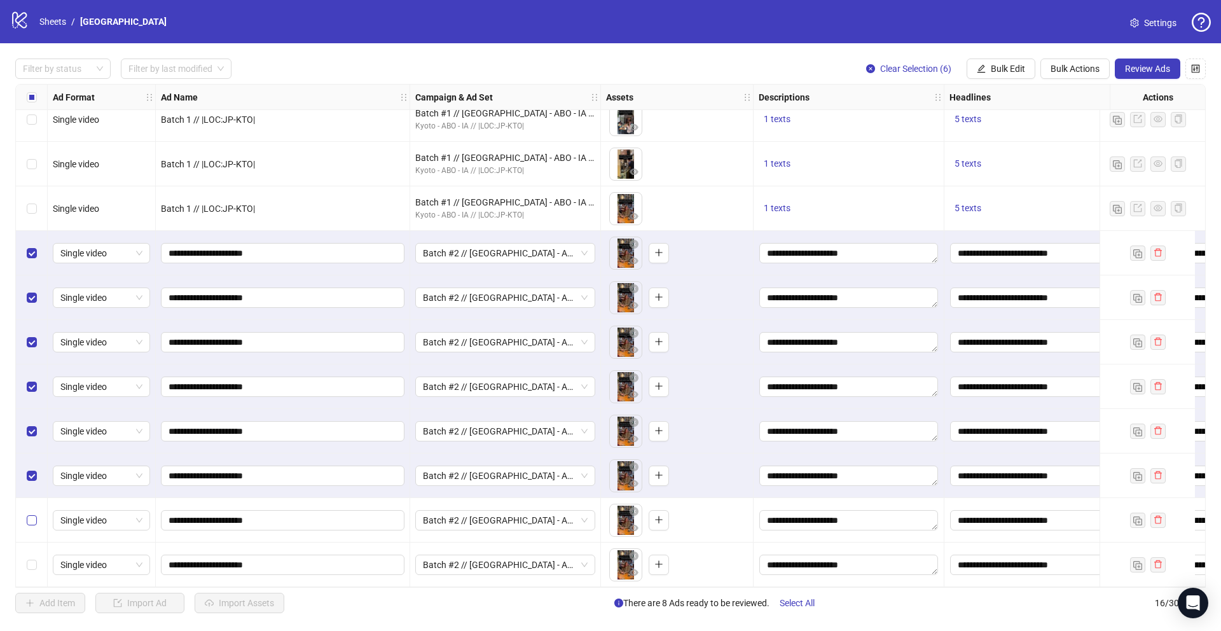
click at [32, 519] on label "Select row 15" at bounding box center [32, 520] width 10 height 14
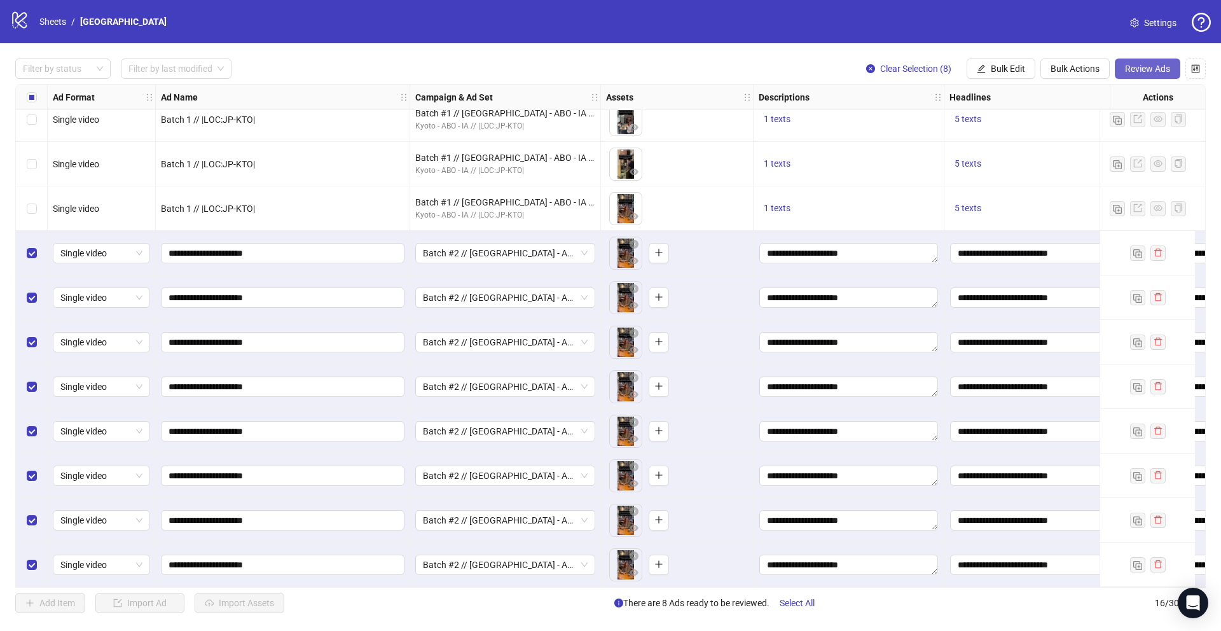
click at [1159, 65] on span "Review Ads" at bounding box center [1147, 69] width 45 height 10
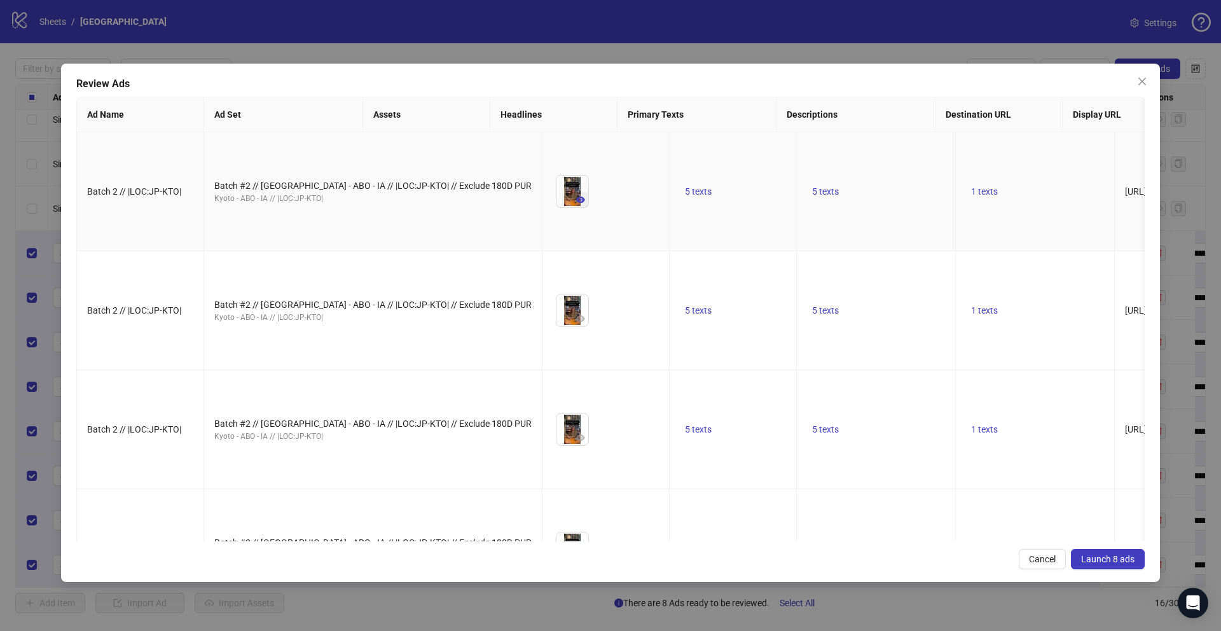
click at [576, 204] on icon "eye" at bounding box center [580, 199] width 9 height 9
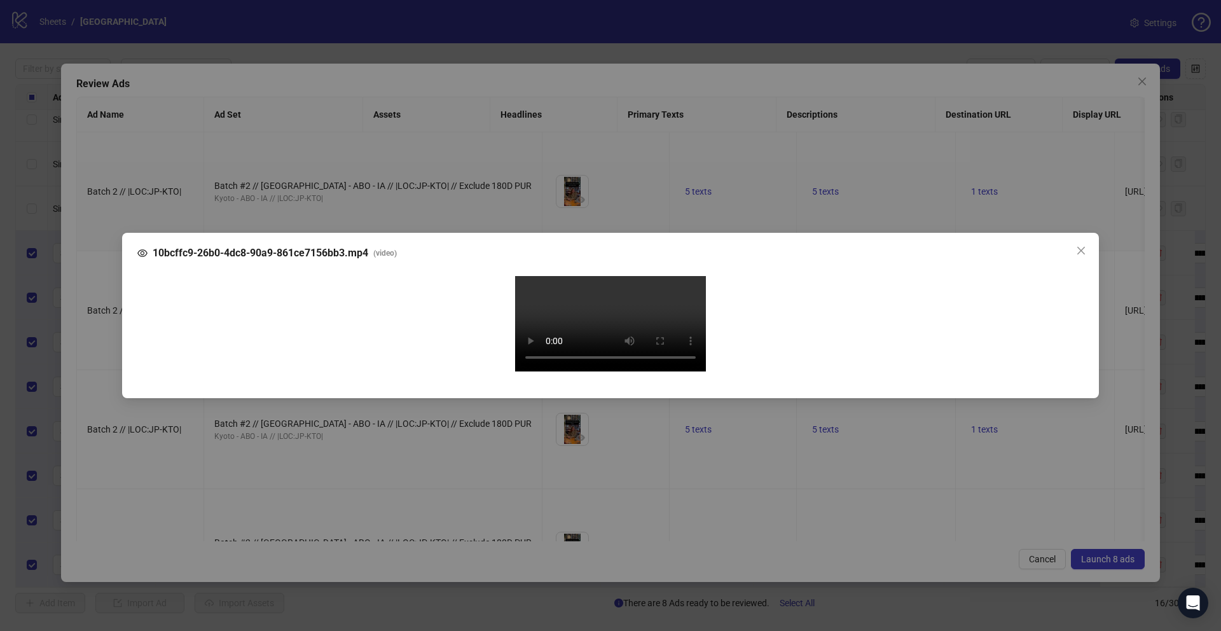
click at [100, 375] on div "10bcffc9-26b0-4dc8-90a9-861ce7156bb3.mp4 ( video ) Your browser does not suppor…" at bounding box center [610, 315] width 1221 height 631
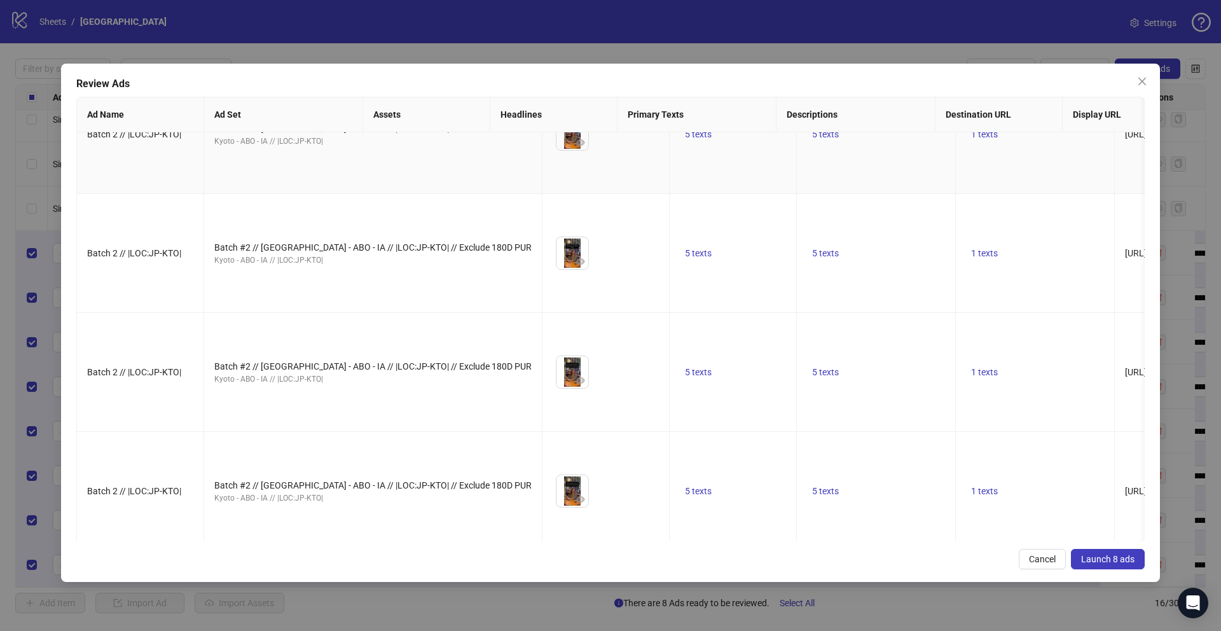
scroll to position [189, 0]
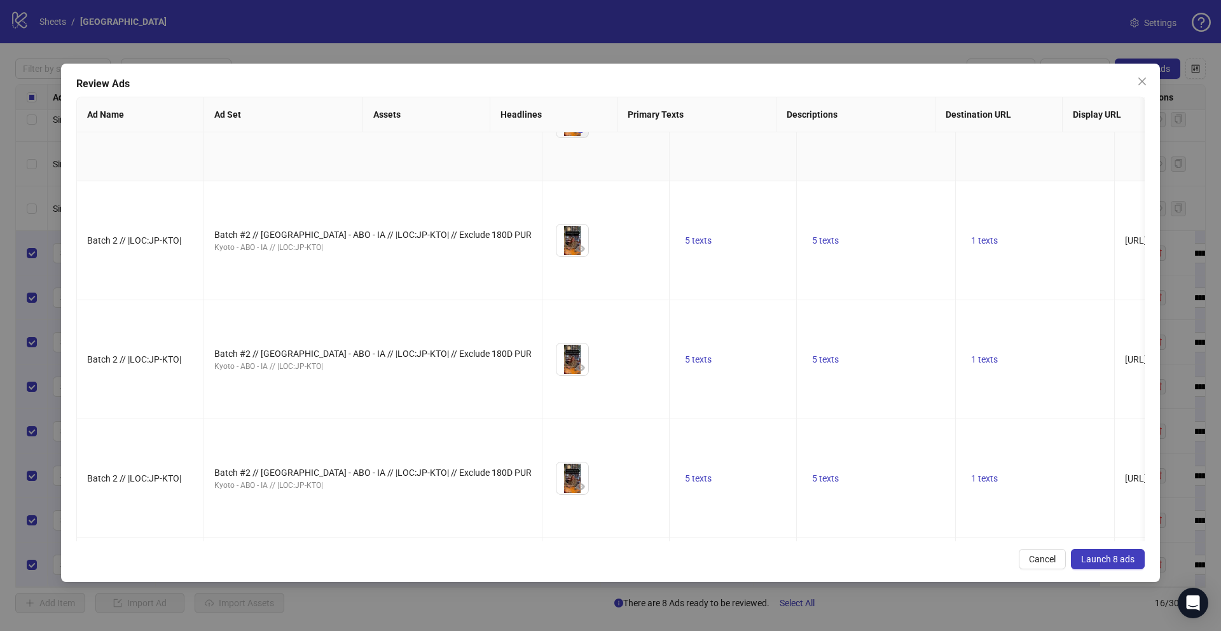
click at [576, 133] on icon "eye" at bounding box center [580, 130] width 9 height 6
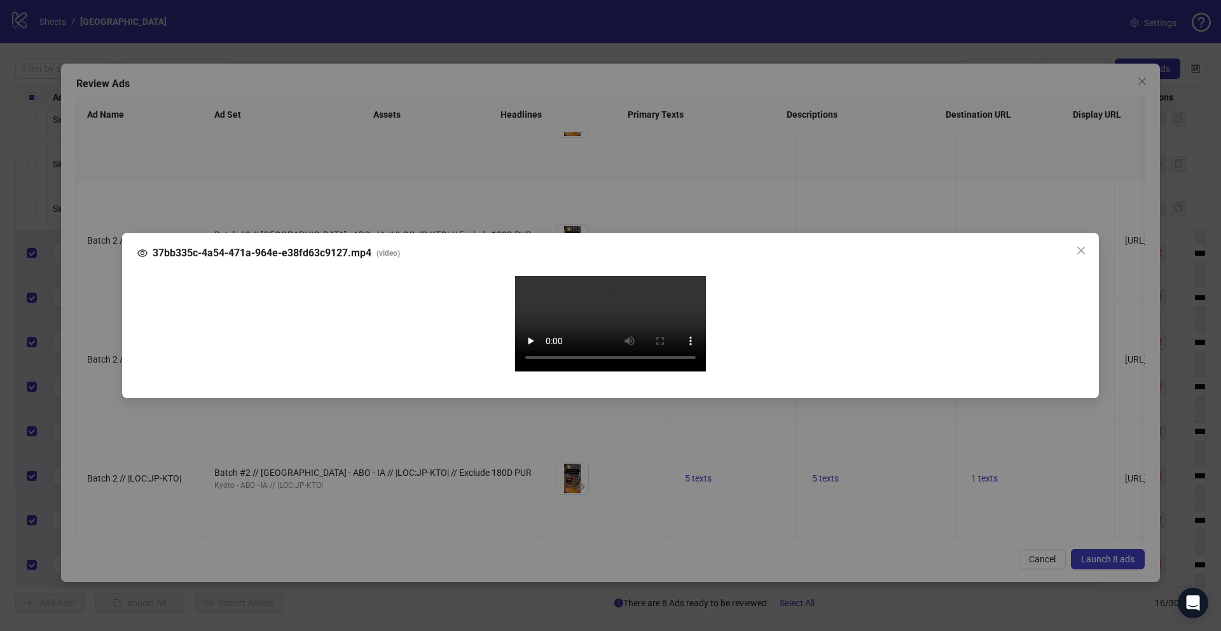
click at [94, 334] on div "37bb335c-4a54-471a-964e-e38fd63c9127.mp4 ( video ) Your browser does not suppor…" at bounding box center [610, 315] width 1221 height 631
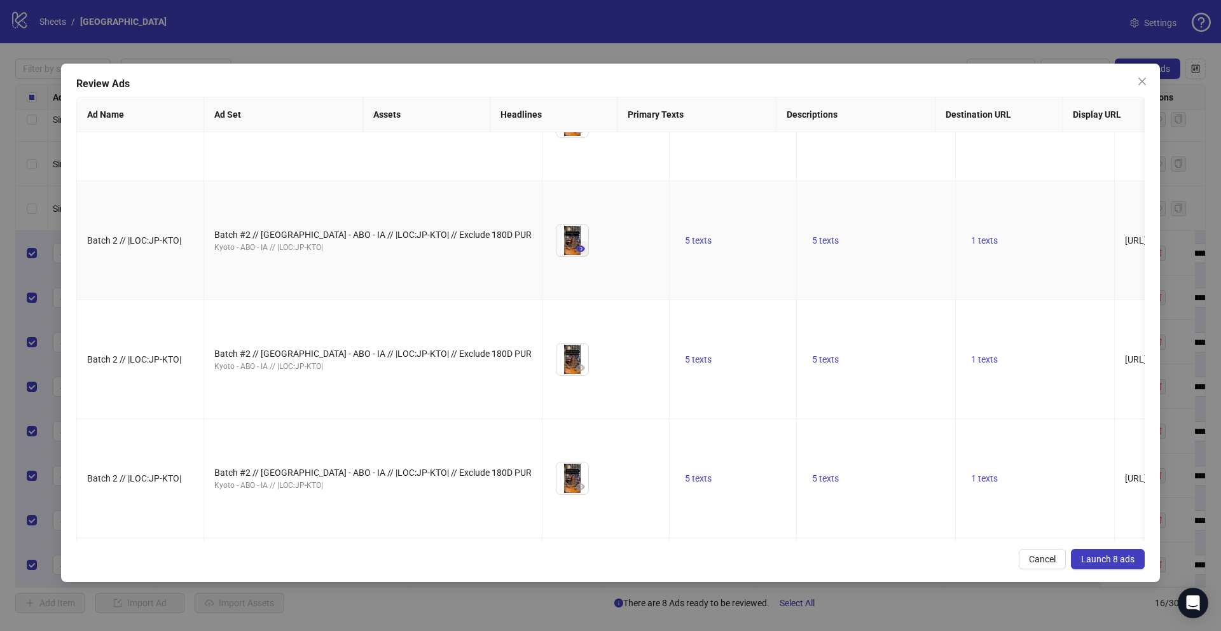
click at [576, 253] on icon "eye" at bounding box center [580, 248] width 9 height 9
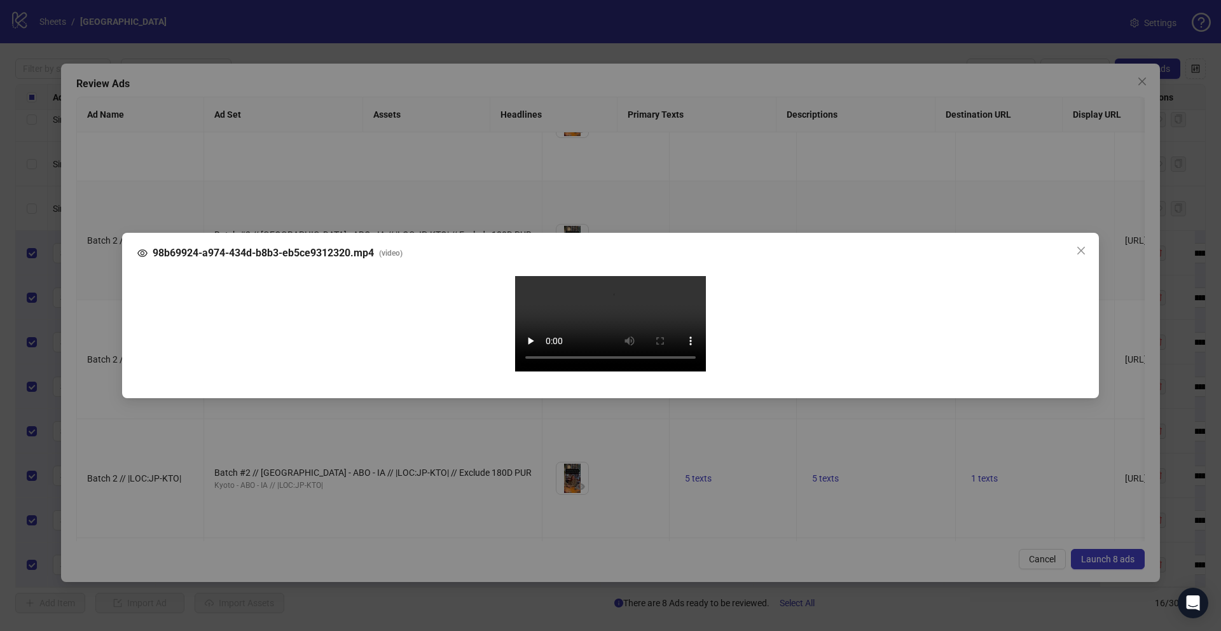
click at [83, 365] on div "98b69924-a974-434d-b8b3-eb5ce9312320.mp4 ( video ) Your browser does not suppor…" at bounding box center [610, 315] width 1221 height 631
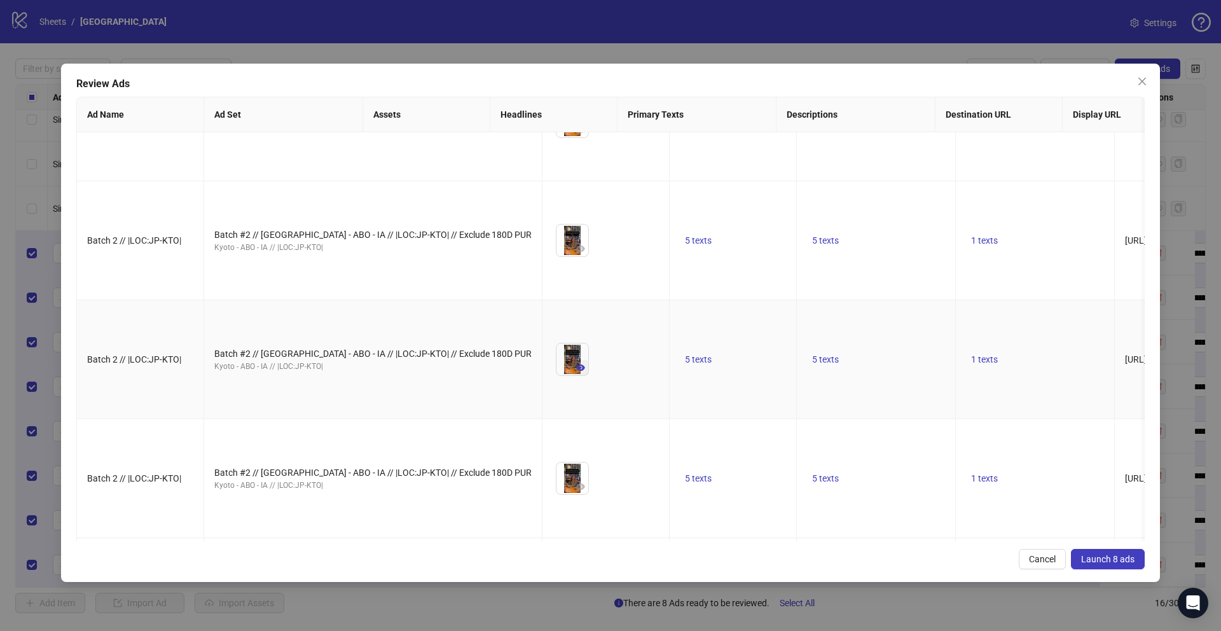
click at [576, 372] on icon "eye" at bounding box center [580, 367] width 9 height 9
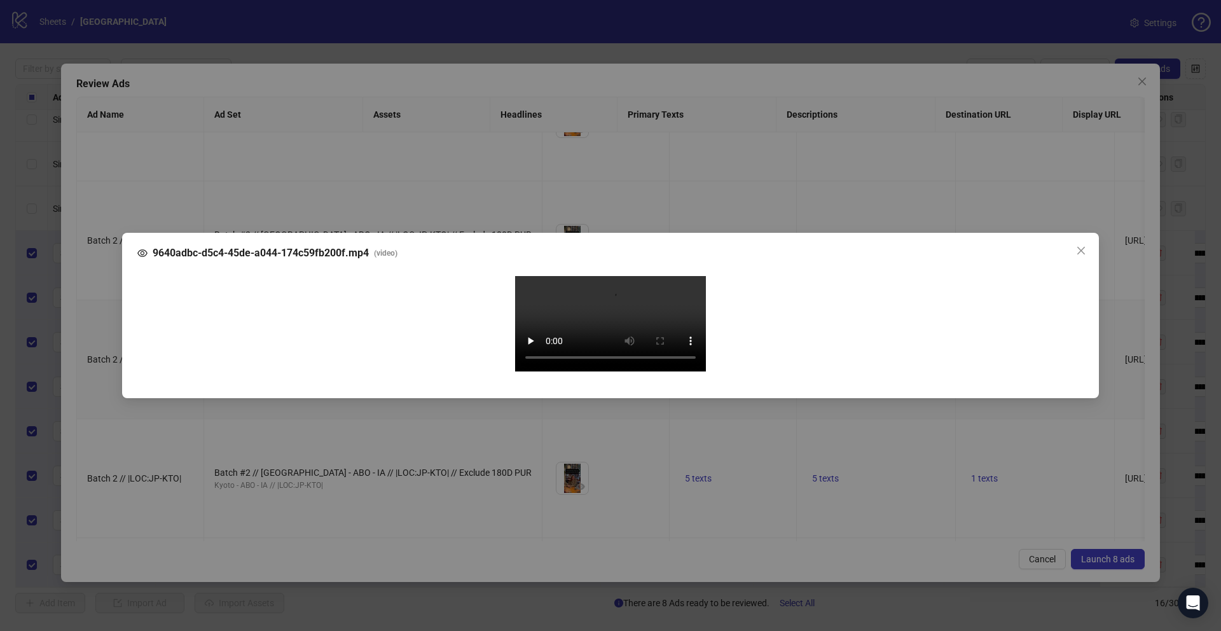
click at [97, 406] on div "9640adbc-d5c4-45de-a044-174c59fb200f.mp4 ( video ) Your browser does not suppor…" at bounding box center [610, 315] width 1221 height 631
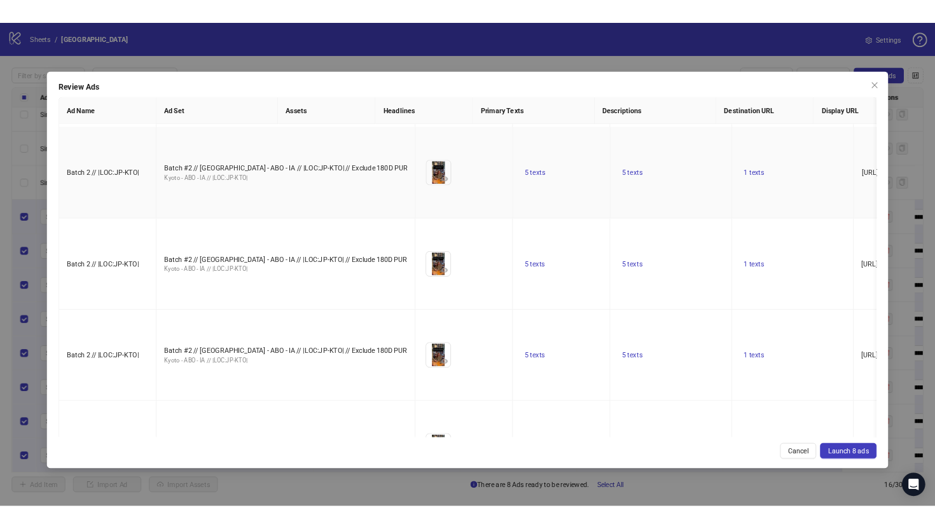
scroll to position [0, 0]
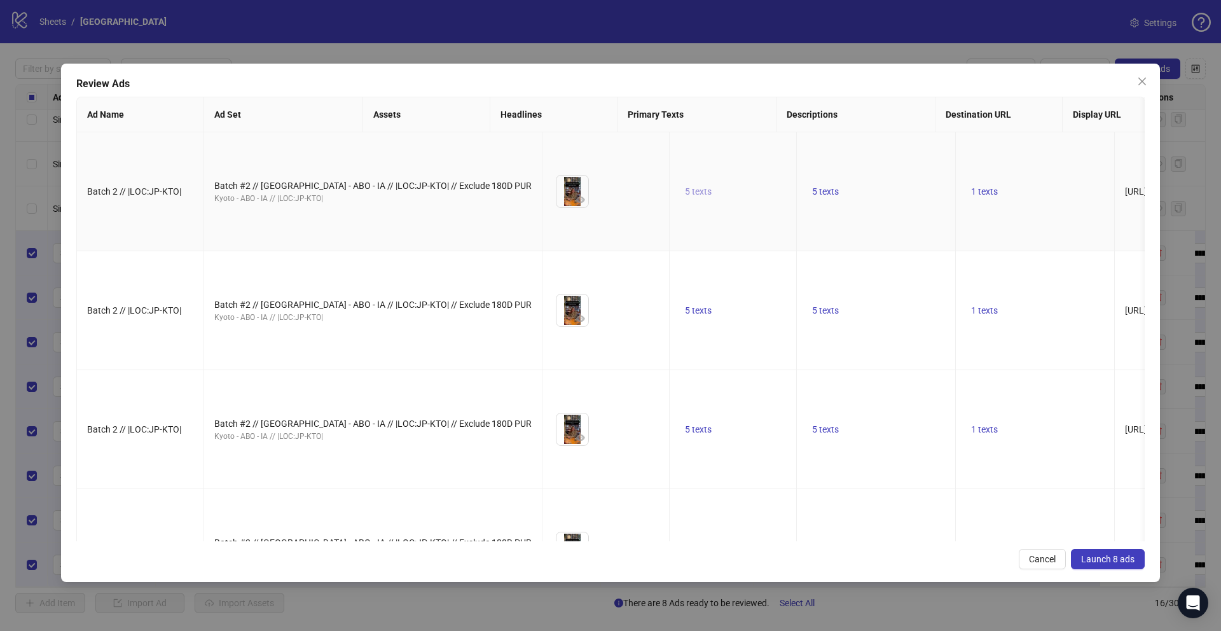
click at [680, 199] on button "5 texts" at bounding box center [698, 191] width 37 height 15
click at [717, 207] on span "button" at bounding box center [717, 202] width 9 height 10
click at [717, 207] on span "button" at bounding box center [717, 209] width 9 height 10
click at [797, 180] on td "5 texts" at bounding box center [876, 191] width 159 height 119
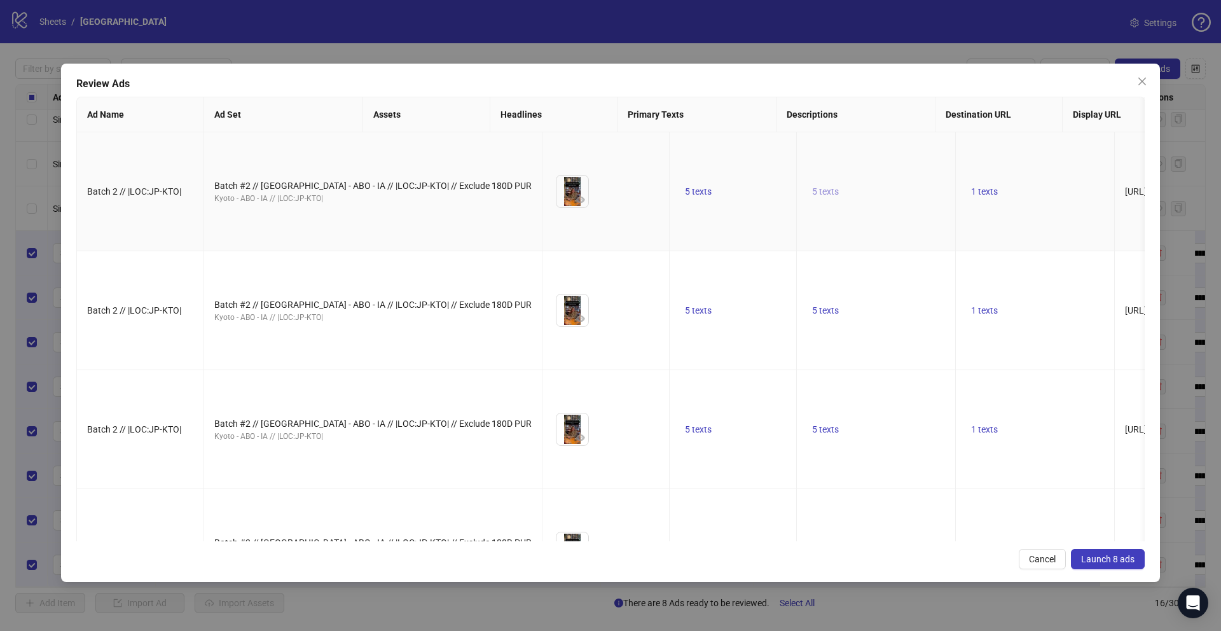
click at [812, 196] on span "5 texts" at bounding box center [825, 191] width 27 height 10
click at [847, 201] on icon "caret-right" at bounding box center [844, 202] width 9 height 9
click at [847, 205] on icon "caret-right" at bounding box center [844, 209] width 9 height 9
click at [956, 165] on td "1 texts" at bounding box center [1035, 191] width 159 height 119
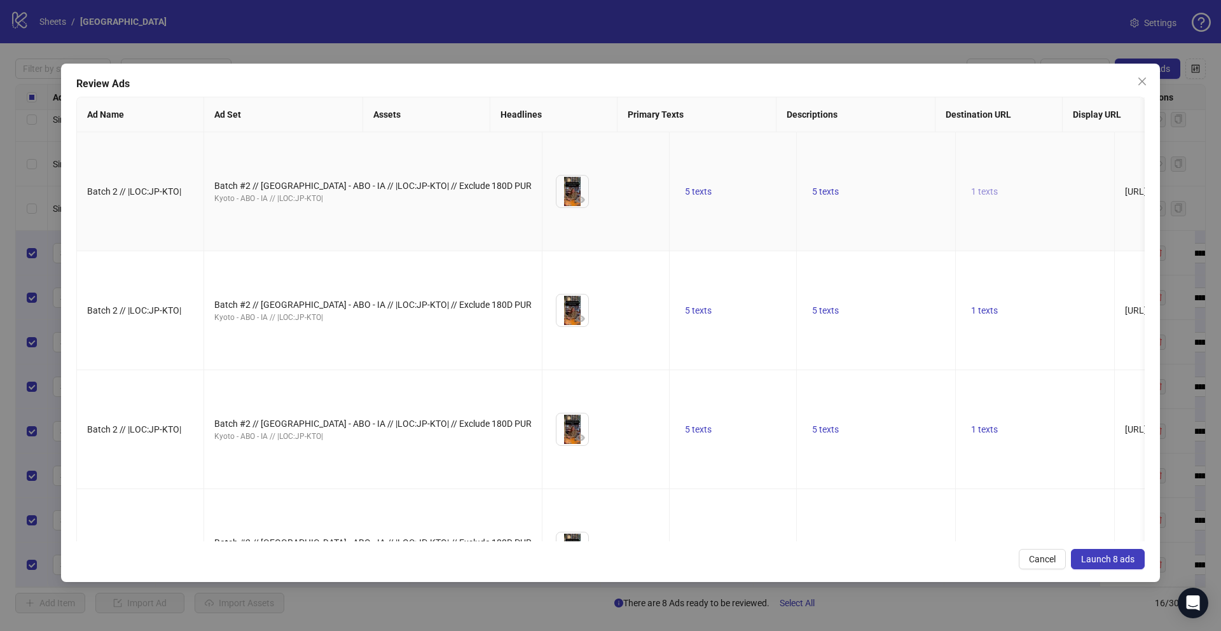
click at [966, 199] on button "1 texts" at bounding box center [984, 191] width 37 height 15
click at [1086, 560] on span "Launch 8 ads" at bounding box center [1107, 559] width 53 height 10
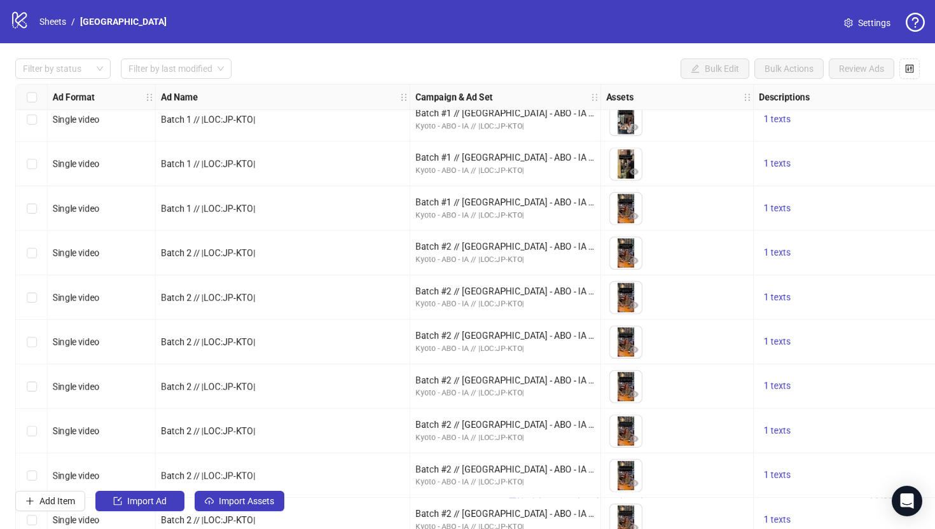
scroll to position [240, 0]
